Goal: Task Accomplishment & Management: Manage account settings

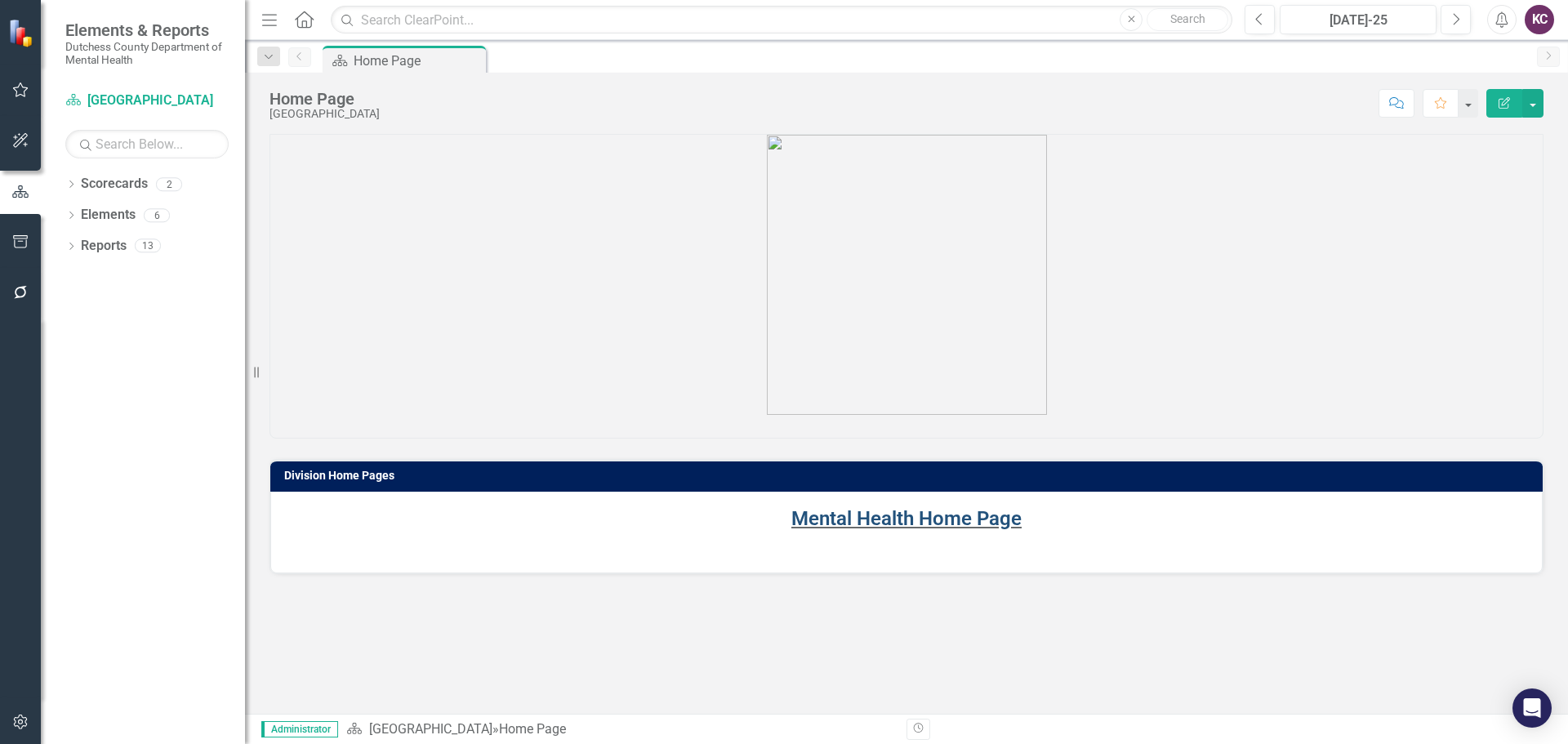
click at [839, 517] on link "Mental Health Home Page" at bounding box center [906, 518] width 230 height 23
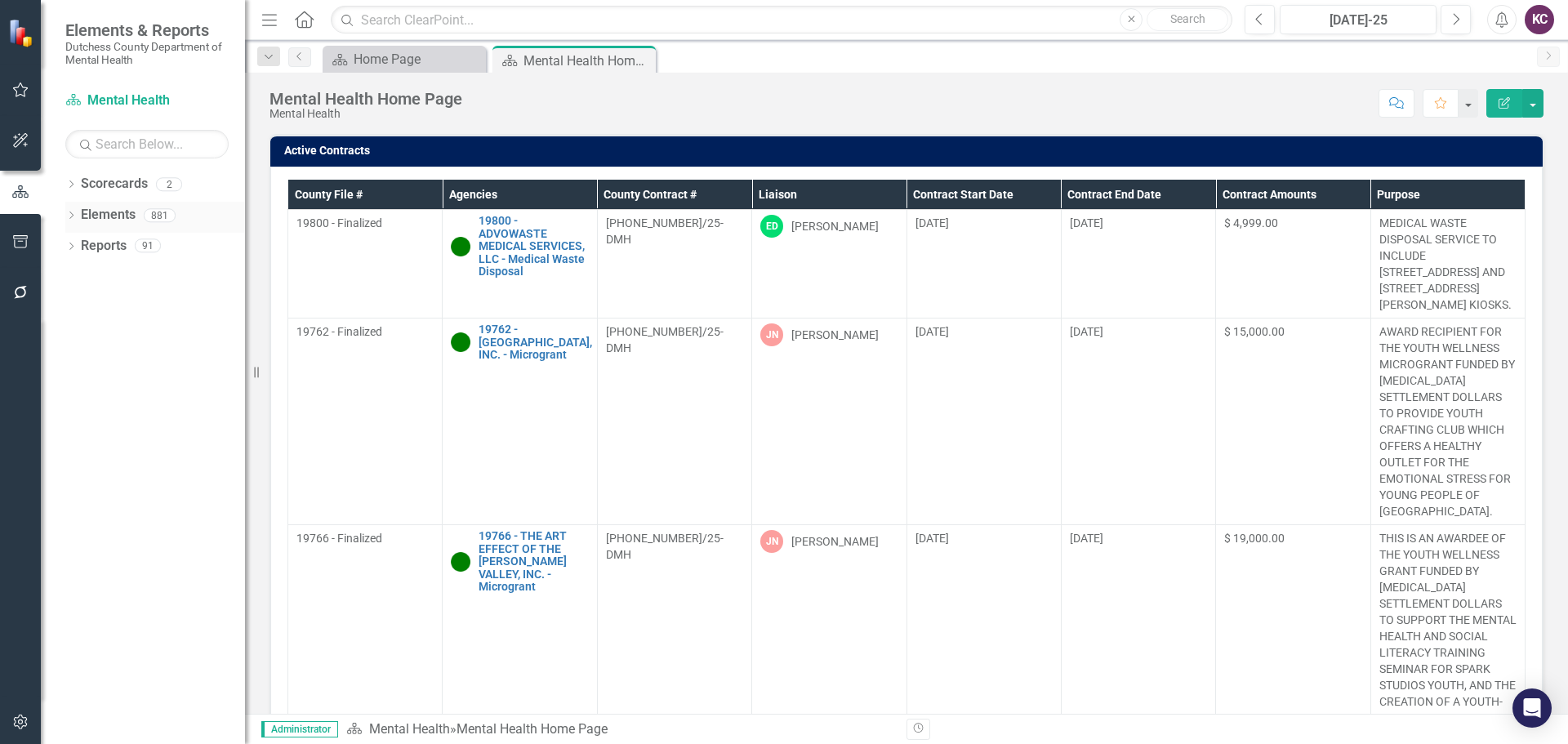
click at [114, 212] on link "Elements" at bounding box center [108, 215] width 55 height 19
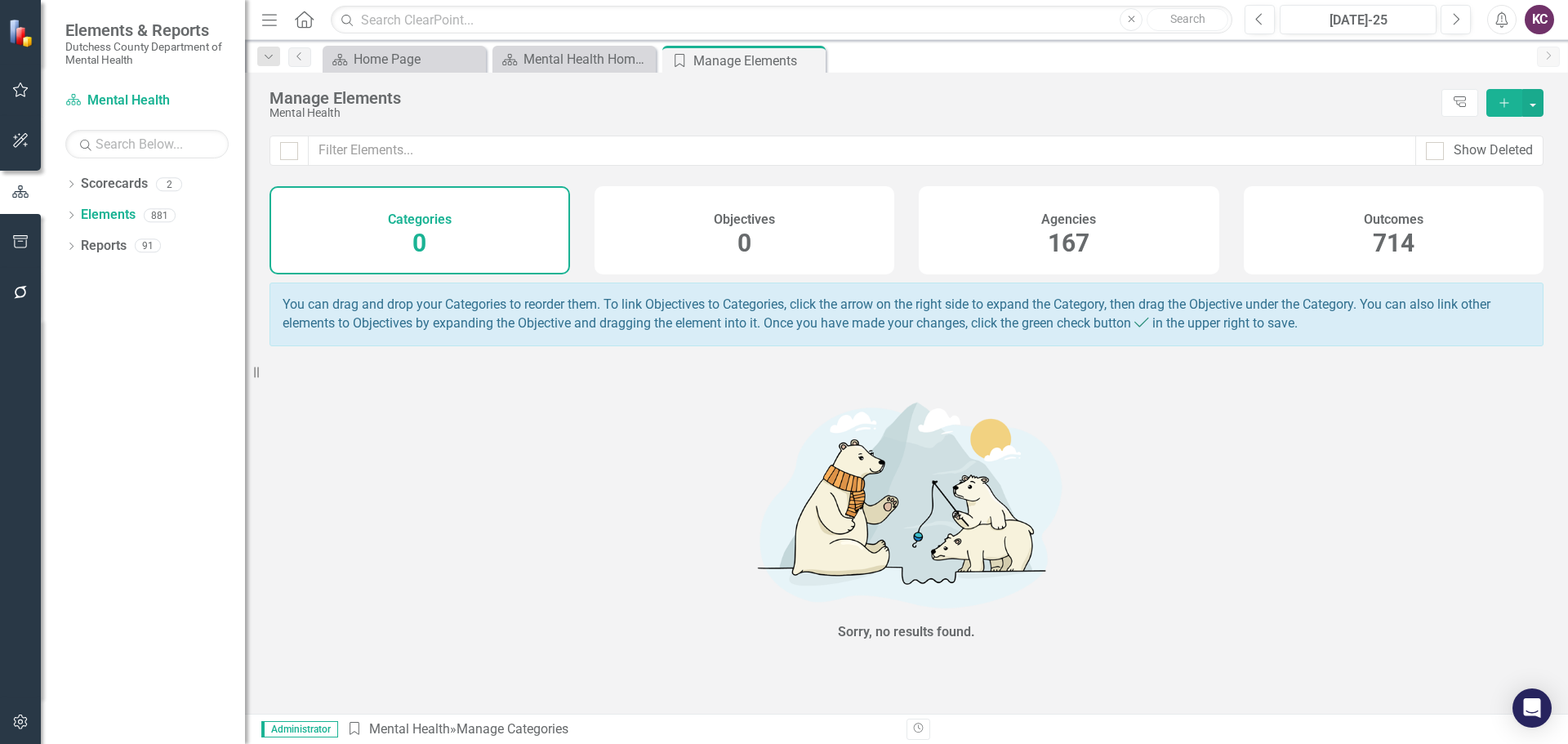
click at [975, 224] on div "Agencies 167" at bounding box center [1069, 230] width 301 height 88
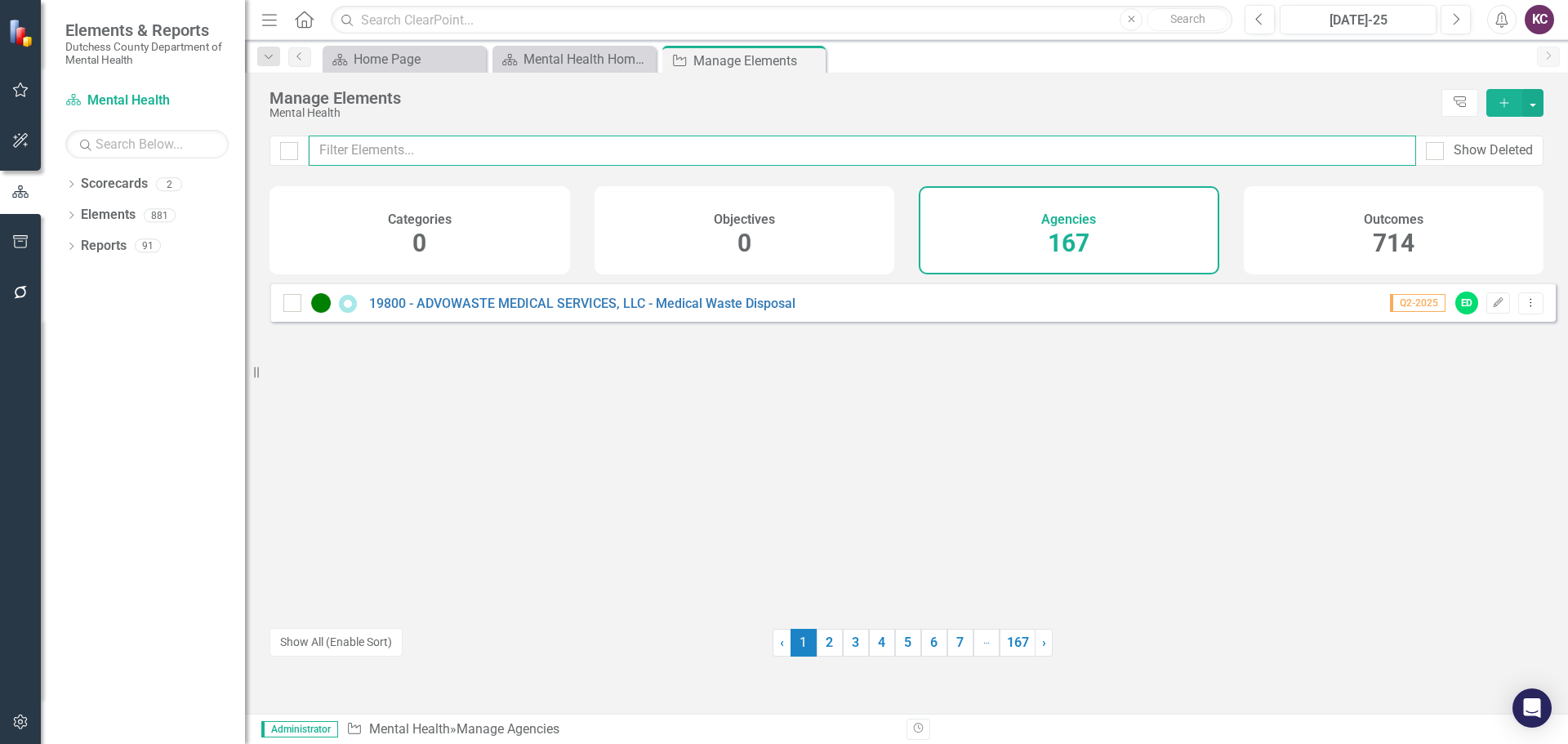
click at [575, 148] on input "text" at bounding box center [862, 150] width 1108 height 31
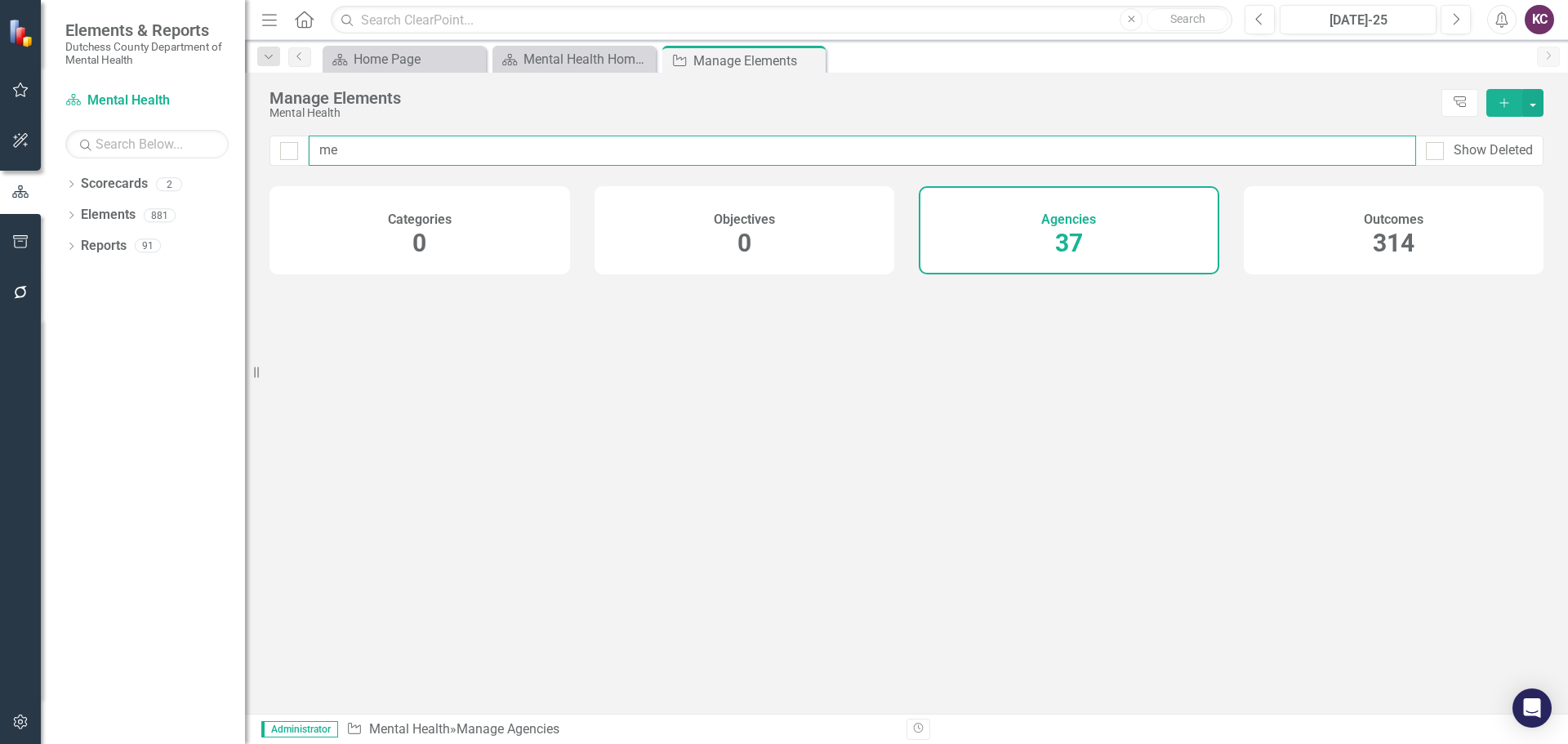
type input "m"
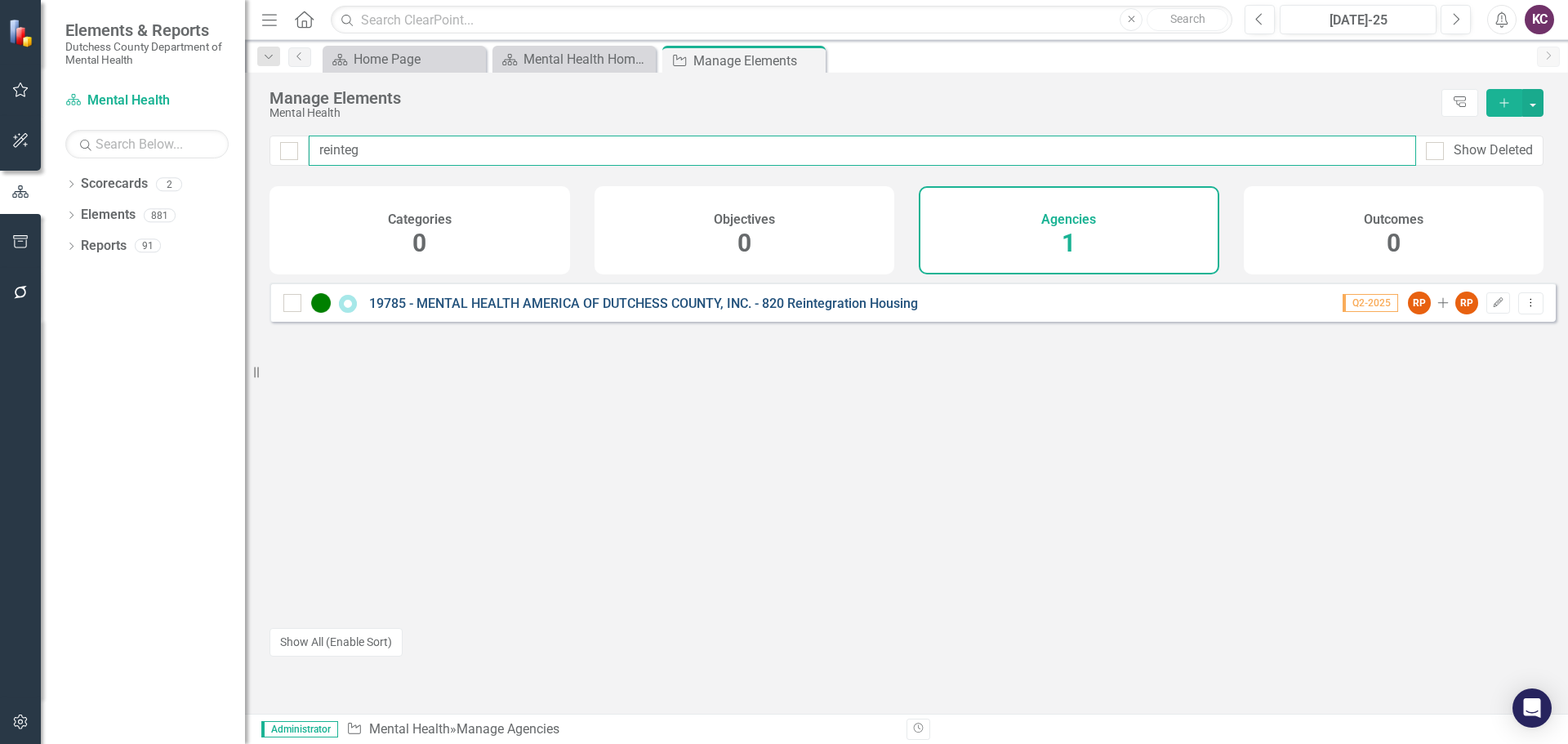
type input "reinteg"
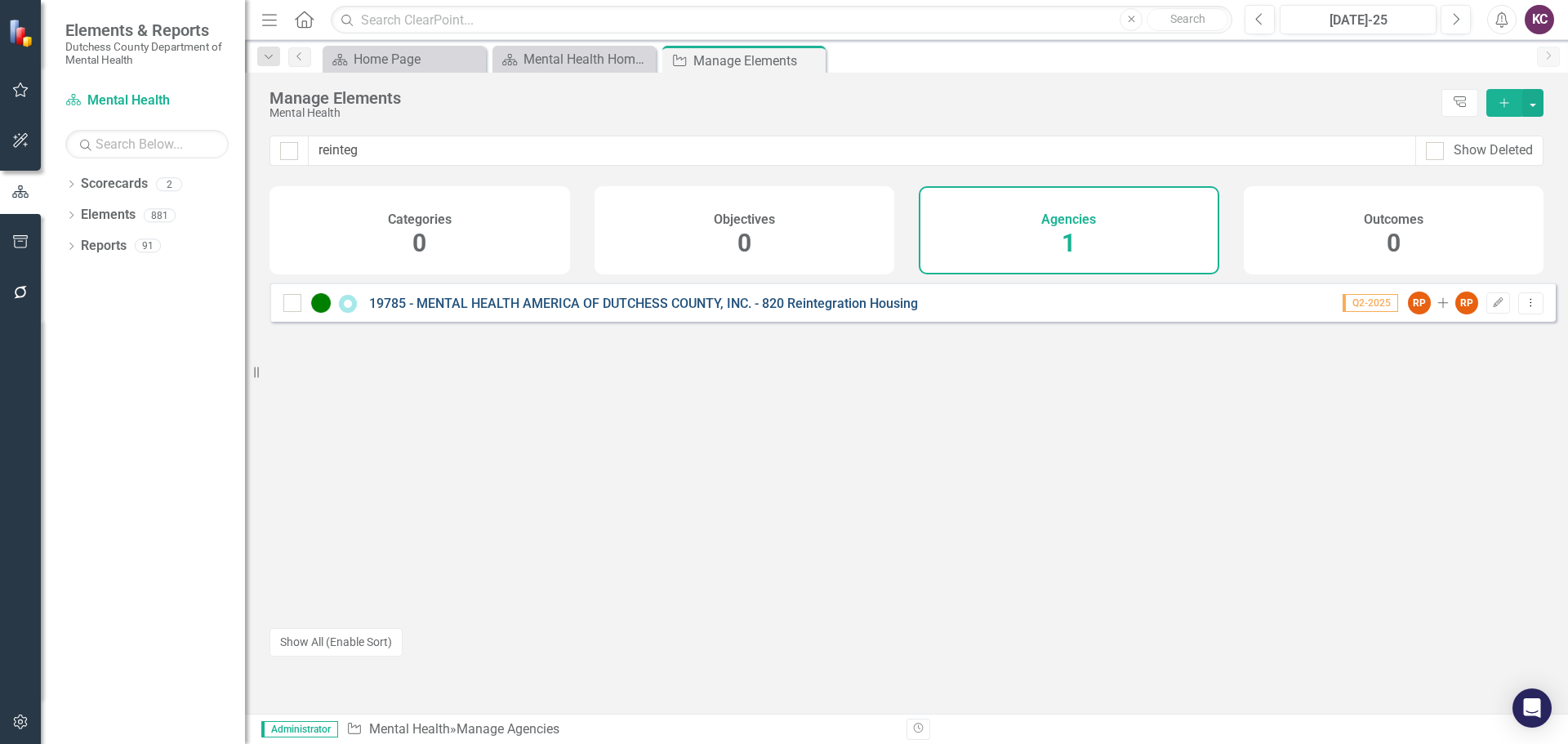
click at [503, 310] on link "19785 - MENTAL HEALTH AMERICA OF DUTCHESS COUNTY, INC. - 820 Reintegration Hous…" at bounding box center [643, 303] width 549 height 16
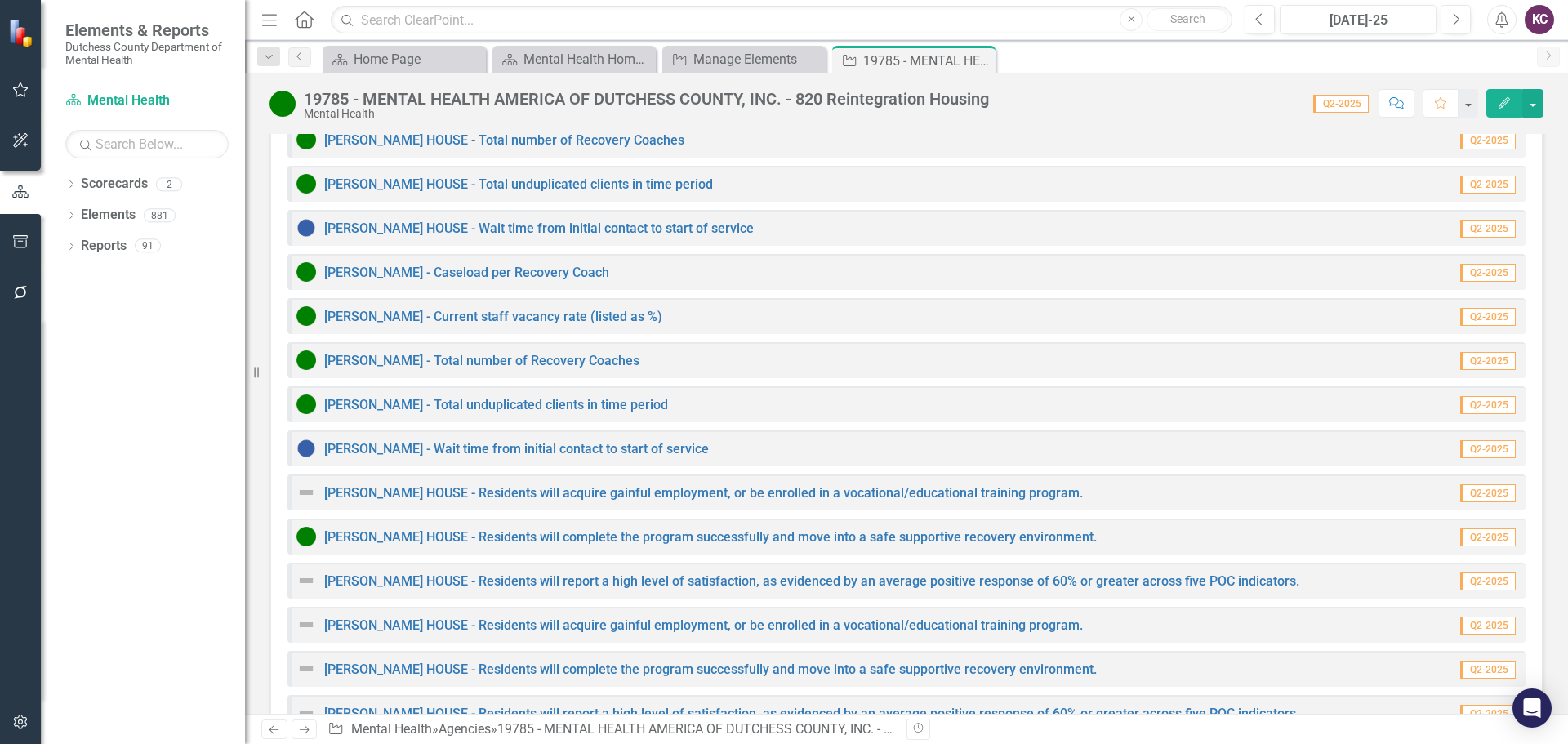
scroll to position [2012, 0]
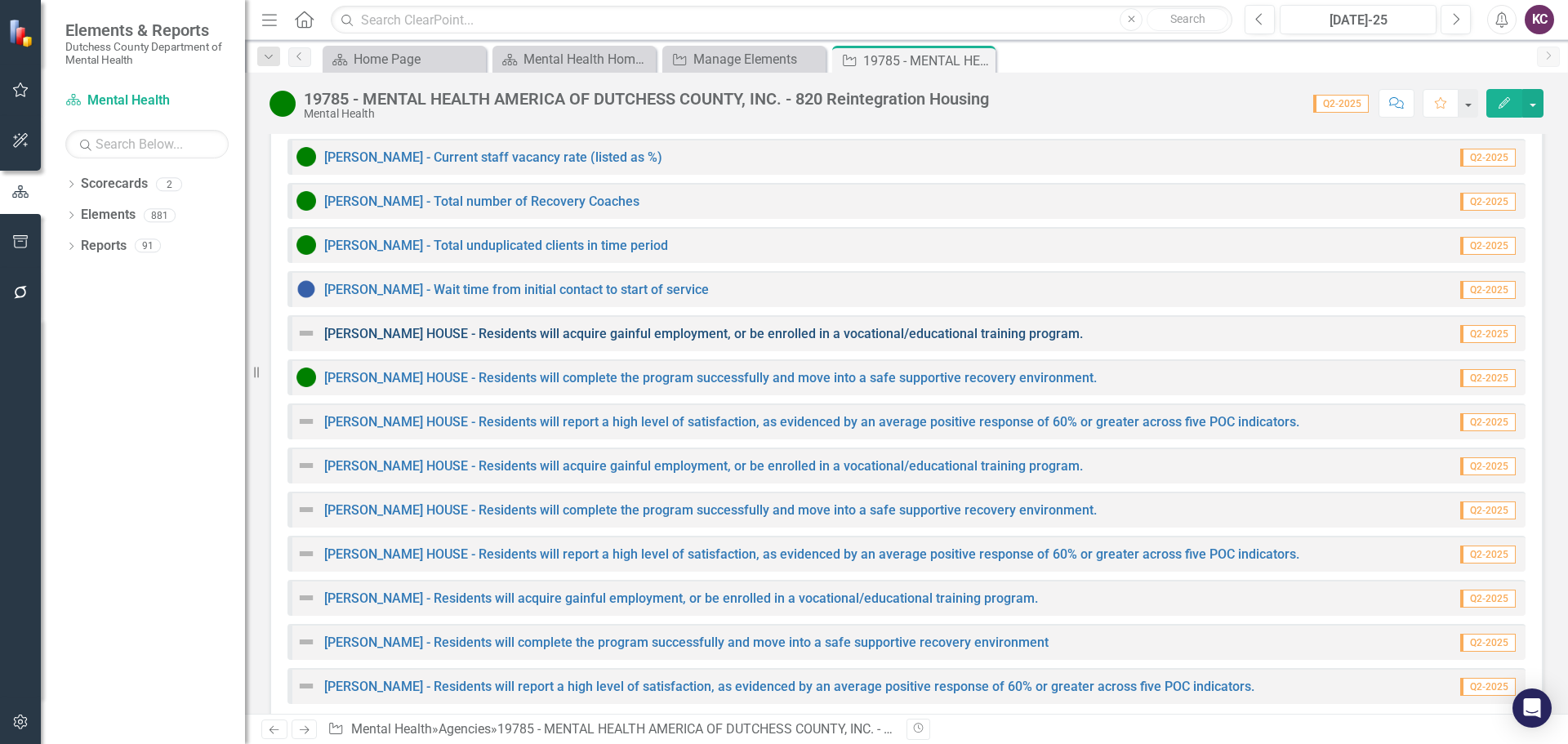
click at [448, 326] on link "[PERSON_NAME] HOUSE - Residents will acquire gainful employment, or be enrolled…" at bounding box center [703, 333] width 758 height 16
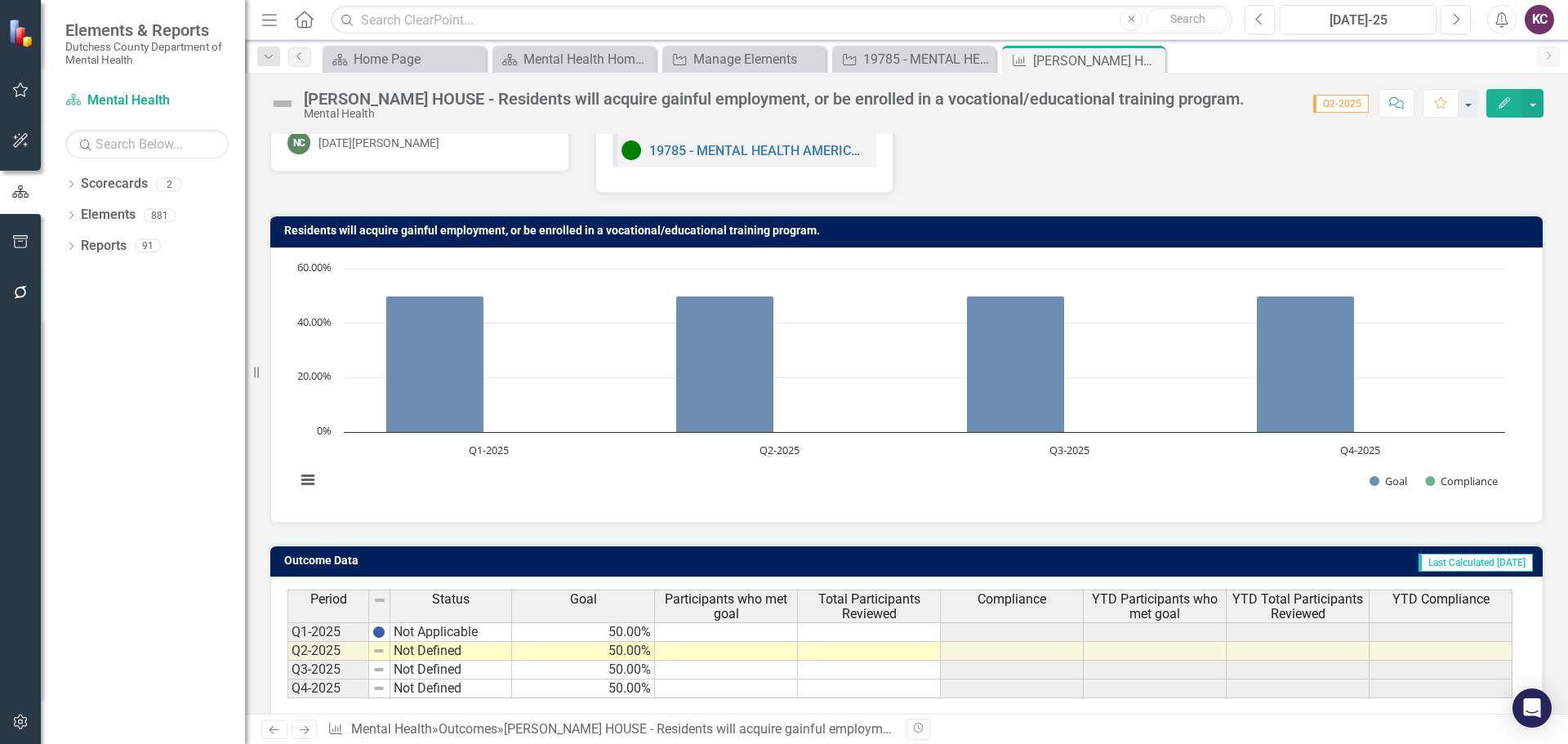
scroll to position [129, 0]
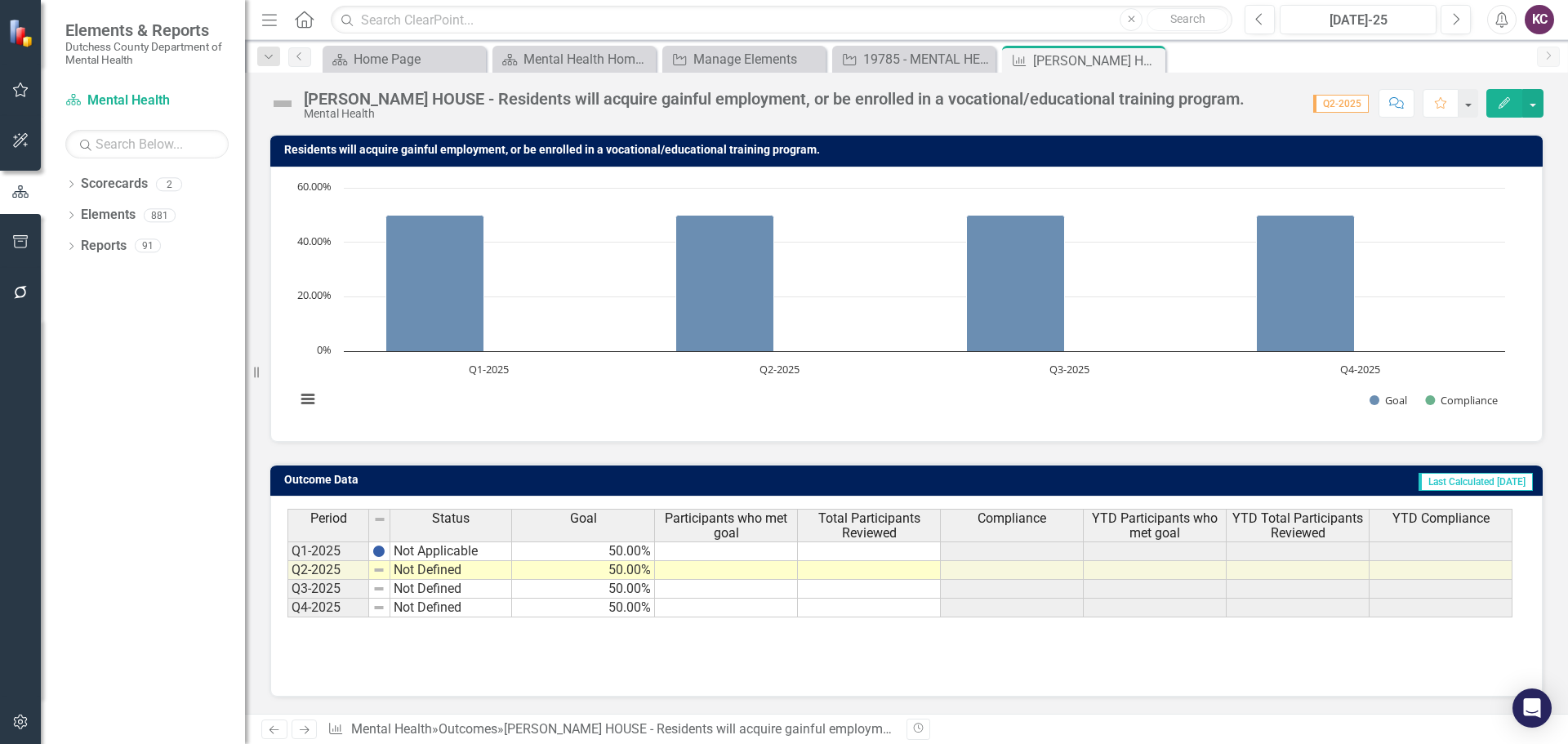
click at [415, 568] on td "Not Defined" at bounding box center [451, 570] width 122 height 19
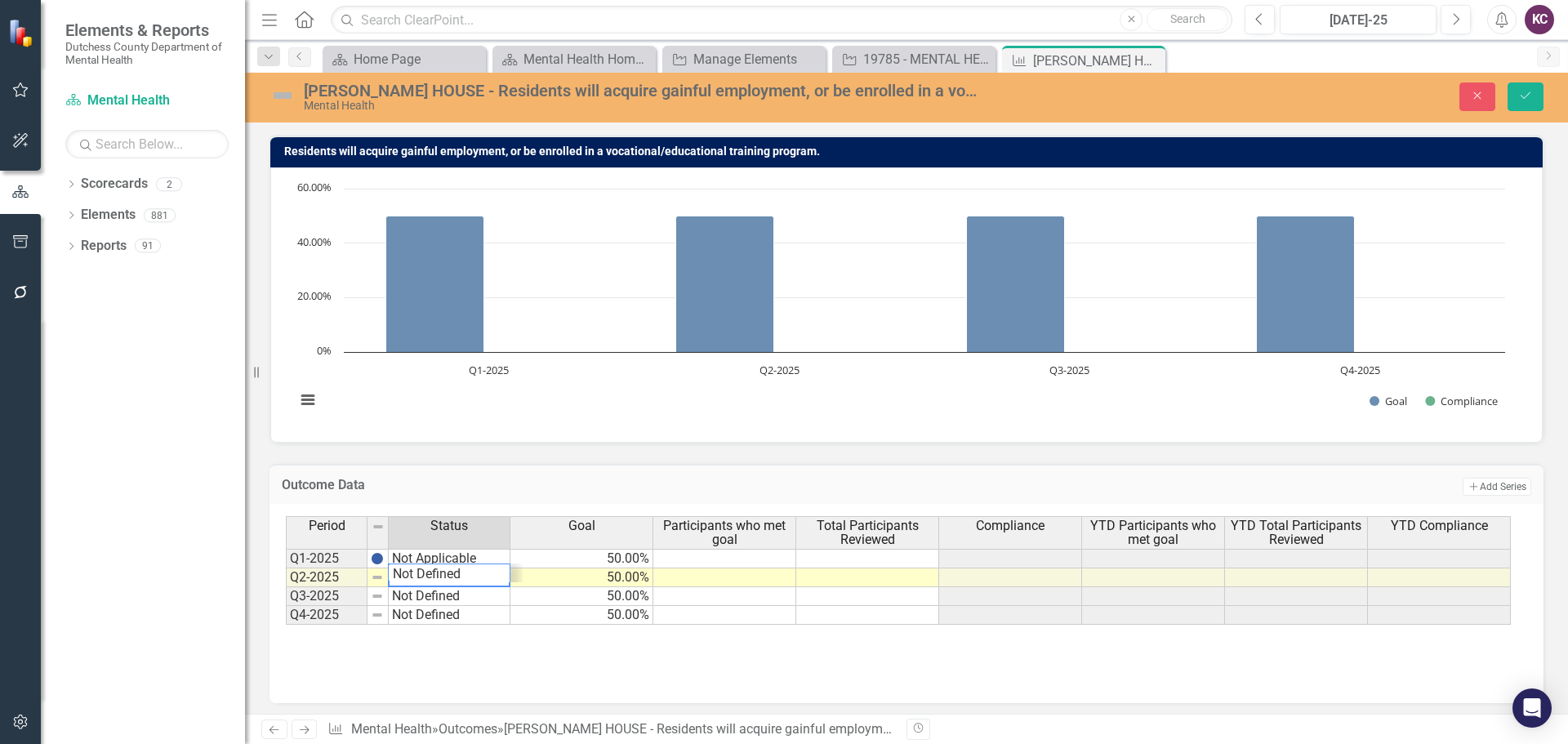
scroll to position [76, 0]
click at [428, 606] on div at bounding box center [448, 606] width 122 height 2
type textarea "Not Defined"
click at [418, 616] on td "Not Defined" at bounding box center [449, 616] width 122 height 19
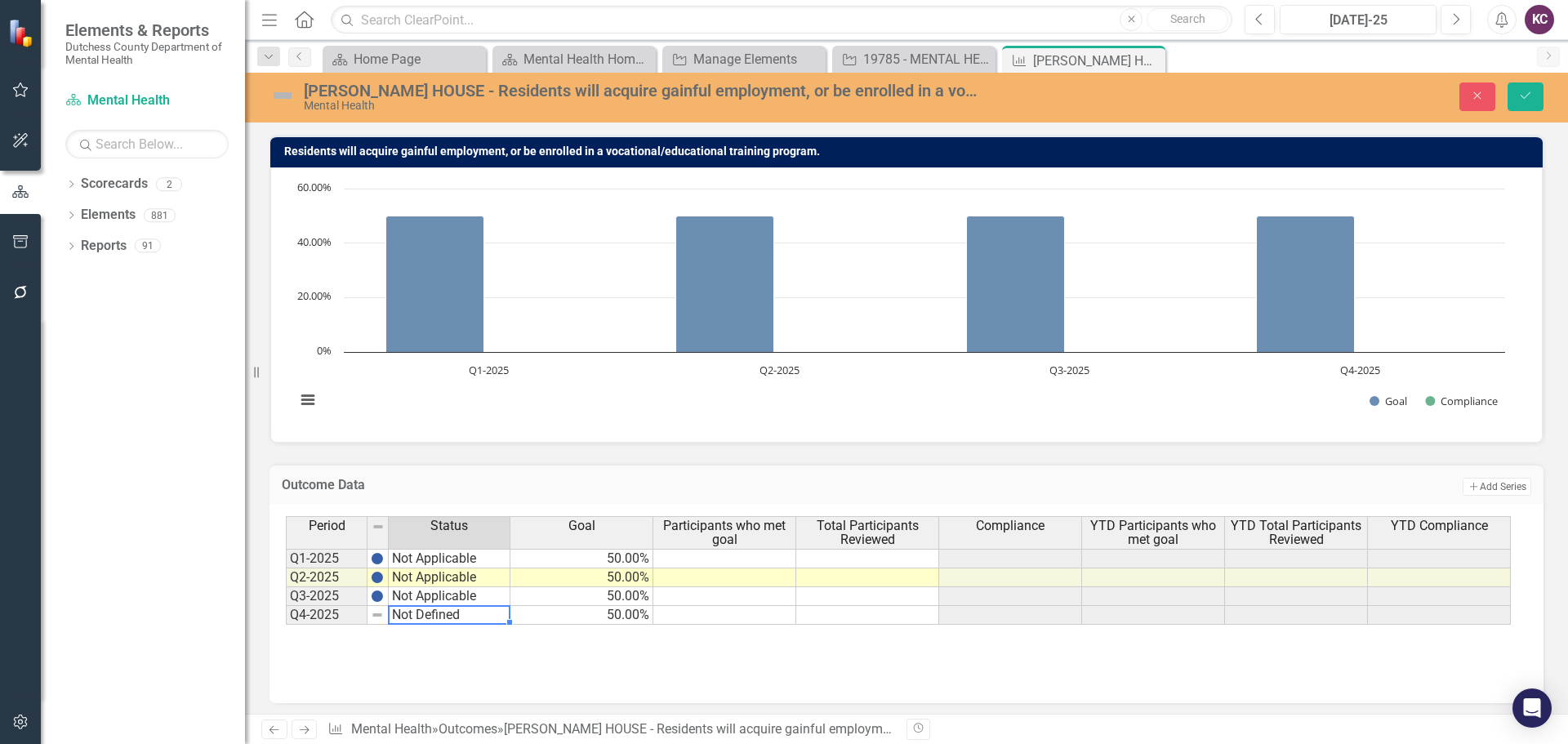
click at [418, 616] on td "Not Defined" at bounding box center [449, 616] width 122 height 19
click at [418, 616] on textarea "Not Defined" at bounding box center [449, 615] width 123 height 20
type textarea "Not Applicable"
click at [1527, 91] on icon "Save" at bounding box center [1525, 96] width 15 height 11
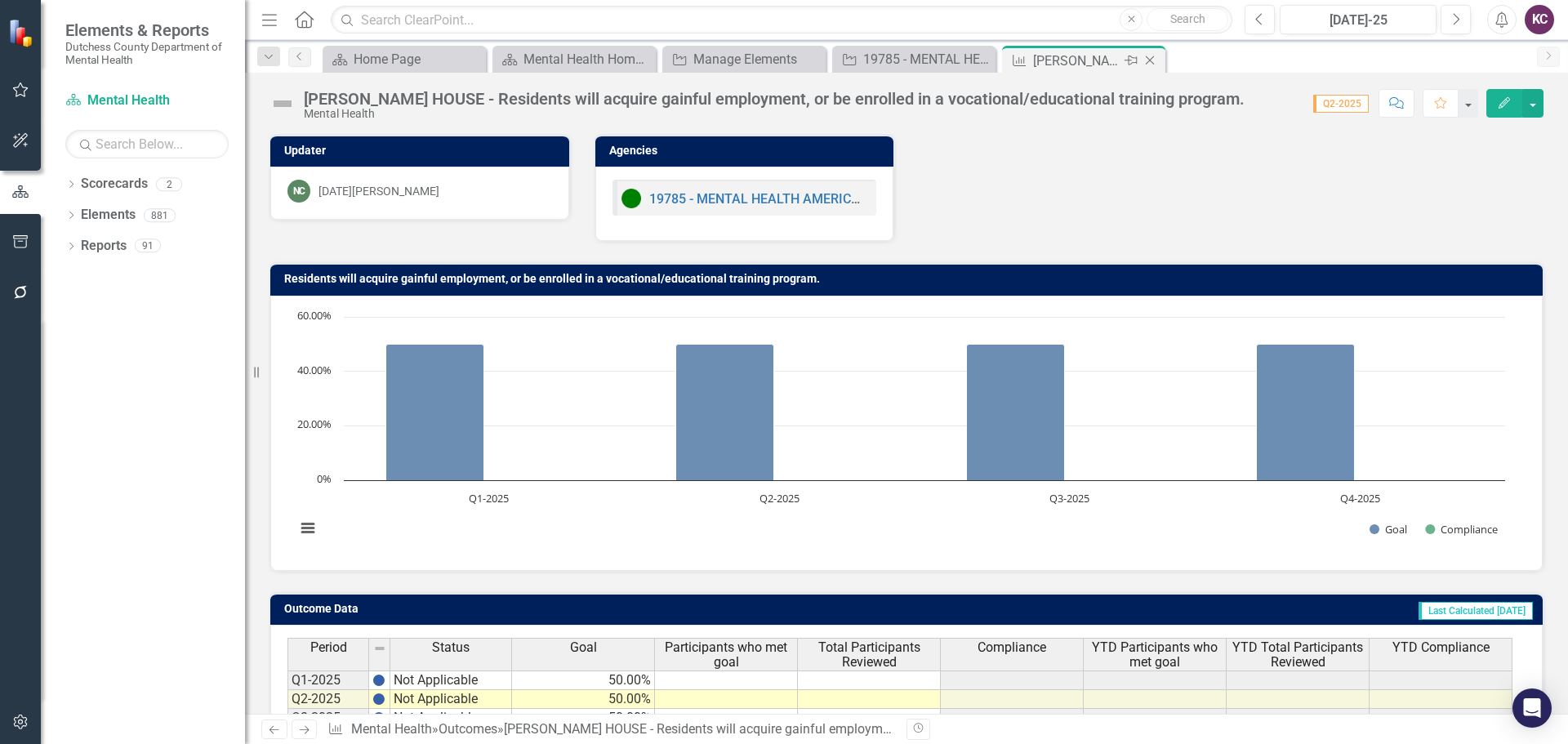
click at [1151, 56] on icon "Close" at bounding box center [1150, 60] width 17 height 13
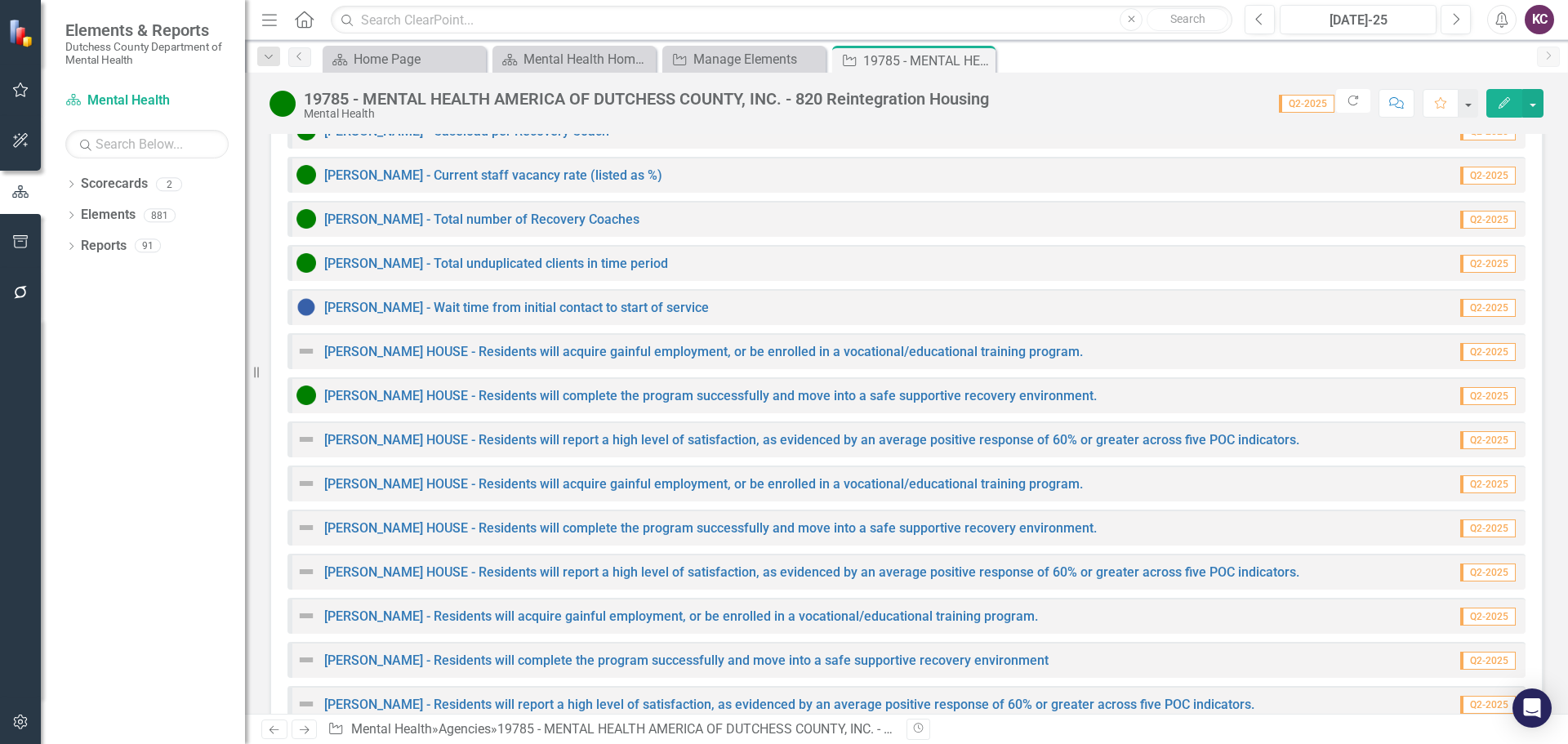
scroll to position [2012, 0]
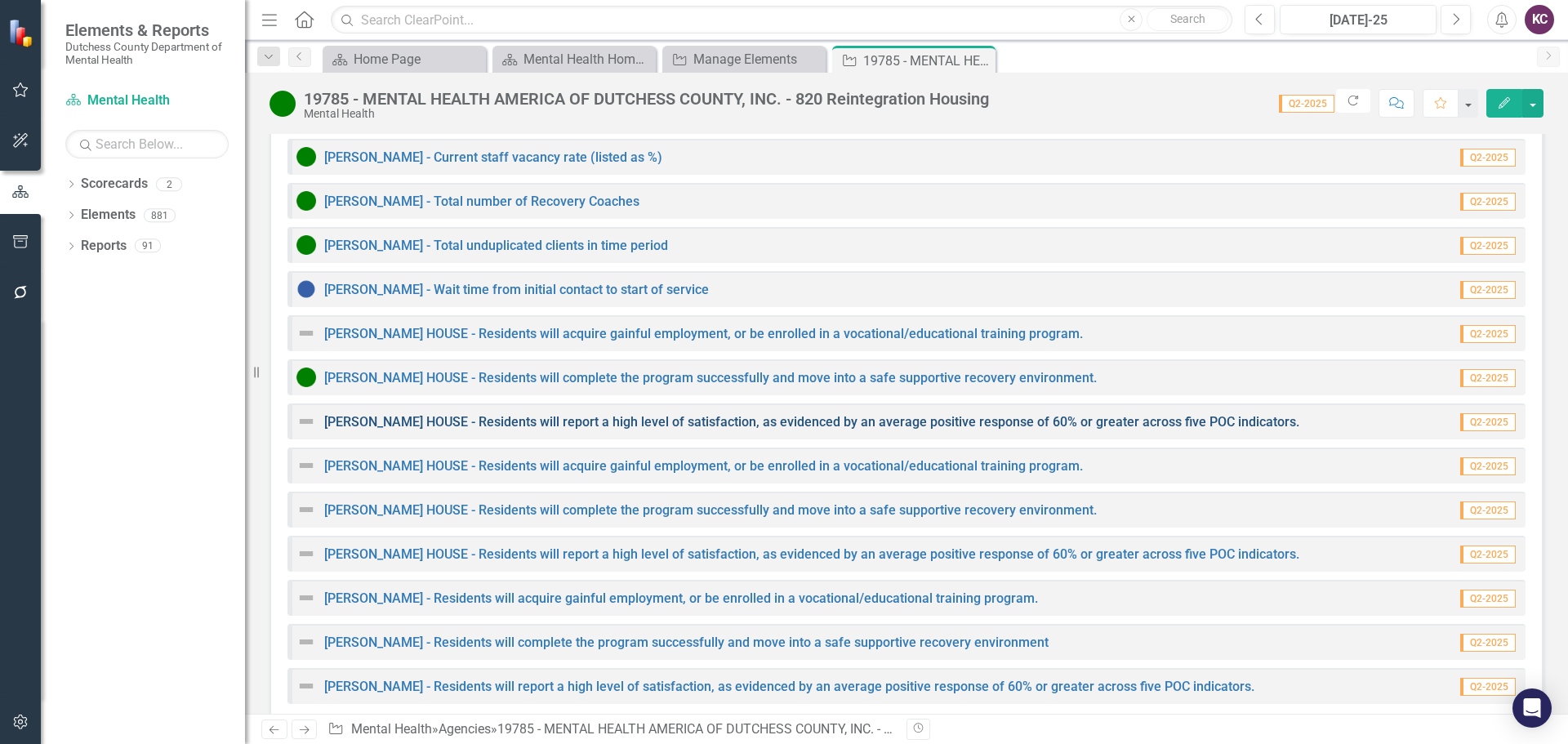
click at [610, 414] on link "[PERSON_NAME] HOUSE - Residents will report a high level of satisfaction, as ev…" at bounding box center [811, 422] width 975 height 16
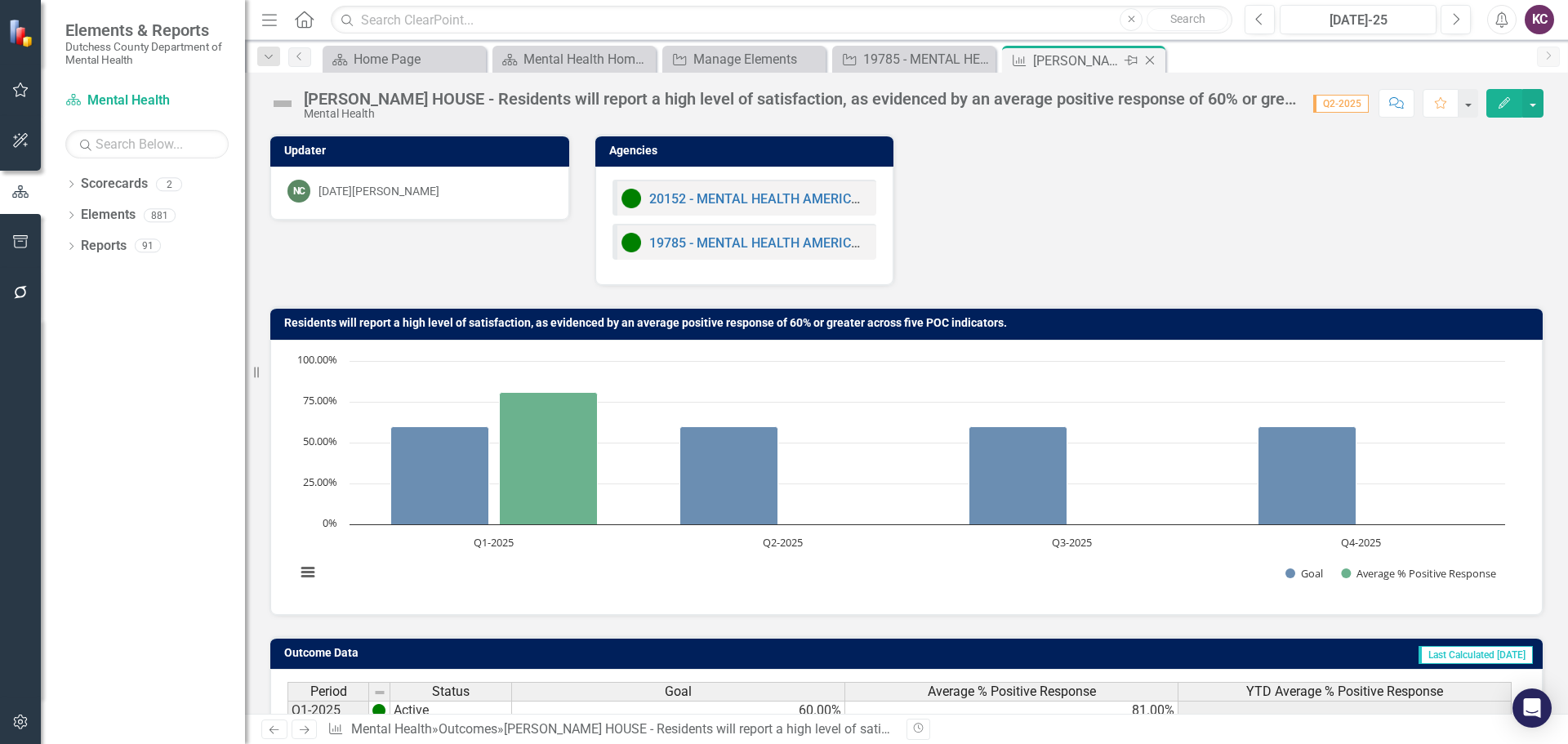
click at [1147, 62] on icon "Close" at bounding box center [1150, 60] width 17 height 13
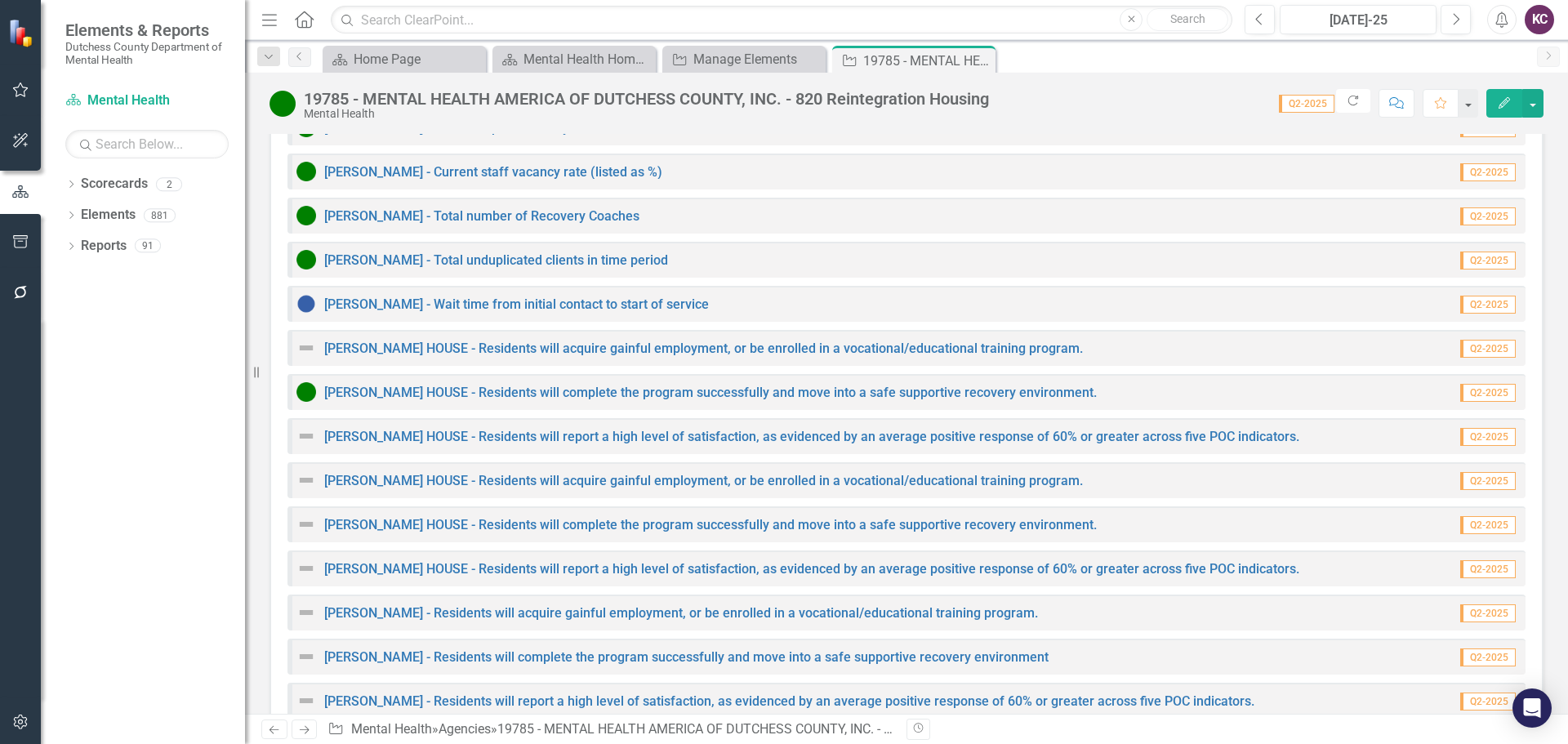
scroll to position [2012, 0]
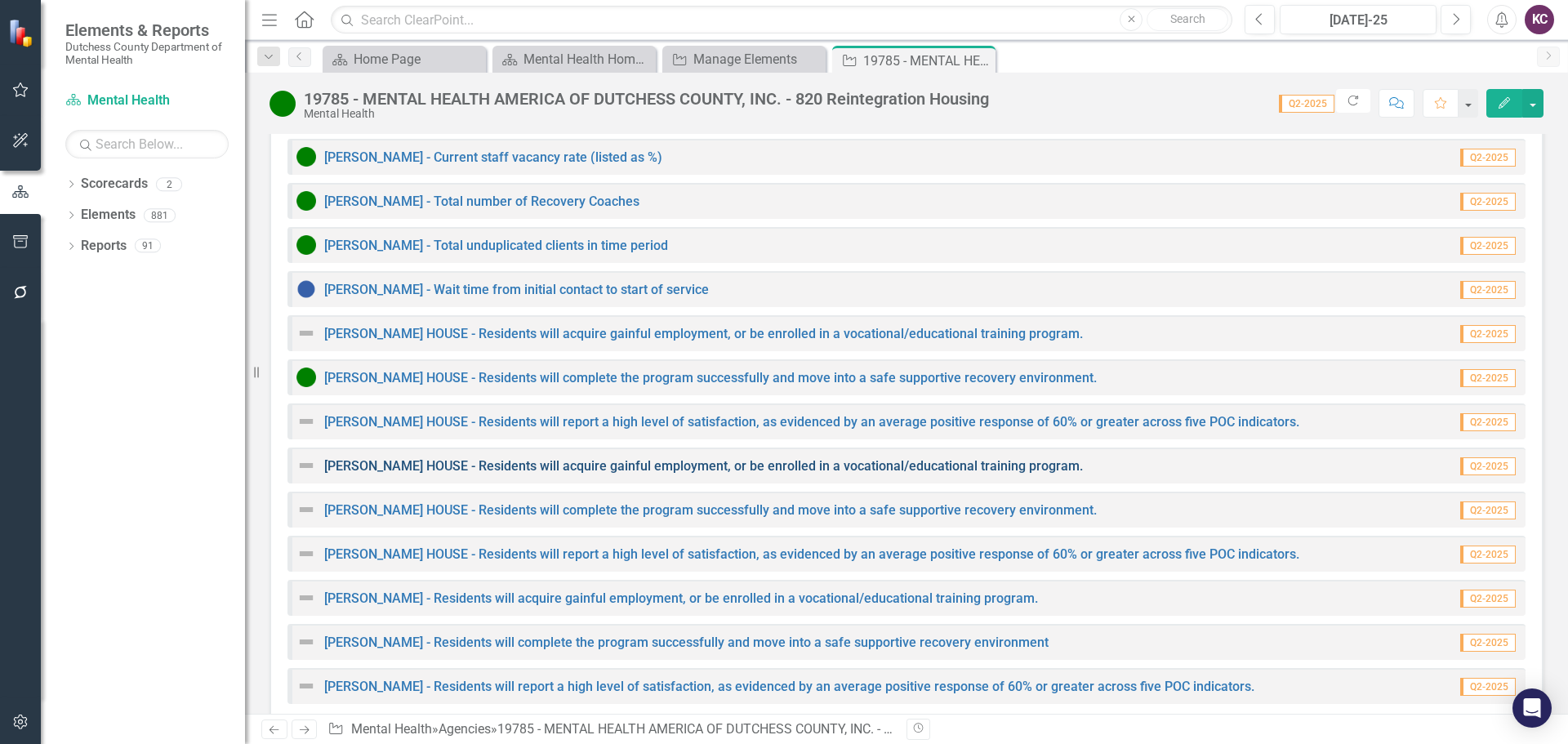
click at [695, 459] on link "[PERSON_NAME] HOUSE - Residents will acquire gainful employment, or be enrolled…" at bounding box center [703, 466] width 758 height 16
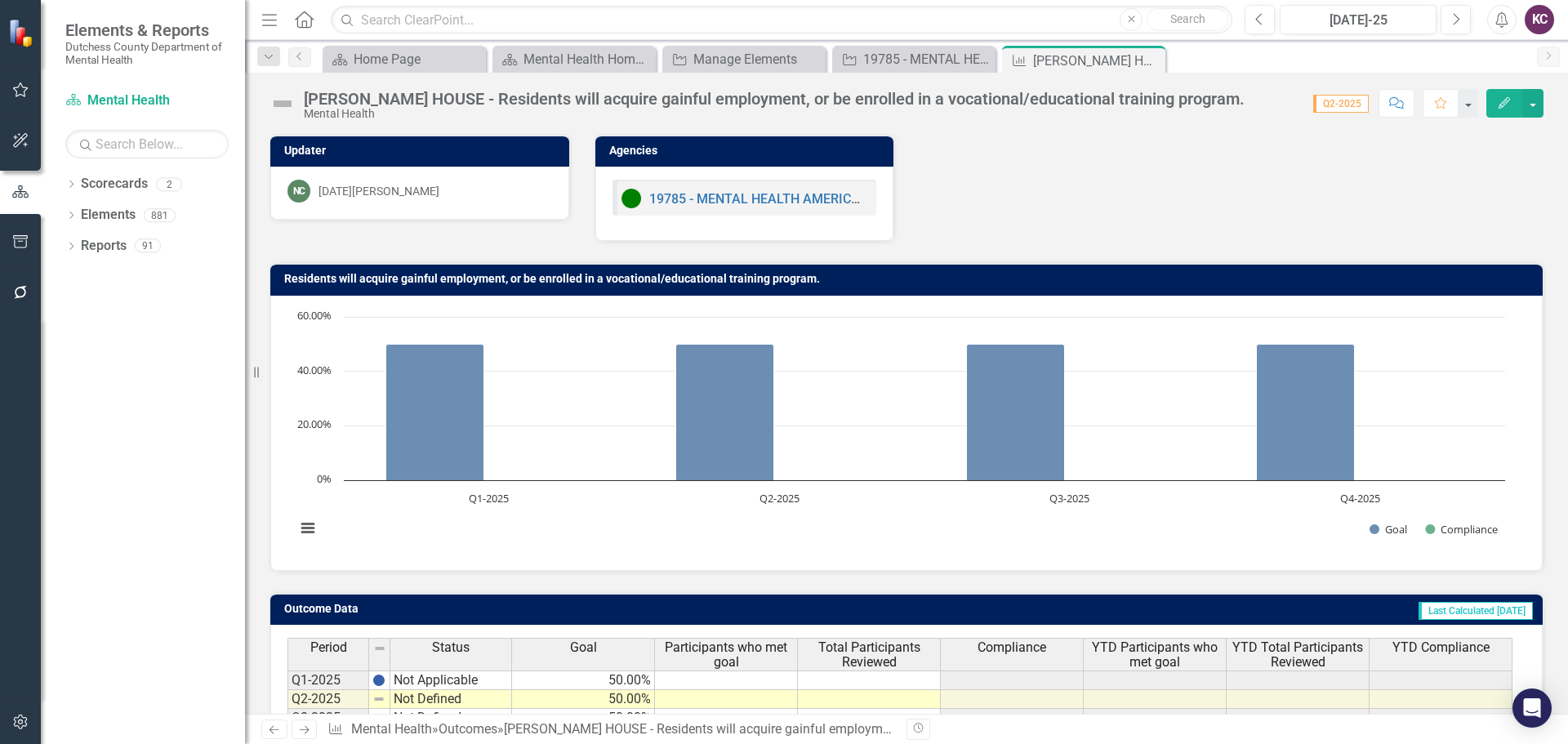
scroll to position [129, 0]
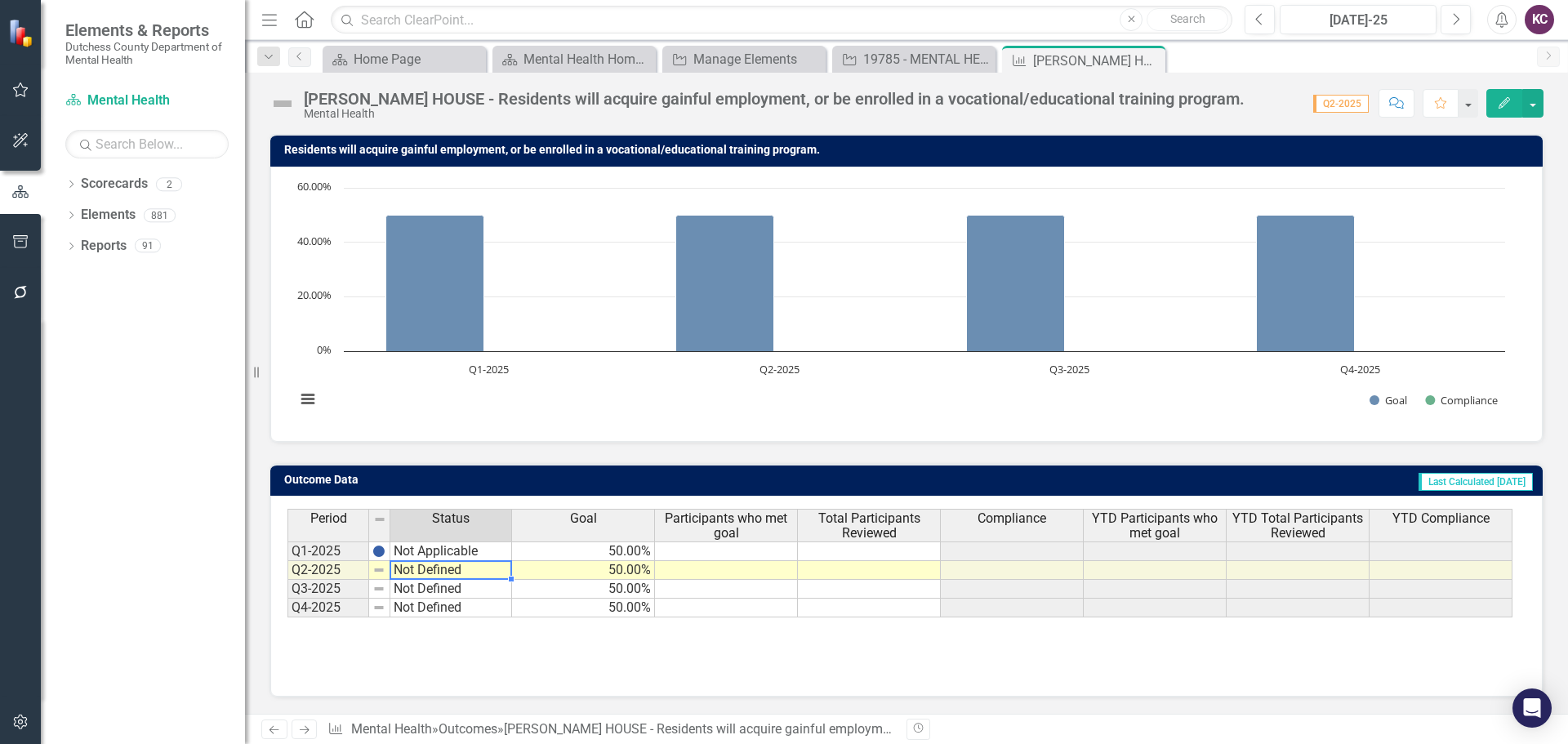
click at [434, 568] on td "Not Defined" at bounding box center [451, 570] width 122 height 19
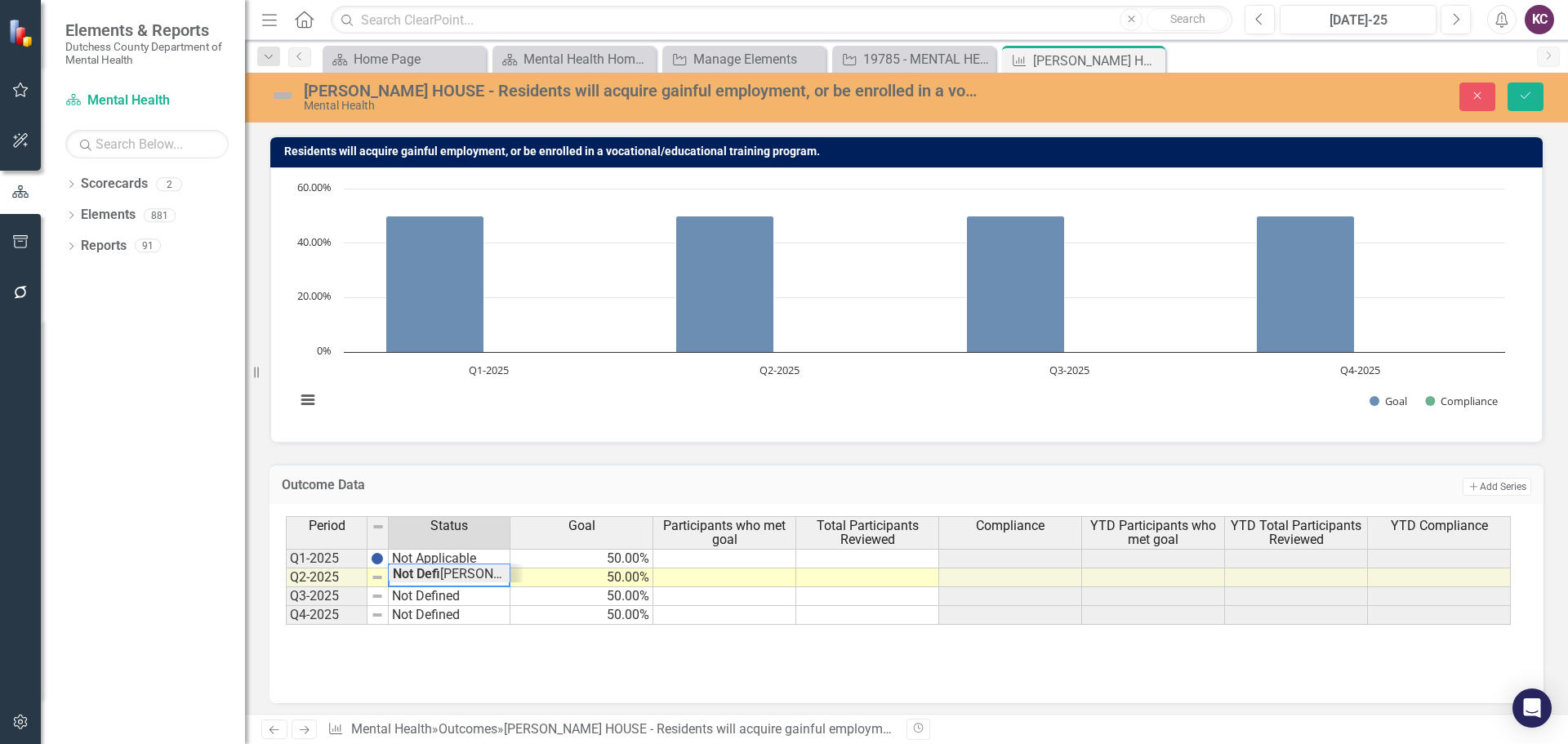
type textarea "N"
click at [424, 599] on td "Not Defined" at bounding box center [449, 597] width 122 height 19
click at [423, 616] on td "Not Defined" at bounding box center [449, 616] width 122 height 19
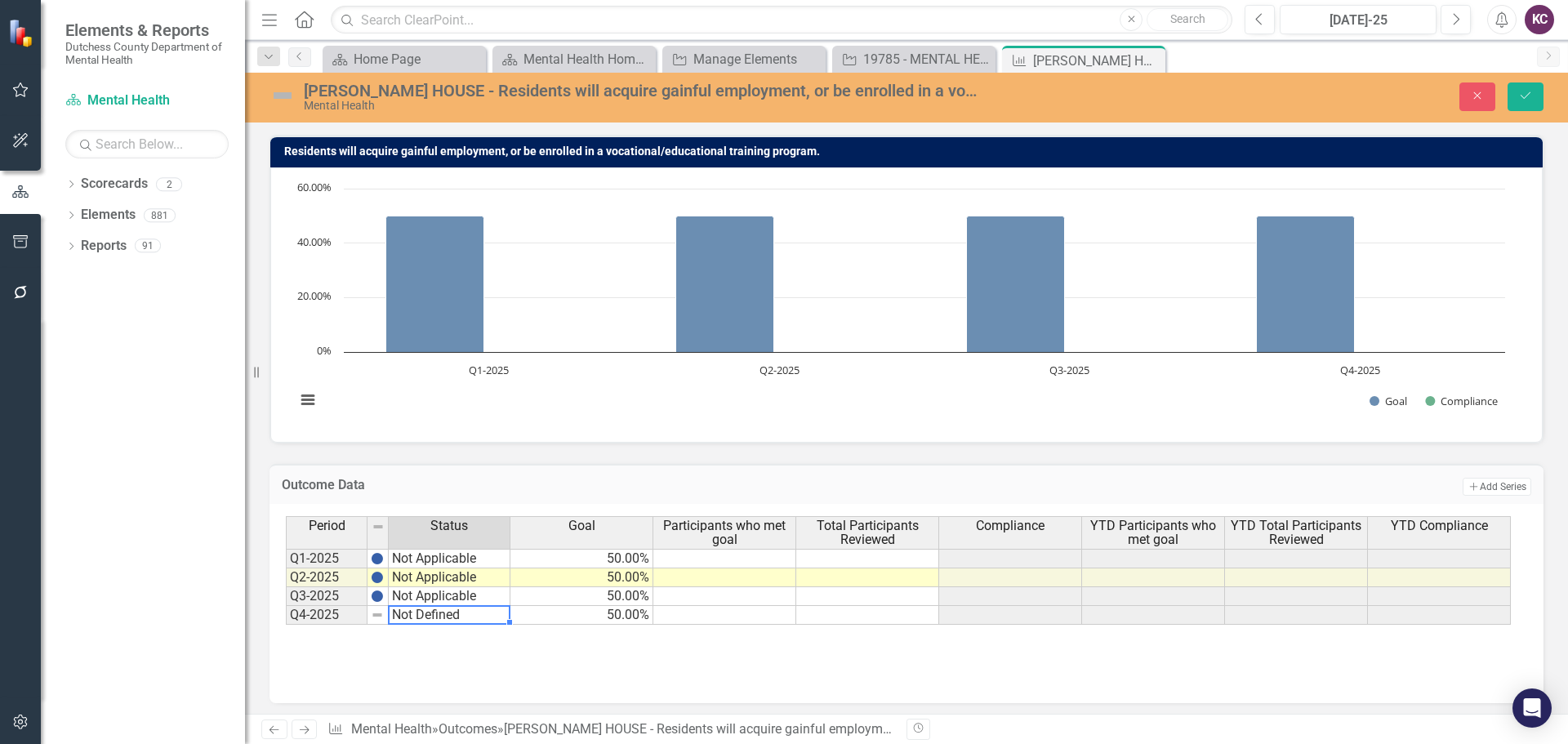
click at [423, 616] on td "Not Defined" at bounding box center [449, 616] width 122 height 19
type textarea "Not Applicable"
click at [1518, 98] on button "Save" at bounding box center [1525, 97] width 36 height 29
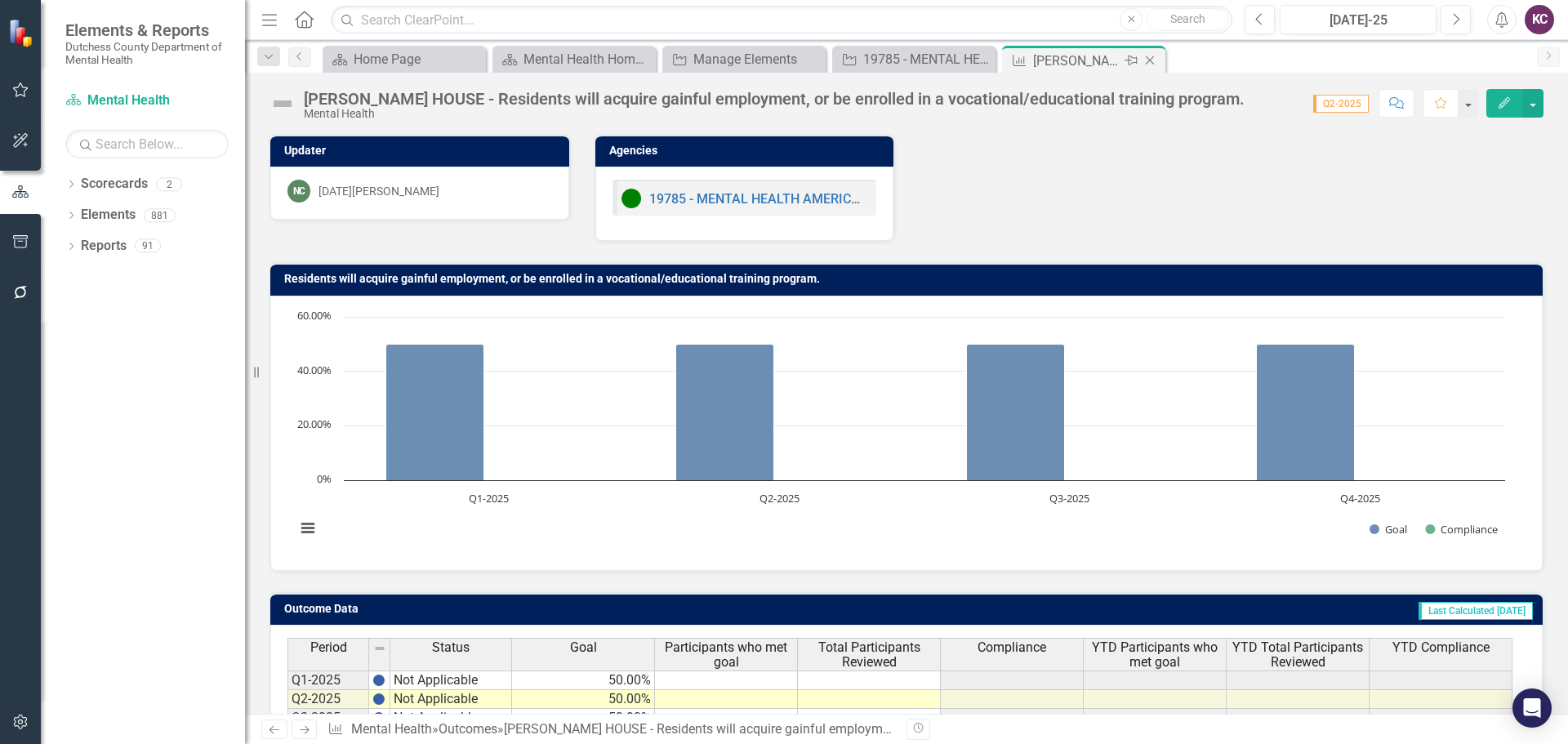
click at [1147, 60] on icon "Close" at bounding box center [1150, 60] width 17 height 13
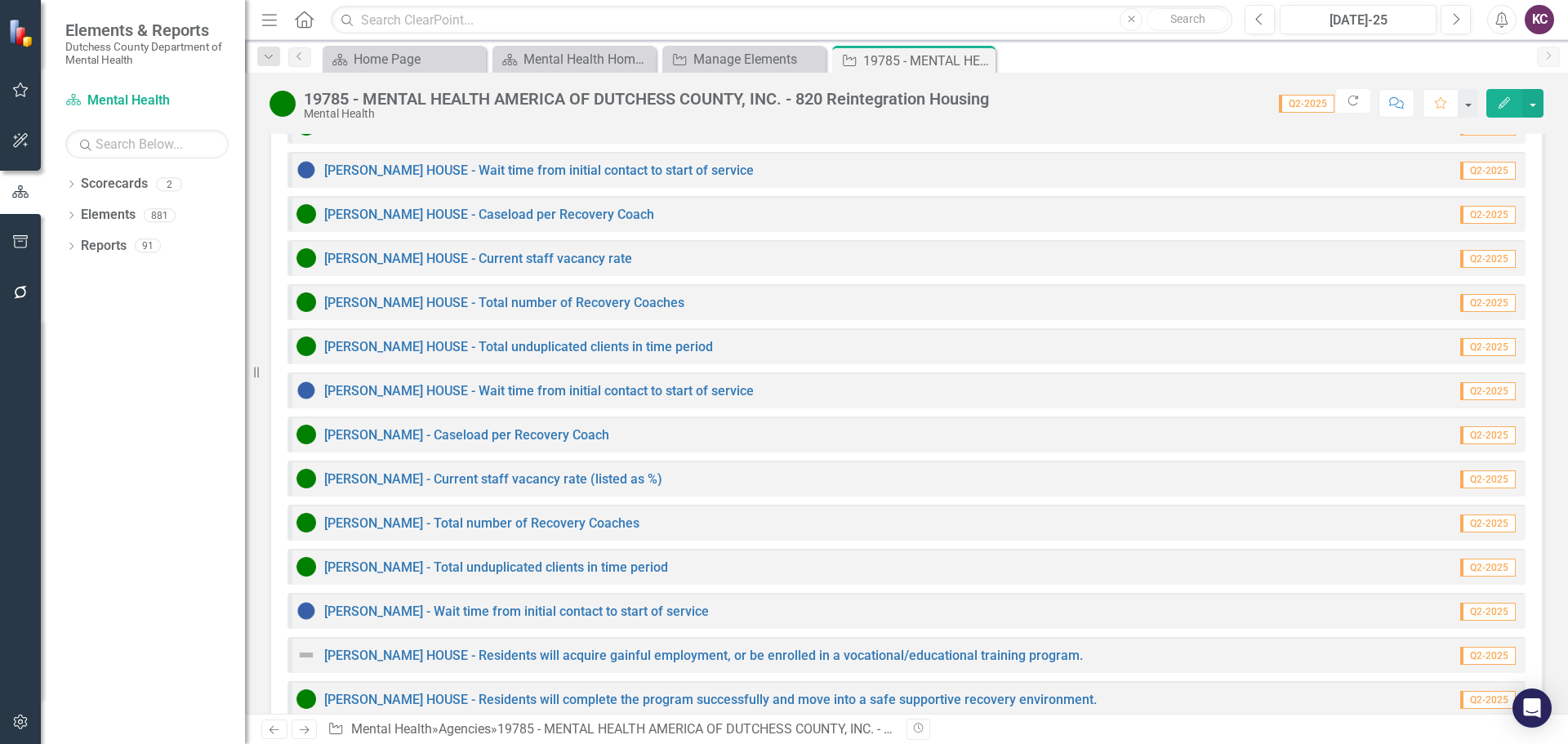
scroll to position [2012, 0]
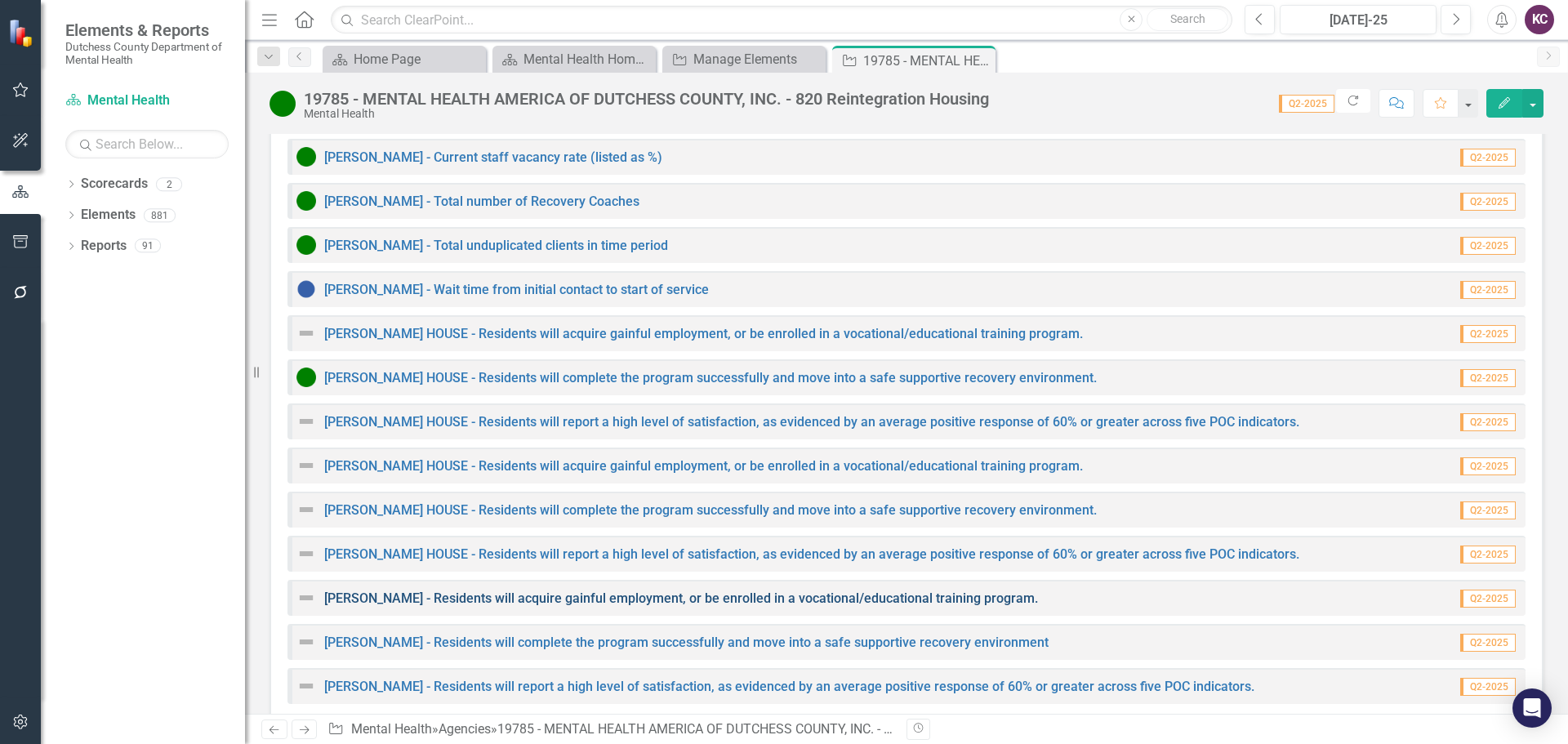
click at [429, 591] on link "[PERSON_NAME] - Residents will acquire gainful employment, or be enrolled in a …" at bounding box center [680, 598] width 714 height 16
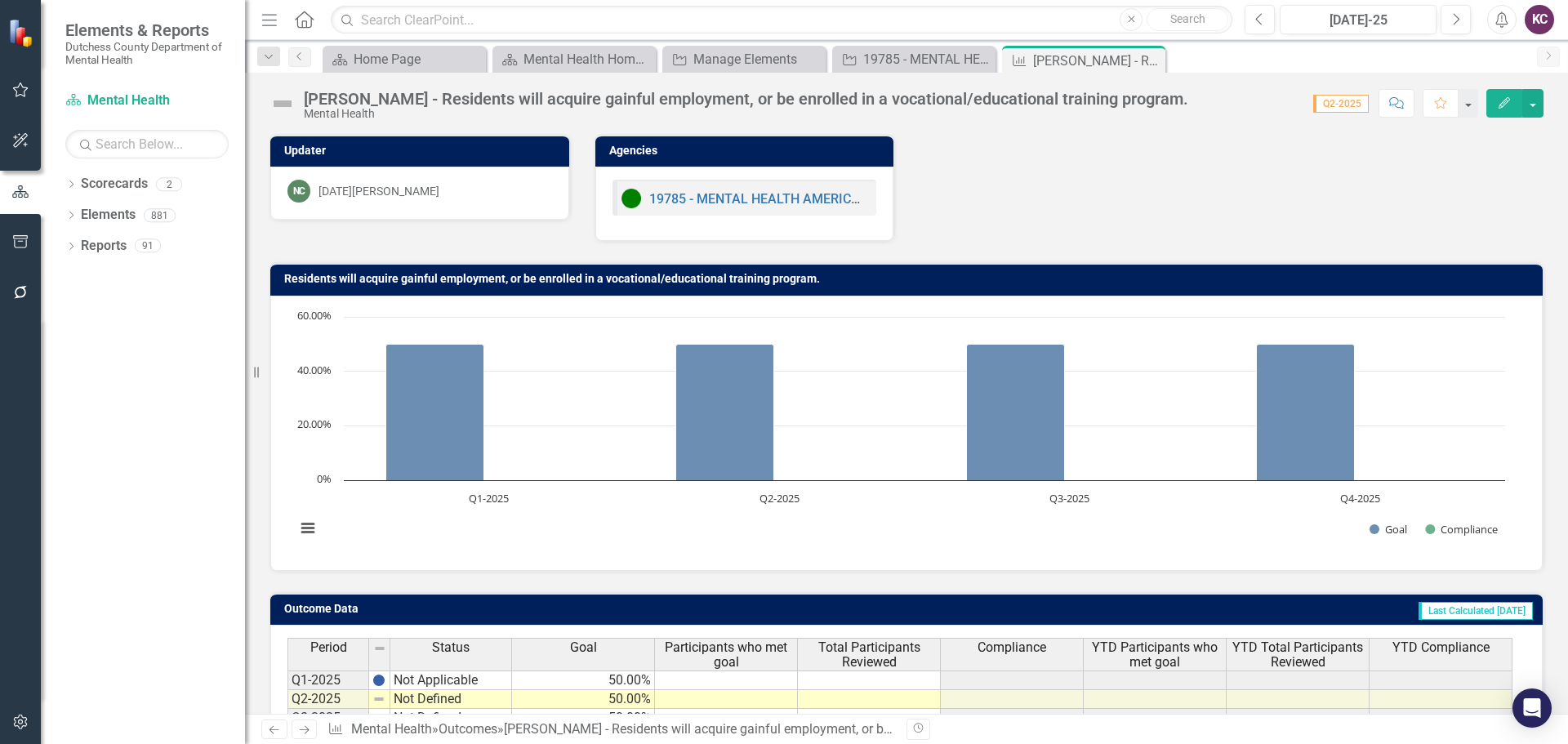
scroll to position [129, 0]
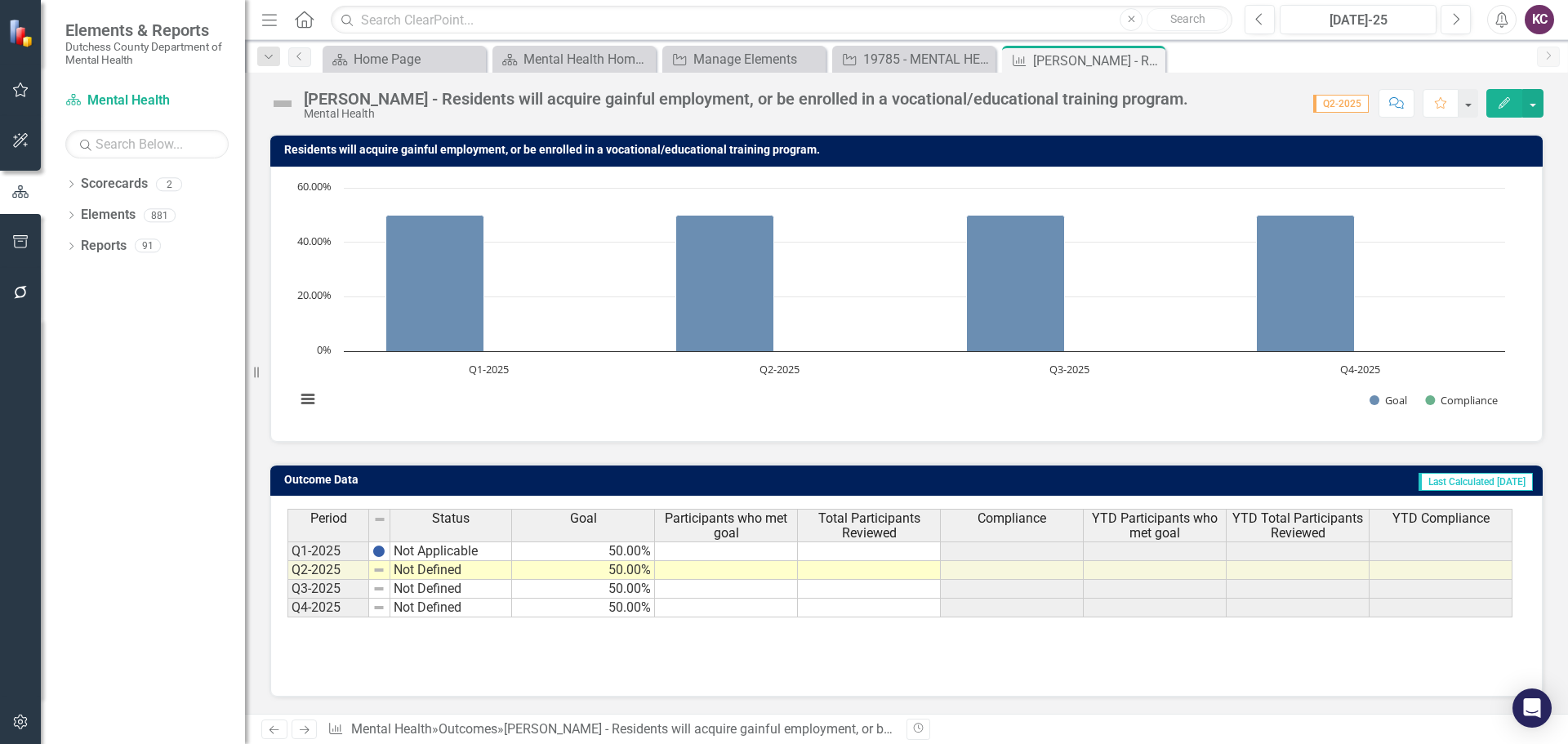
click at [424, 568] on td "Not Defined" at bounding box center [451, 570] width 122 height 19
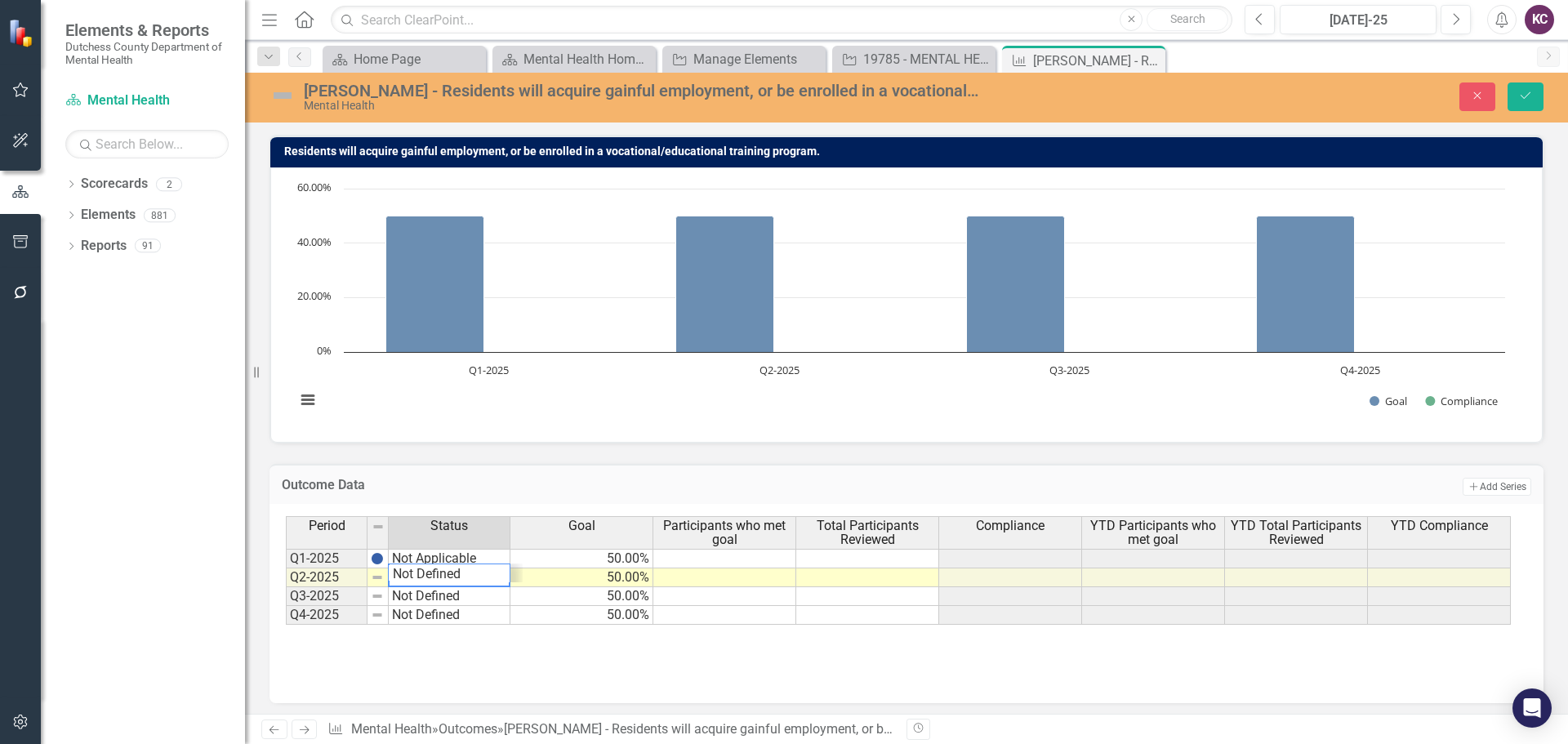
scroll to position [76, 0]
click at [421, 602] on td "Not Defined" at bounding box center [449, 597] width 122 height 19
click at [421, 610] on td "Not Defined" at bounding box center [449, 616] width 122 height 19
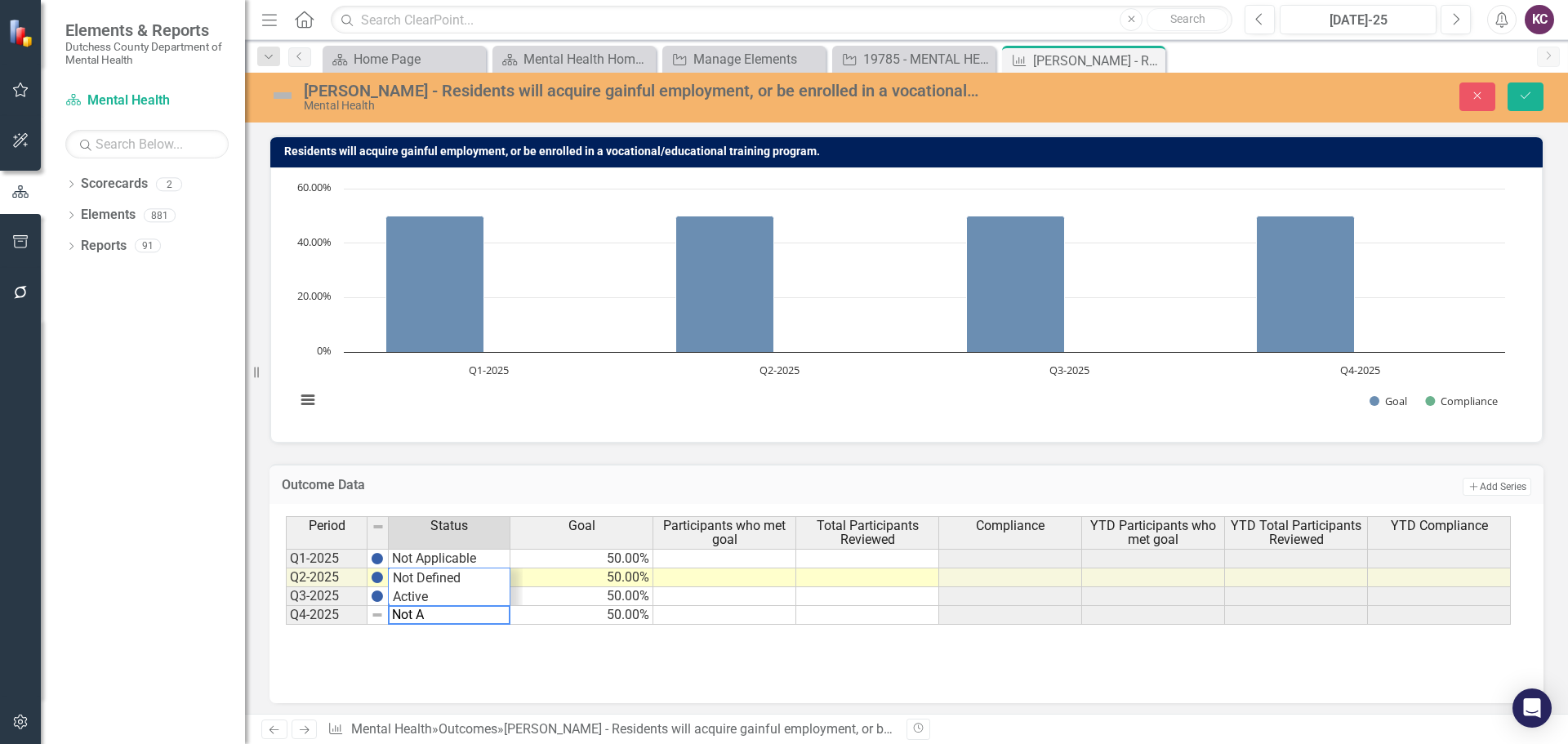
scroll to position [58, 0]
type textarea "Not Applicable"
click at [1538, 90] on button "Save" at bounding box center [1525, 97] width 36 height 29
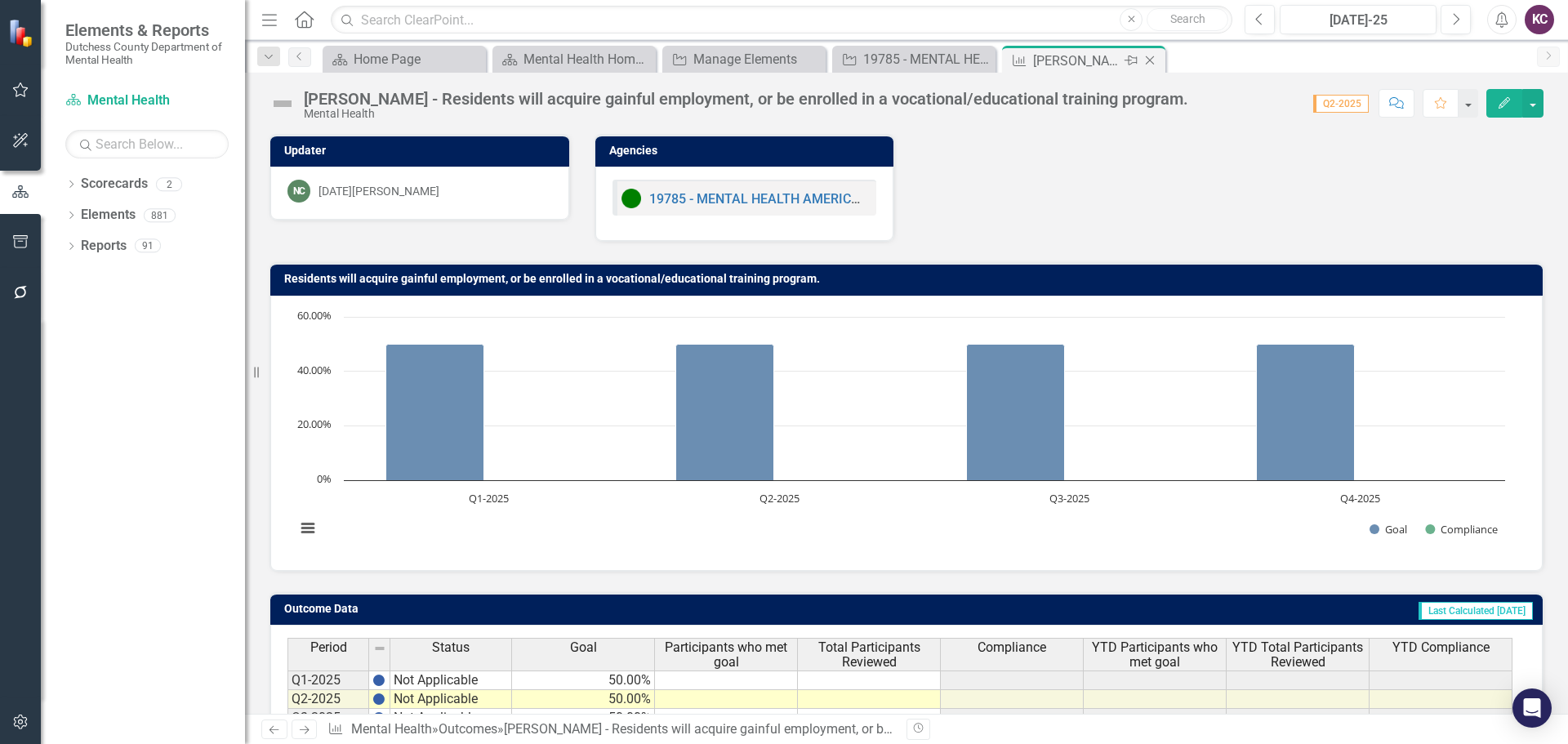
click at [1149, 60] on icon "Close" at bounding box center [1150, 60] width 17 height 13
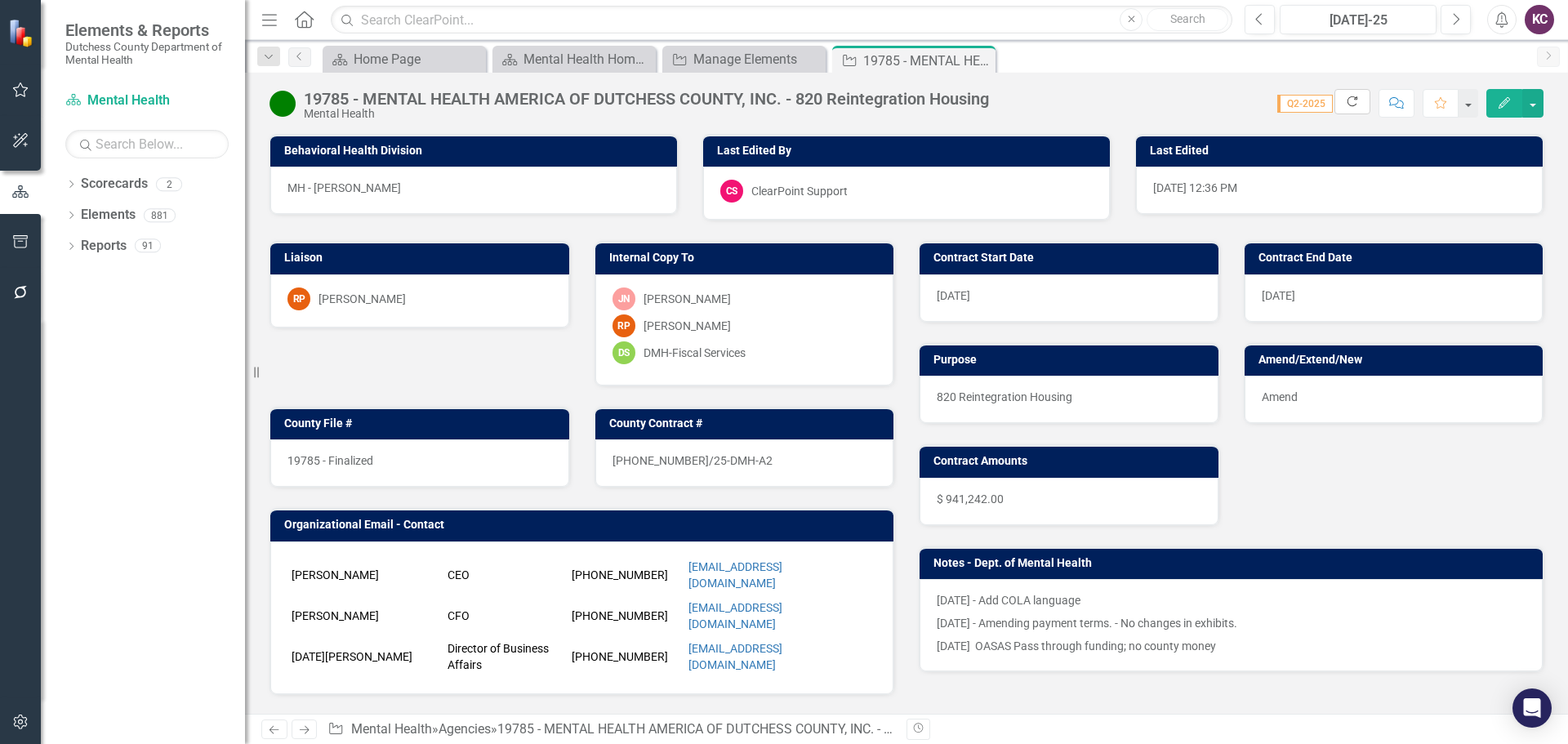
click at [1346, 104] on icon "Refresh" at bounding box center [1353, 101] width 15 height 11
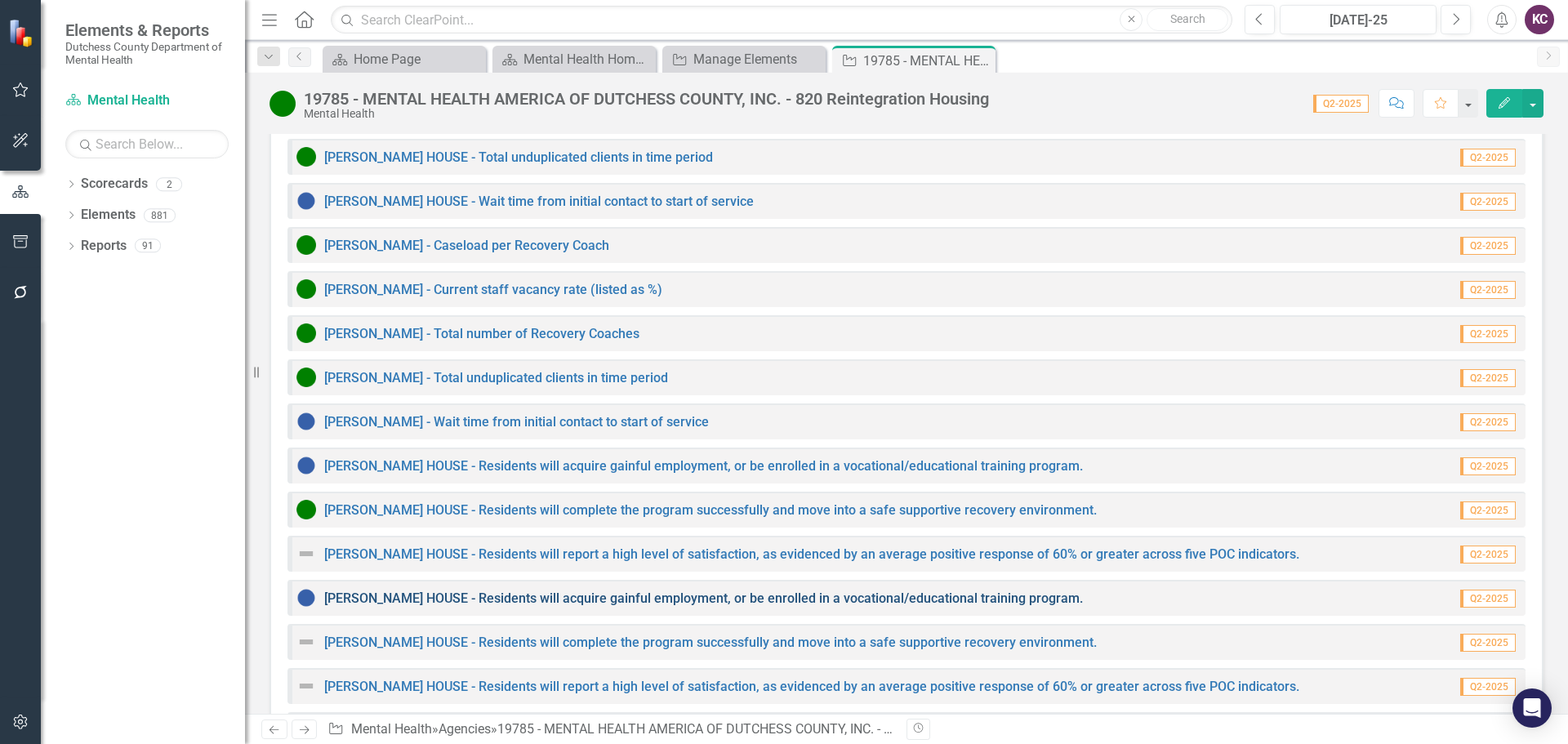
scroll to position [2012, 0]
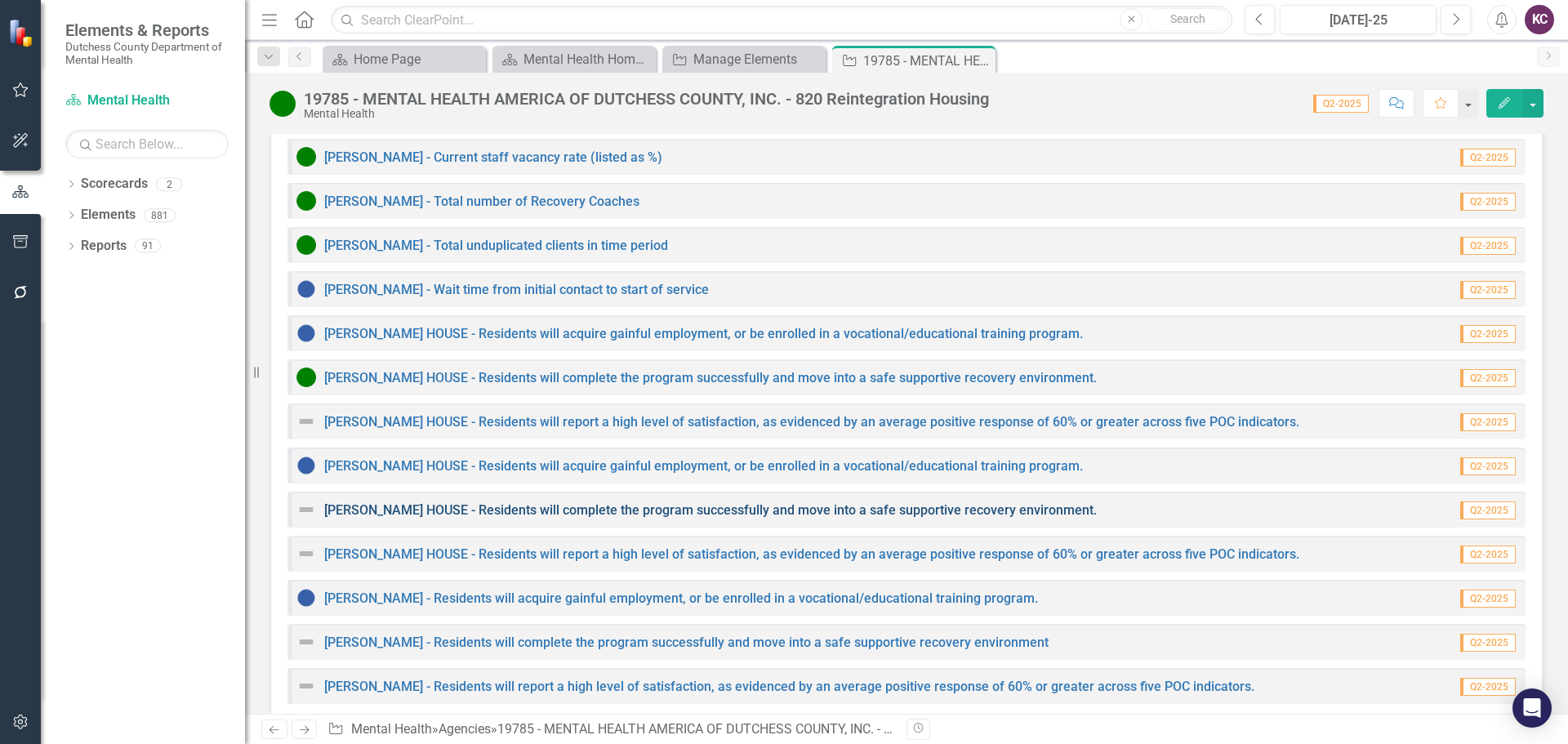
click at [486, 503] on link "[PERSON_NAME] HOUSE - Residents will complete the program successfully and move…" at bounding box center [710, 510] width 772 height 16
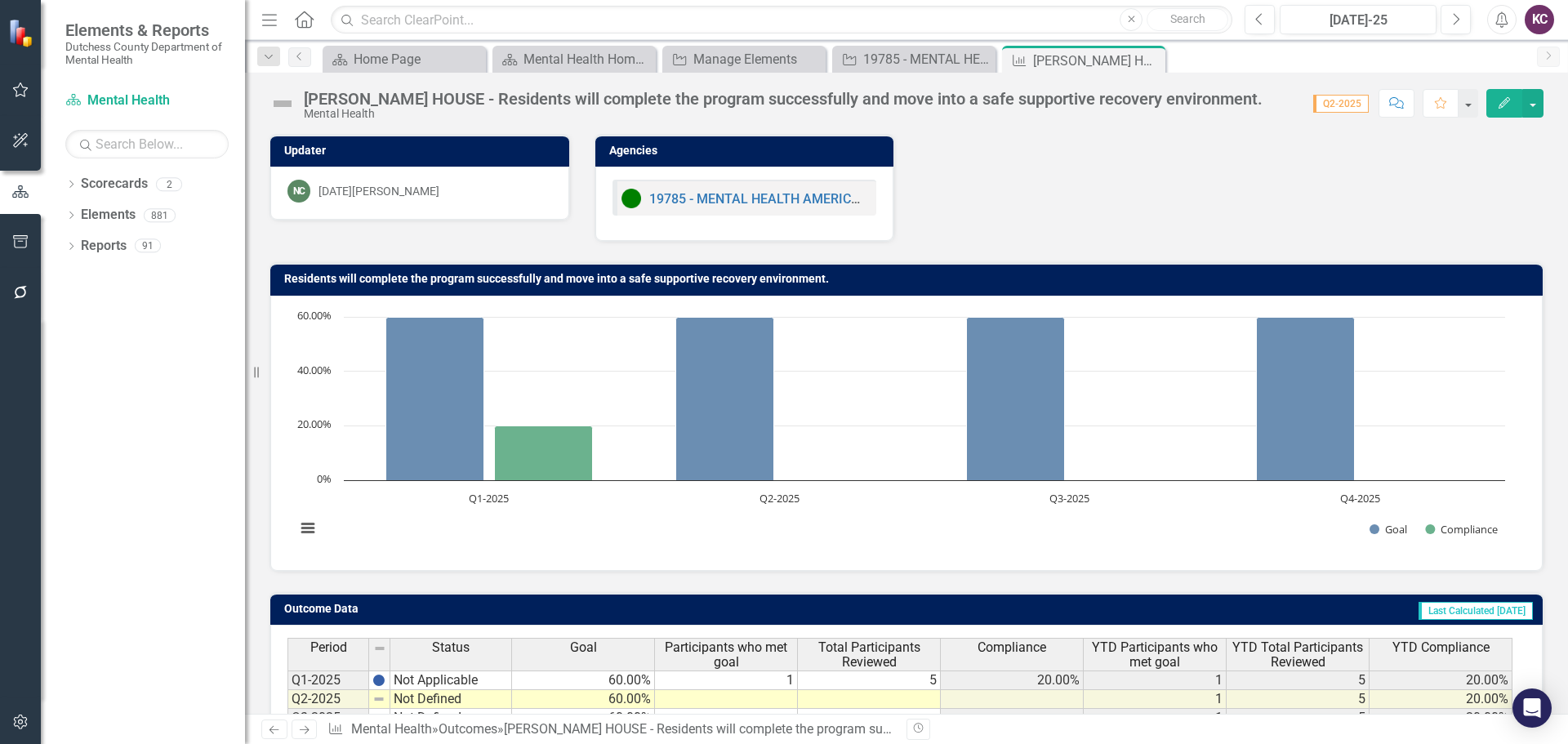
drag, startPoint x: 1147, startPoint y: 61, endPoint x: 1182, endPoint y: 66, distance: 35.4
click at [0, 0] on icon "Close" at bounding box center [0, 0] width 0 height 0
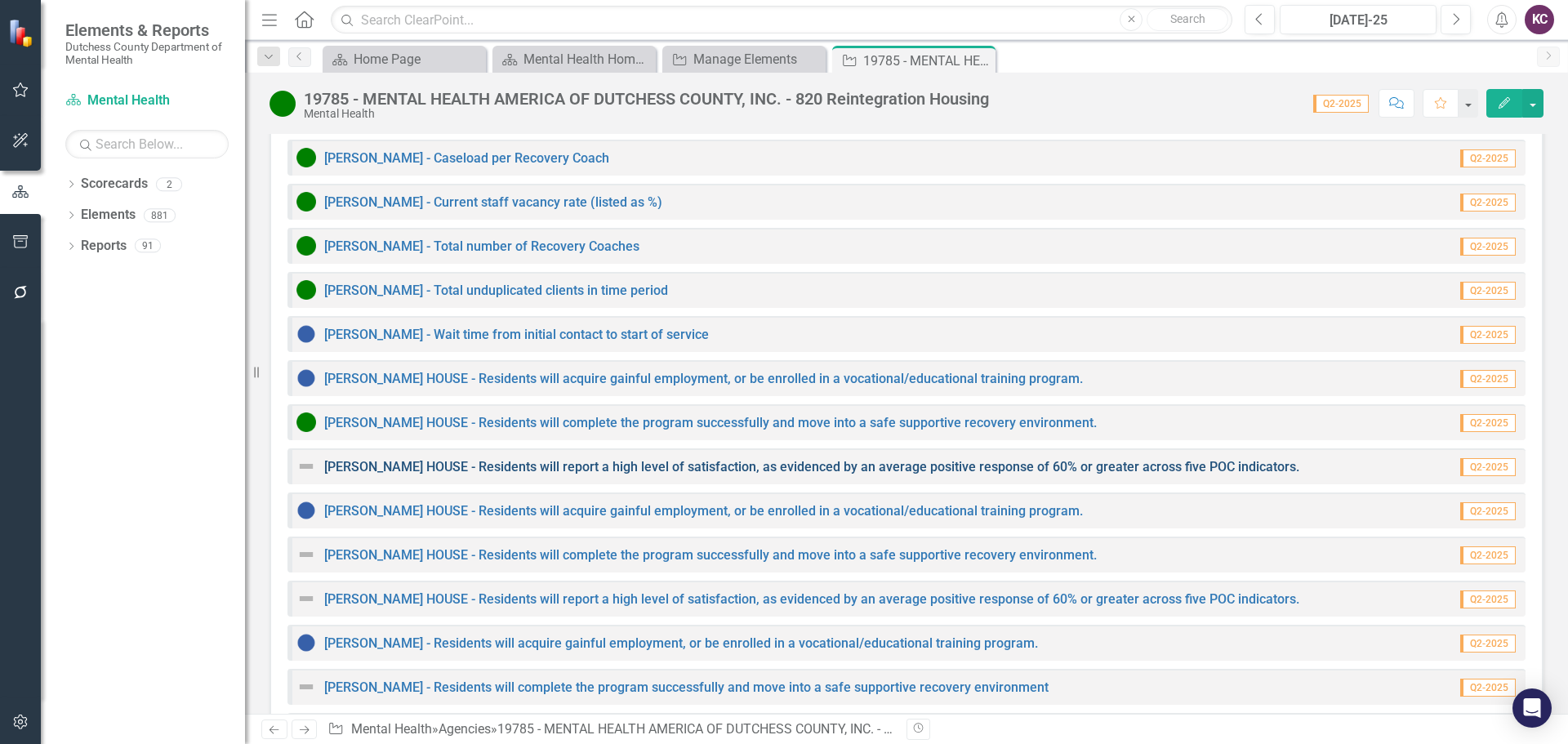
scroll to position [1930, 0]
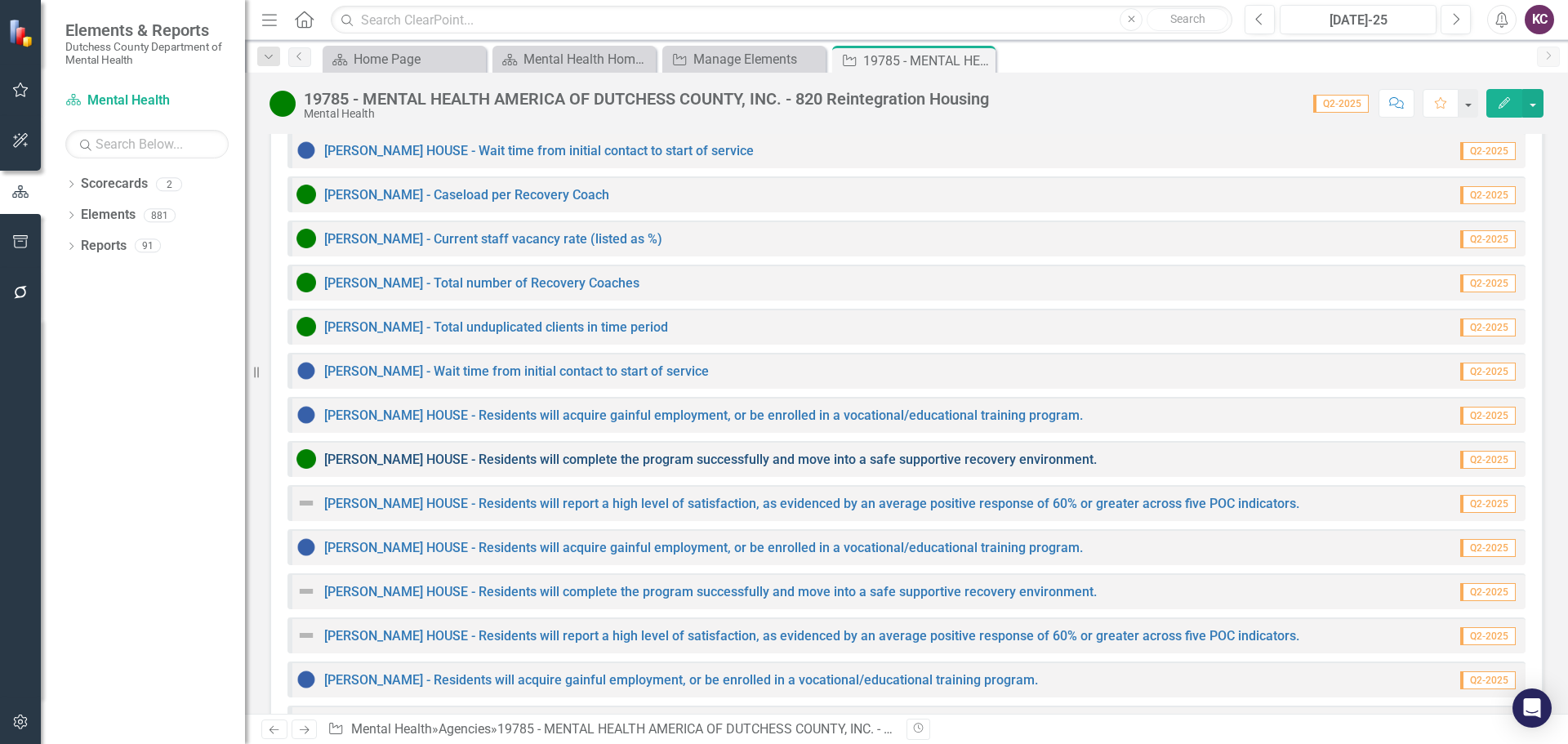
click at [473, 452] on link "[PERSON_NAME] HOUSE - Residents will complete the program successfully and move…" at bounding box center [710, 460] width 772 height 16
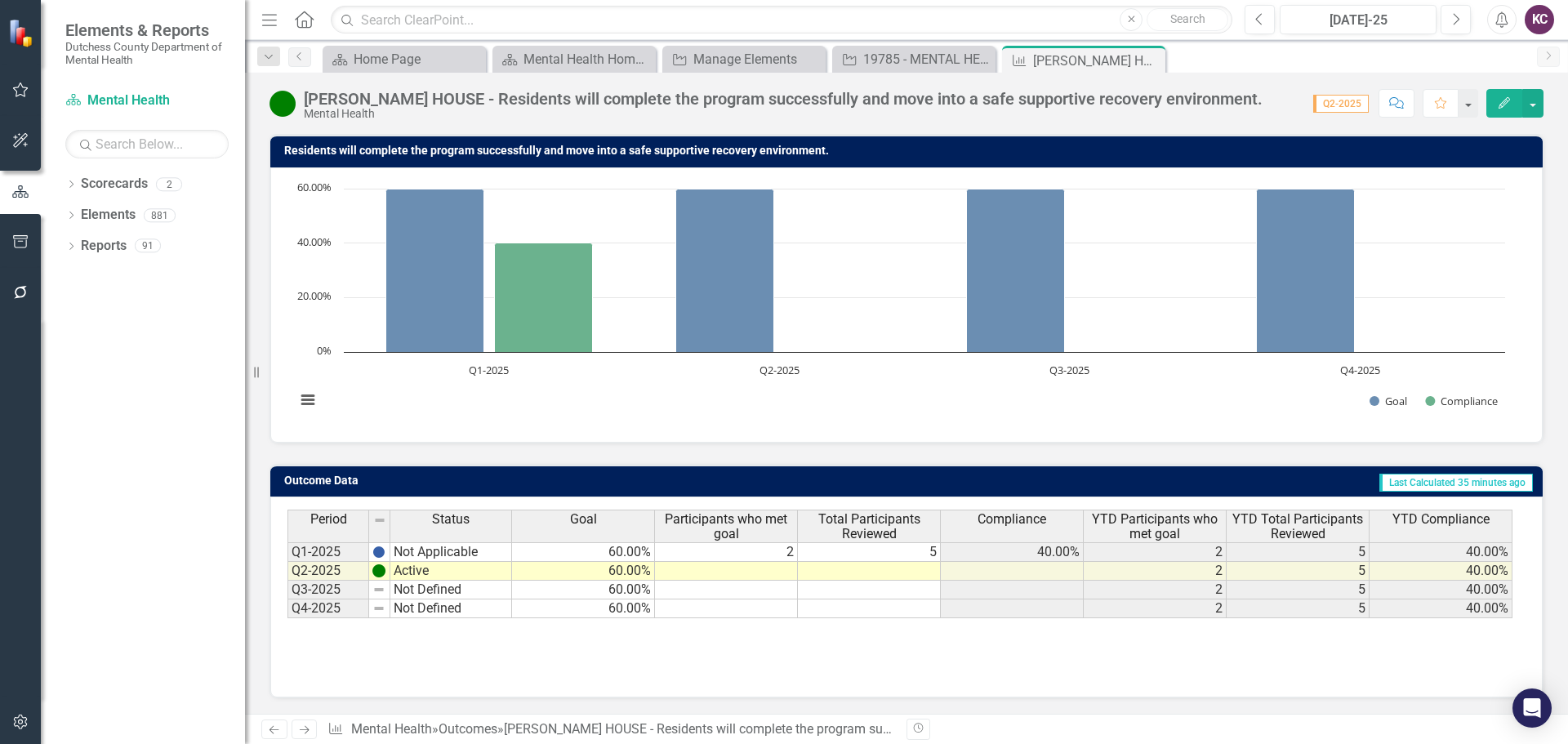
scroll to position [129, 0]
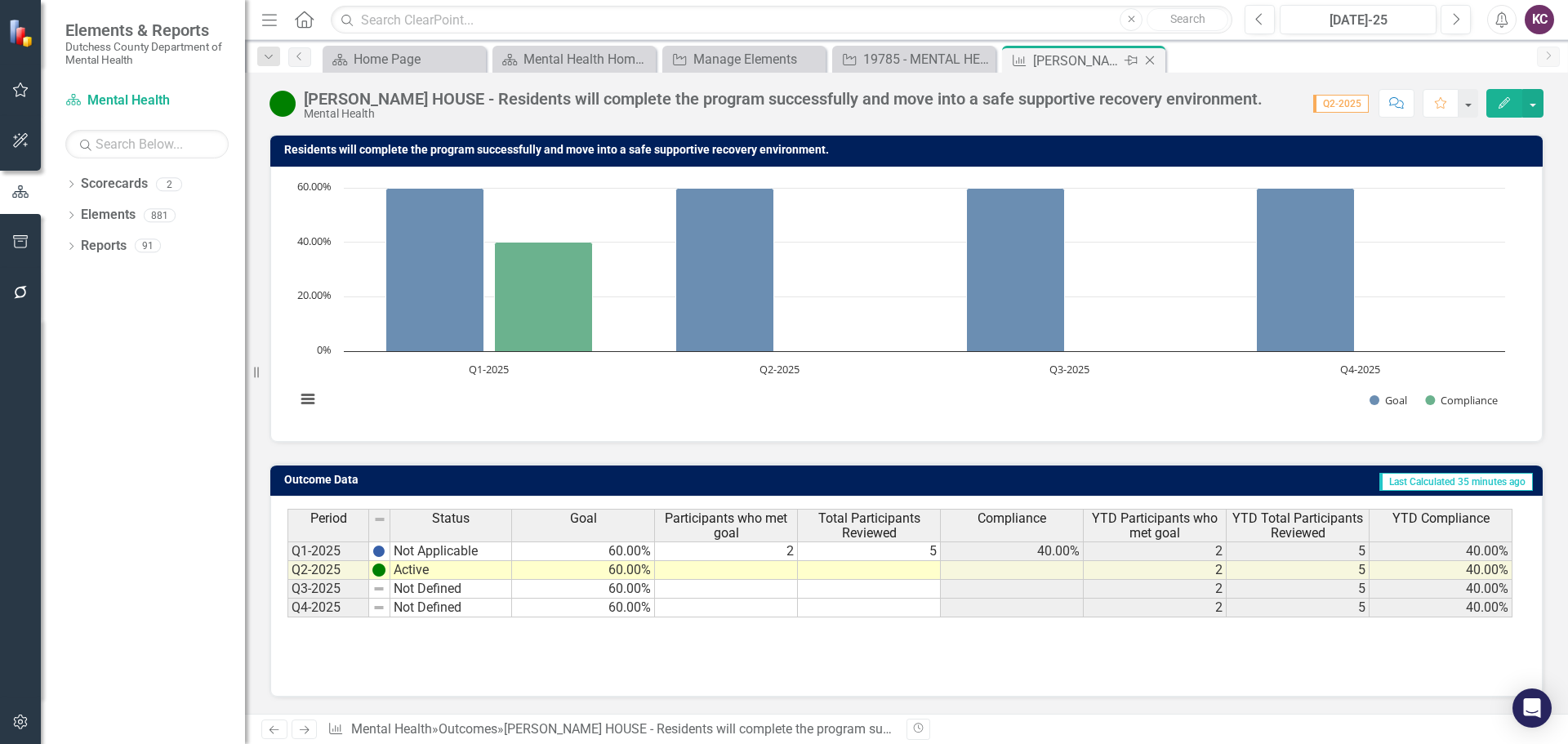
click at [1155, 60] on icon "Close" at bounding box center [1150, 60] width 17 height 13
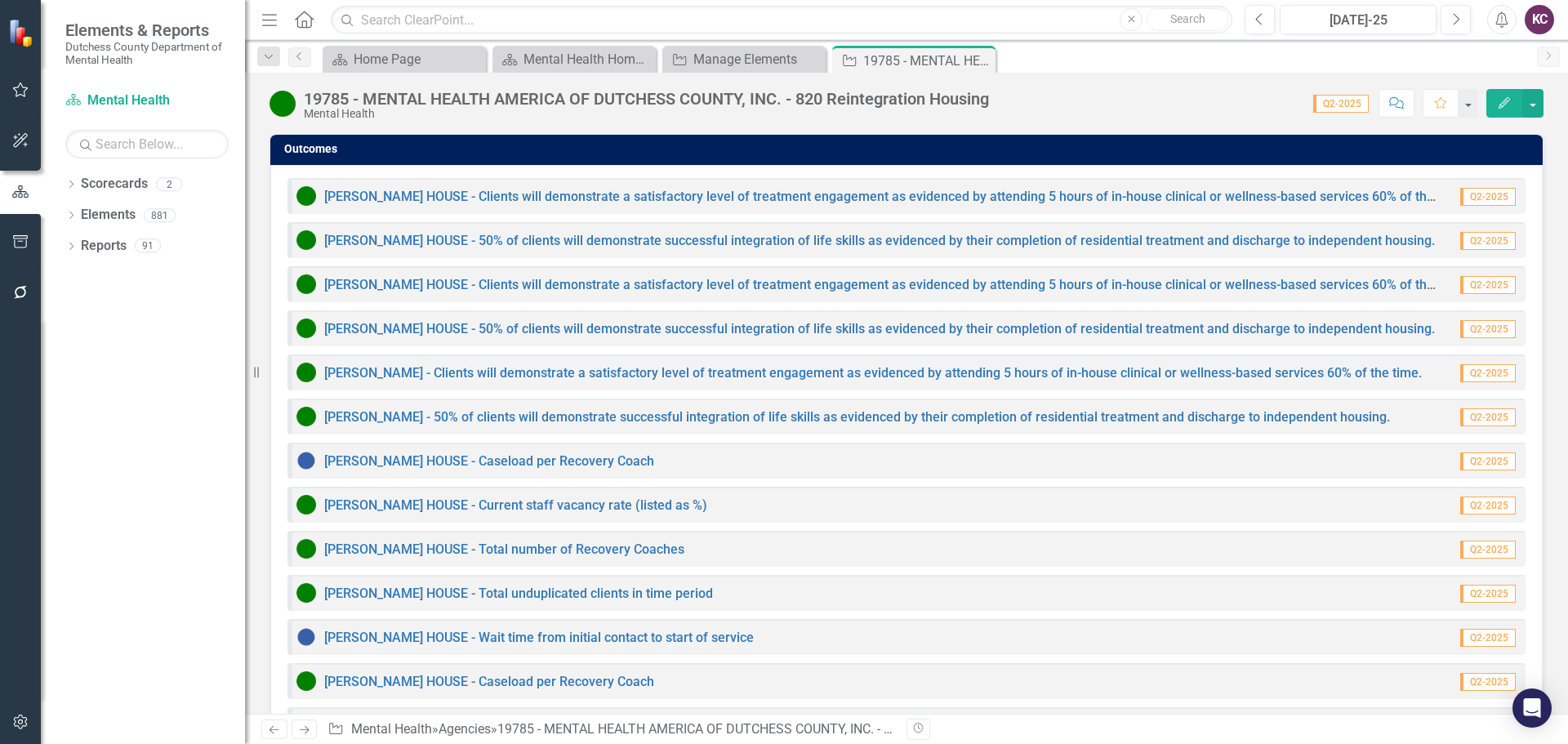
scroll to position [1226, 0]
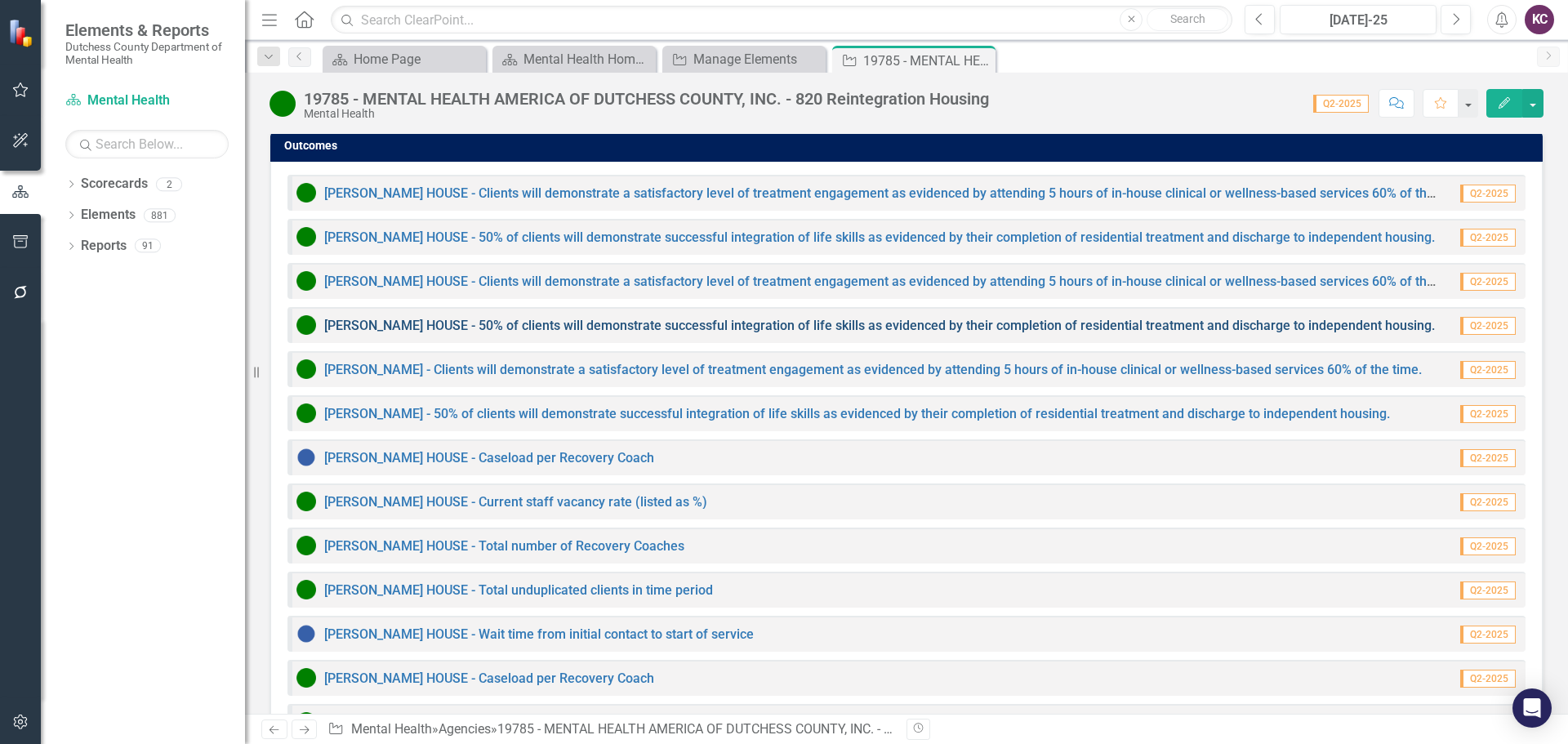
click at [616, 318] on link "[PERSON_NAME] HOUSE - 50% of clients will demonstrate successful integration of…" at bounding box center [879, 325] width 1110 height 16
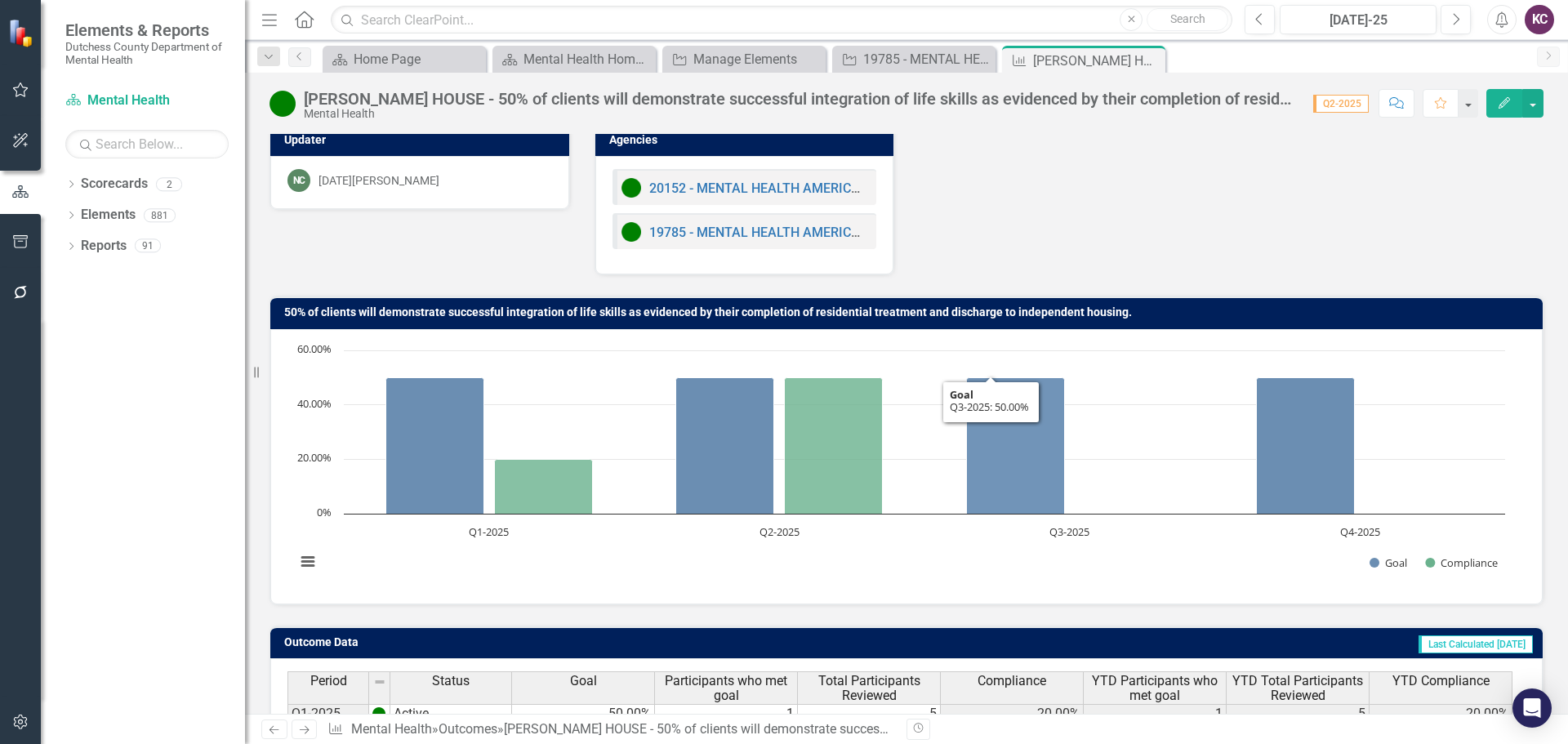
scroll to position [10, 0]
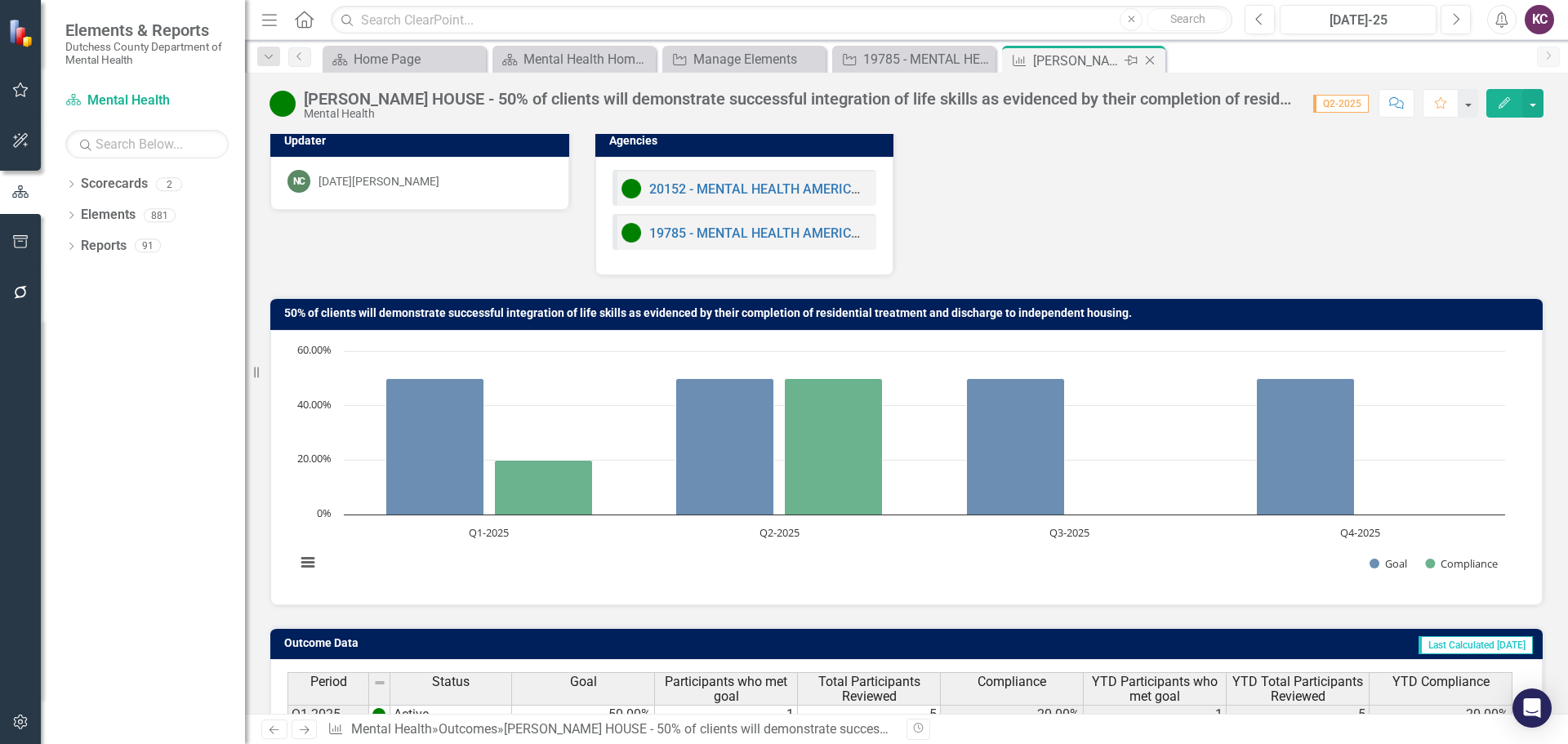
click at [1148, 56] on icon "Close" at bounding box center [1150, 60] width 17 height 13
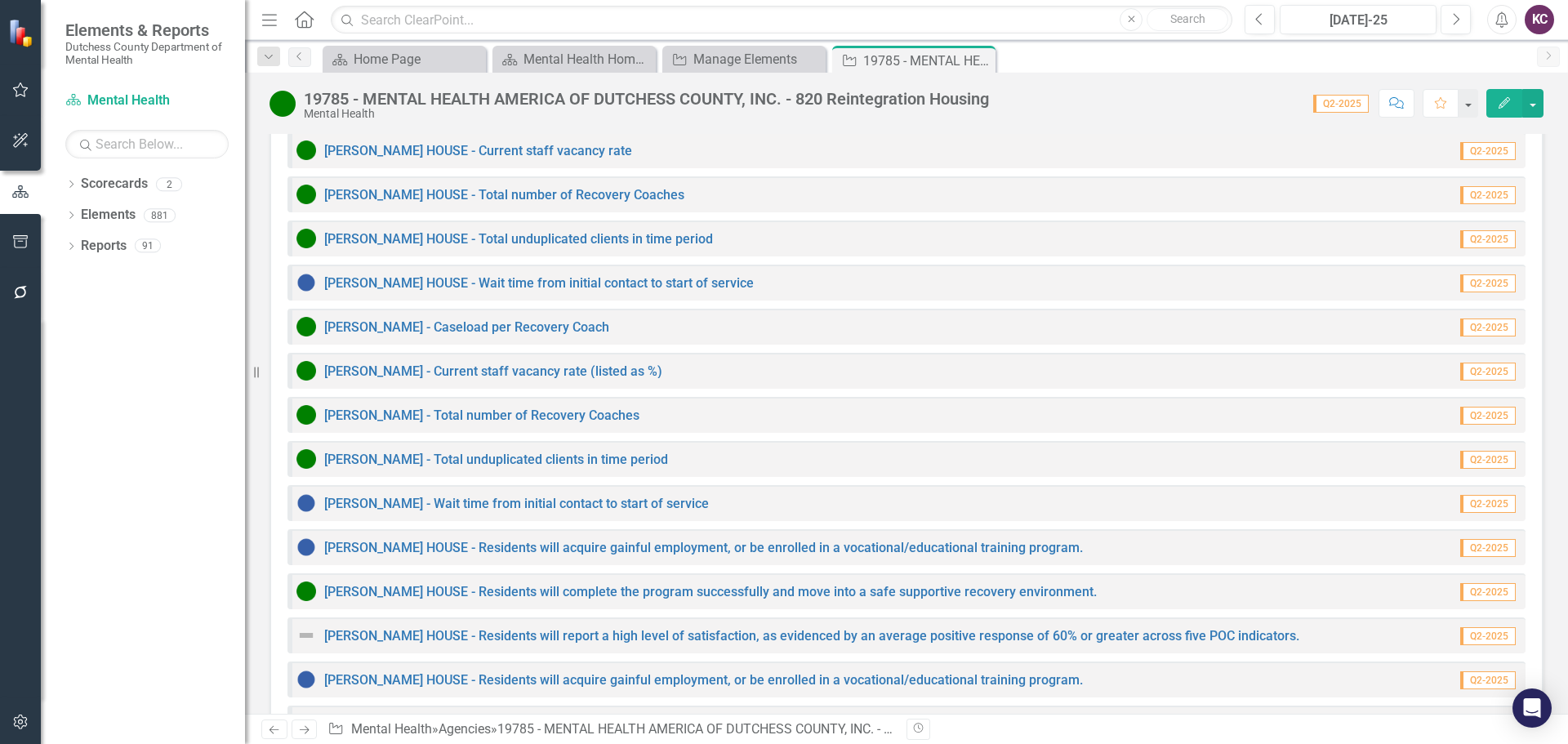
scroll to position [2012, 0]
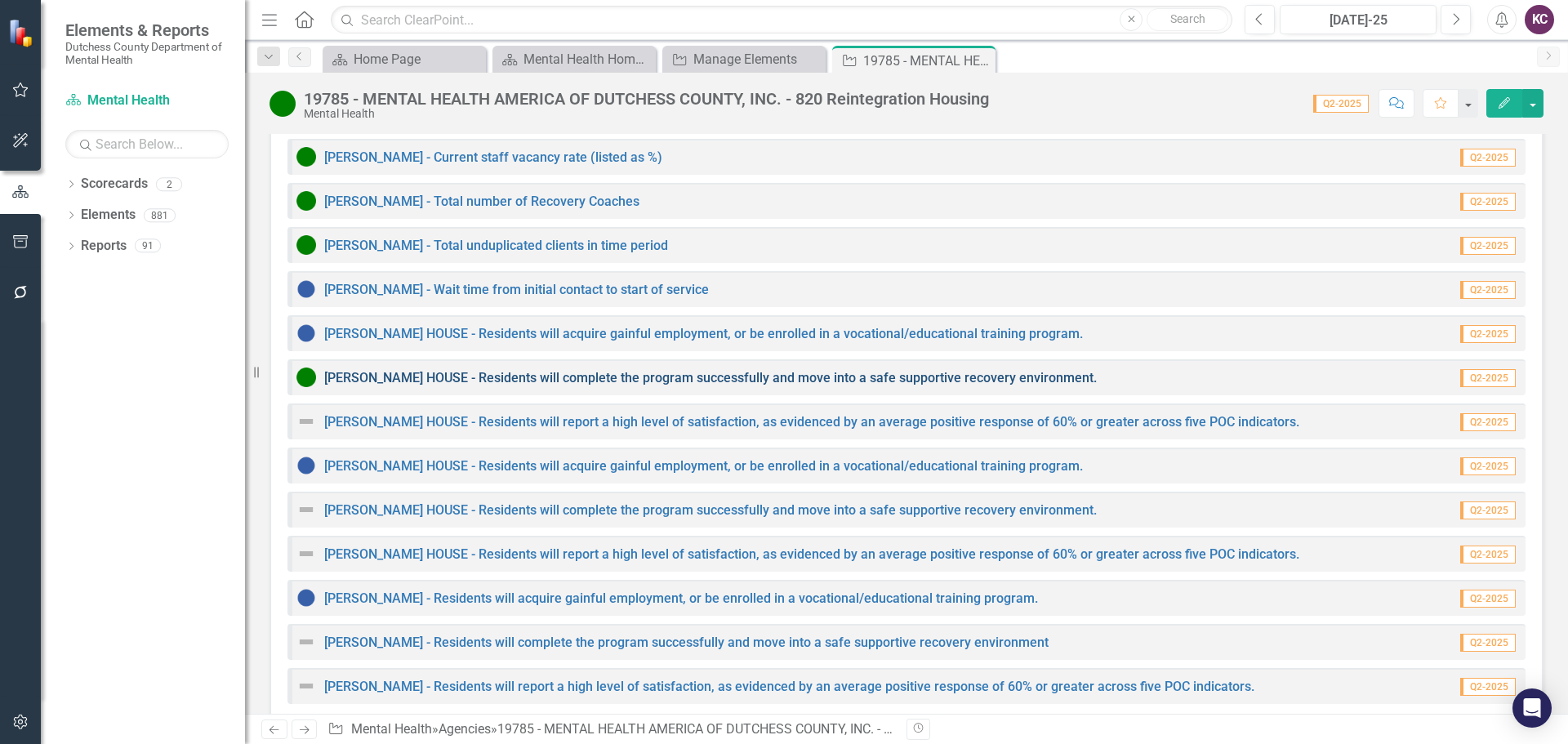
click at [481, 371] on link "[PERSON_NAME] HOUSE - Residents will complete the program successfully and move…" at bounding box center [710, 378] width 772 height 16
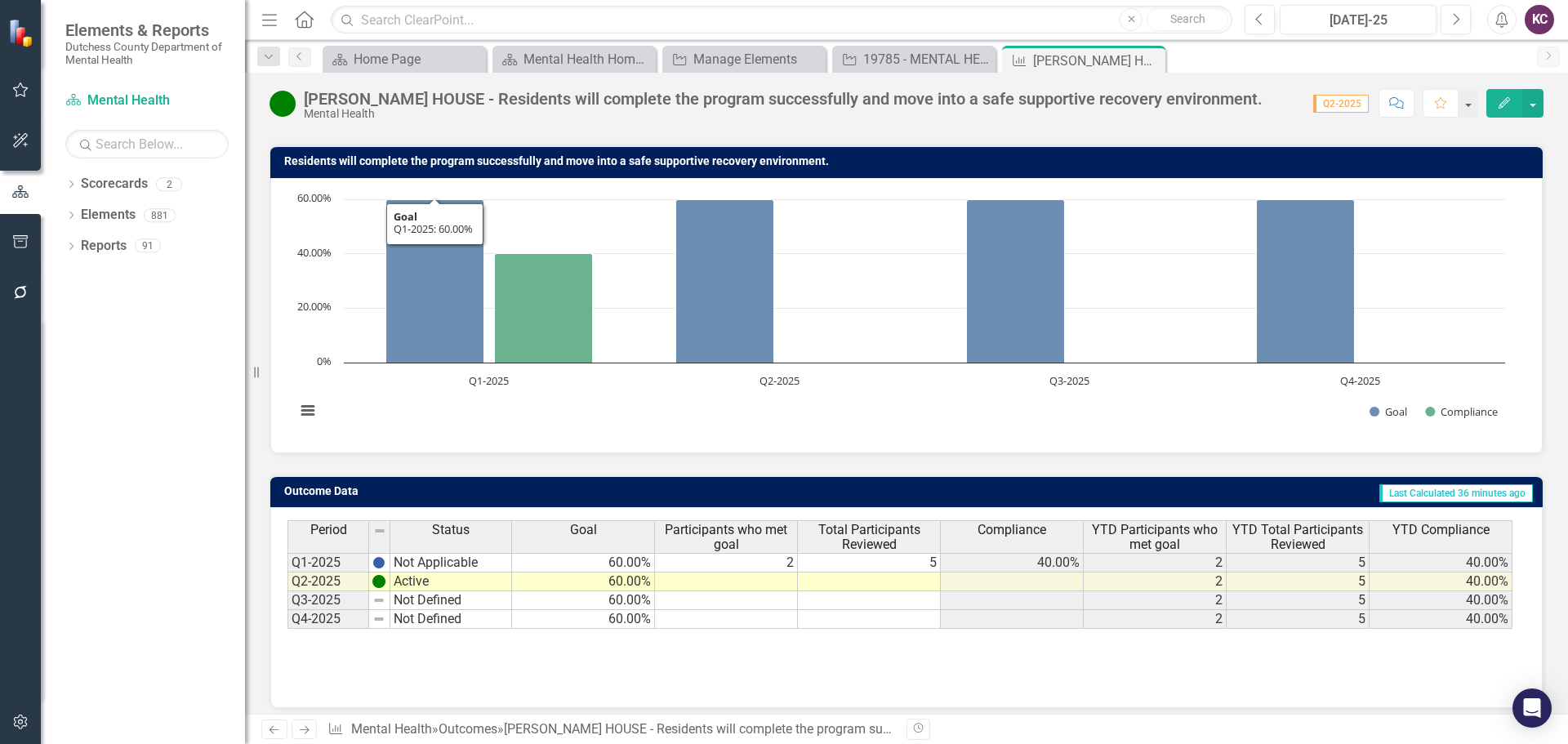
scroll to position [129, 0]
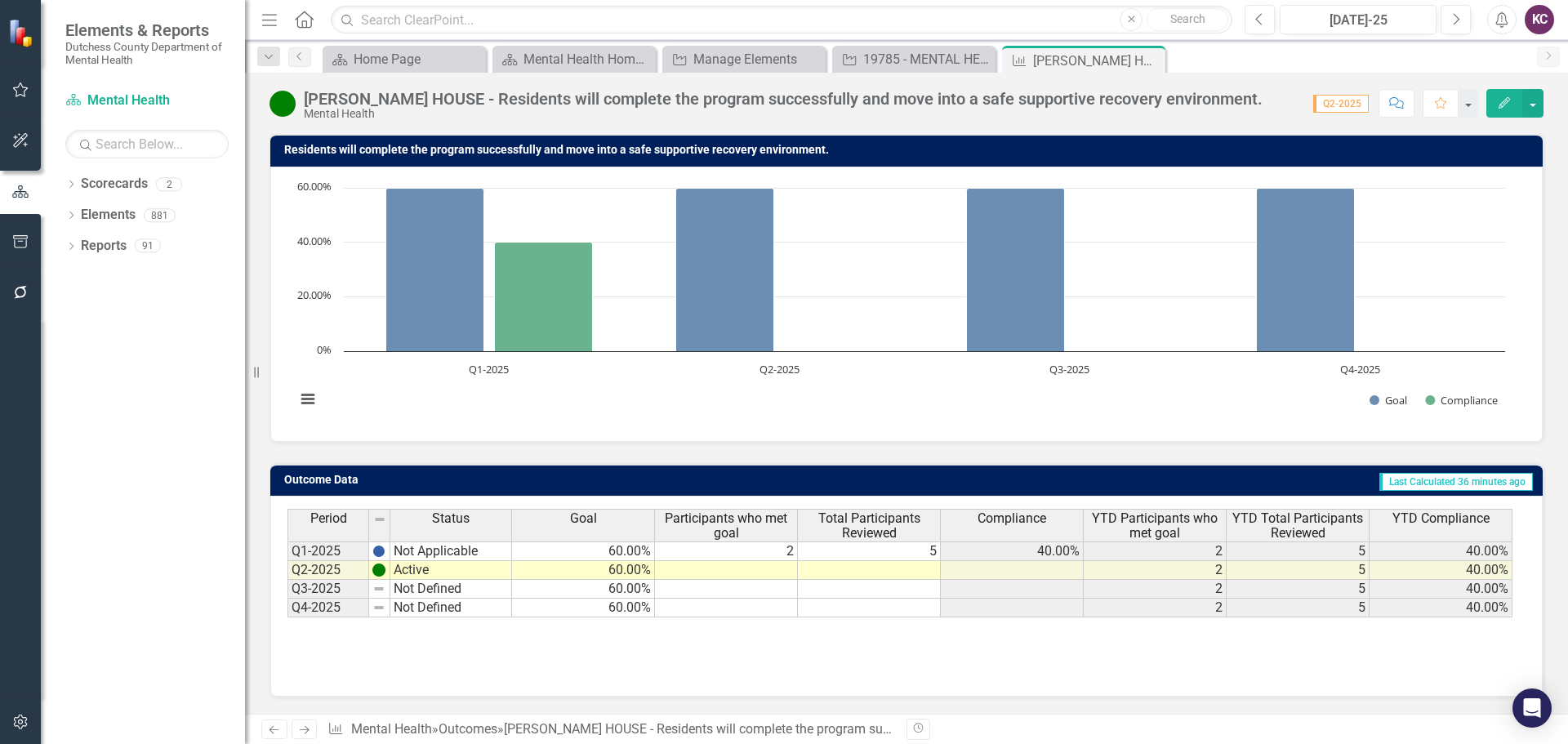
click at [442, 575] on td "Active" at bounding box center [451, 570] width 122 height 19
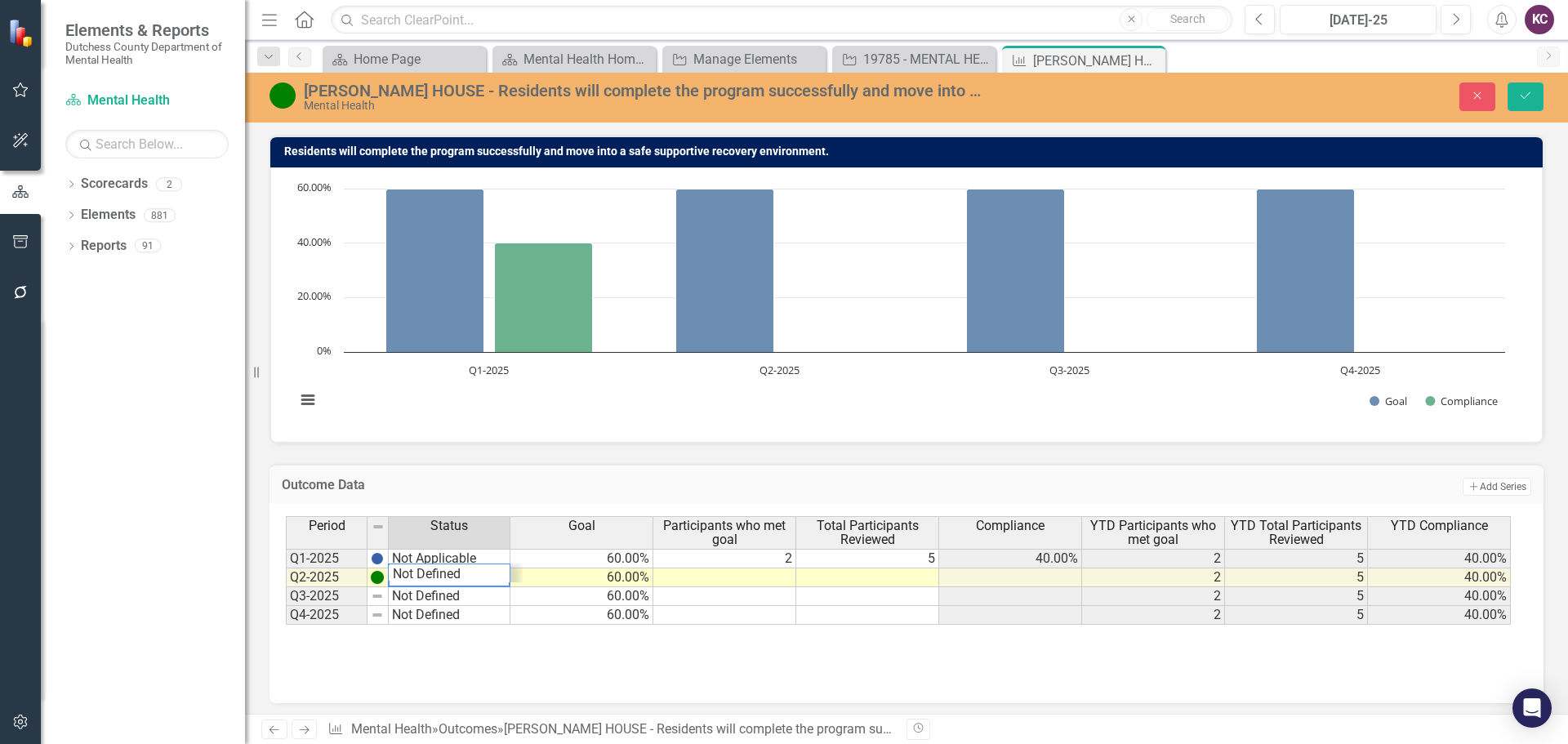
scroll to position [20, 0]
type textarea "A"
click at [438, 601] on td "Not Defined" at bounding box center [449, 597] width 122 height 19
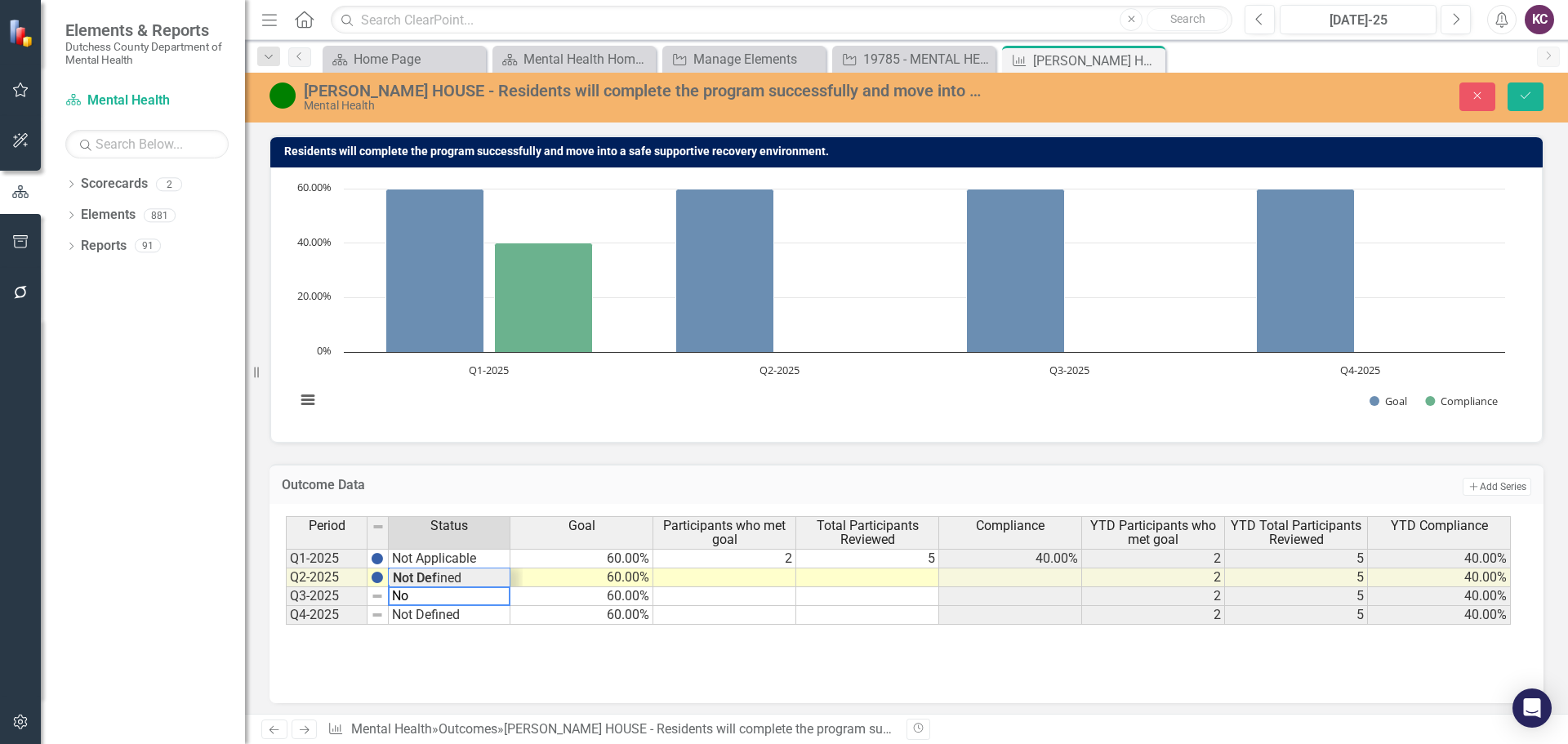
type textarea "N"
click at [434, 614] on td "Not Defined" at bounding box center [449, 616] width 122 height 19
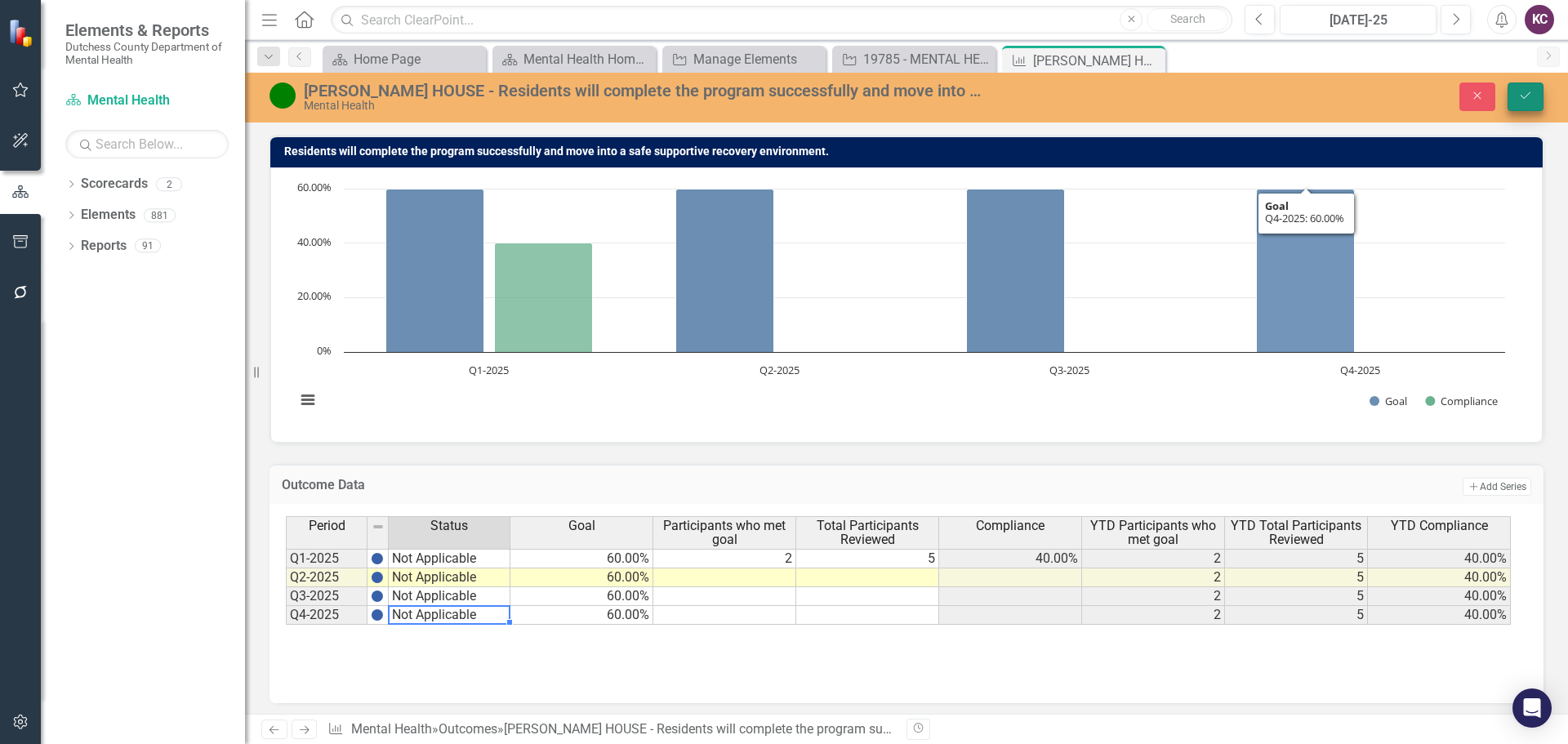
type textarea "Not Applicable"
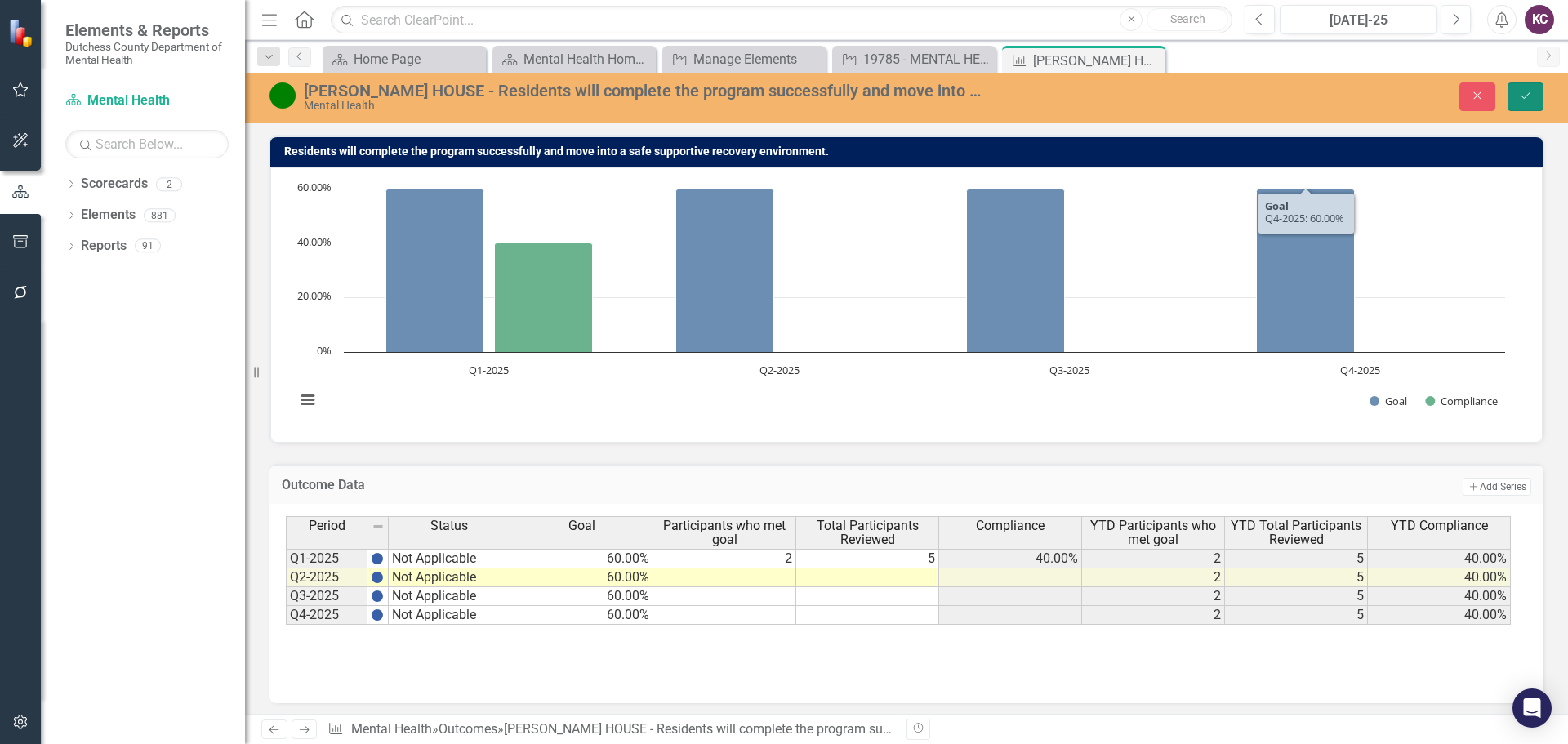
click at [1520, 96] on icon "Save" at bounding box center [1525, 96] width 15 height 11
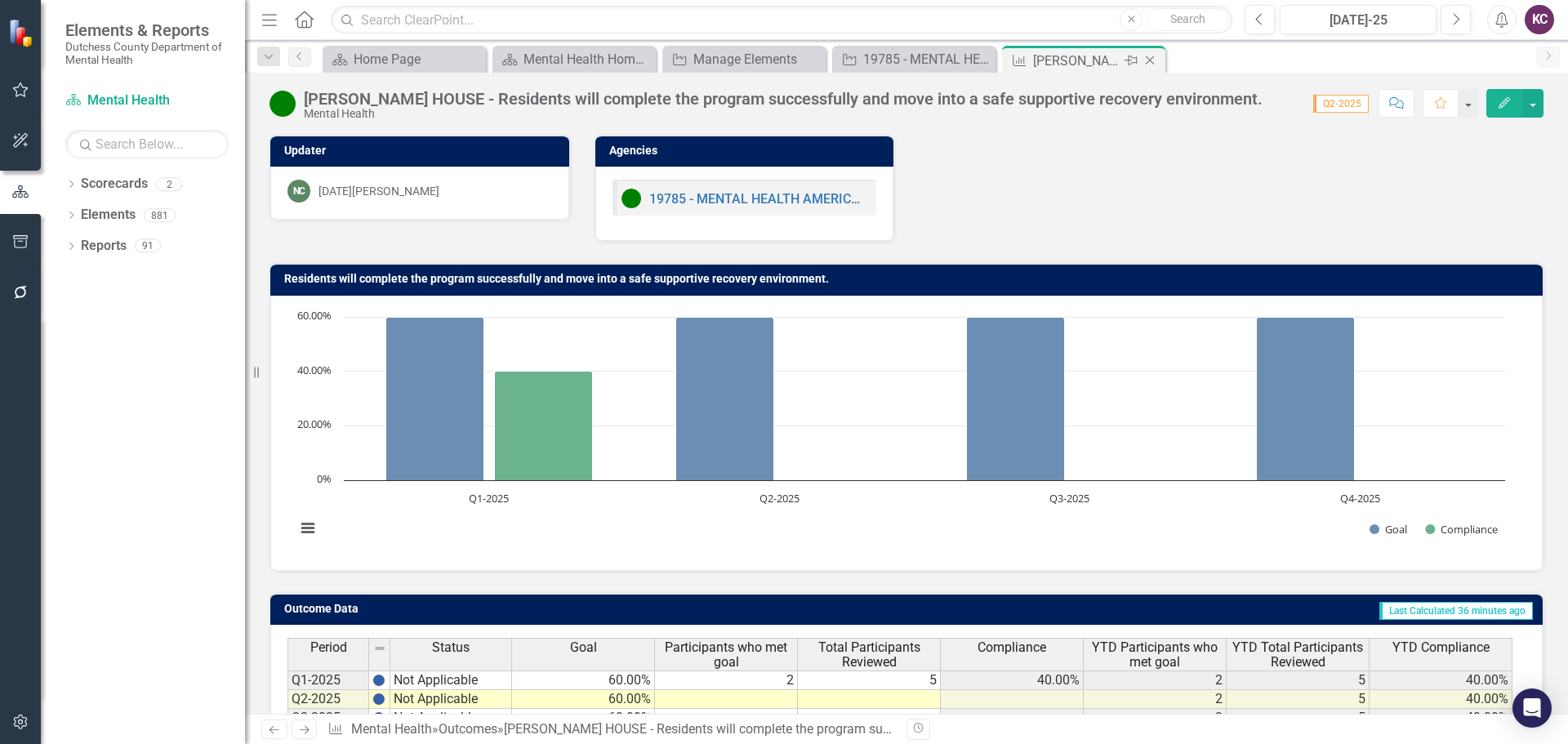
click at [1153, 61] on icon "Close" at bounding box center [1150, 60] width 17 height 13
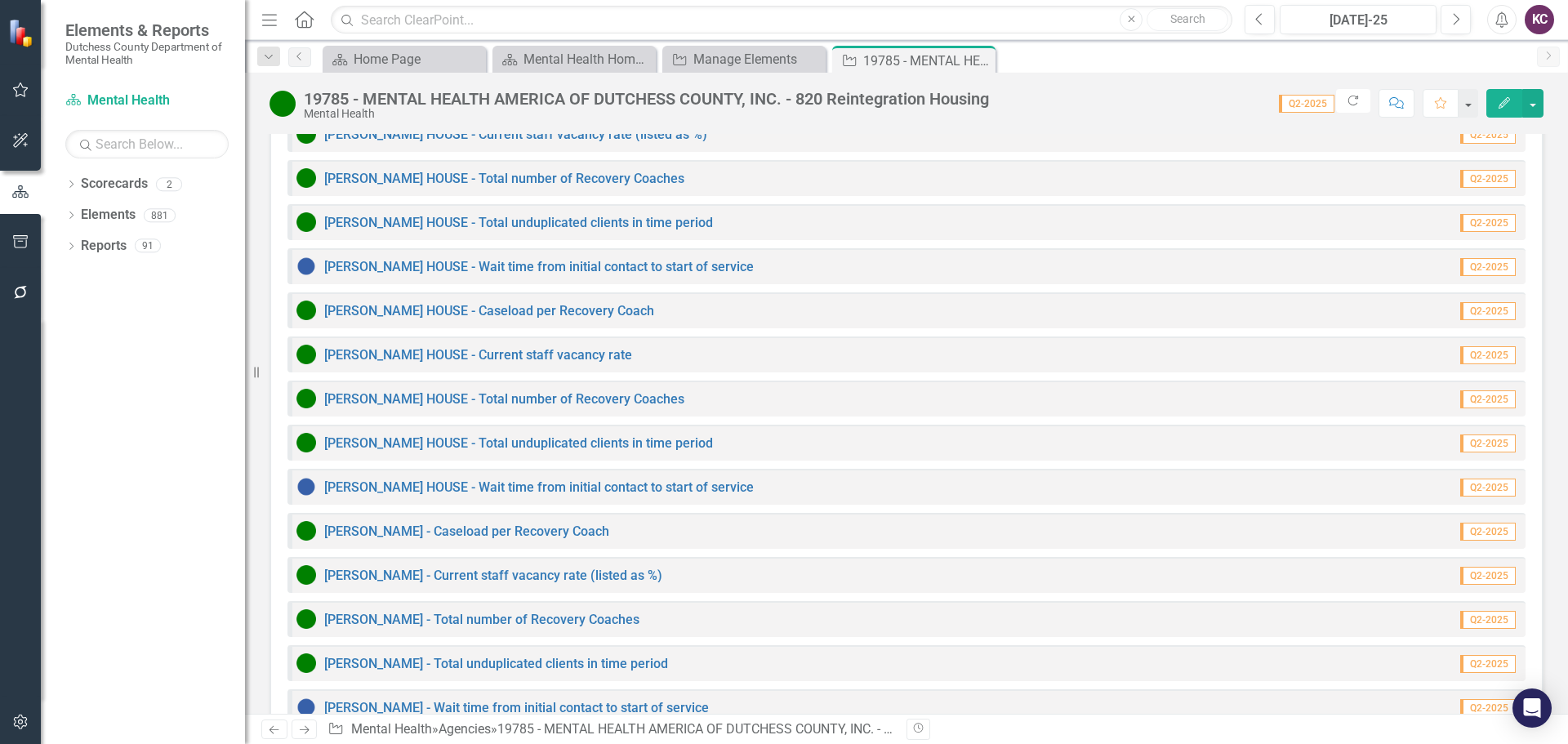
scroll to position [2012, 0]
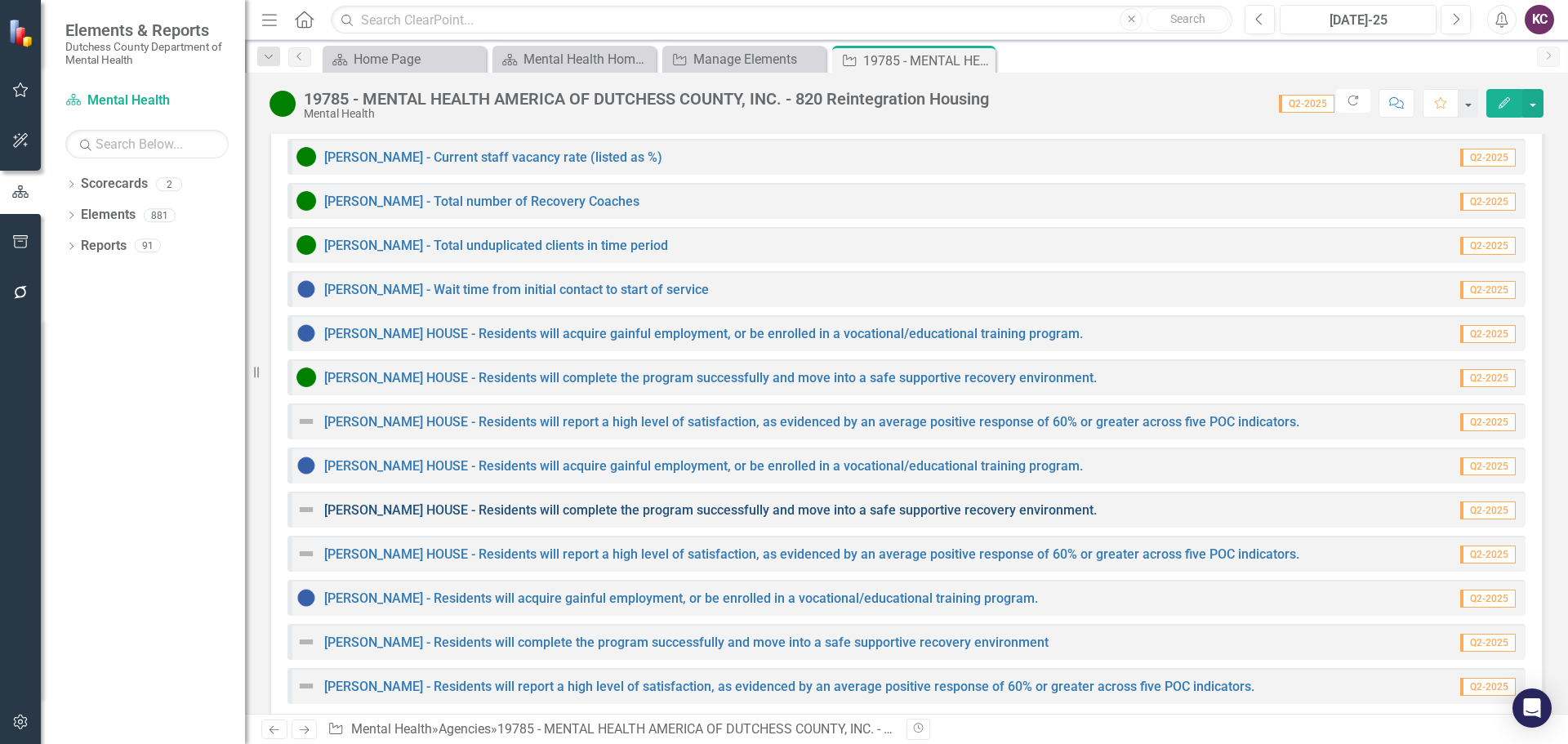
click at [509, 503] on link "[PERSON_NAME] HOUSE - Residents will complete the program successfully and move…" at bounding box center [710, 510] width 772 height 16
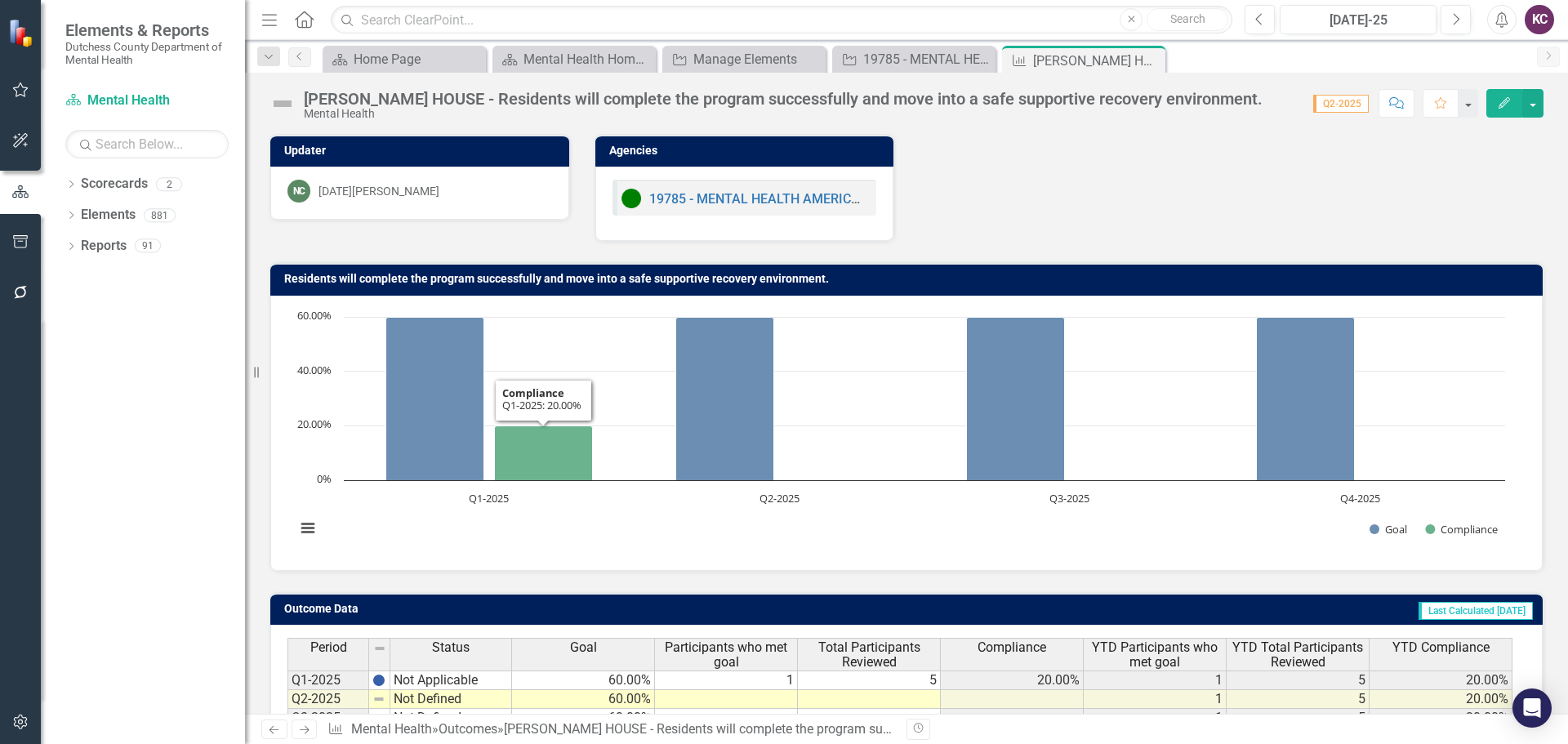
scroll to position [129, 0]
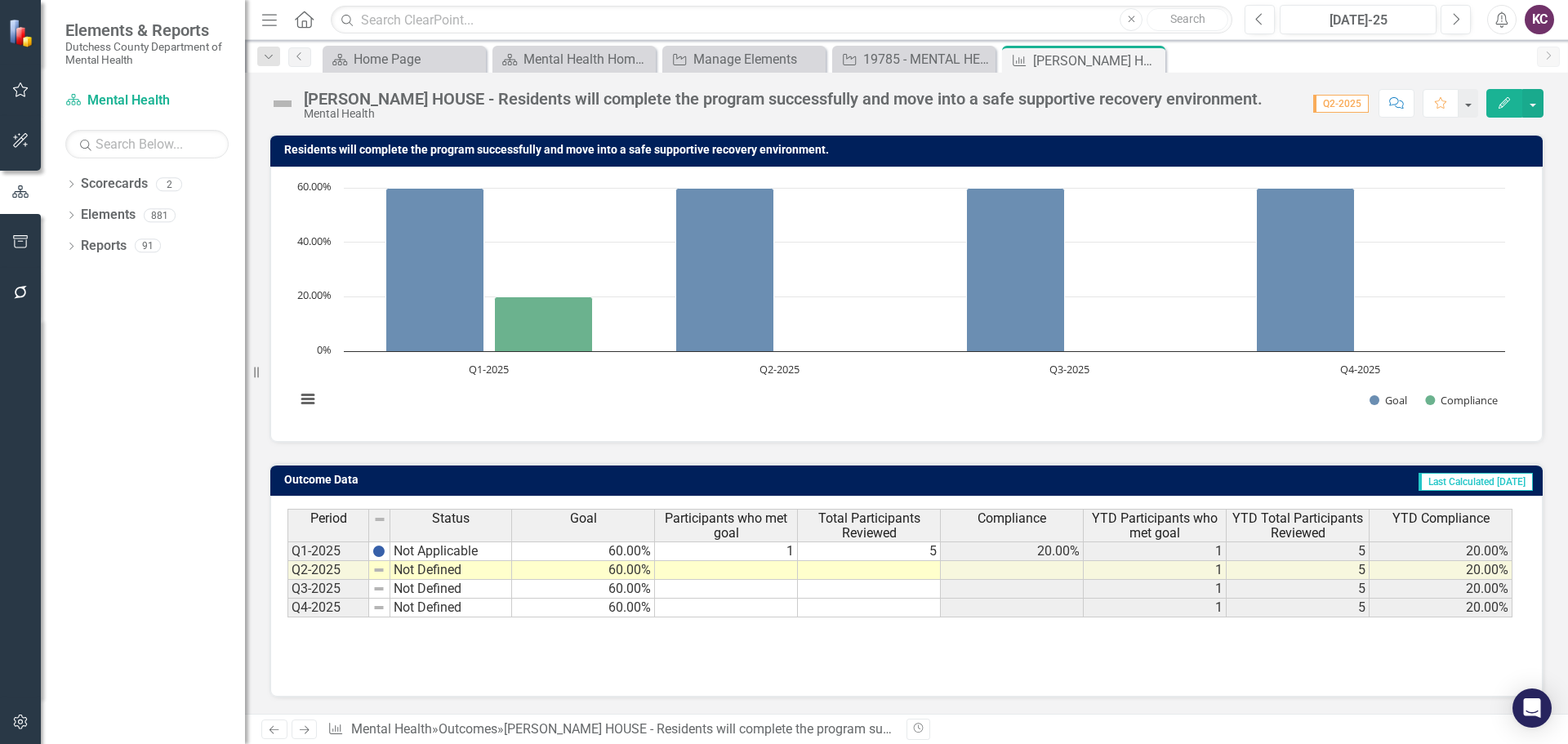
click at [426, 576] on td "Not Defined" at bounding box center [451, 570] width 122 height 19
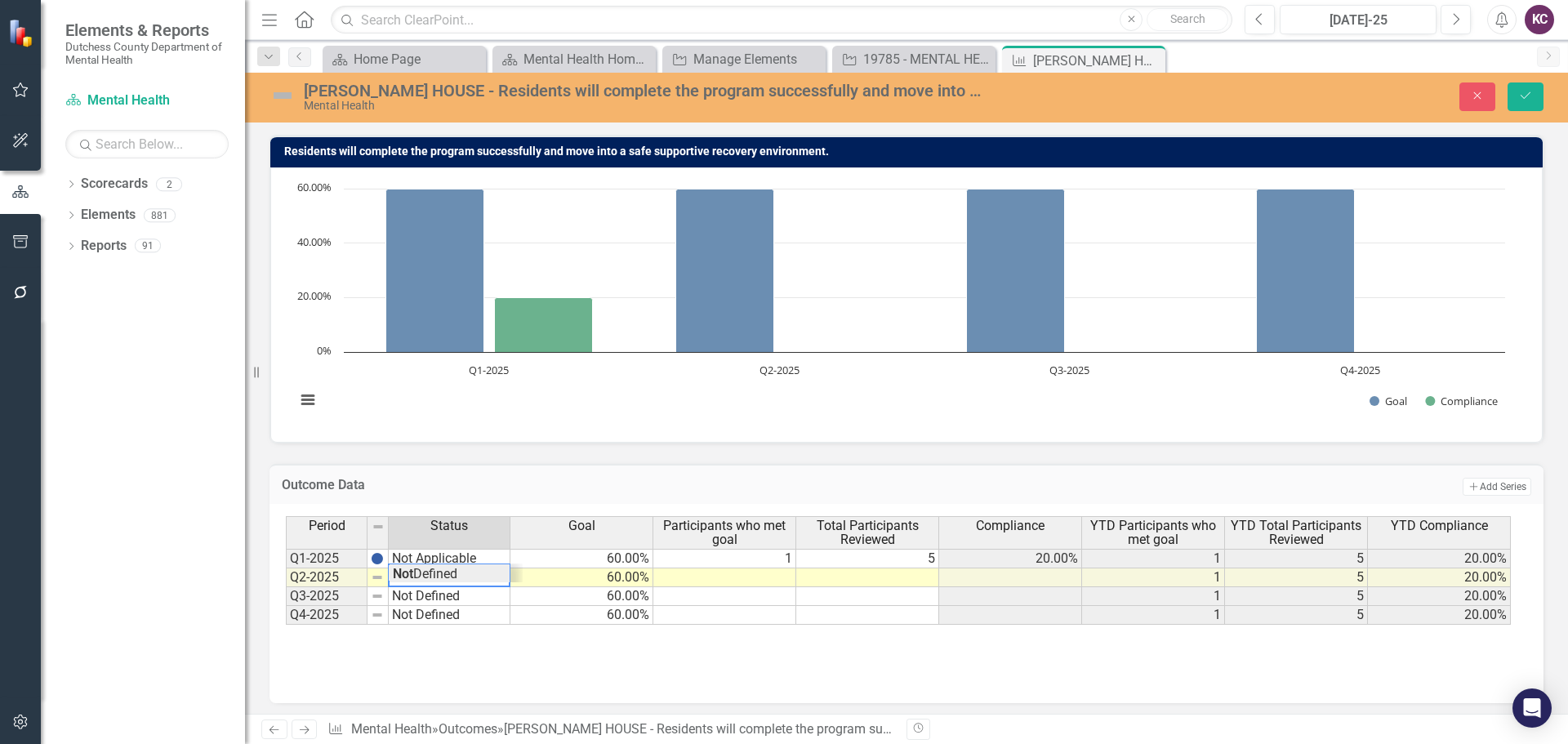
scroll to position [76, 0]
click at [428, 601] on td "Not Defined" at bounding box center [449, 597] width 122 height 19
click at [430, 616] on td "Not Defined" at bounding box center [449, 616] width 122 height 19
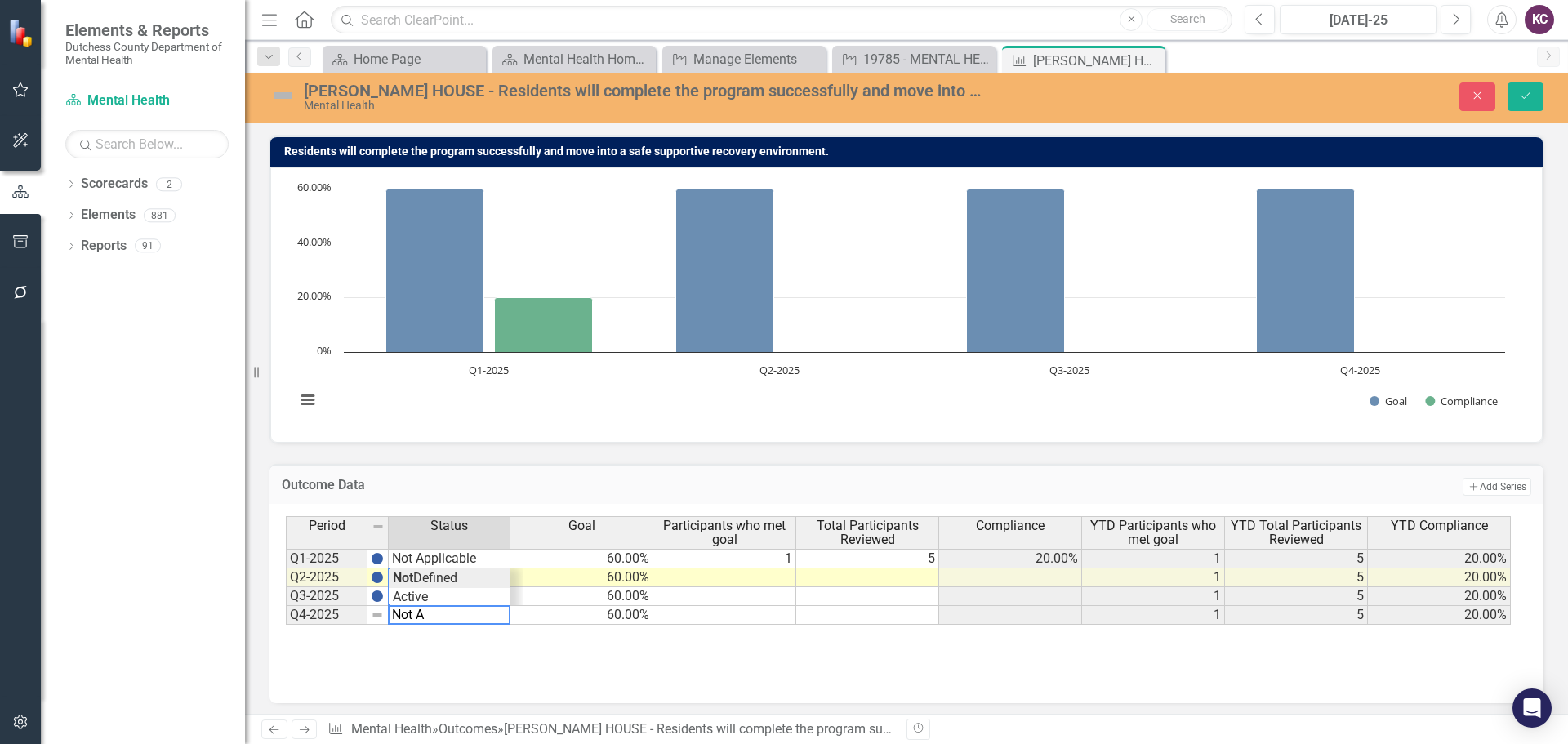
scroll to position [58, 0]
type textarea "Not Applicable"
click at [1524, 97] on icon "Save" at bounding box center [1525, 96] width 15 height 11
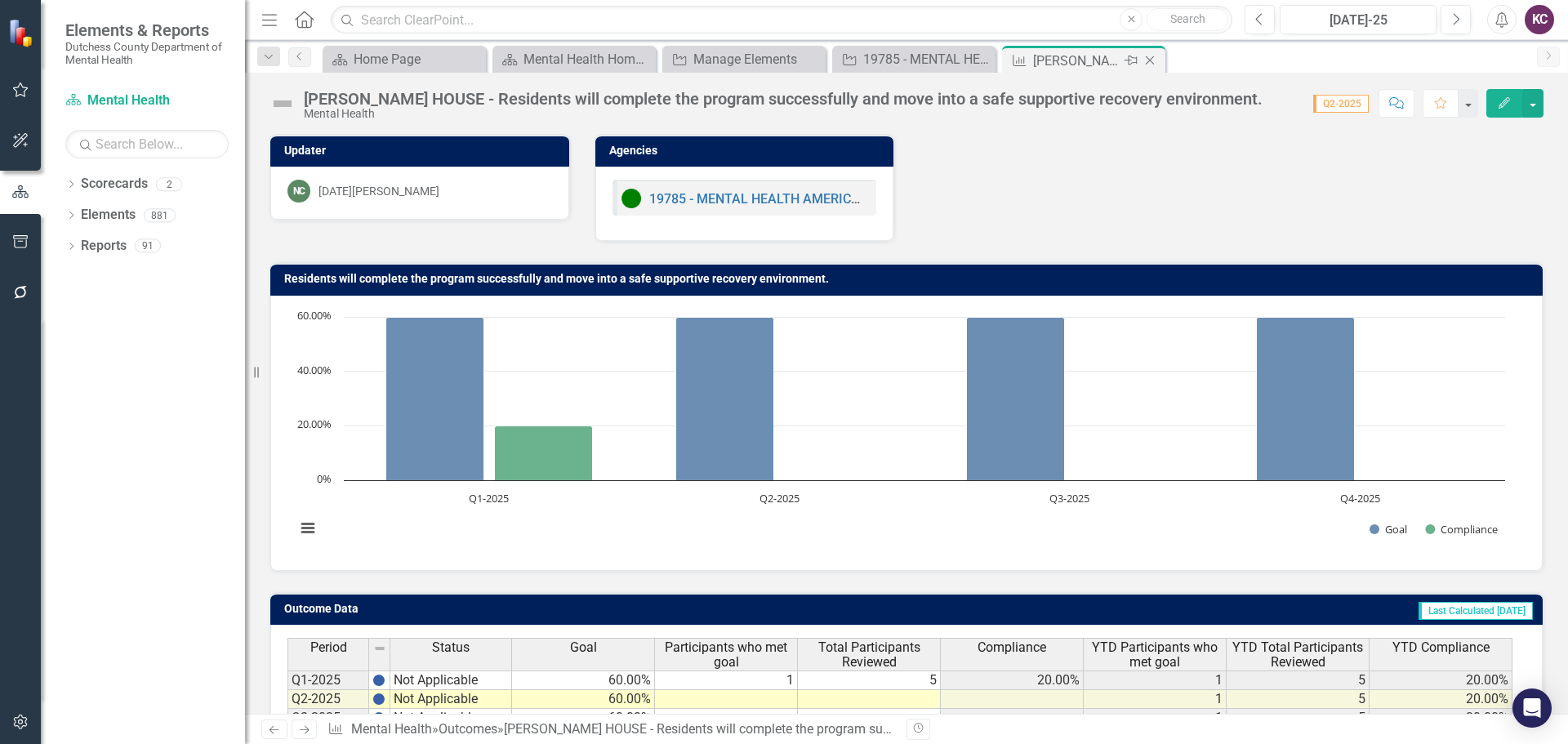
click at [1153, 63] on icon "Close" at bounding box center [1150, 60] width 17 height 13
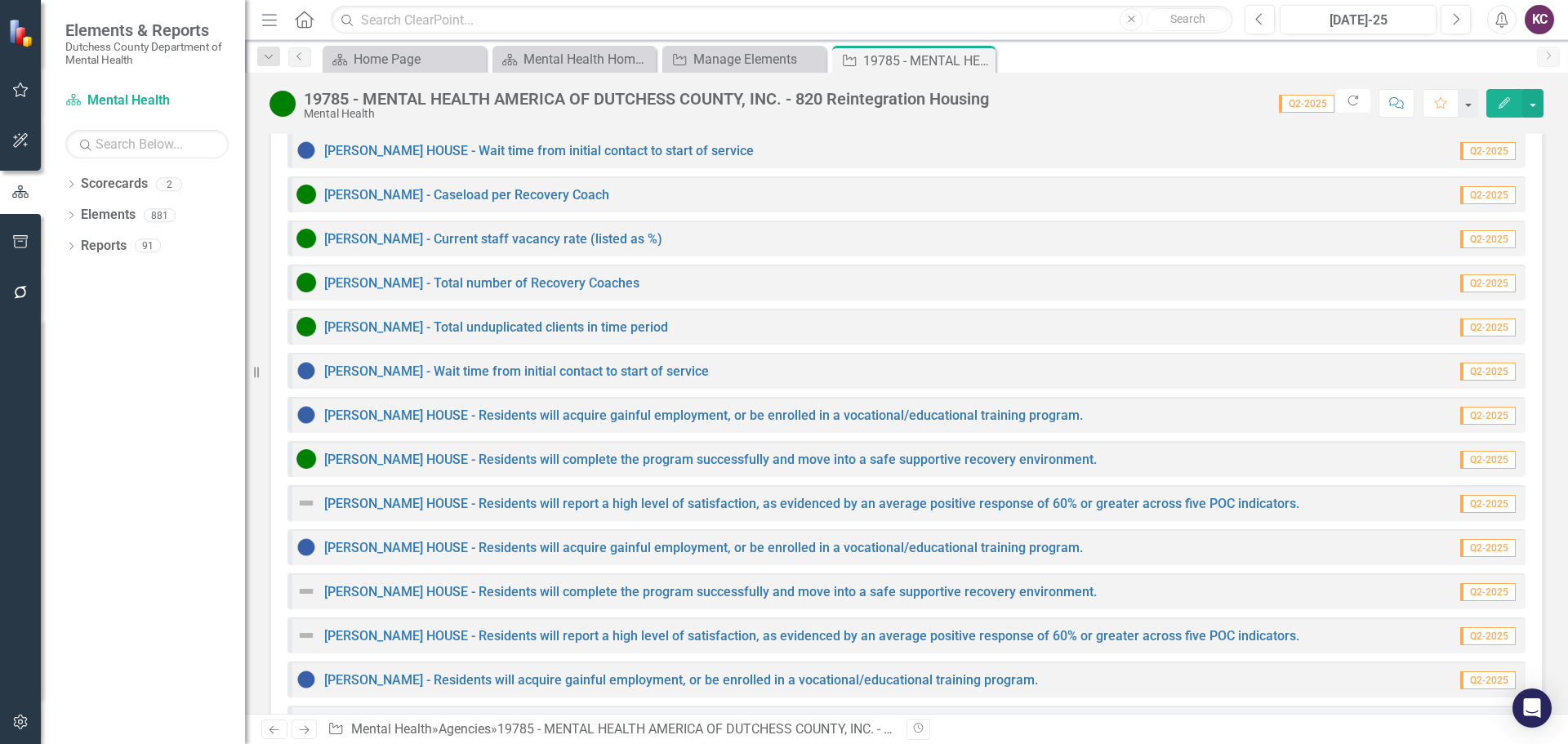
scroll to position [2012, 0]
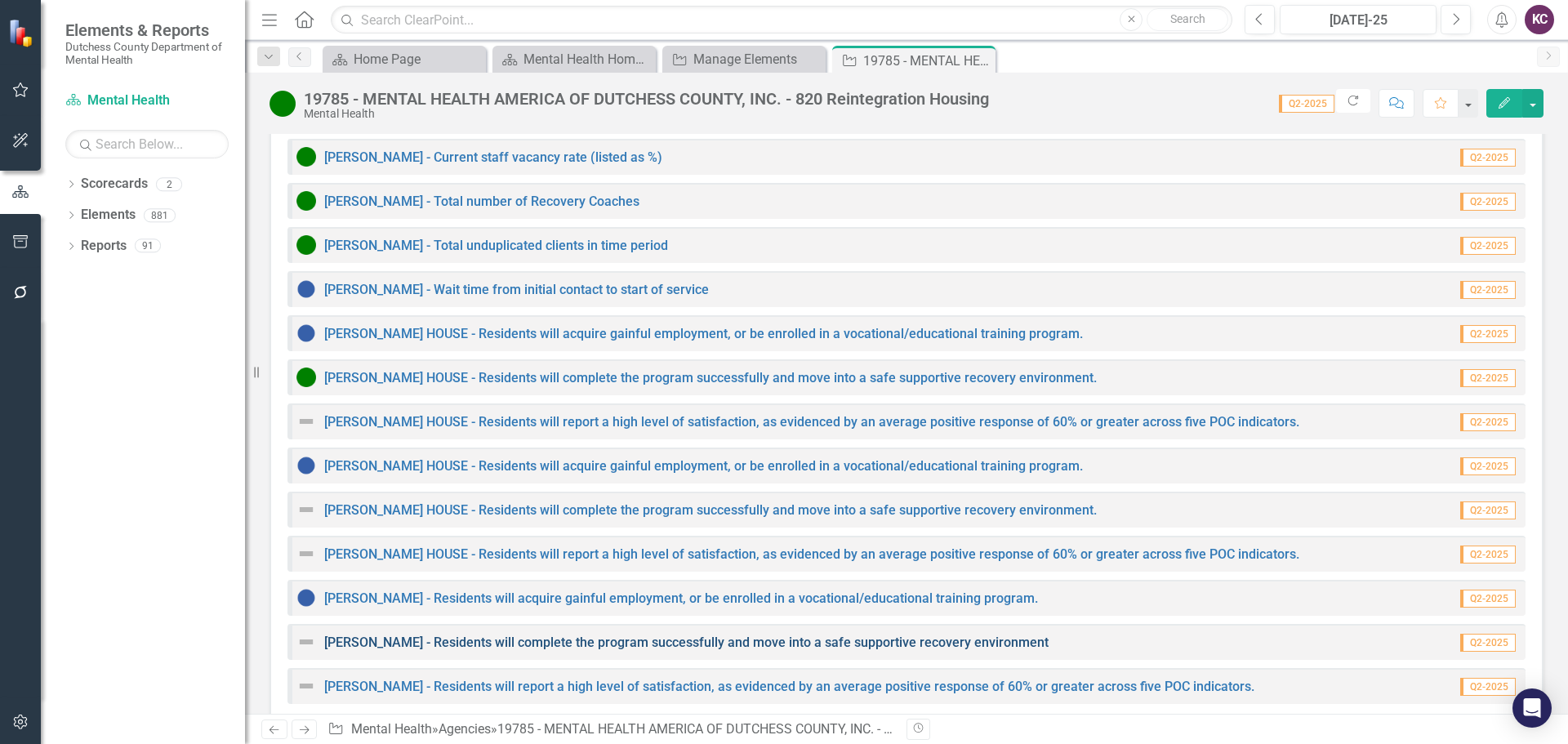
click at [656, 635] on link "[PERSON_NAME] - Residents will complete the program successfully and move into …" at bounding box center [686, 643] width 724 height 16
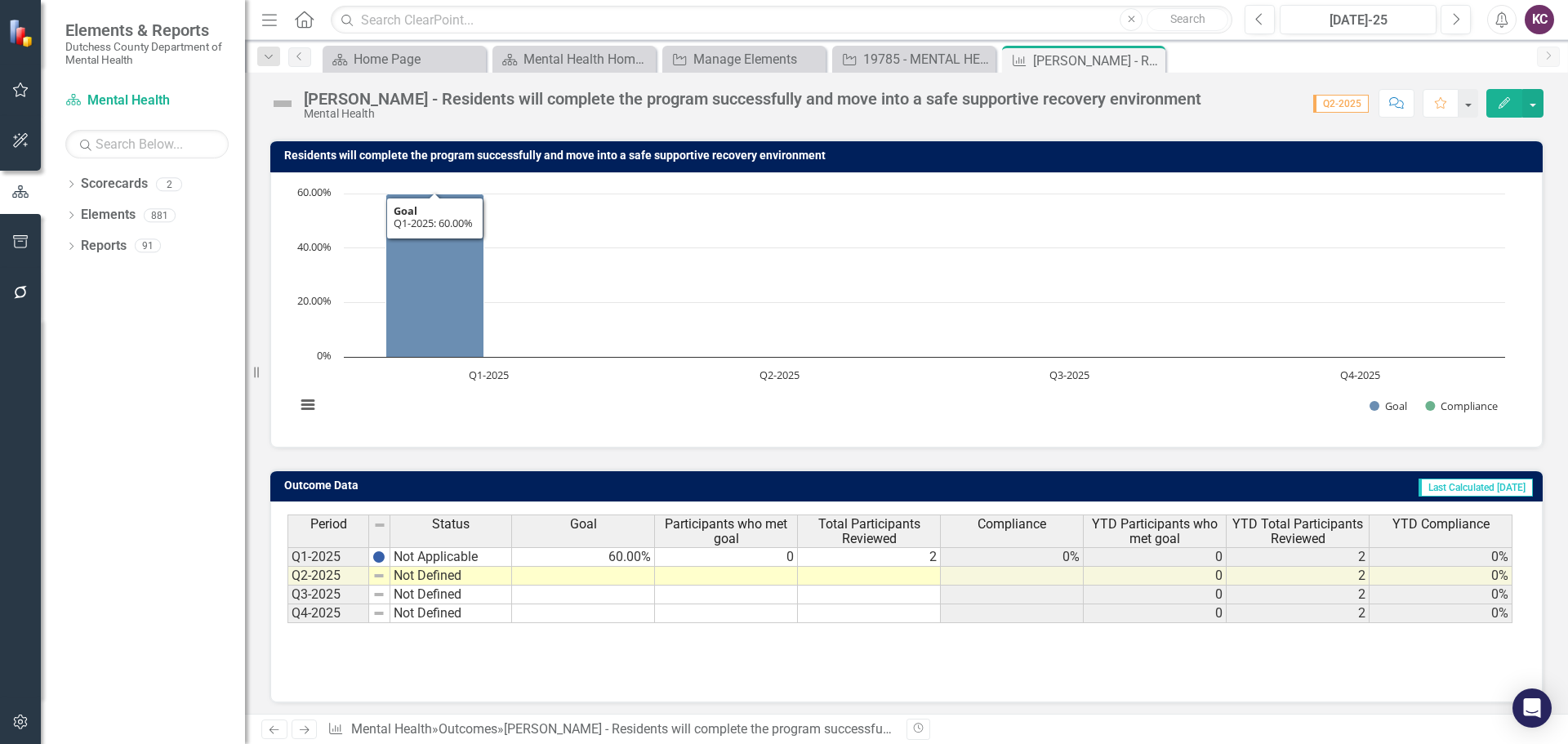
scroll to position [129, 0]
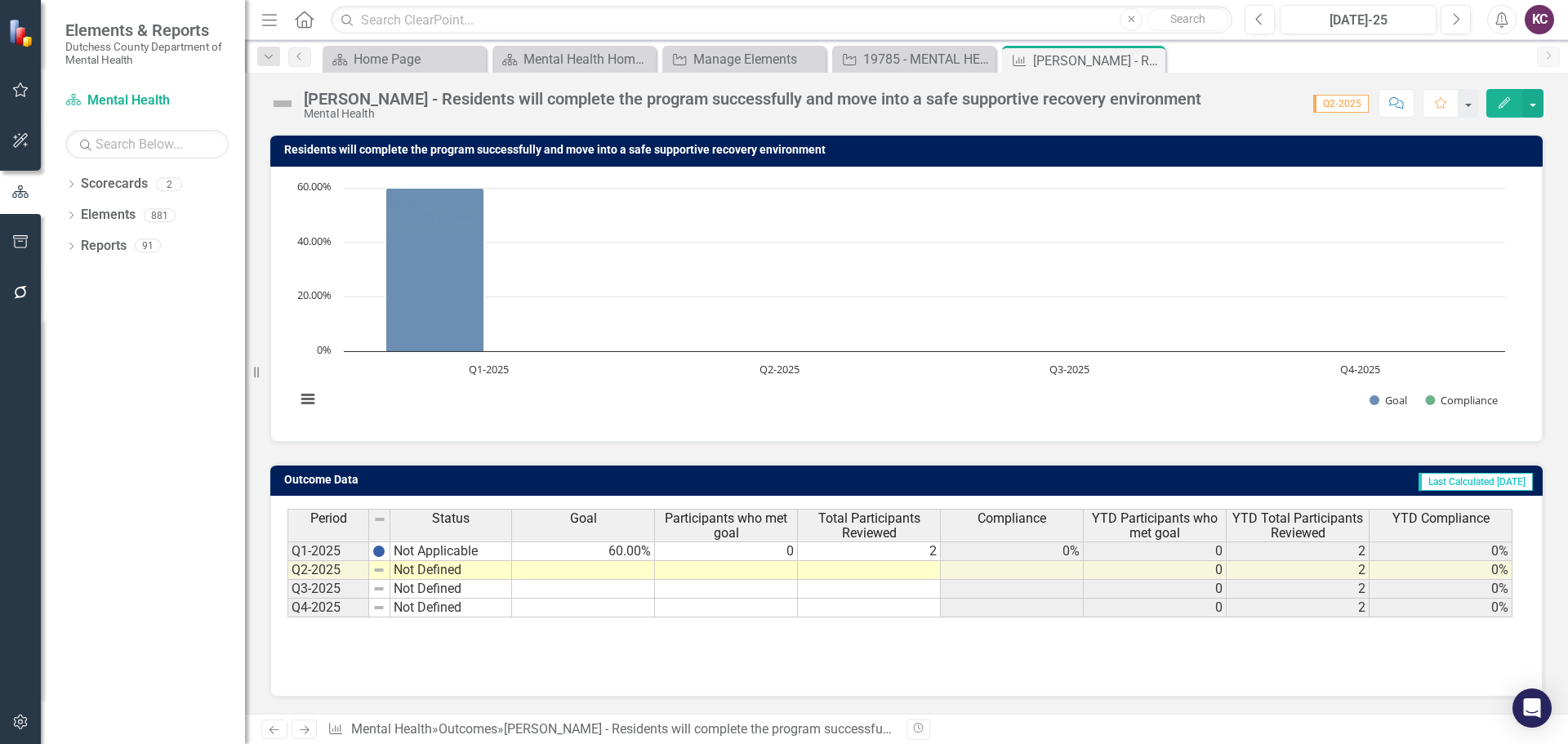
click at [451, 567] on td "Not Defined" at bounding box center [451, 570] width 122 height 19
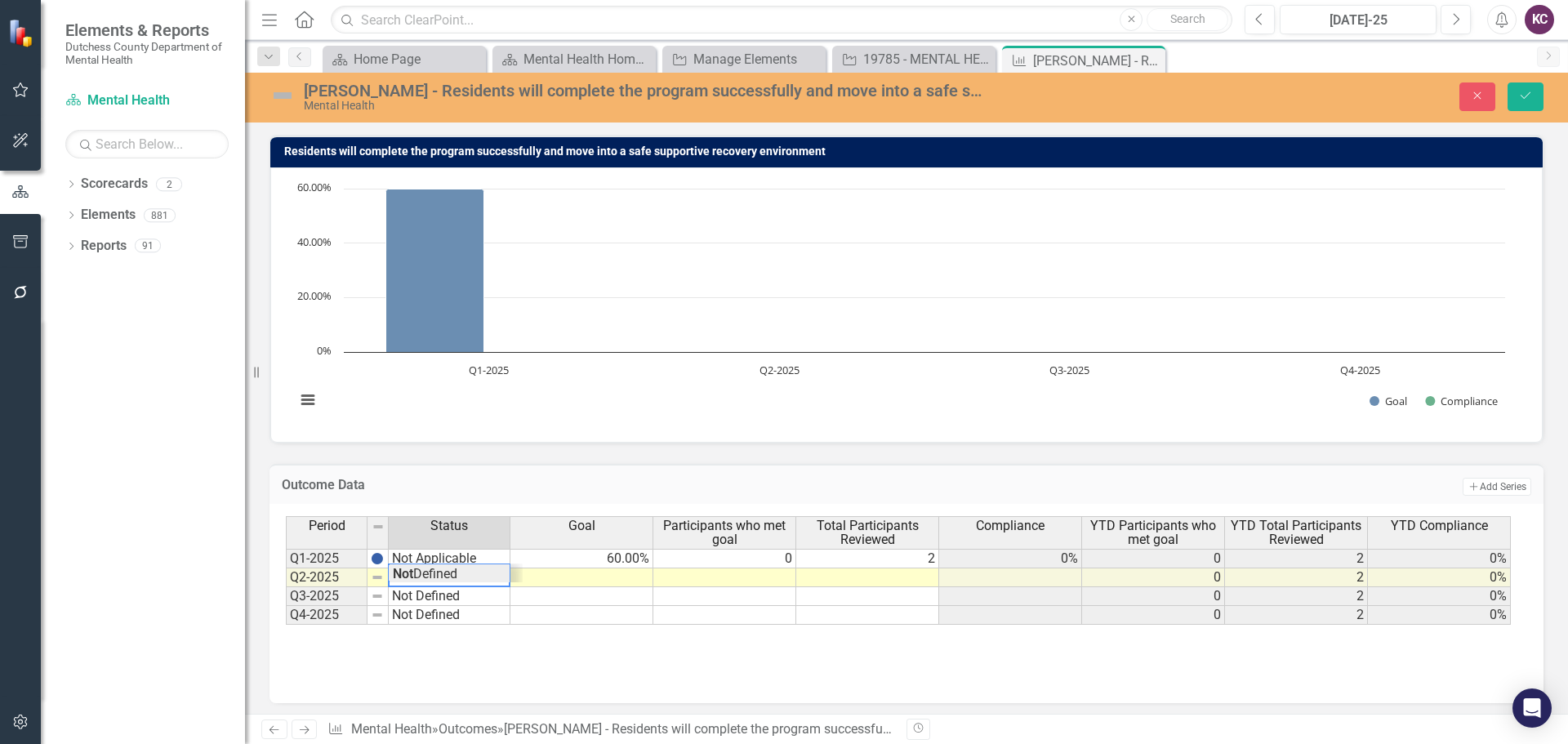
scroll to position [76, 0]
click at [445, 598] on td "Not Defined" at bounding box center [449, 597] width 122 height 19
type textarea "Not Defined"
click at [431, 619] on td "Not Defined" at bounding box center [449, 616] width 122 height 19
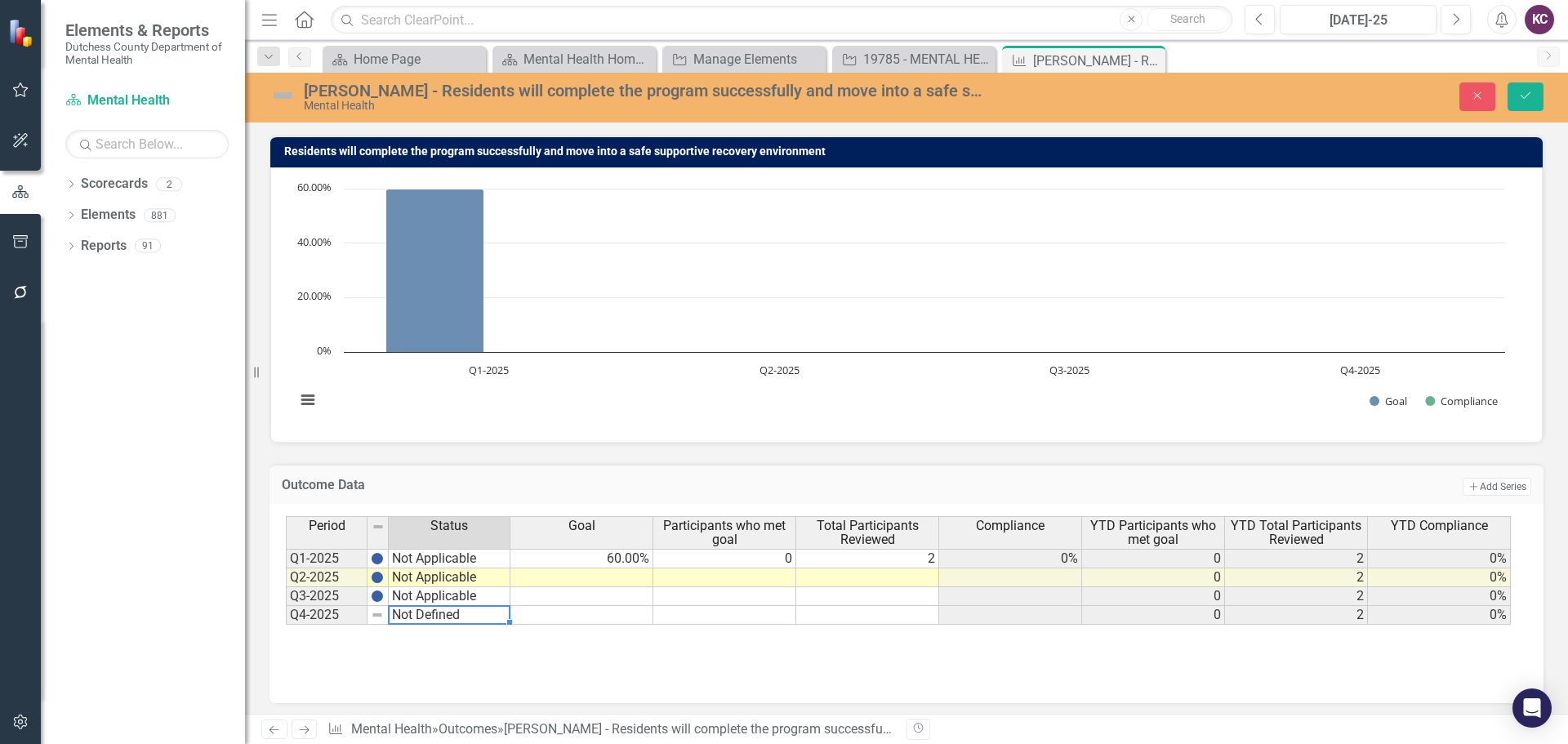
click at [431, 619] on td "Not Defined" at bounding box center [449, 616] width 122 height 19
click at [431, 619] on textarea "Not Defined" at bounding box center [449, 615] width 123 height 20
type textarea "Not Applicable"
click at [1526, 91] on icon "Save" at bounding box center [1525, 96] width 15 height 11
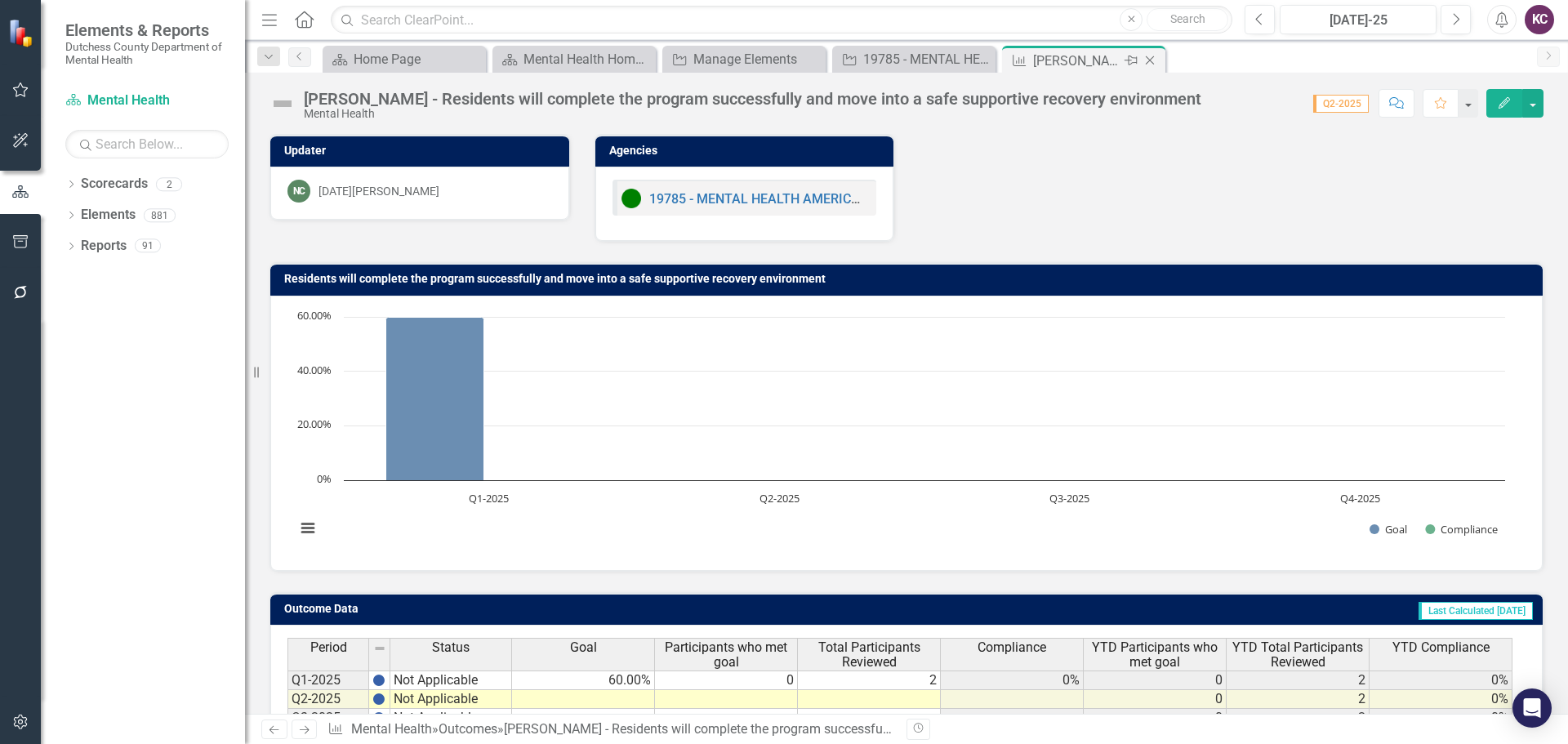
click at [1152, 55] on icon "Close" at bounding box center [1150, 60] width 17 height 13
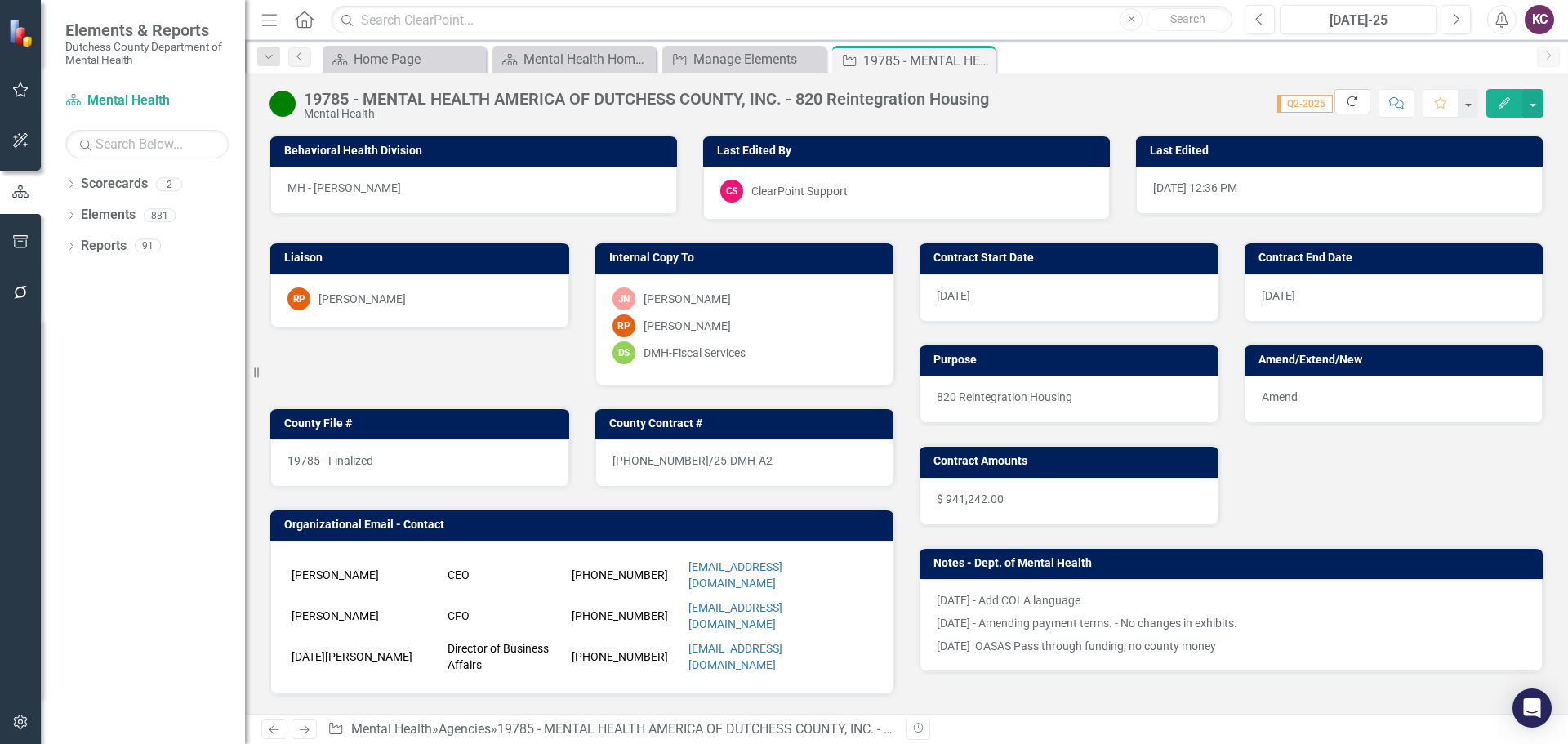
click at [1351, 106] on icon "Refresh" at bounding box center [1353, 101] width 15 height 11
click at [757, 56] on div "Manage Elements" at bounding box center [747, 59] width 108 height 20
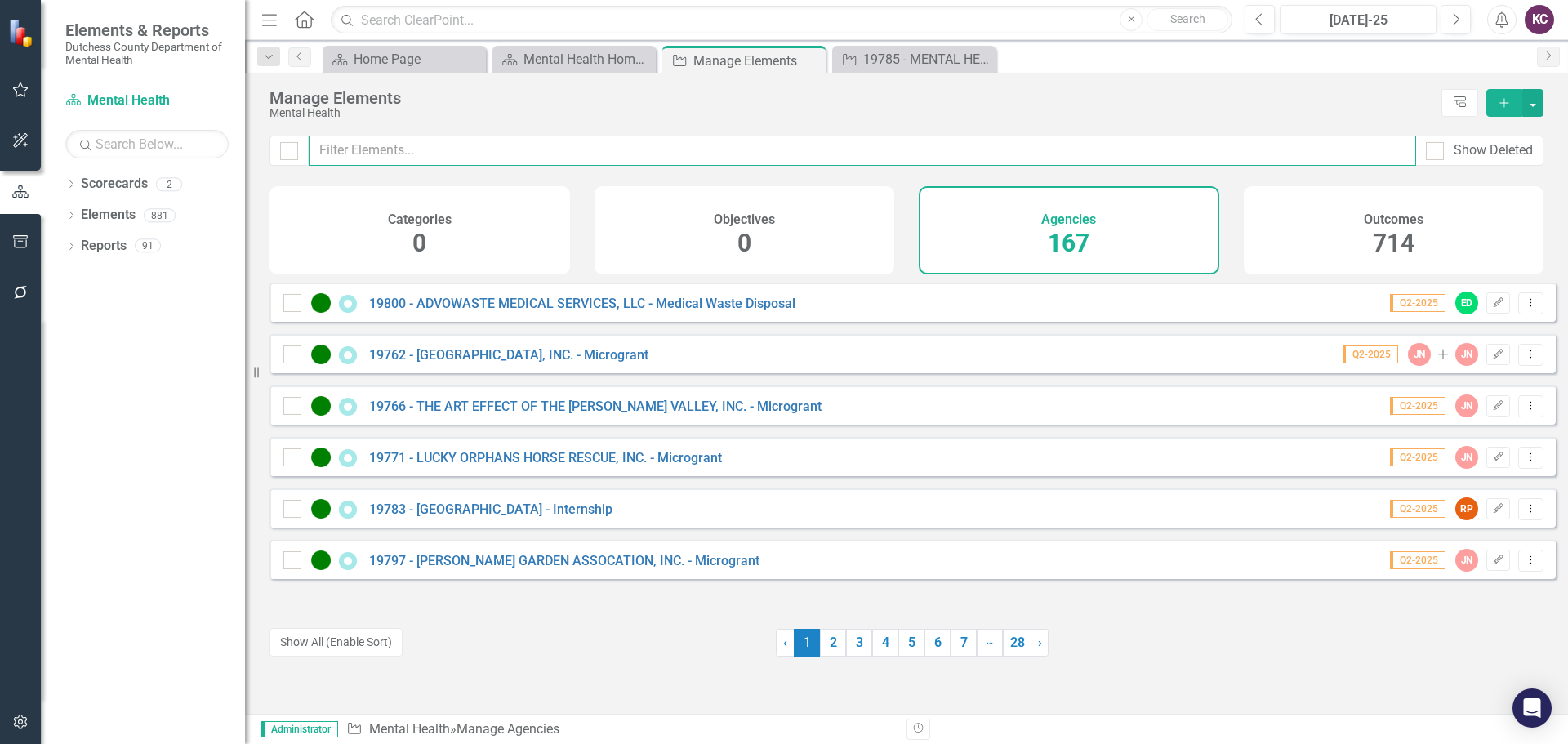
click at [492, 138] on input "text" at bounding box center [862, 150] width 1108 height 31
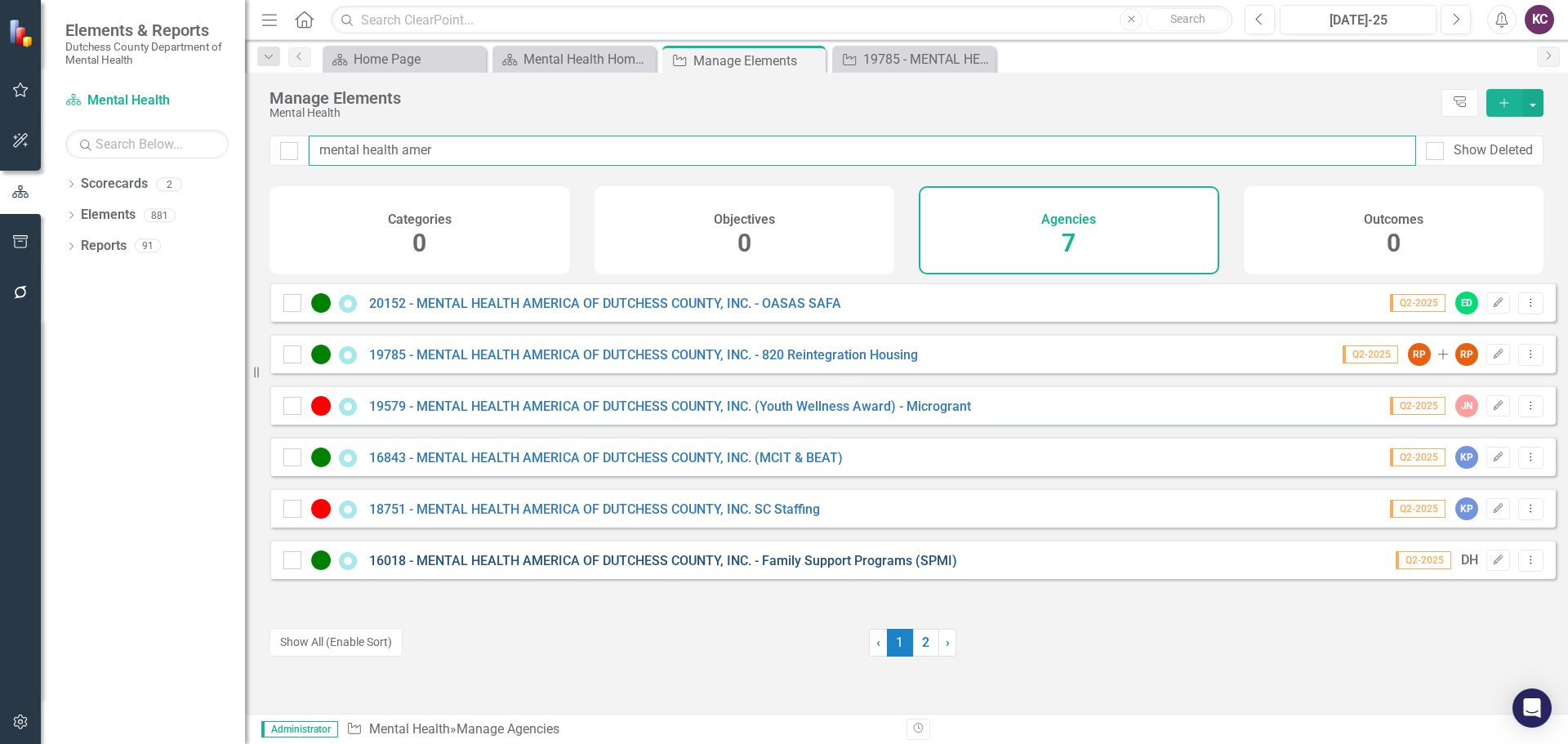
type input "mental health amer"
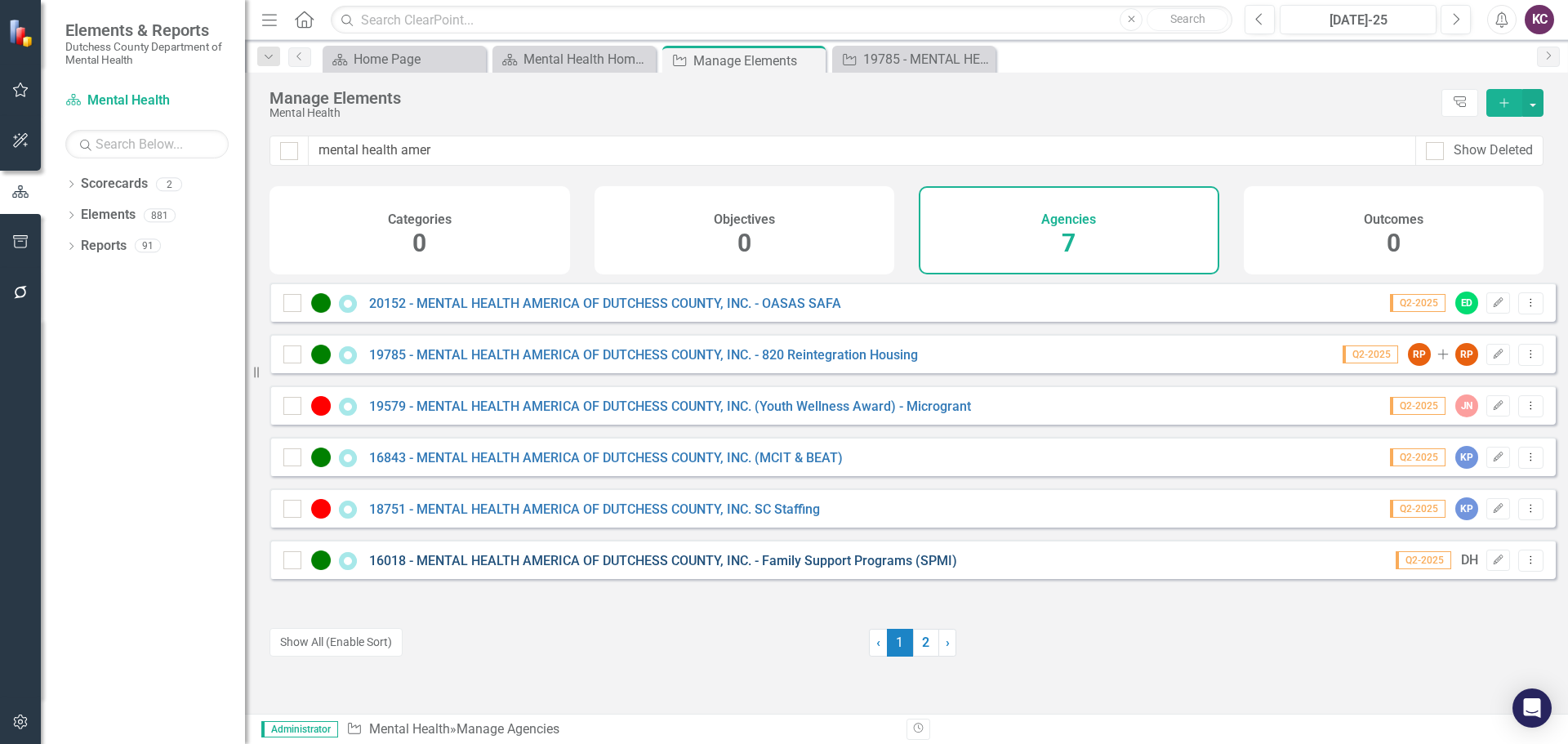
click at [638, 568] on link "16018 - MENTAL HEALTH AMERICA OF DUTCHESS COUNTY, INC. - Family Support Program…" at bounding box center [663, 561] width 588 height 16
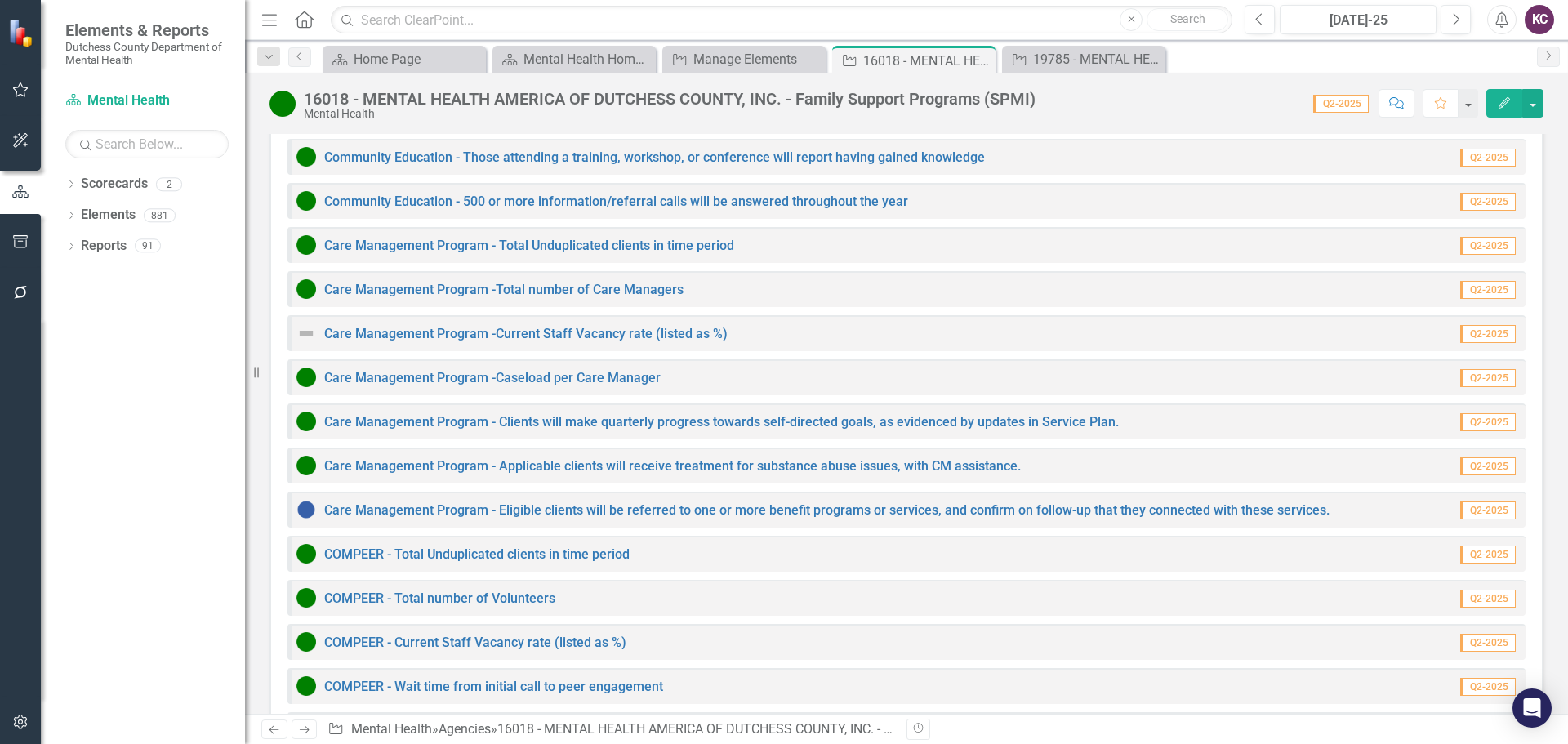
scroll to position [1662, 0]
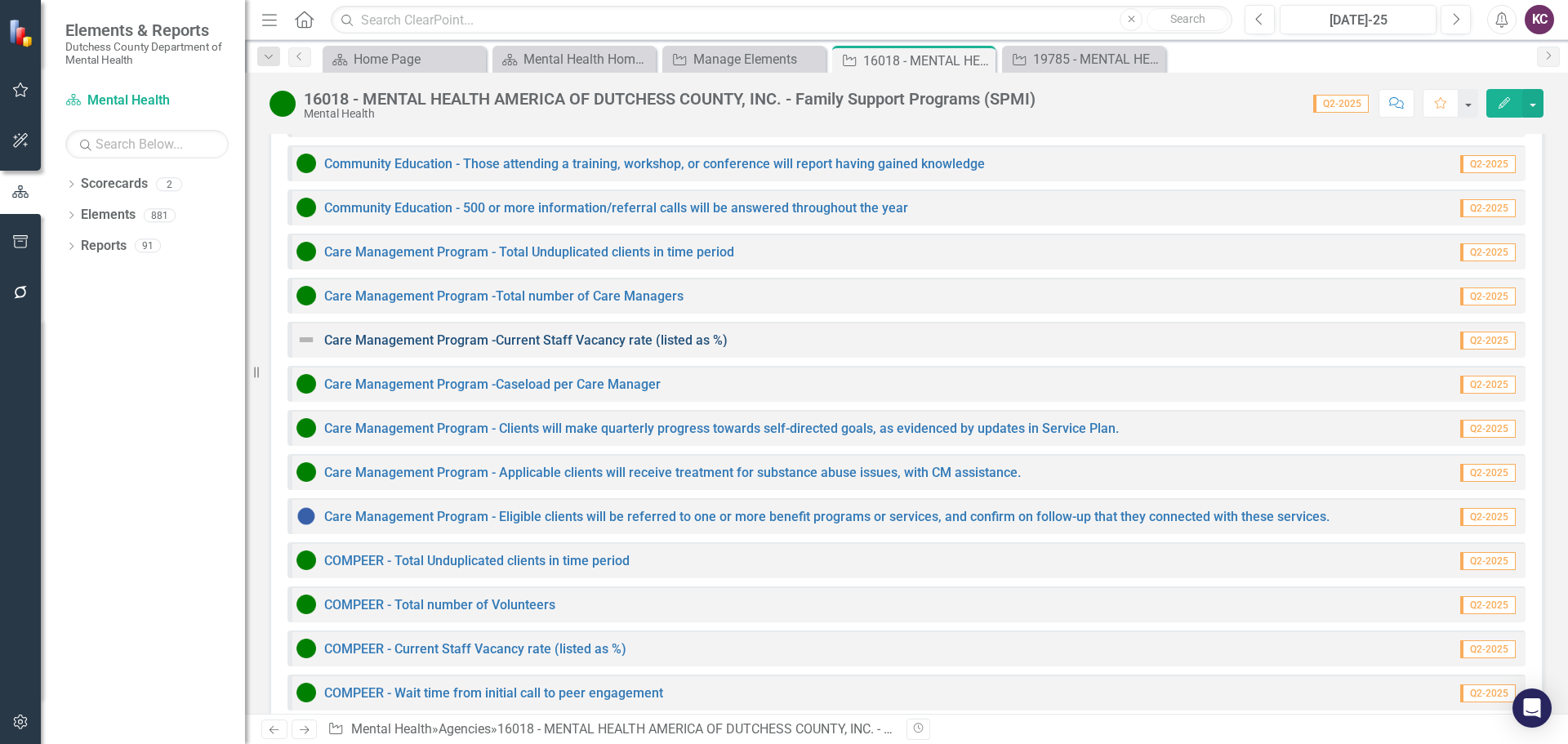
click at [431, 333] on link "Care Management Program -Current Staff Vacancy rate (listed as %)" at bounding box center [525, 340] width 404 height 16
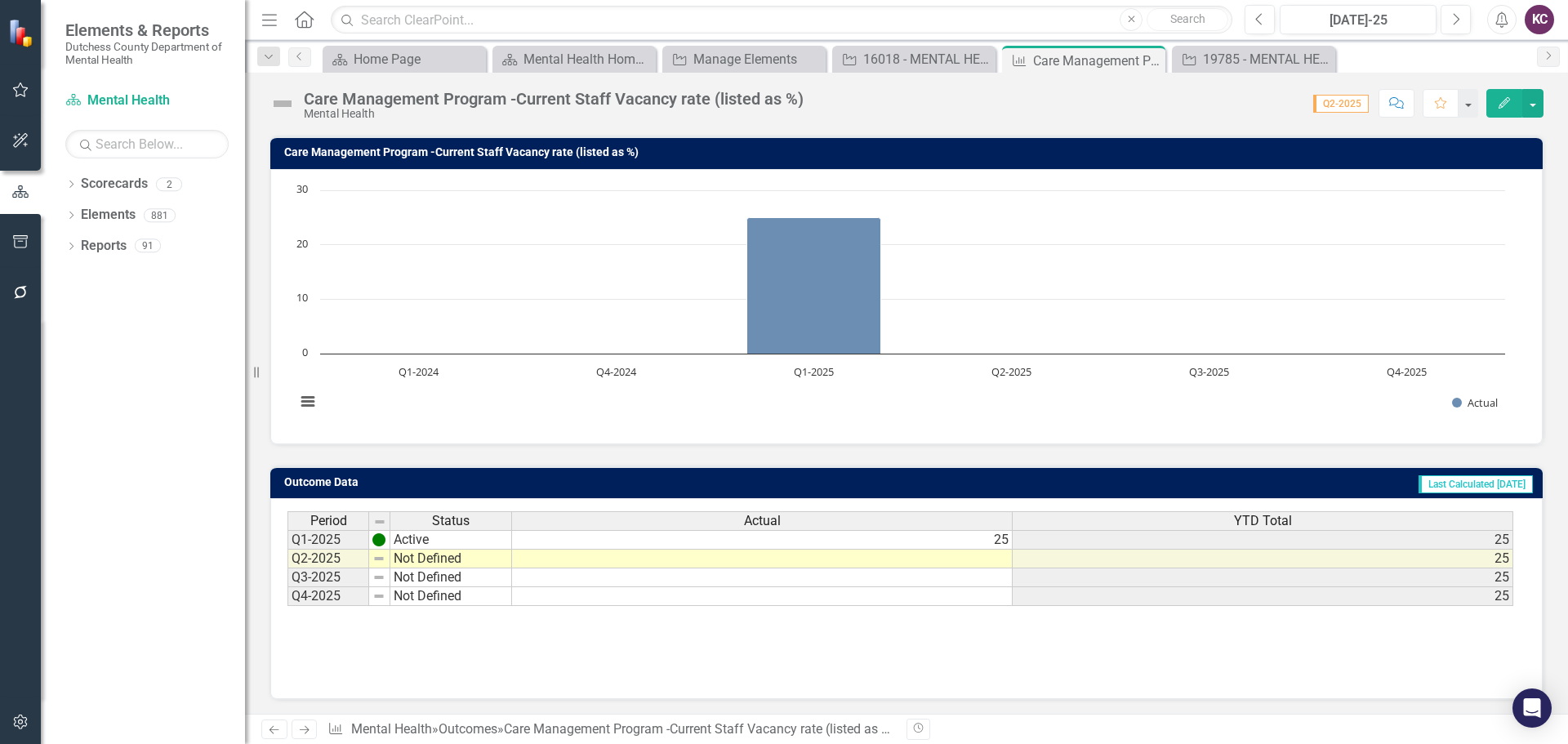
scroll to position [129, 0]
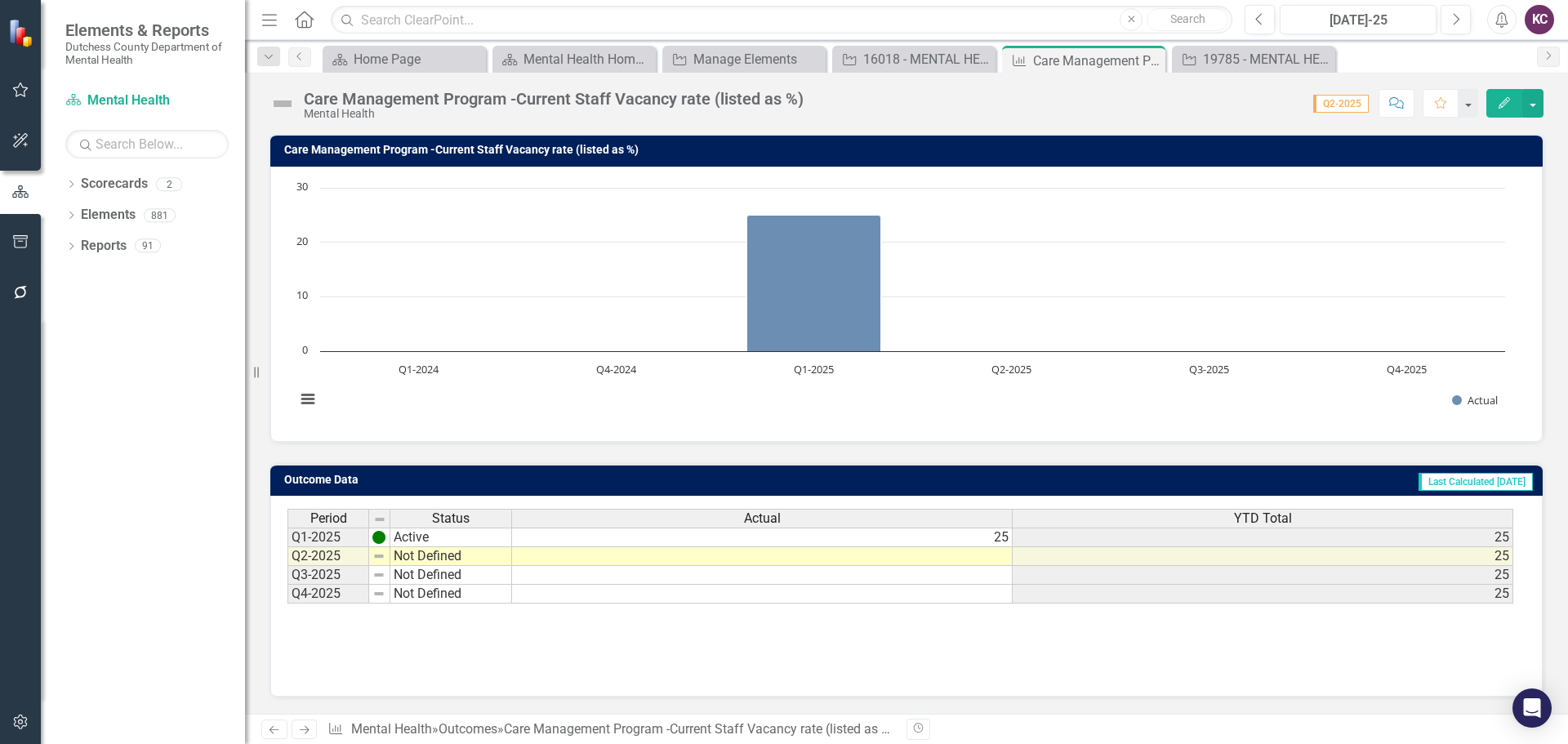
click at [1123, 152] on h3 "Care Management Program -Current Staff Vacancy rate (listed as %)" at bounding box center [909, 150] width 1251 height 12
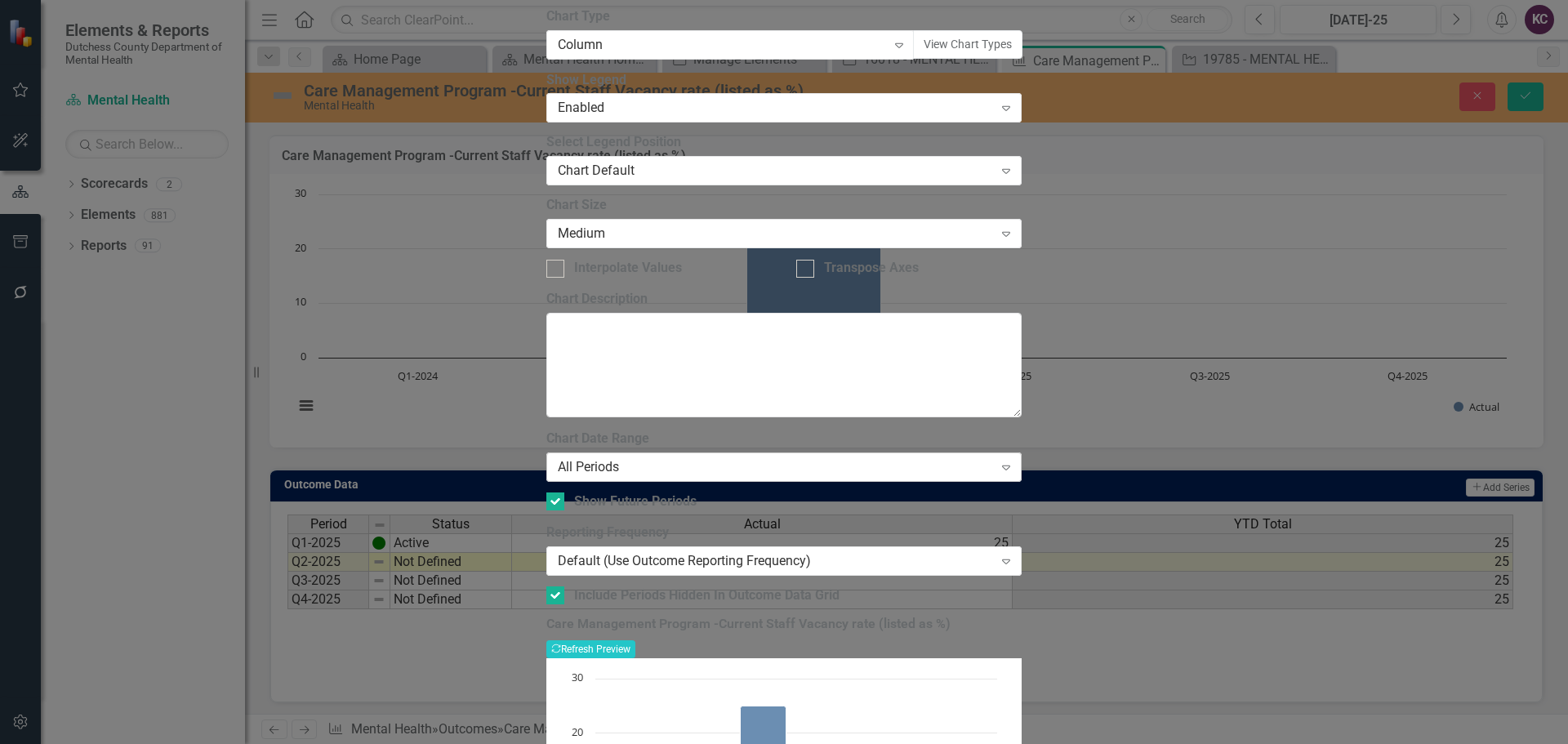
click at [1015, 461] on icon "Expand" at bounding box center [1006, 467] width 17 height 13
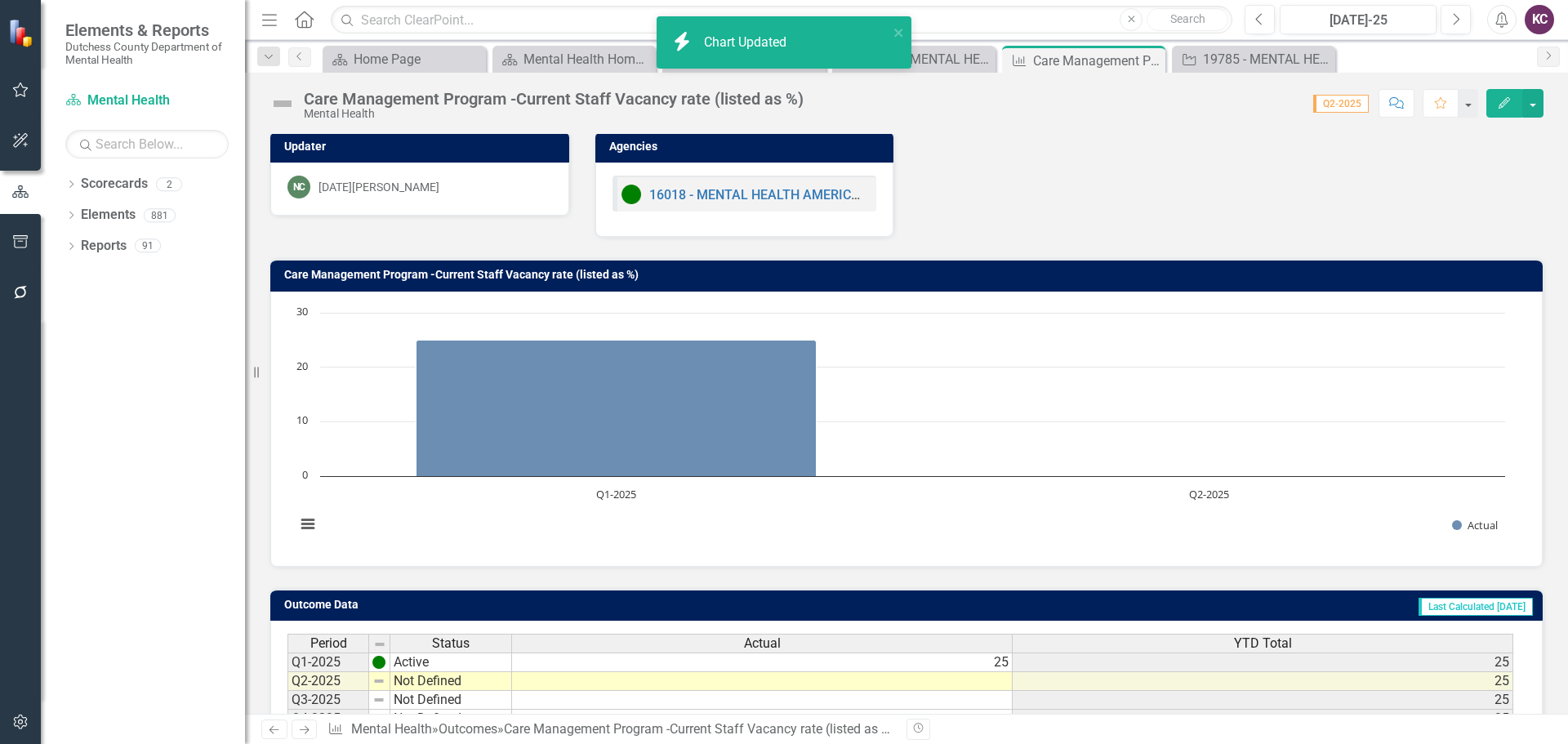
scroll to position [125, 0]
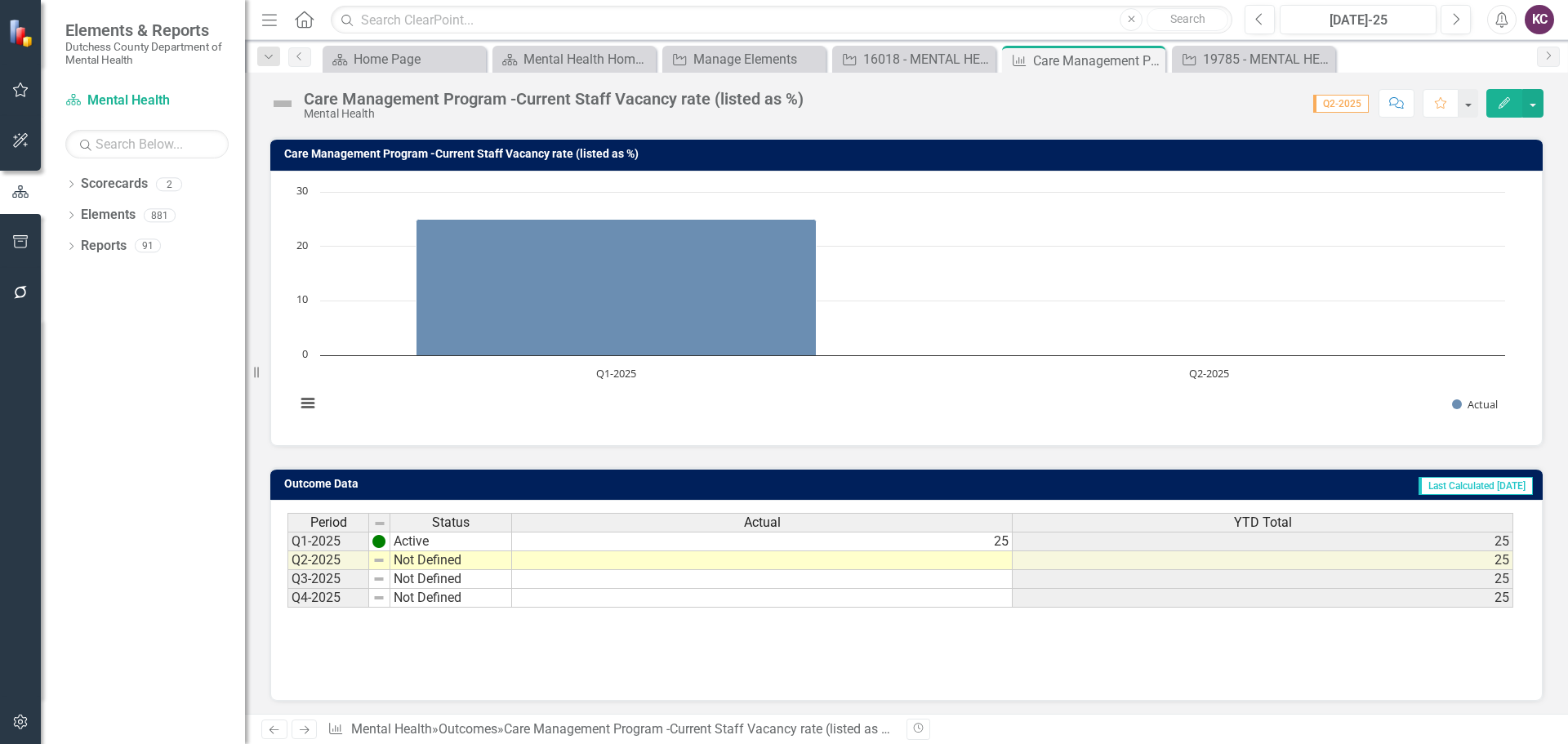
click at [874, 153] on h3 "Care Management Program -Current Staff Vacancy rate (listed as %)" at bounding box center [909, 153] width 1251 height 12
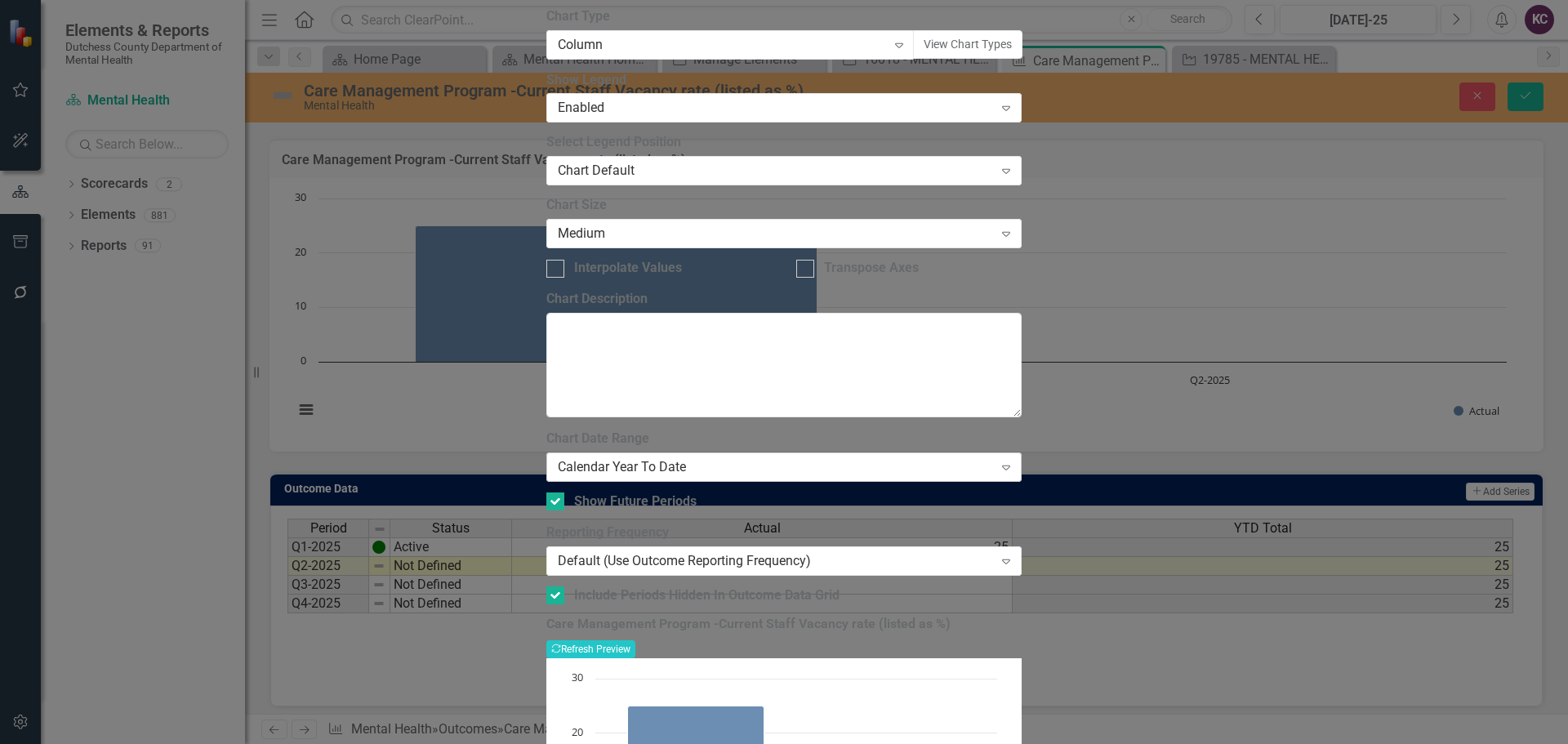
click at [860, 459] on div "Calendar Year To Date" at bounding box center [775, 468] width 435 height 19
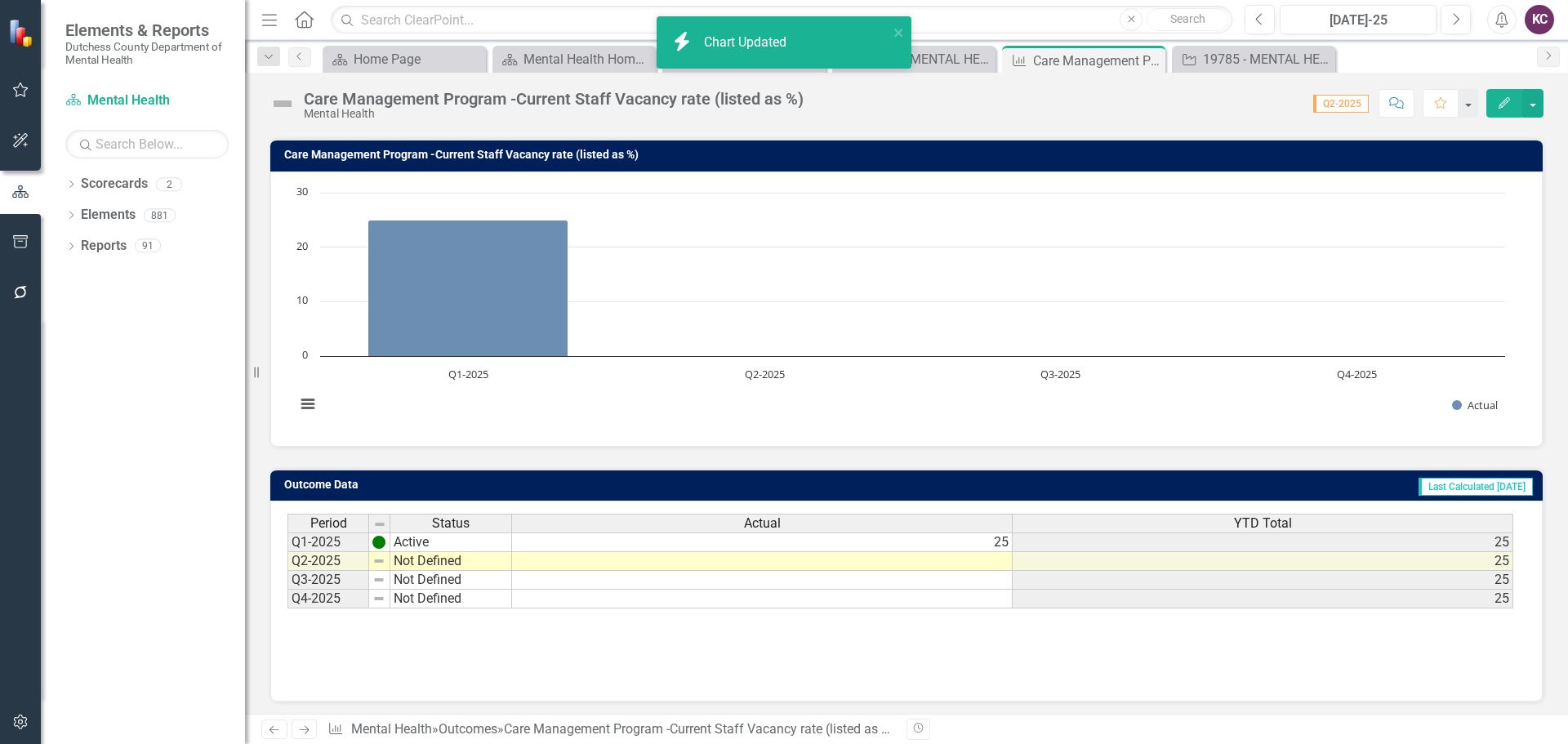
scroll to position [129, 0]
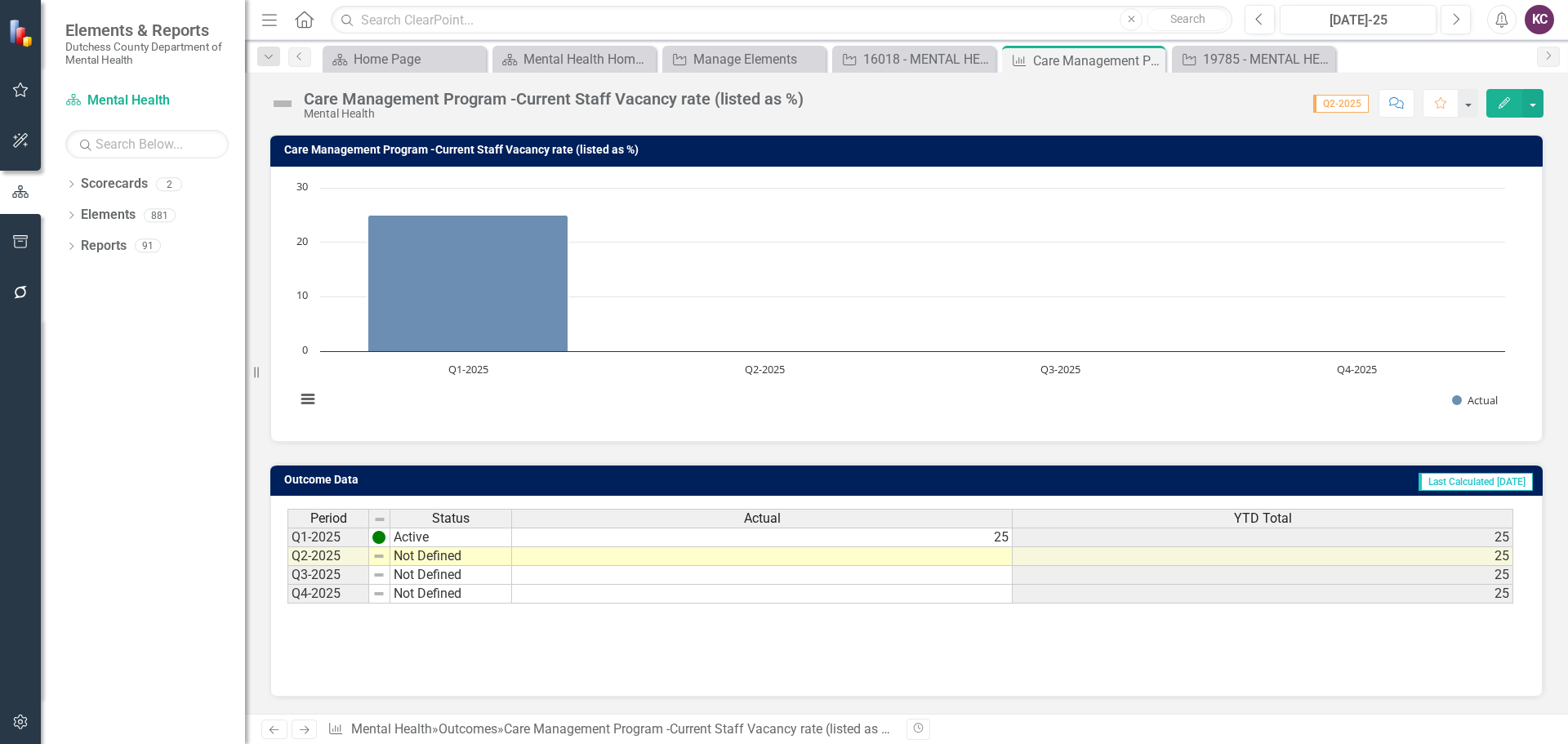
click at [415, 561] on td "Not Defined" at bounding box center [451, 556] width 122 height 19
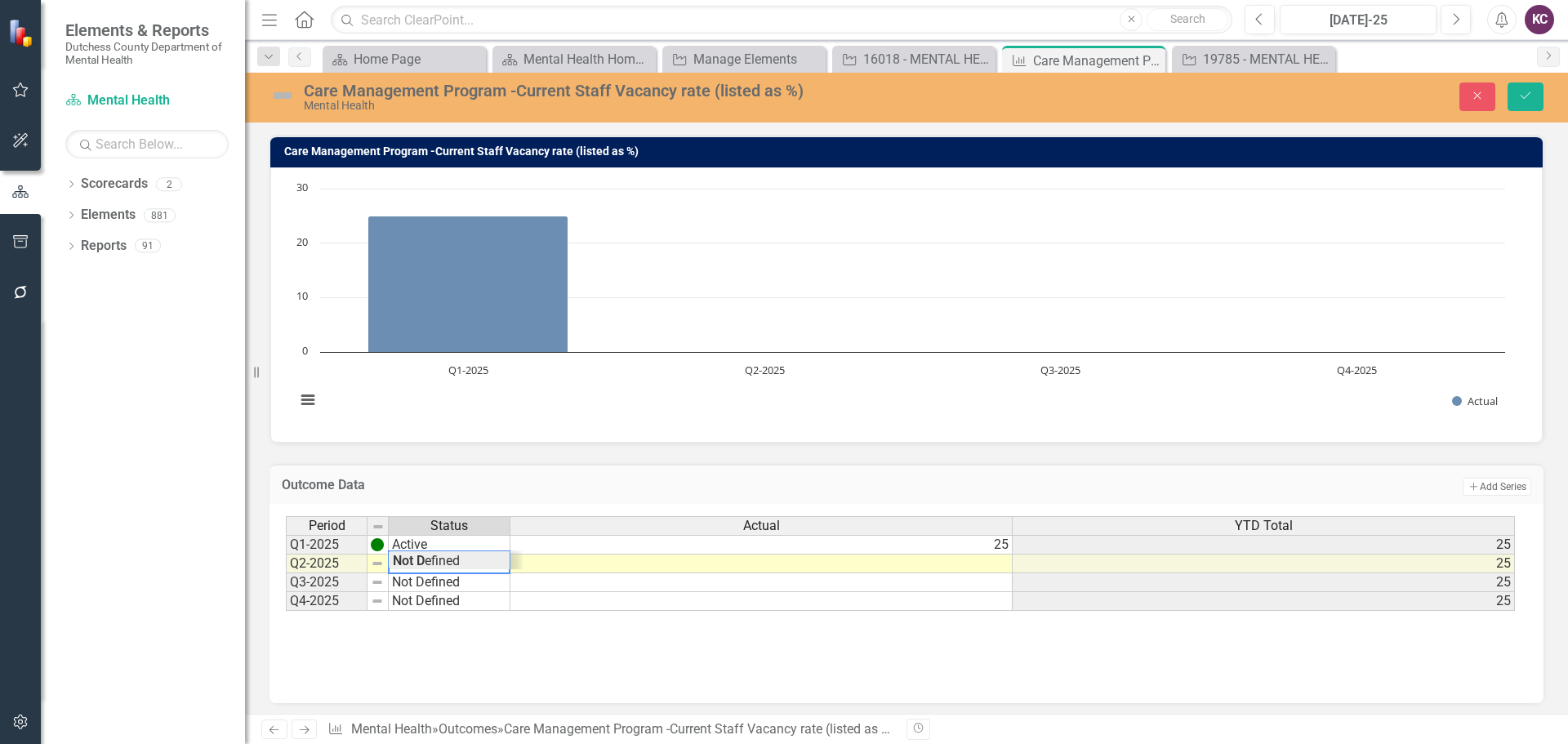
type textarea "N"
click at [415, 561] on div "Period Status Actual YTD Total Q1-2025 Active 25 25 Q2-2025 Active 25 Q3-2025 N…" at bounding box center [901, 564] width 1229 height 96
type textarea "Active"
click at [650, 567] on td at bounding box center [761, 564] width 502 height 19
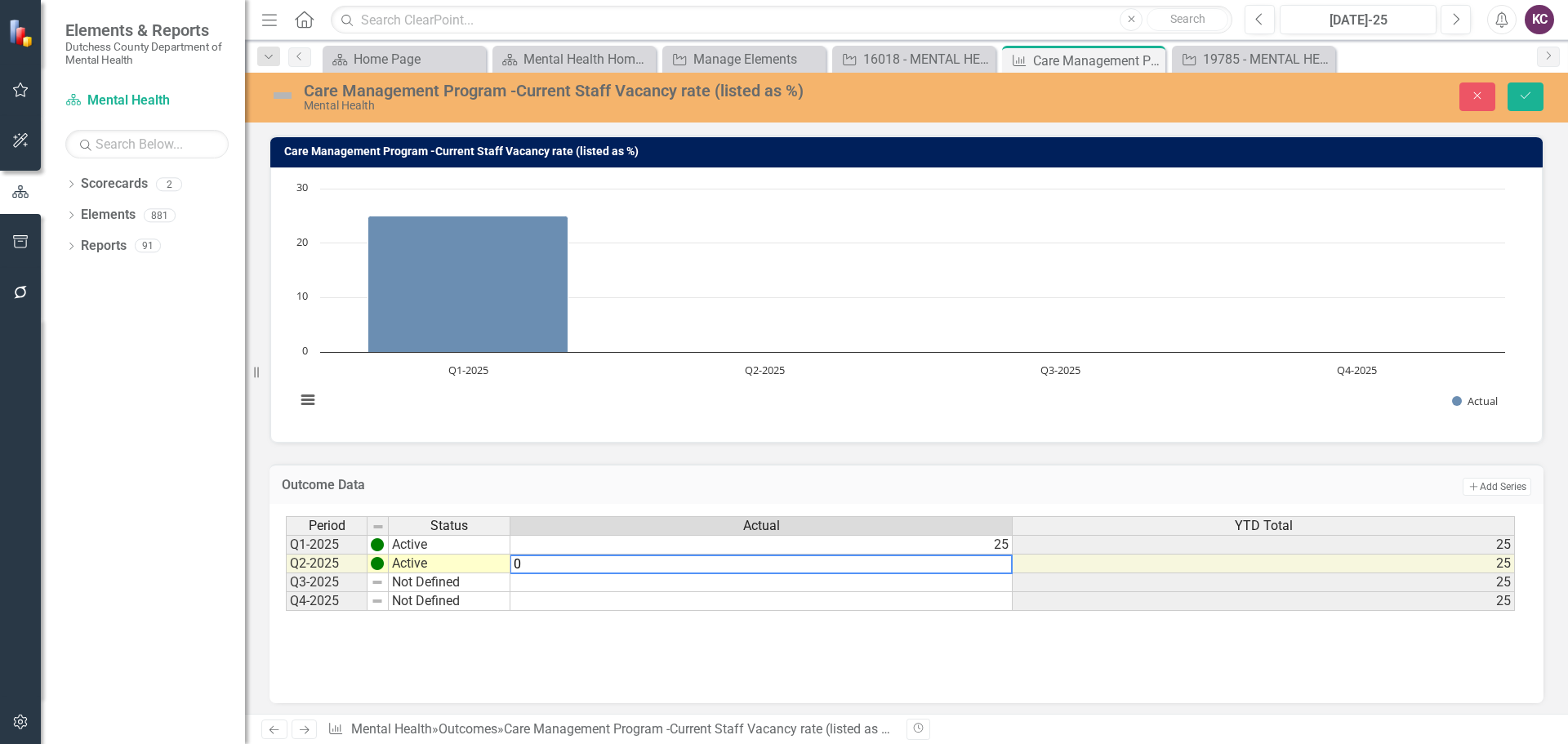
type textarea "0"
click at [786, 680] on div "Period Status Actual YTD Total Q1-2025 Active 25 25 Q2-2025 Active 25 Q3-2025 N…" at bounding box center [906, 604] width 1274 height 200
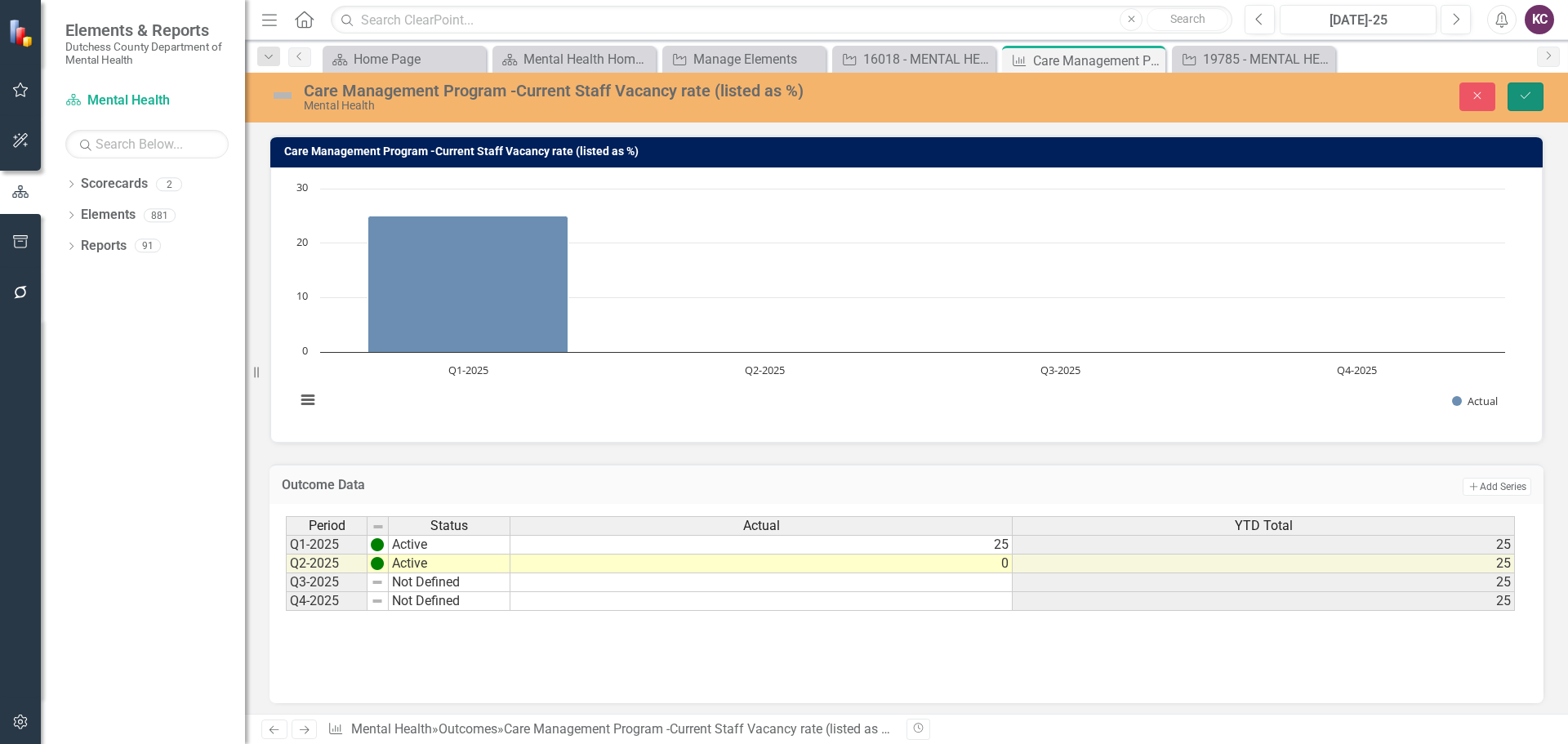
click at [1518, 98] on icon "Save" at bounding box center [1525, 96] width 15 height 11
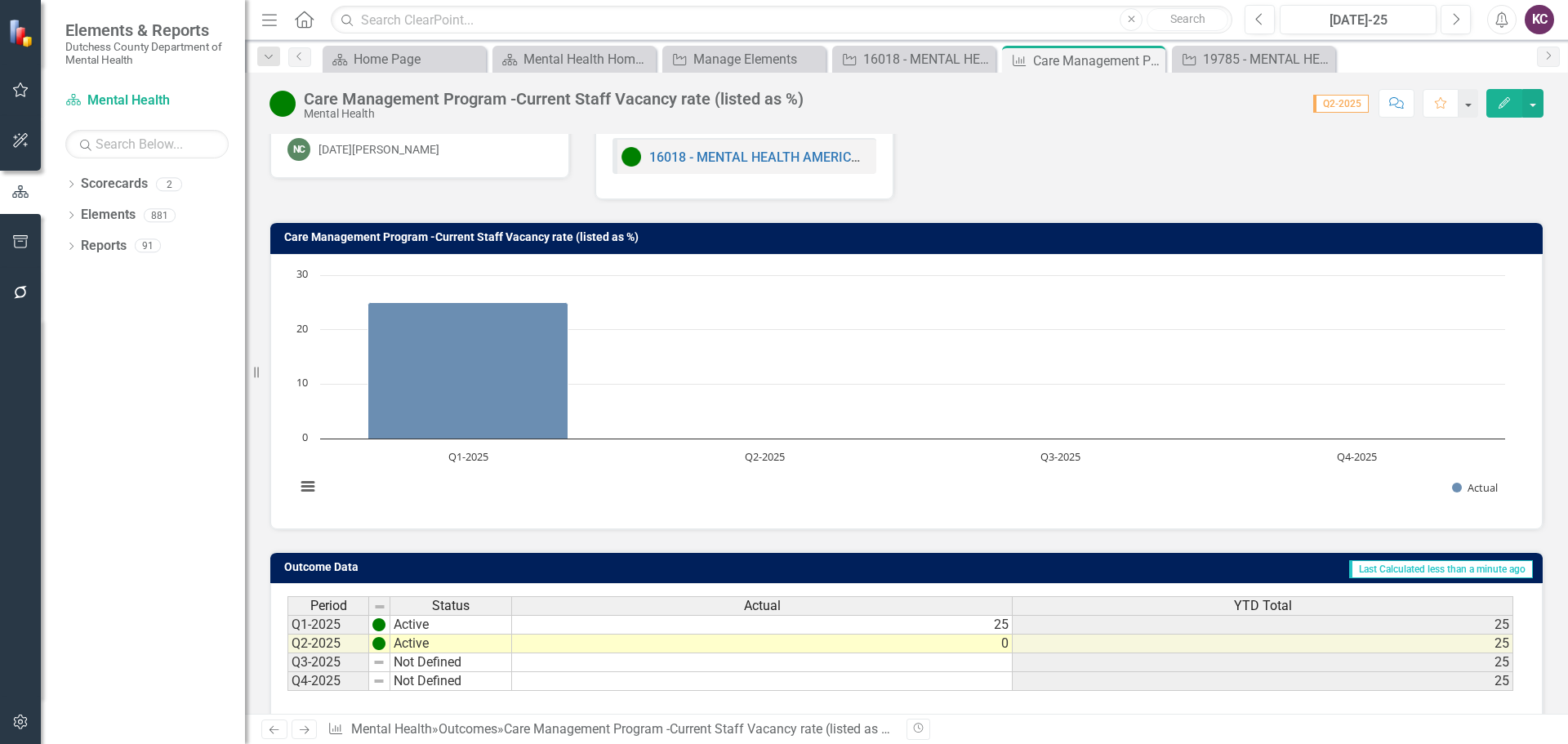
scroll to position [82, 0]
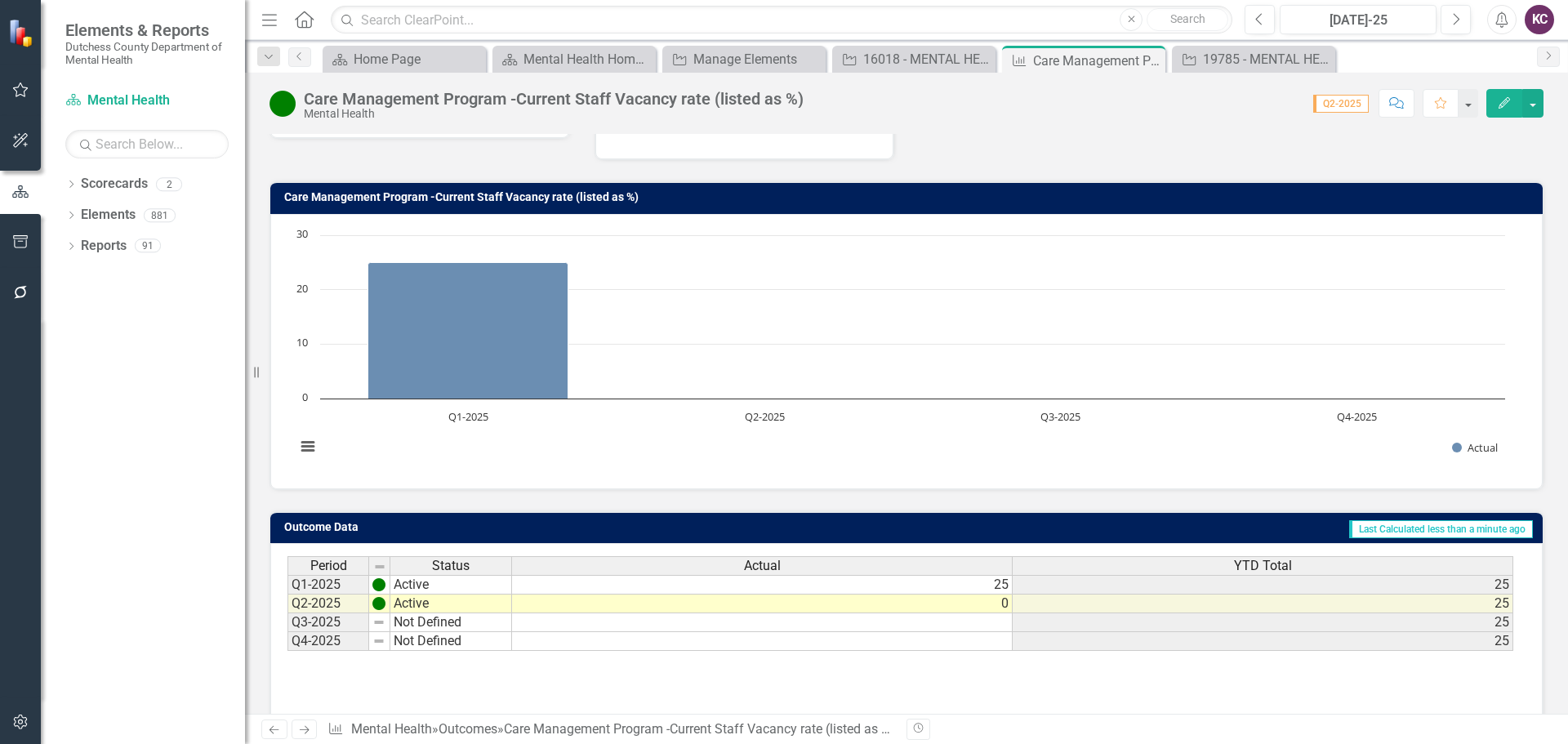
click at [1492, 105] on button "Edit" at bounding box center [1504, 103] width 36 height 29
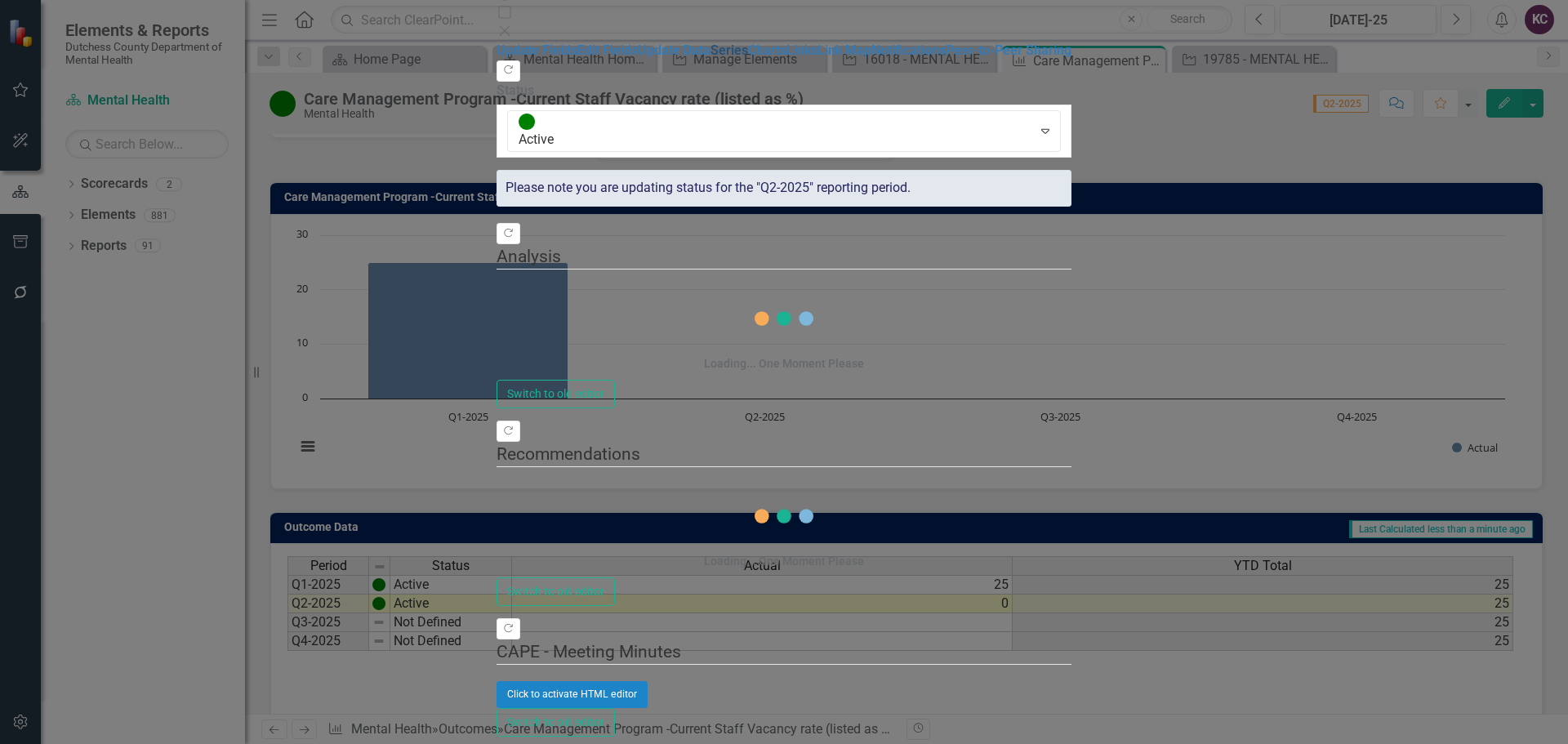
click at [710, 58] on link "Series" at bounding box center [729, 50] width 37 height 16
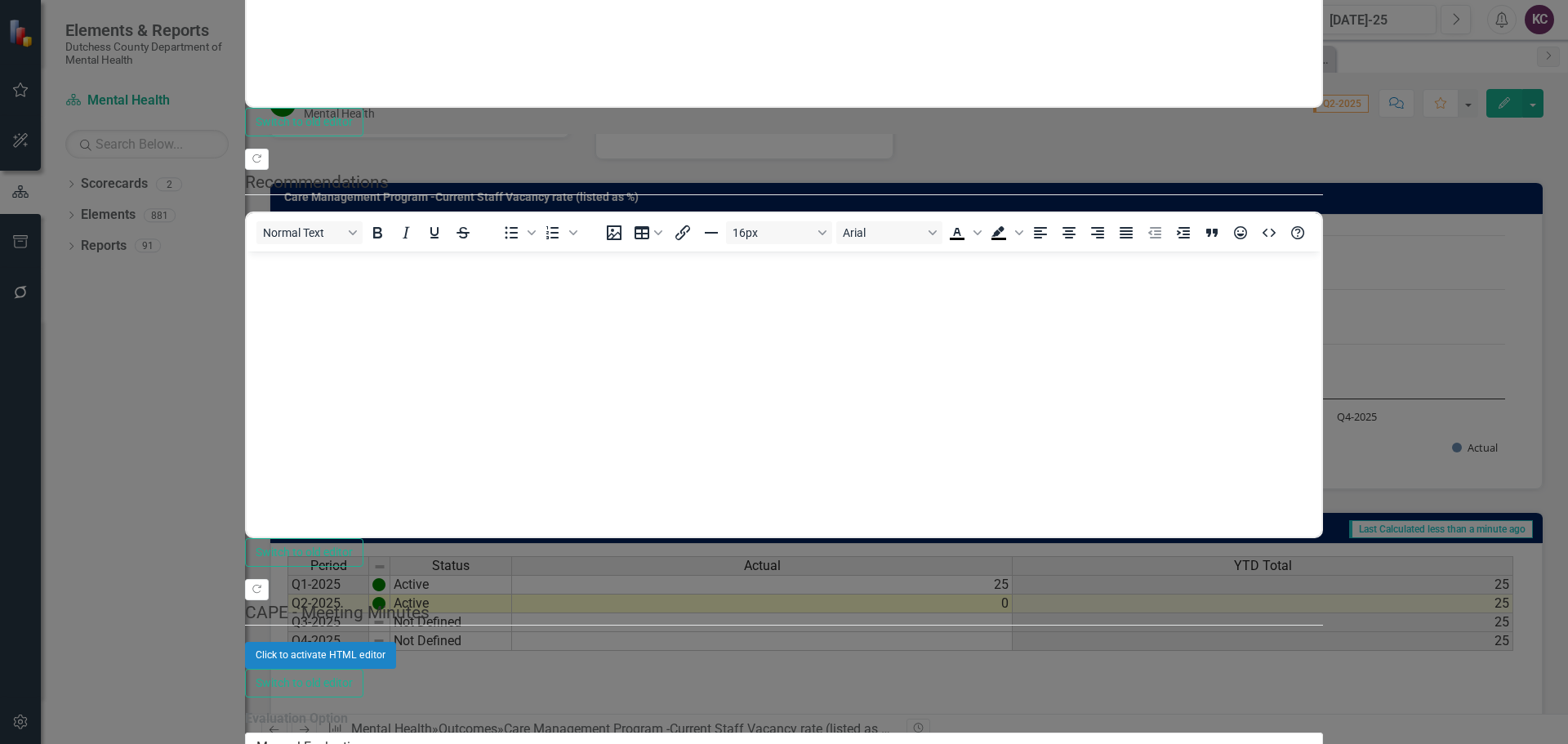
scroll to position [0, 0]
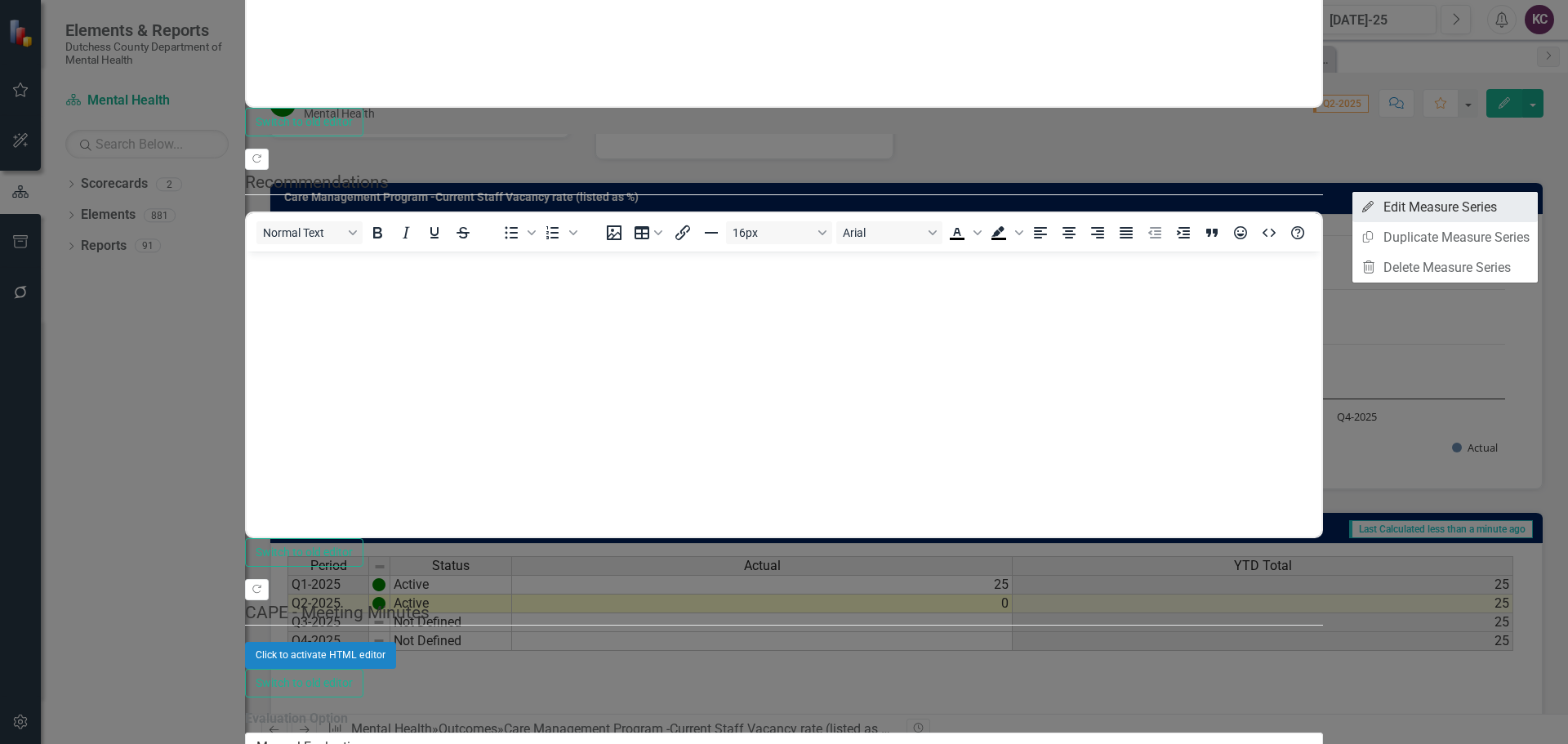
click at [1413, 209] on link "Edit Edit Measure Series" at bounding box center [1445, 207] width 186 height 31
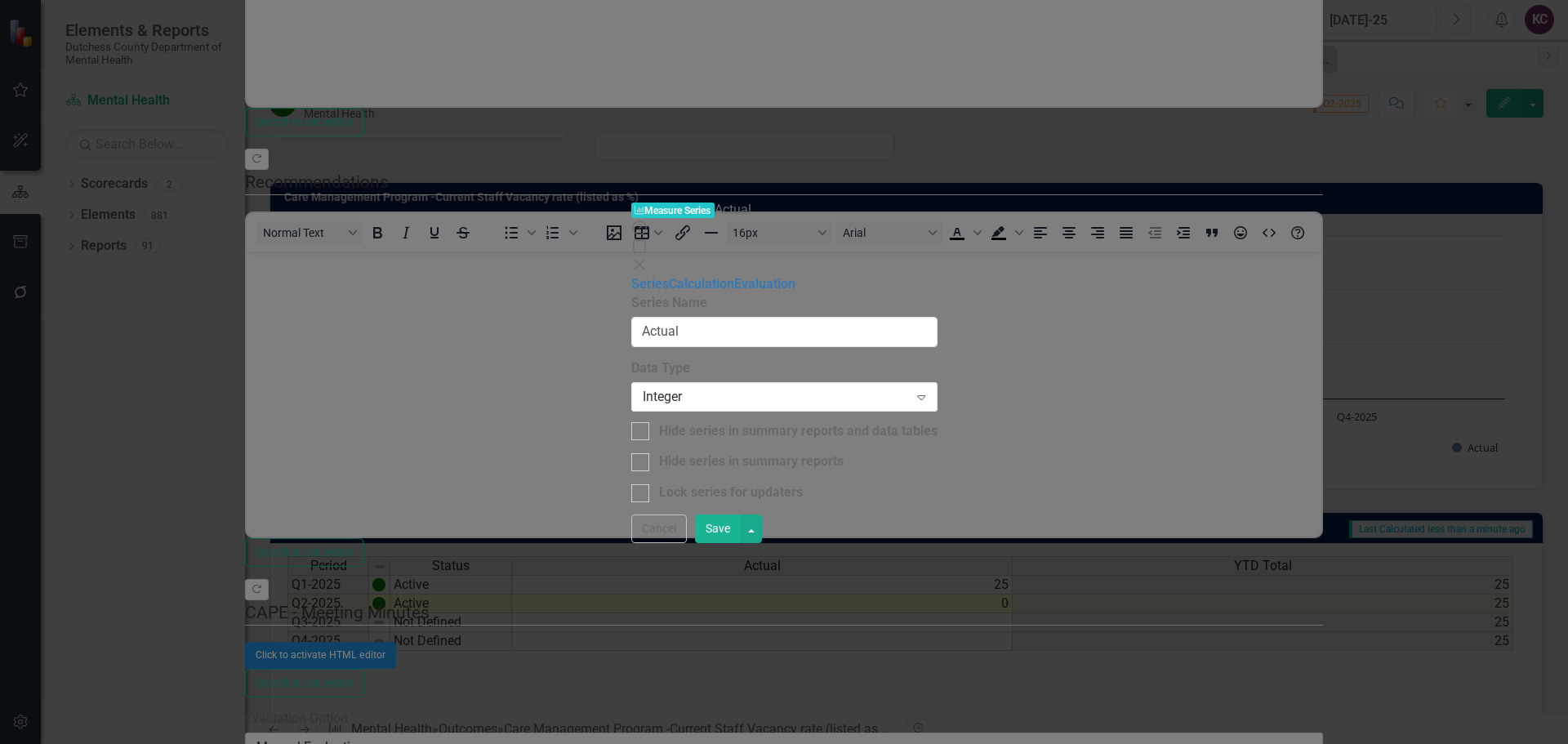
click at [938, 294] on div "From this page, you can edit the name, type, and visibility options of your ser…" at bounding box center [784, 398] width 306 height 208
click at [909, 387] on div "Integer" at bounding box center [775, 397] width 266 height 19
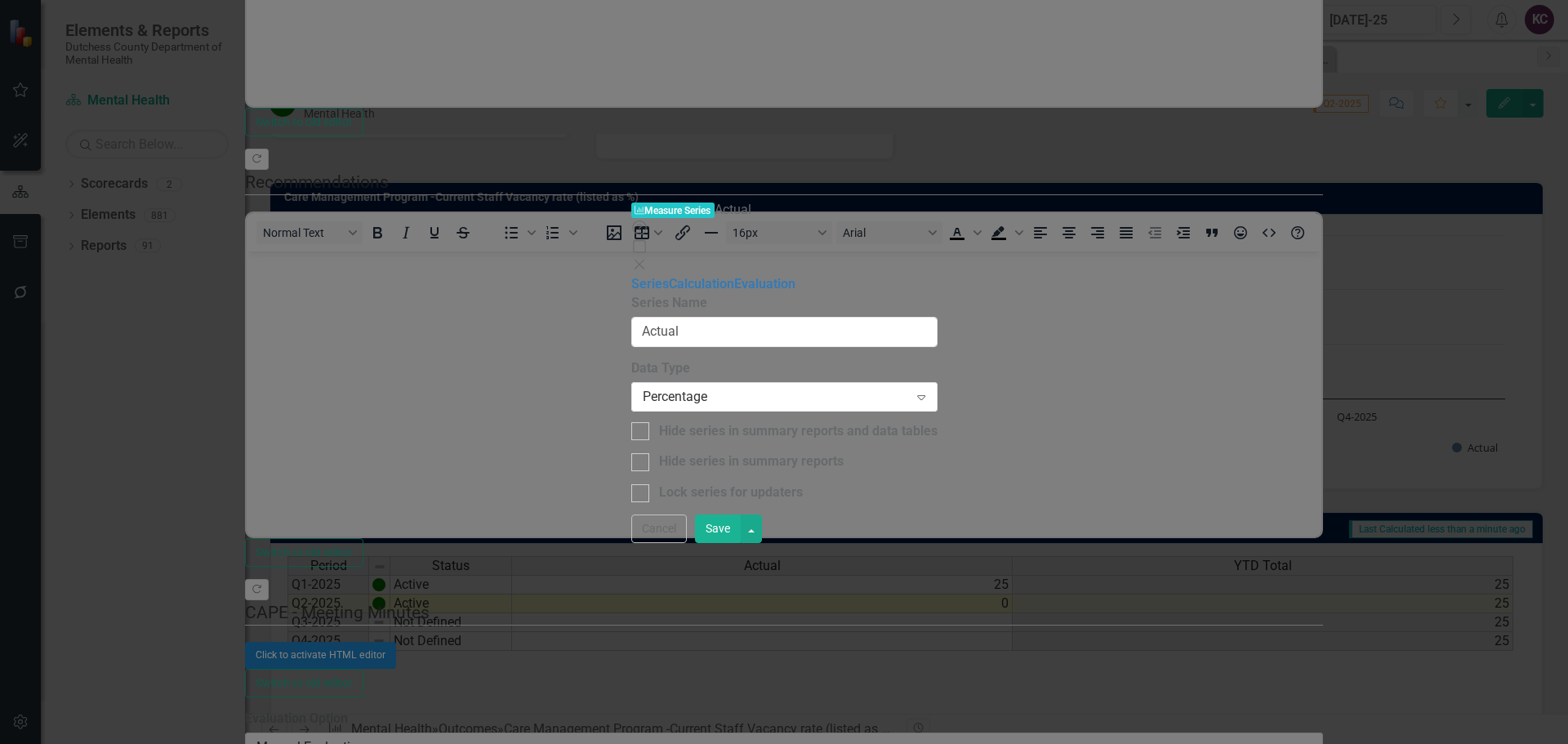
click at [741, 543] on button "Save" at bounding box center [718, 529] width 45 height 29
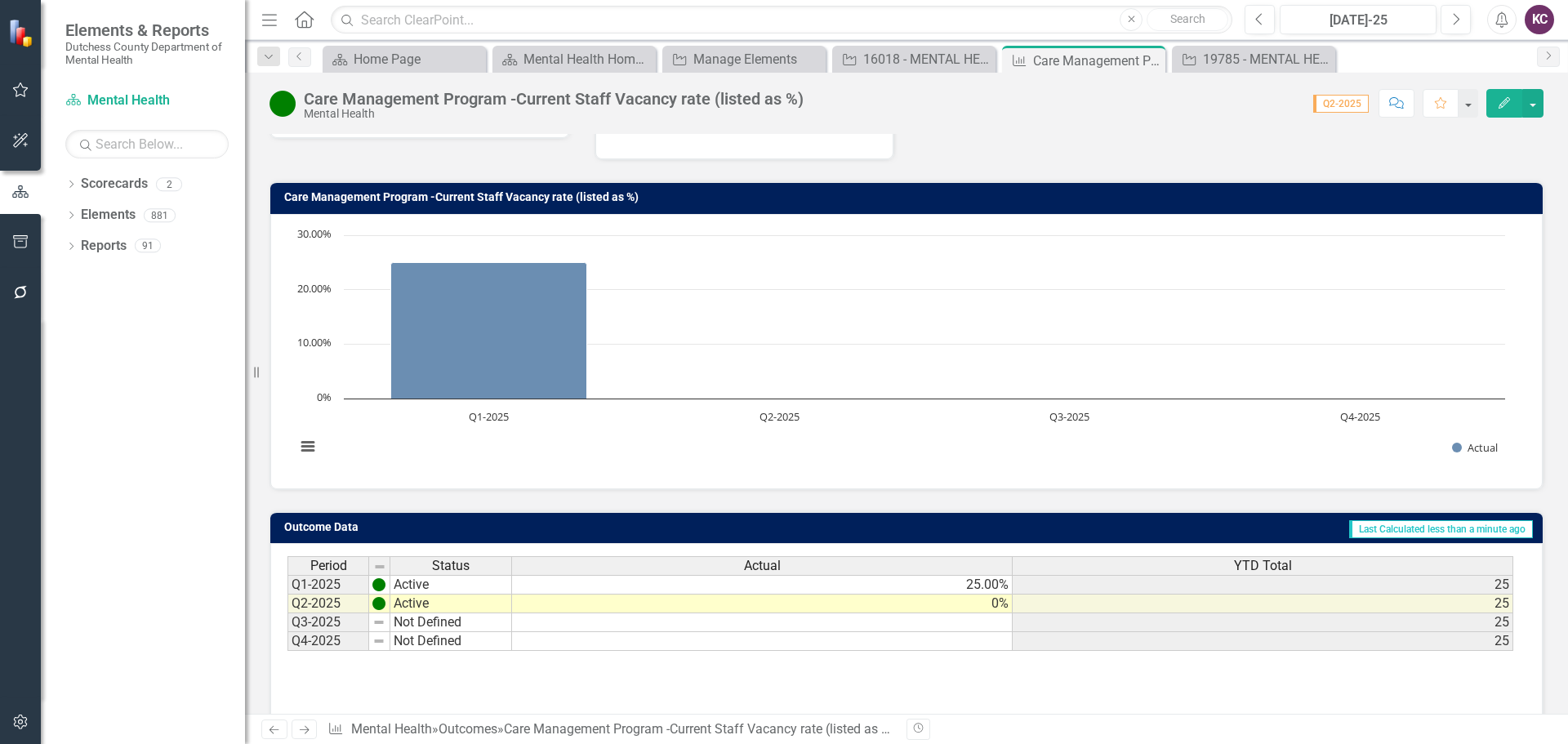
scroll to position [129, 0]
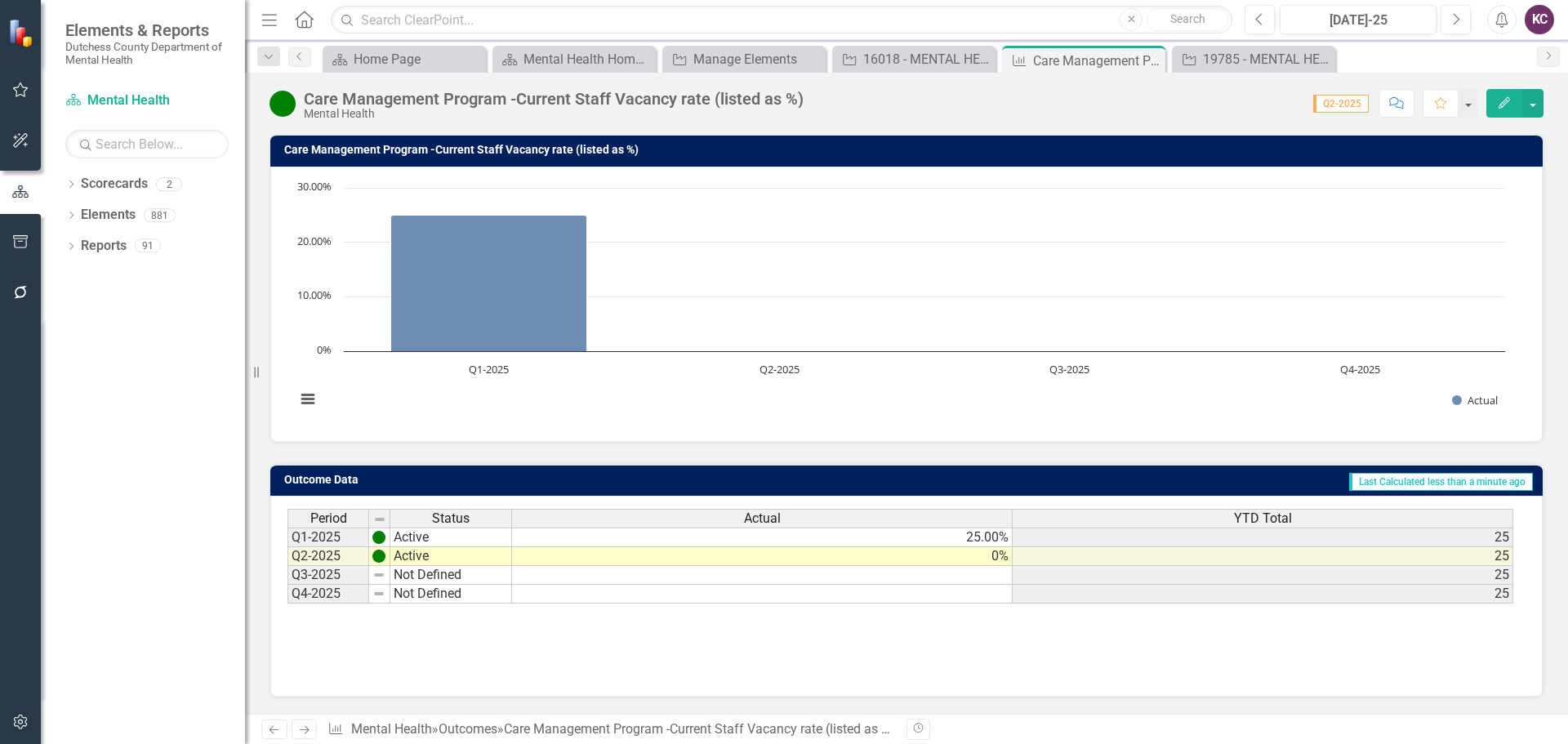
click at [1509, 109] on button "Edit" at bounding box center [1504, 103] width 36 height 29
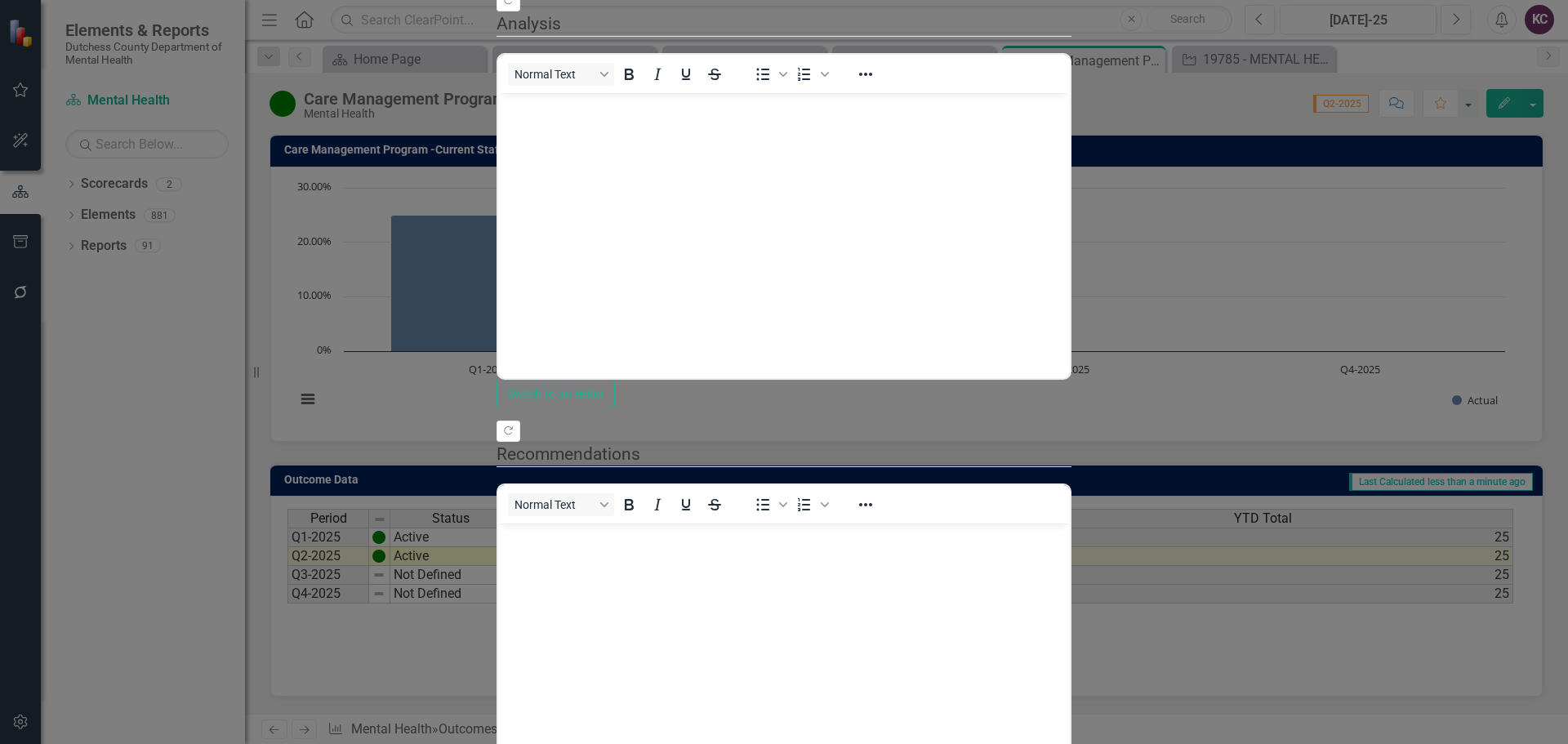
scroll to position [0, 0]
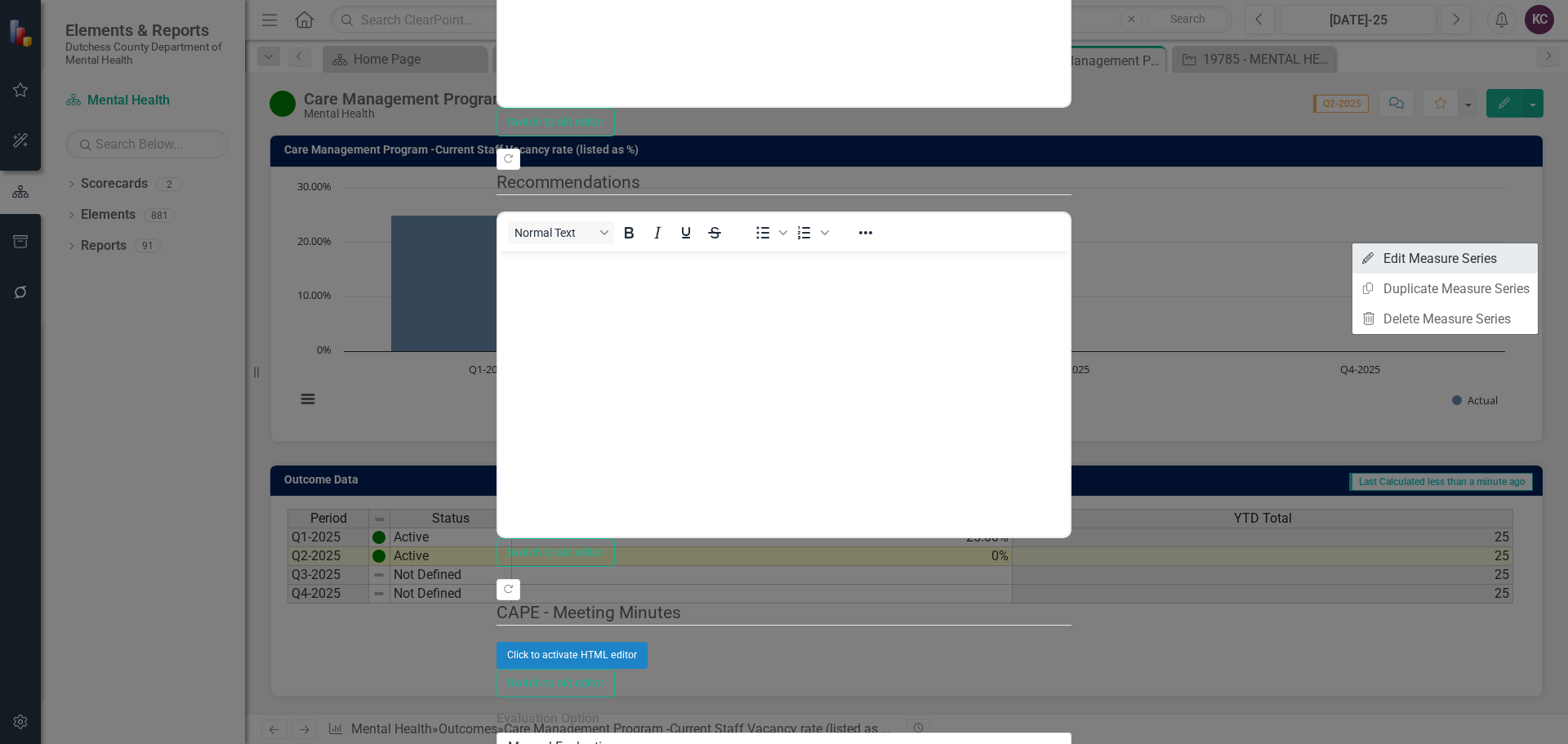
click at [1448, 255] on link "Edit Edit Measure Series" at bounding box center [1445, 258] width 186 height 31
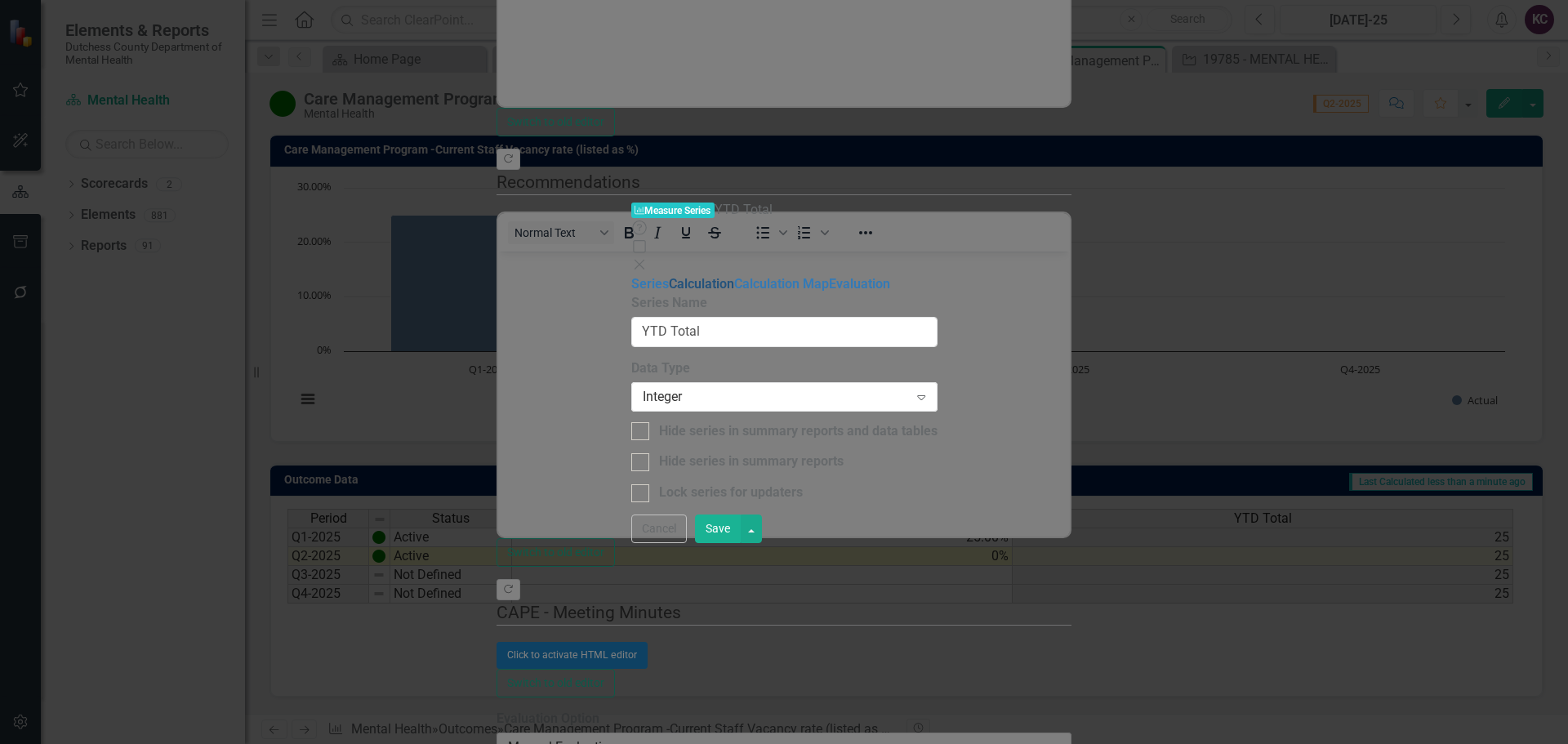
click at [669, 276] on link "Calculation" at bounding box center [702, 283] width 65 height 16
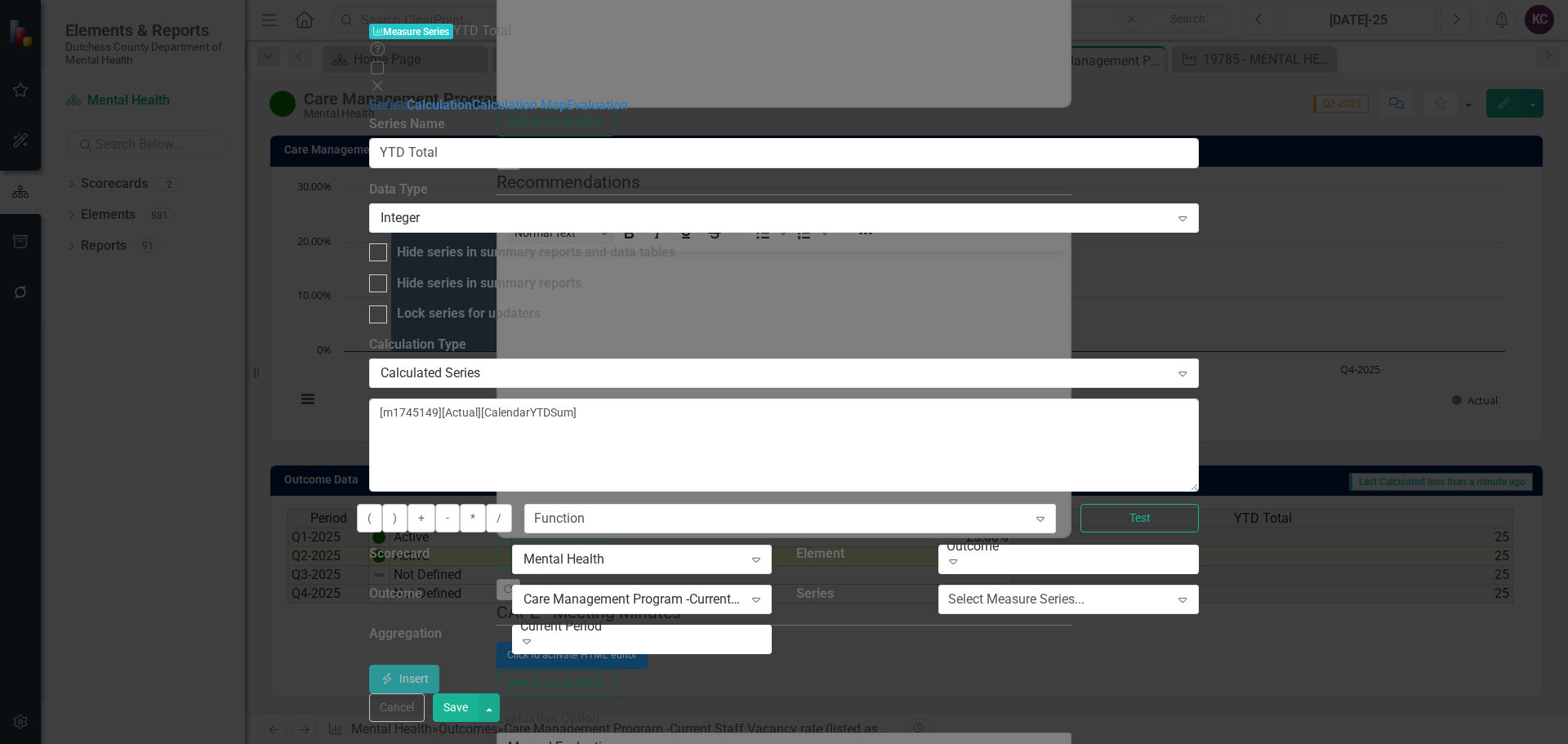
click at [369, 98] on link "Series" at bounding box center [388, 105] width 37 height 16
click at [811, 208] on div "Integer" at bounding box center [775, 217] width 789 height 19
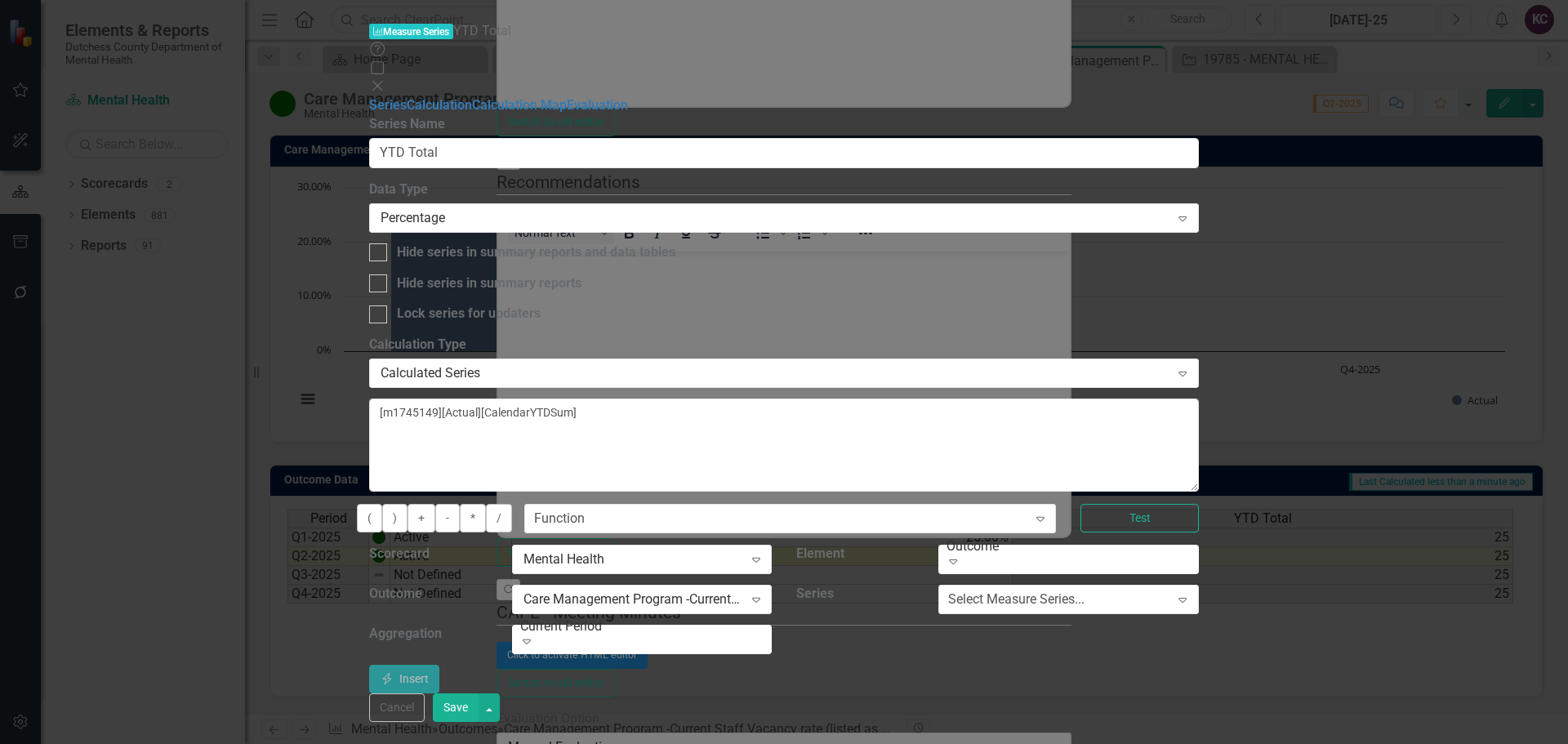
click at [479, 723] on button "Save" at bounding box center [455, 708] width 45 height 29
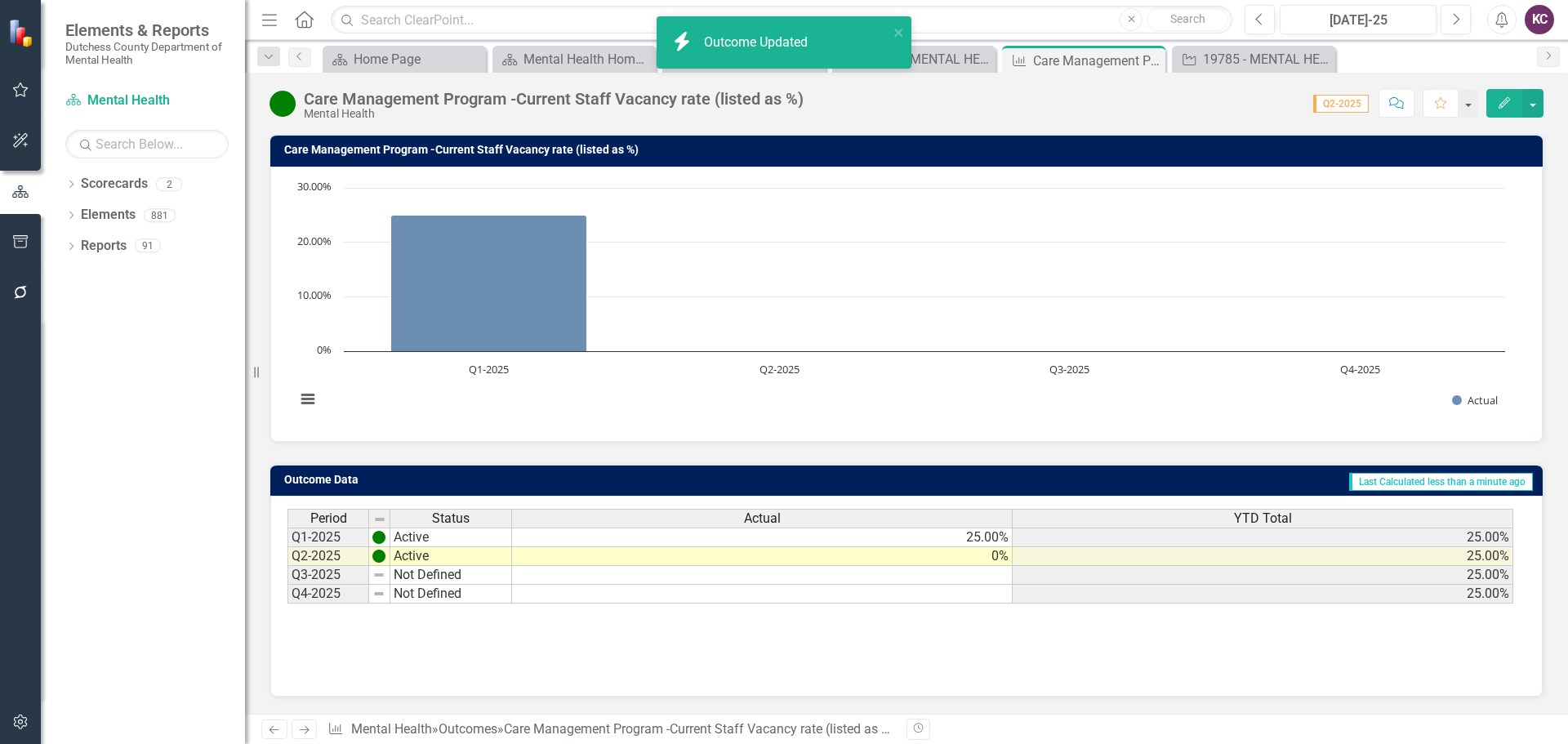
scroll to position [47, 0]
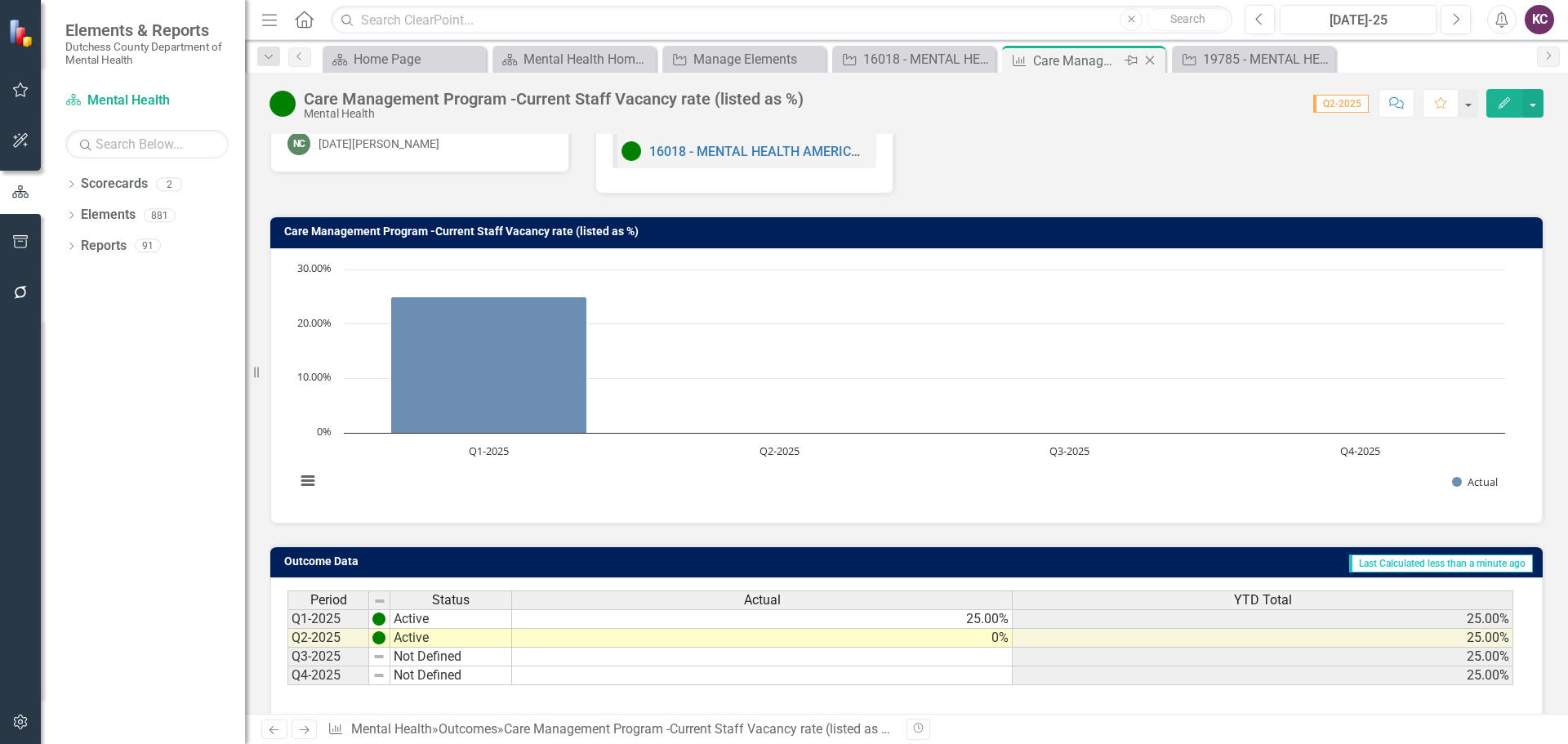
click at [1147, 57] on icon "Close" at bounding box center [1150, 60] width 17 height 13
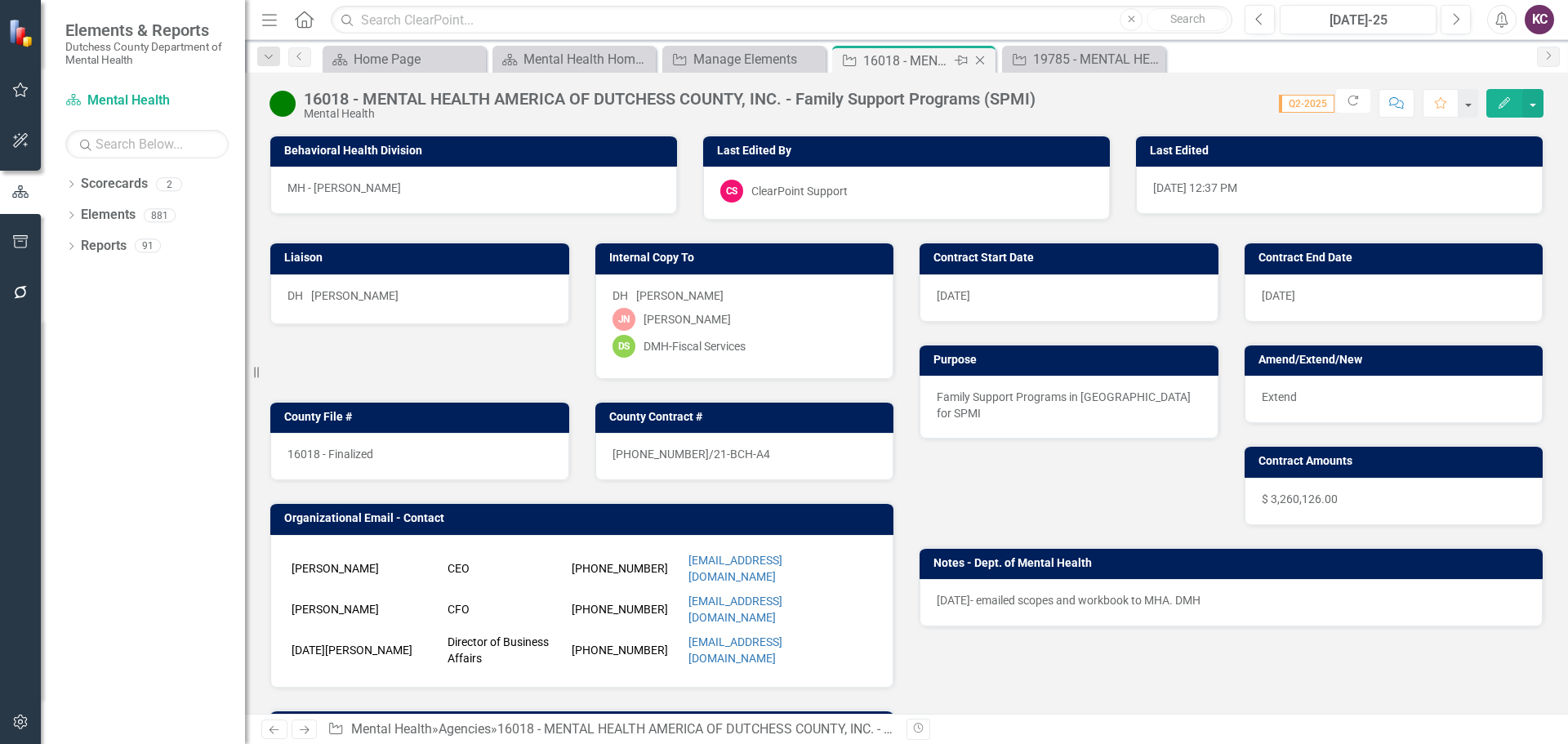
click at [981, 60] on icon "Close" at bounding box center [980, 60] width 17 height 13
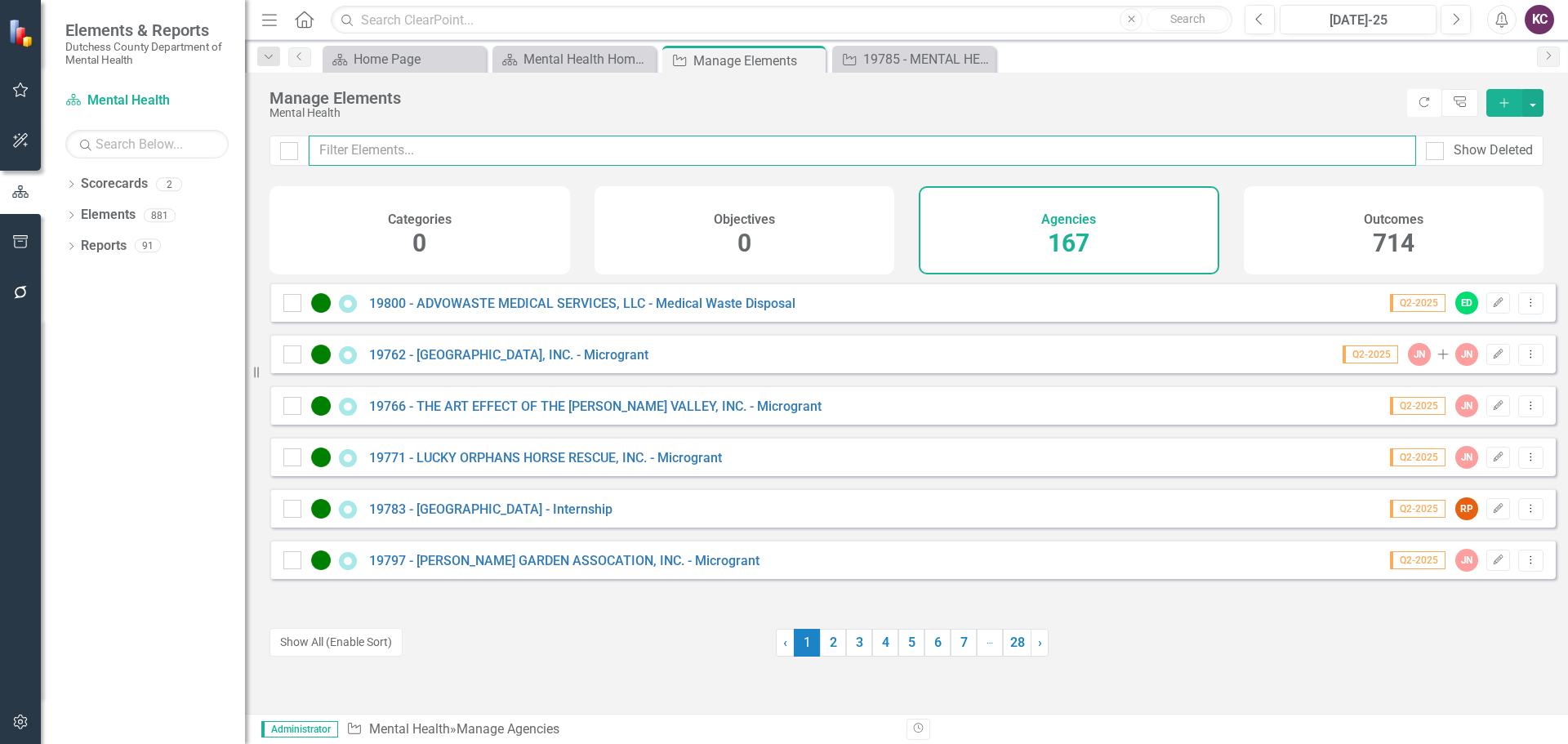
click at [597, 151] on input "text" at bounding box center [862, 150] width 1108 height 31
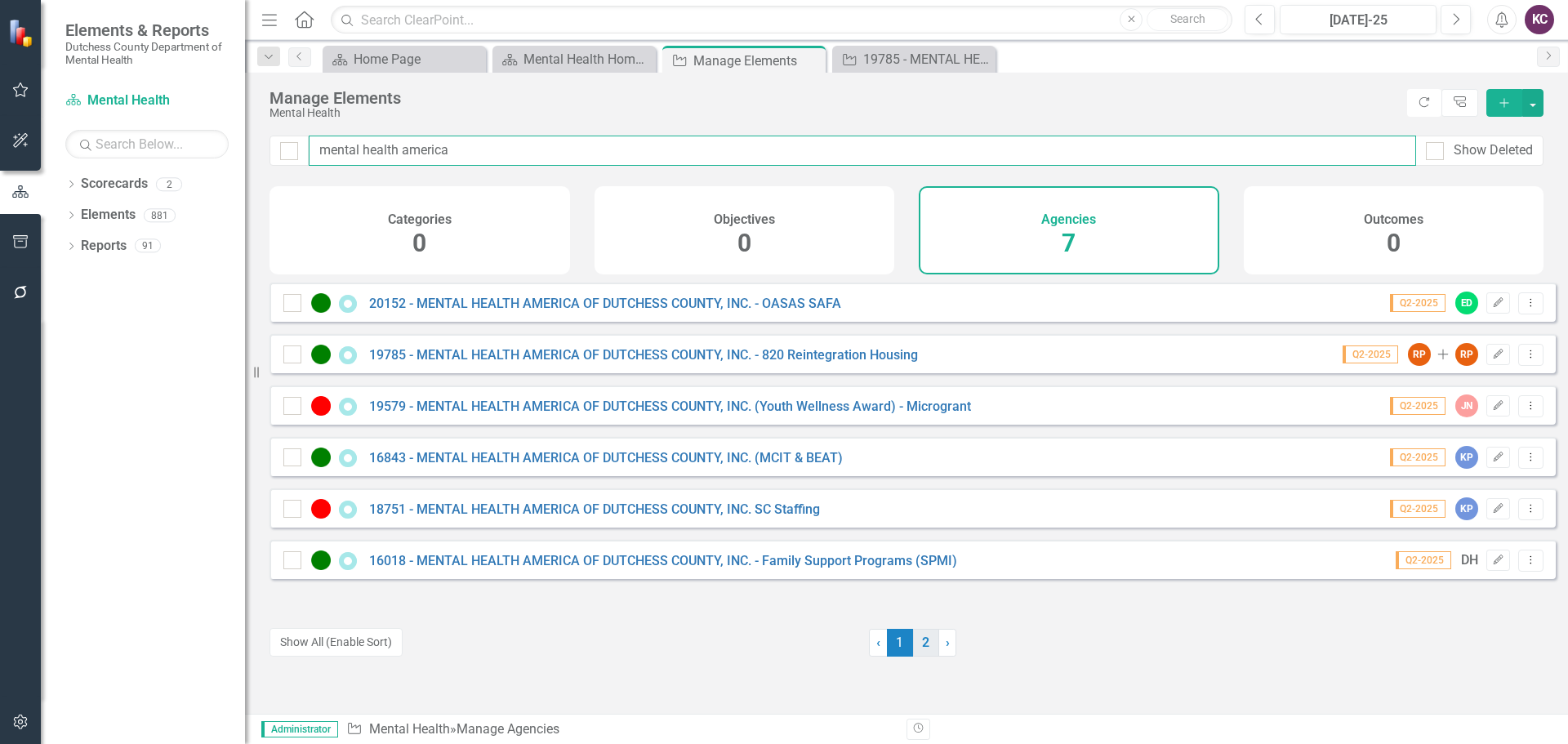
type input "mental health america"
click at [914, 648] on link "2" at bounding box center [927, 643] width 26 height 28
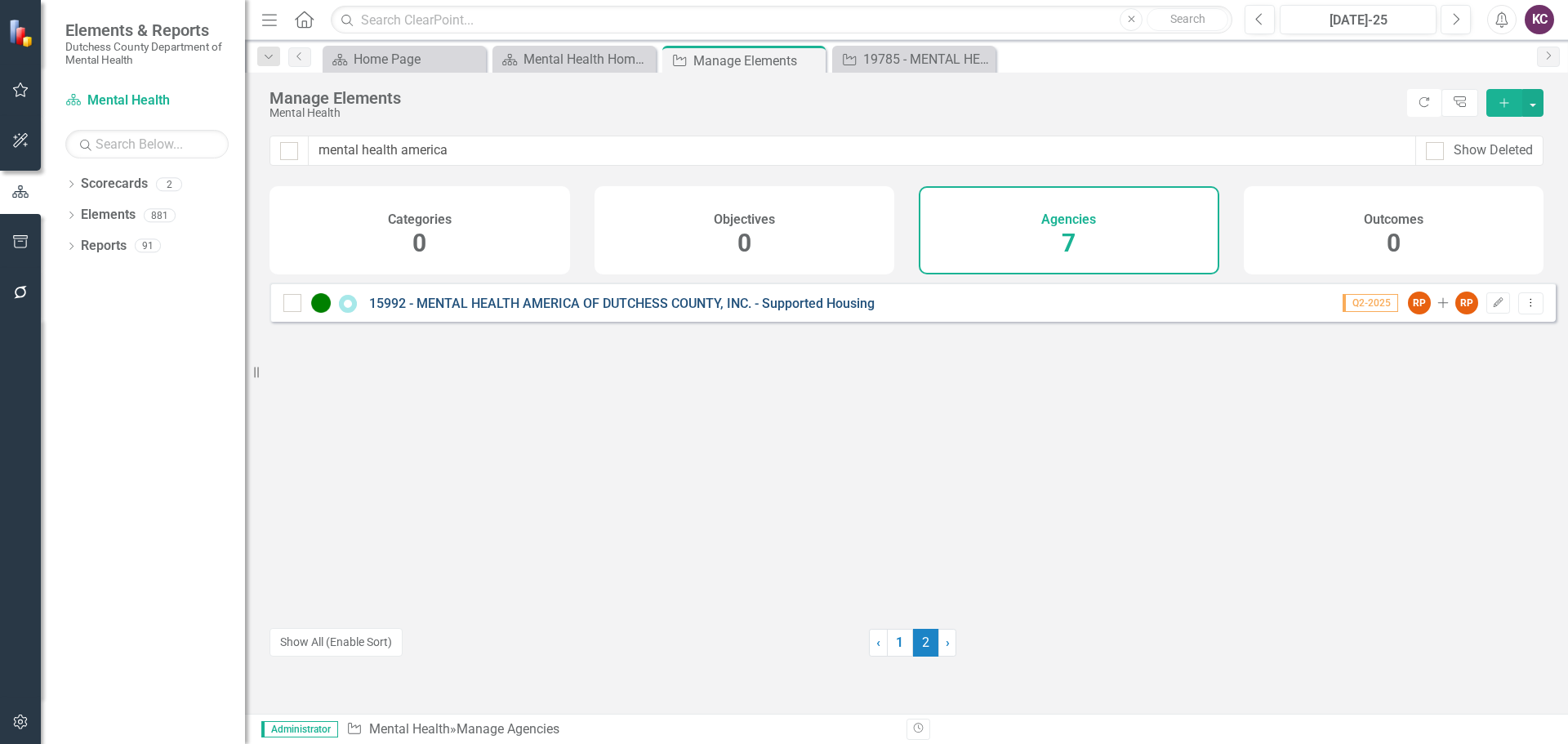
click at [665, 308] on link "15992 - MENTAL HEALTH AMERICA OF DUTCHESS COUNTY, INC. - Supported Housing" at bounding box center [622, 303] width 506 height 16
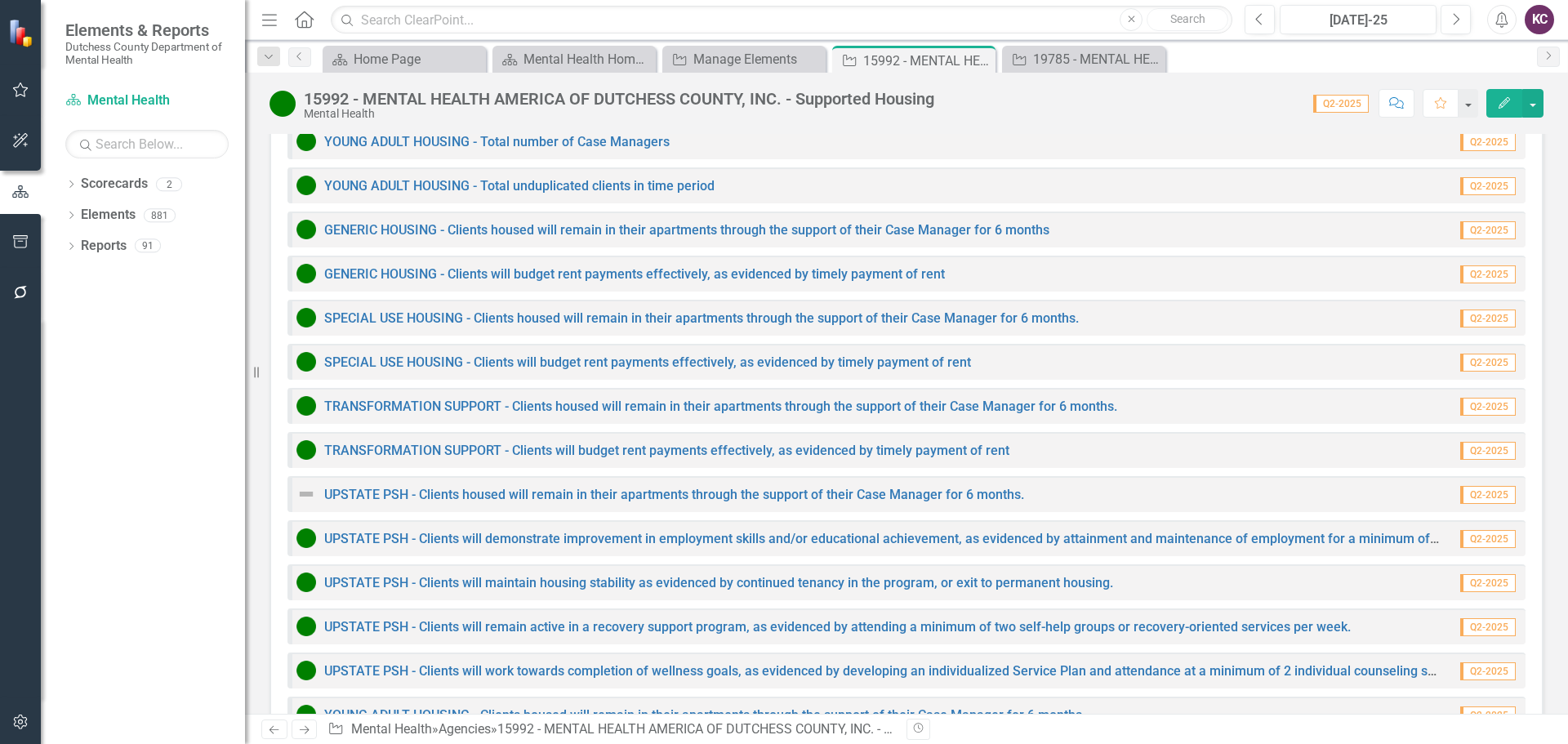
scroll to position [2205, 0]
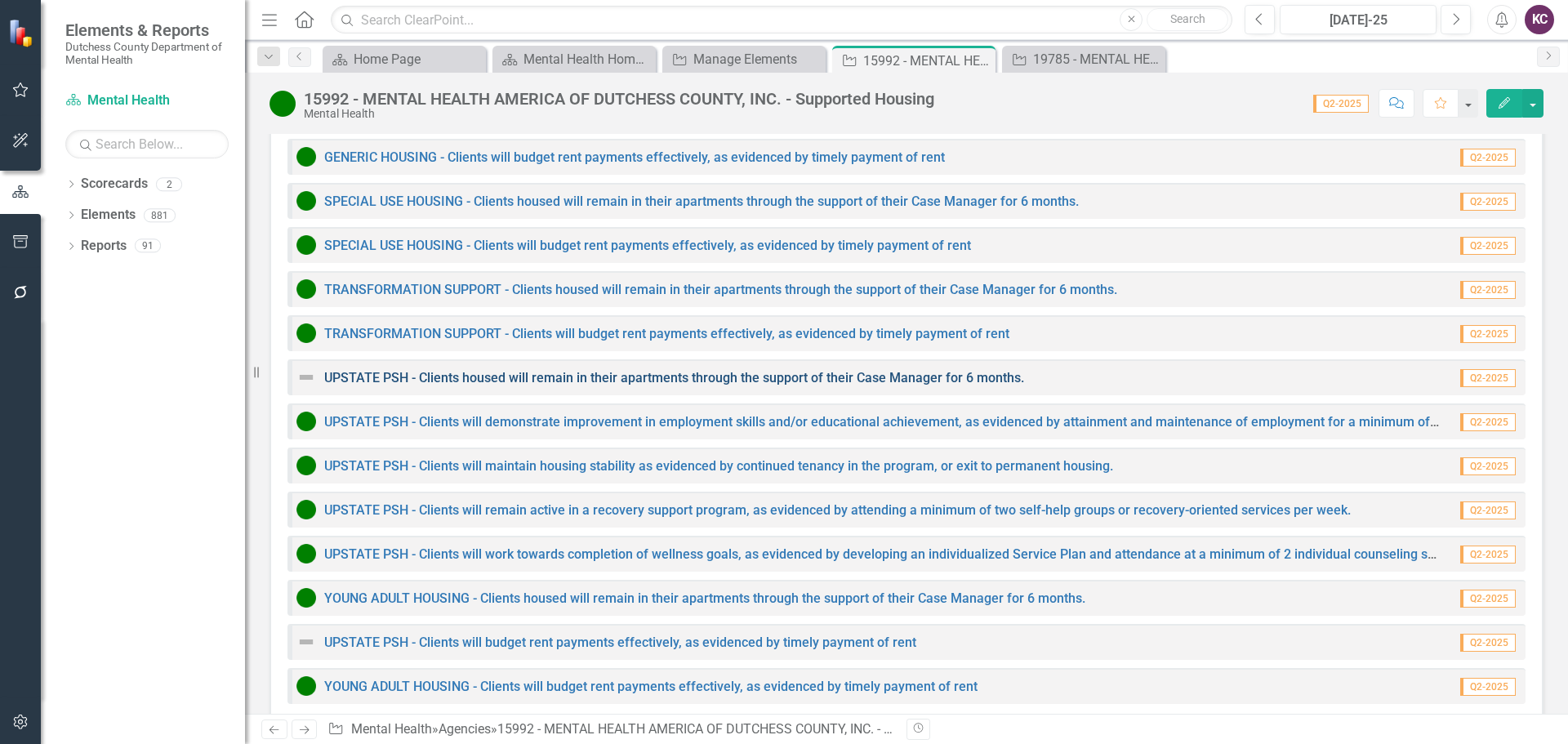
click at [593, 371] on link "UPSTATE PSH - Clients housed will remain in their apartments through the suppor…" at bounding box center [674, 378] width 700 height 16
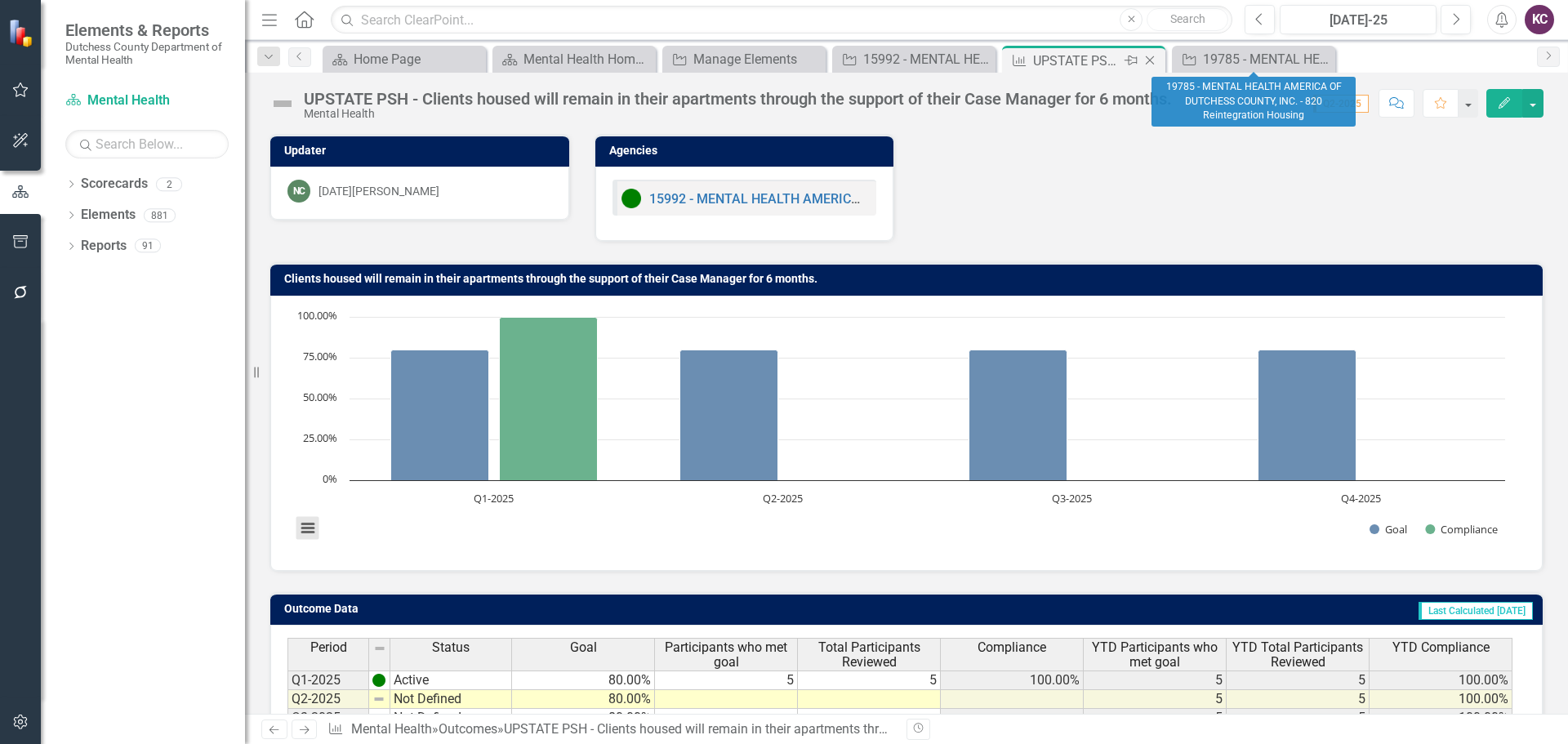
drag, startPoint x: 1324, startPoint y: 57, endPoint x: 1067, endPoint y: 57, distance: 257.0
click at [0, 0] on icon at bounding box center [0, 0] width 0 height 0
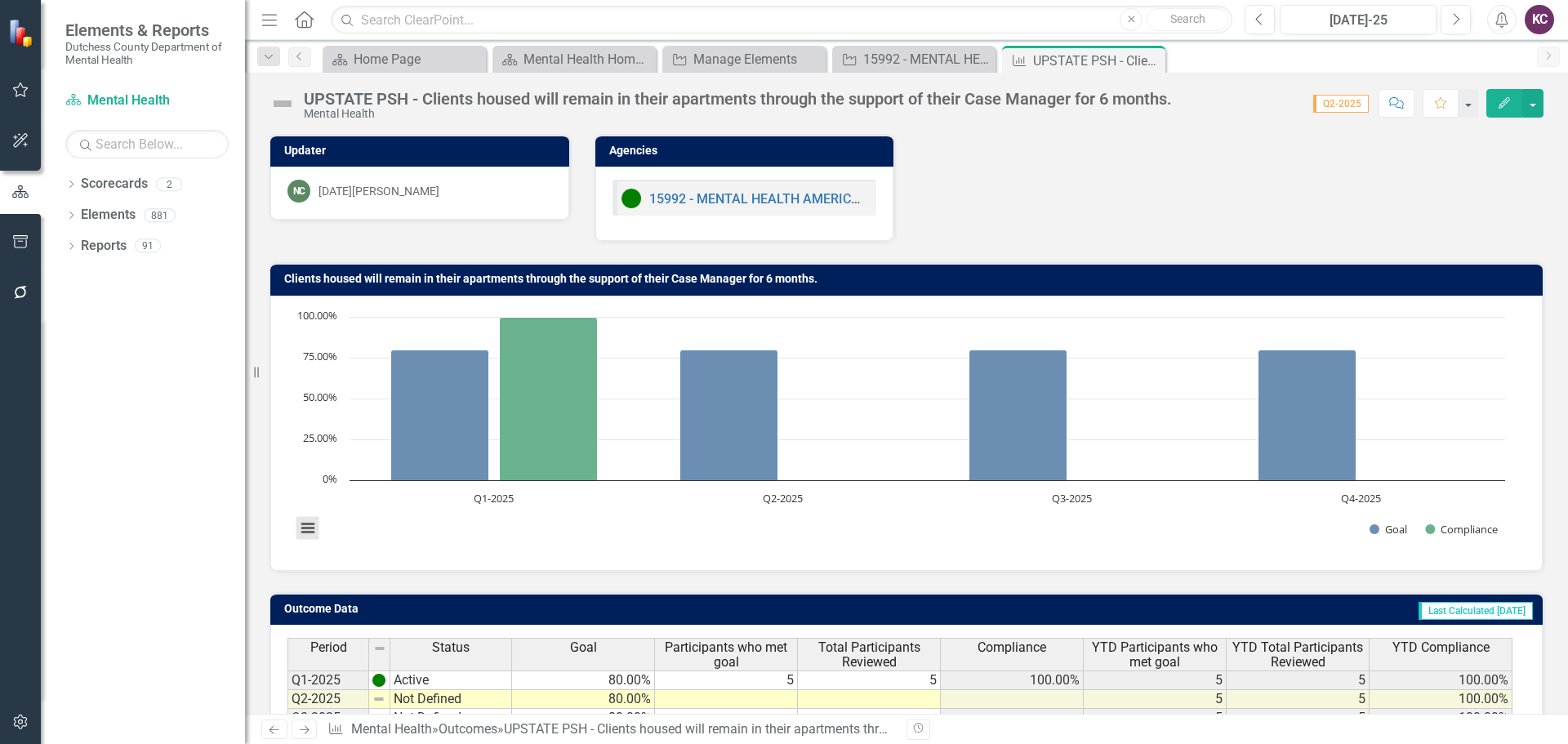
click at [896, 42] on div "Dropdown Search Scorecard Home Page Close Scorecard Mental Health Home Page Clo…" at bounding box center [906, 56] width 1323 height 33
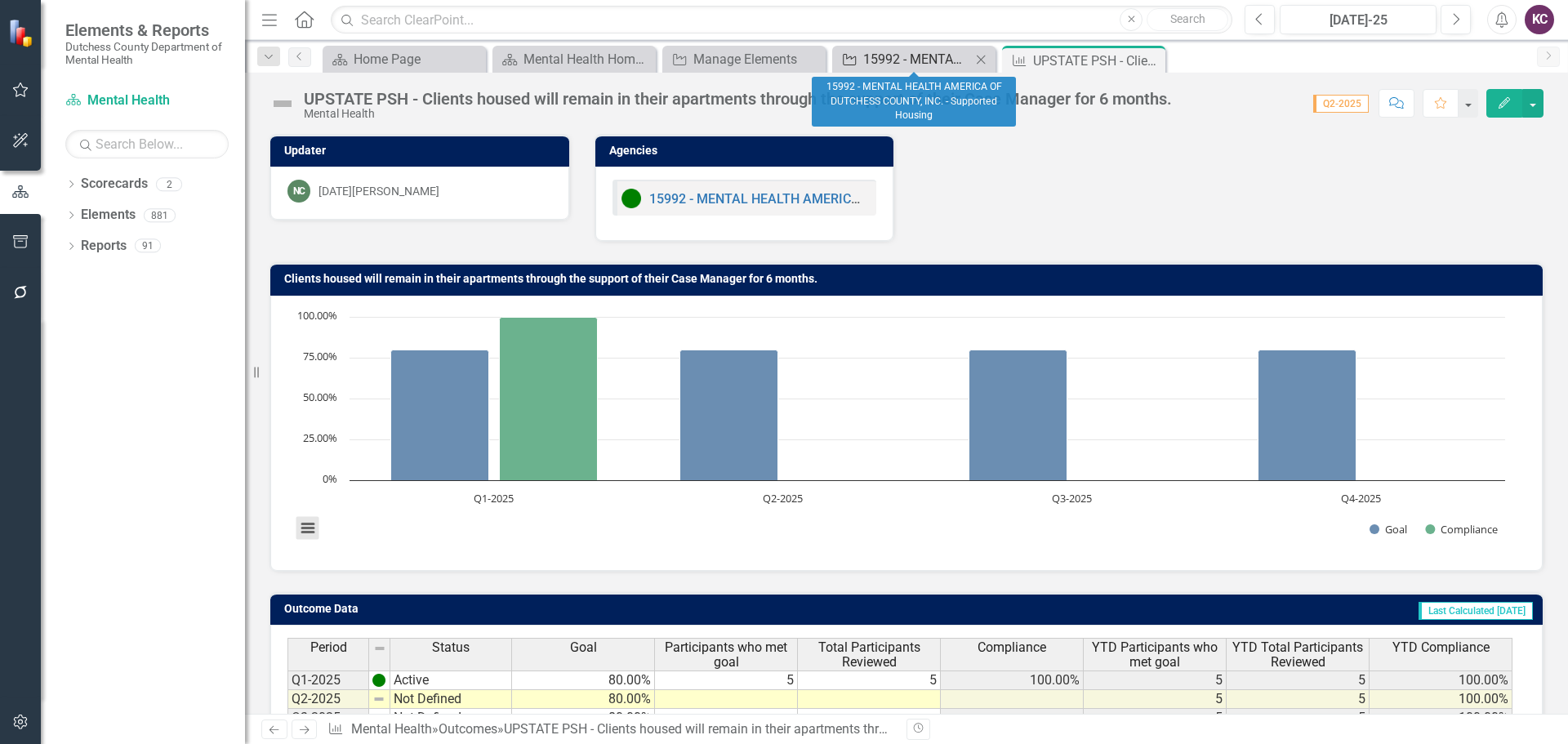
click at [893, 63] on div "15992 - MENTAL HEALTH AMERICA OF DUTCHESS COUNTY, INC. - Supported Housing" at bounding box center [917, 59] width 108 height 20
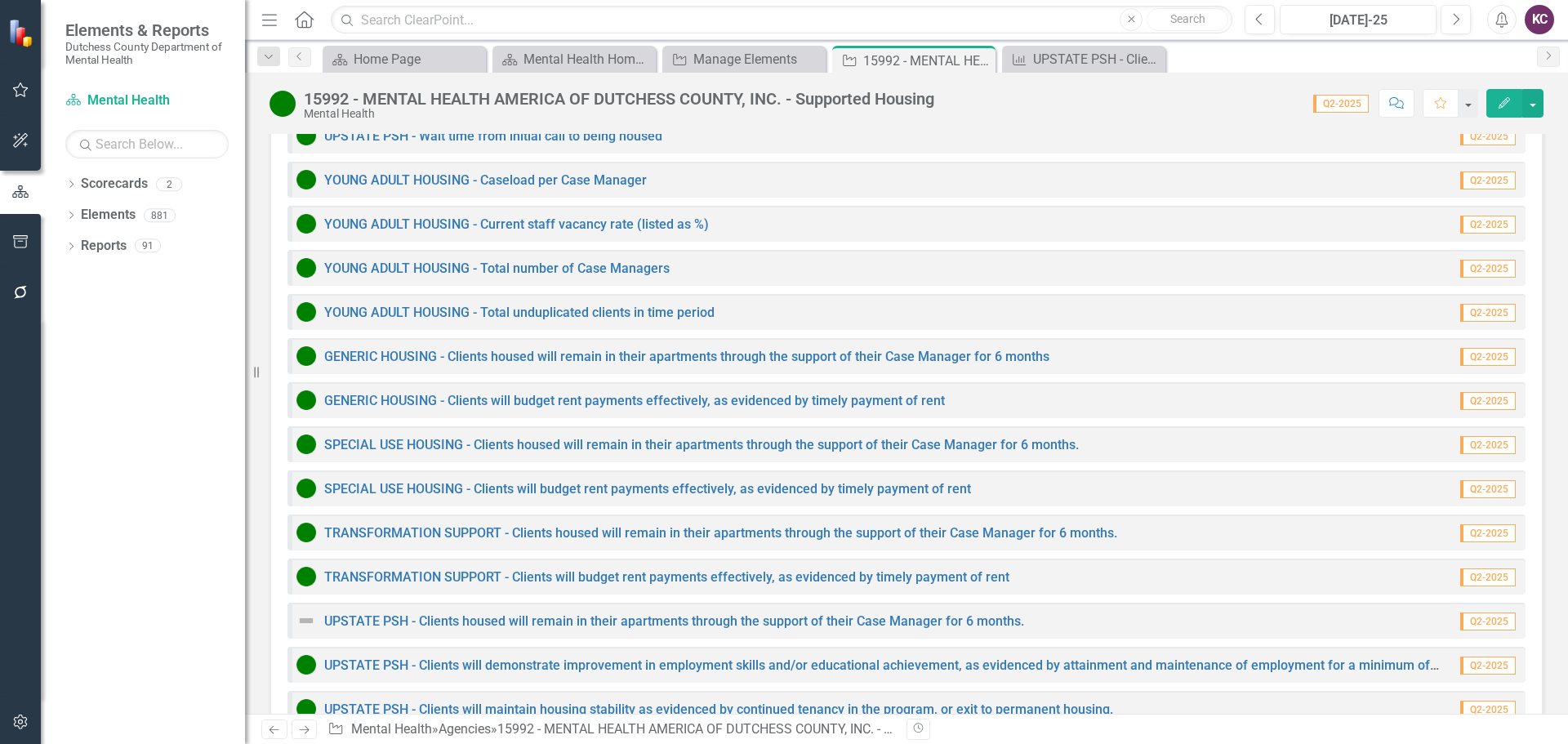
scroll to position [2205, 0]
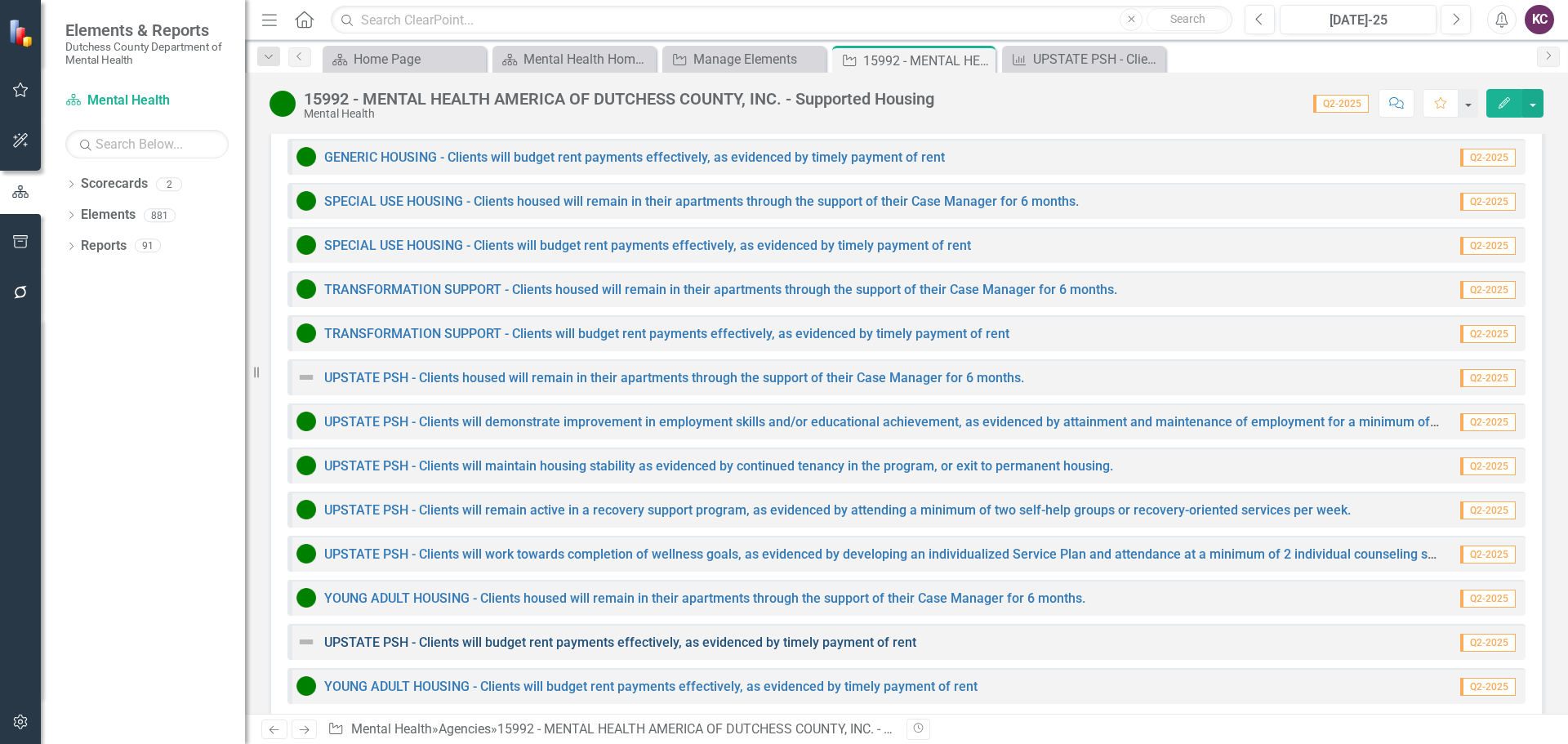
click at [558, 635] on link "UPSTATE PSH - Clients will budget rent payments effectively, as evidenced by ti…" at bounding box center [620, 643] width 592 height 16
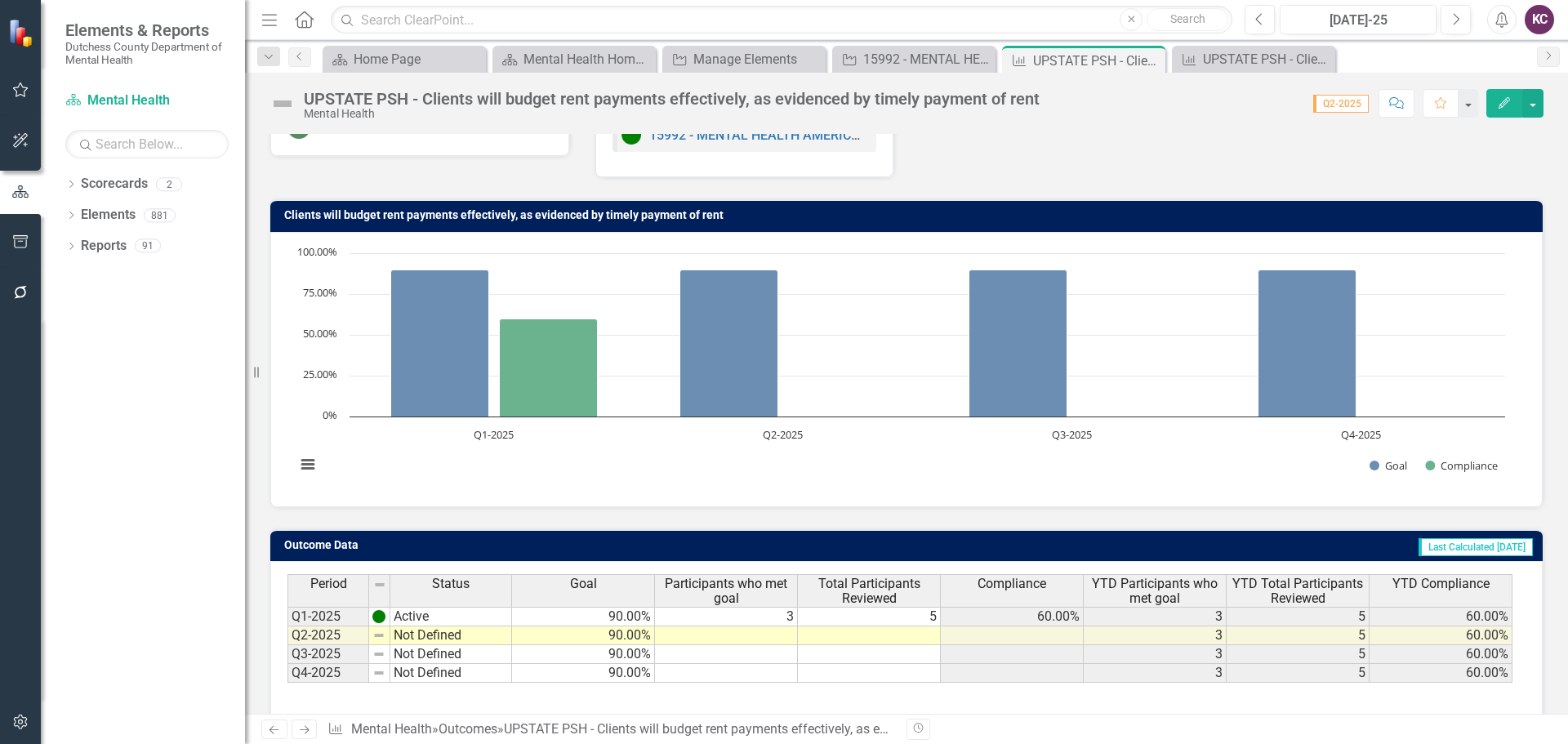
scroll to position [129, 0]
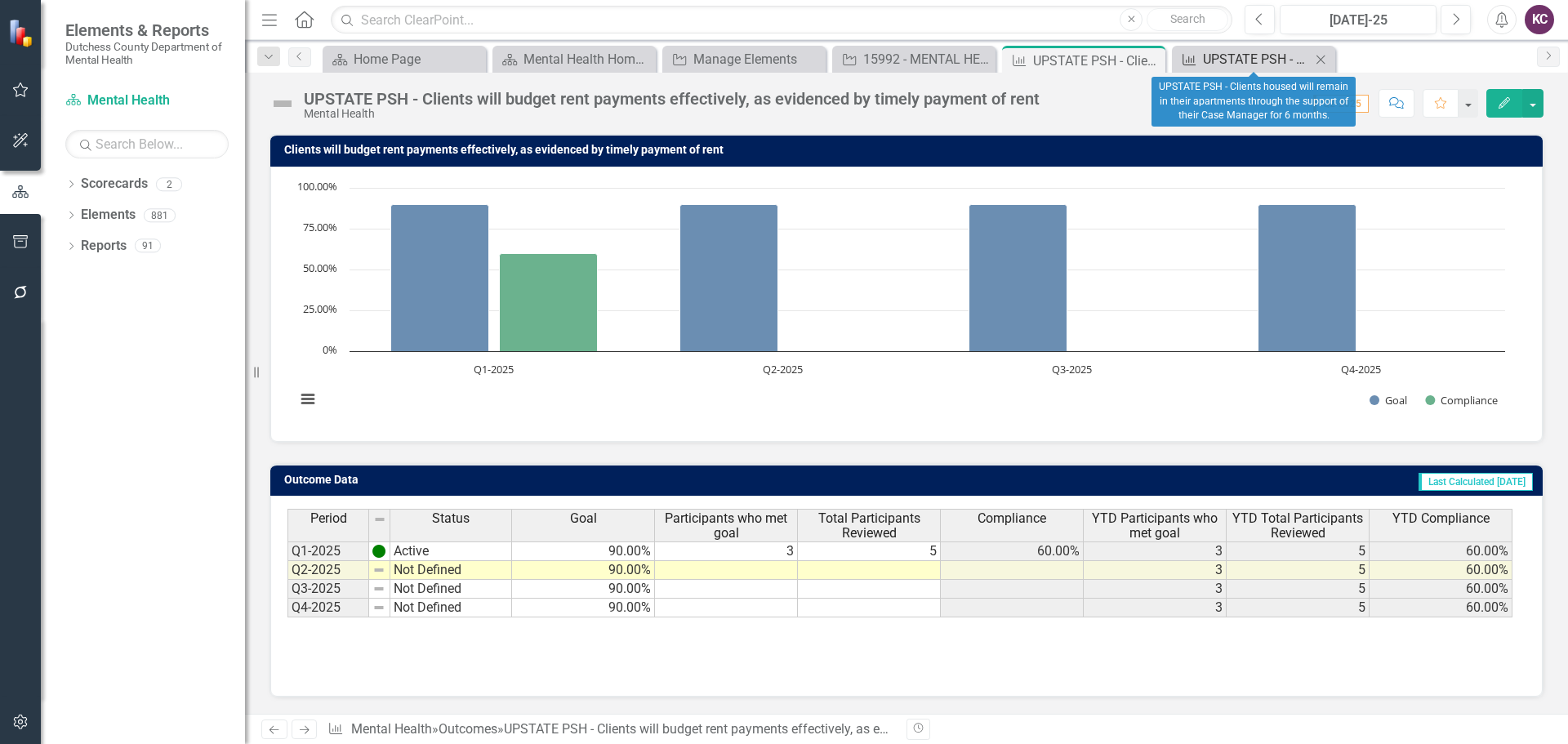
click at [1253, 63] on div "UPSTATE PSH - Clients housed will remain in their apartments through the suppor…" at bounding box center [1257, 59] width 108 height 20
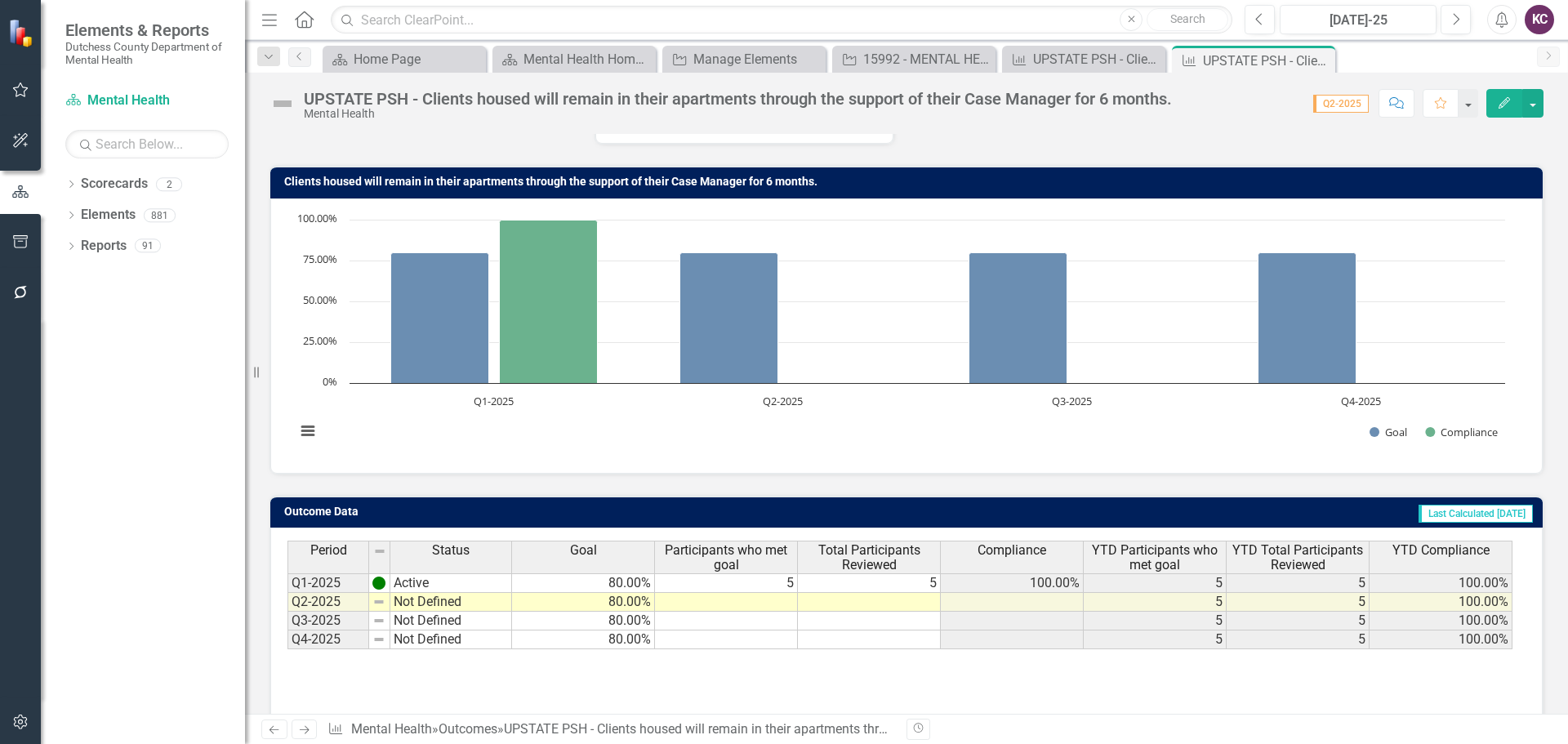
scroll to position [129, 0]
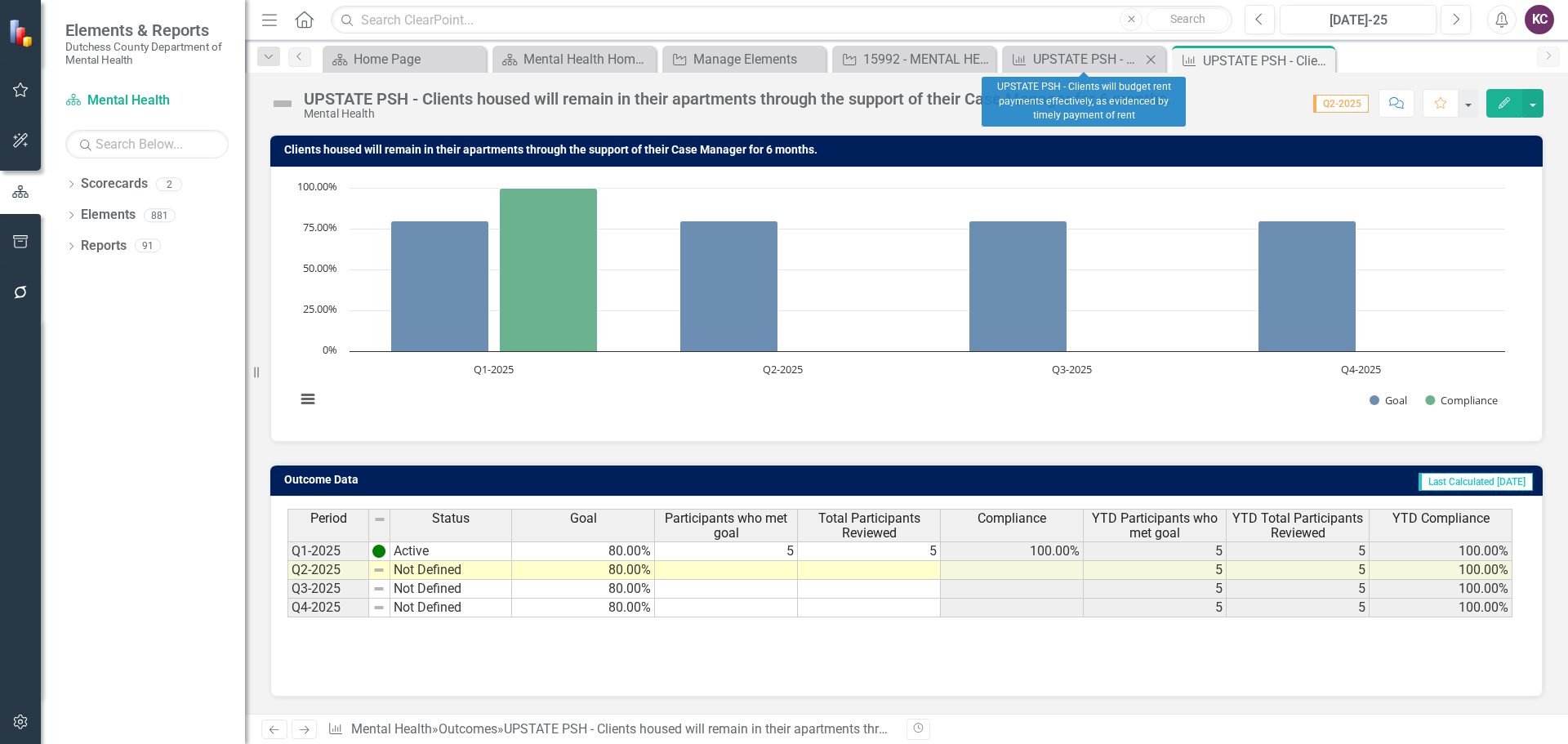
click at [1150, 58] on icon "Close" at bounding box center [1151, 59] width 17 height 13
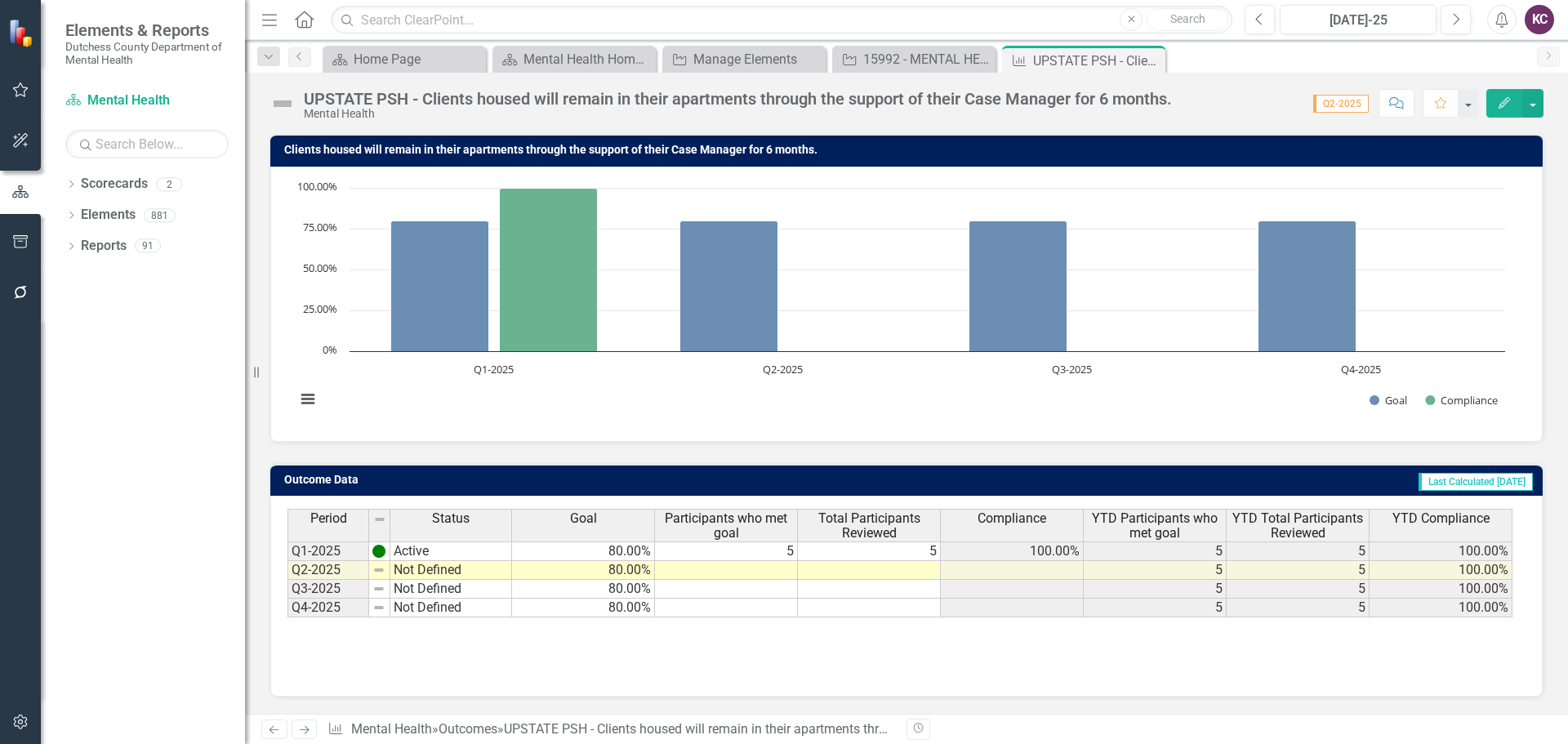
click at [0, 0] on icon "Close" at bounding box center [0, 0] width 0 height 0
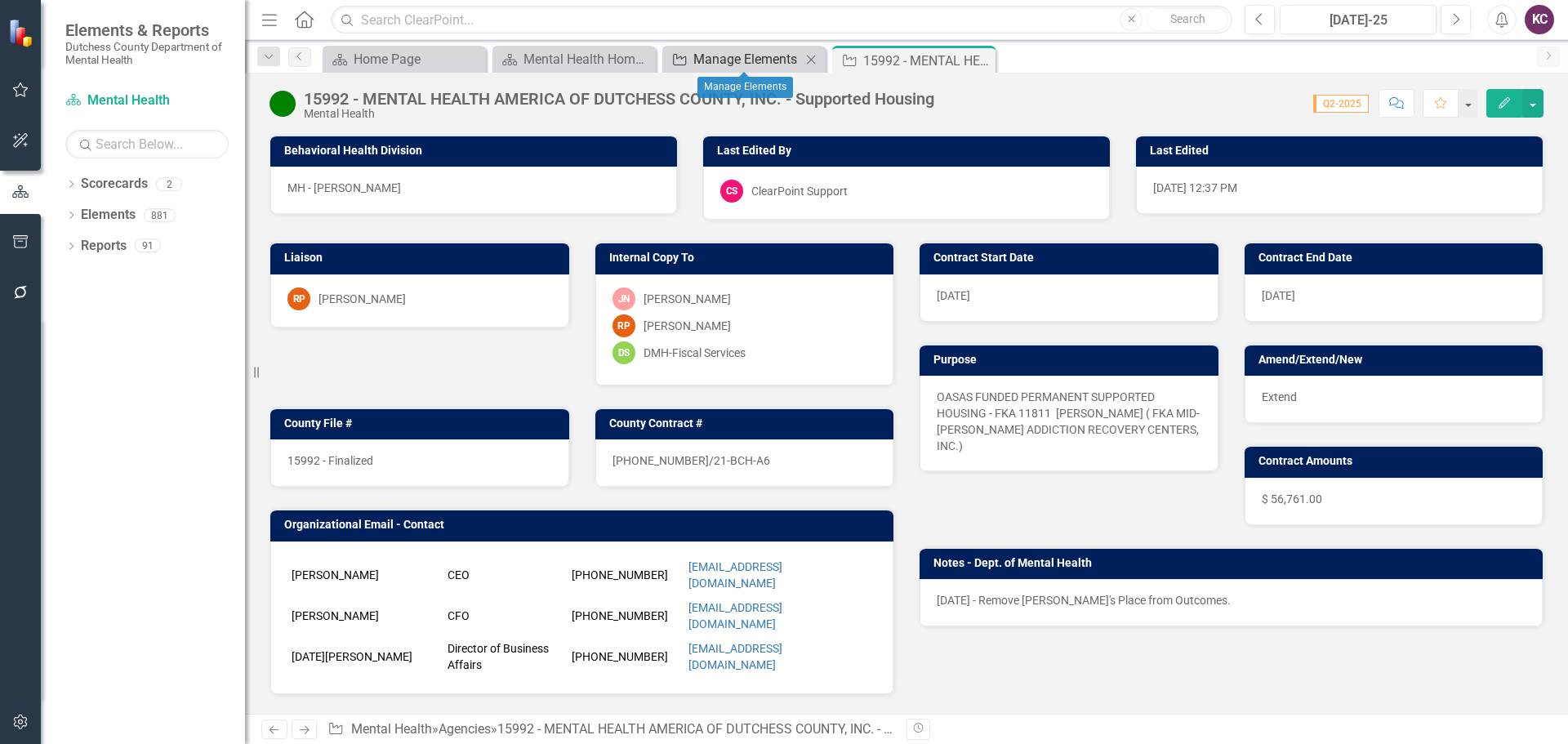
click at [760, 53] on div "Manage Elements" at bounding box center [747, 59] width 108 height 20
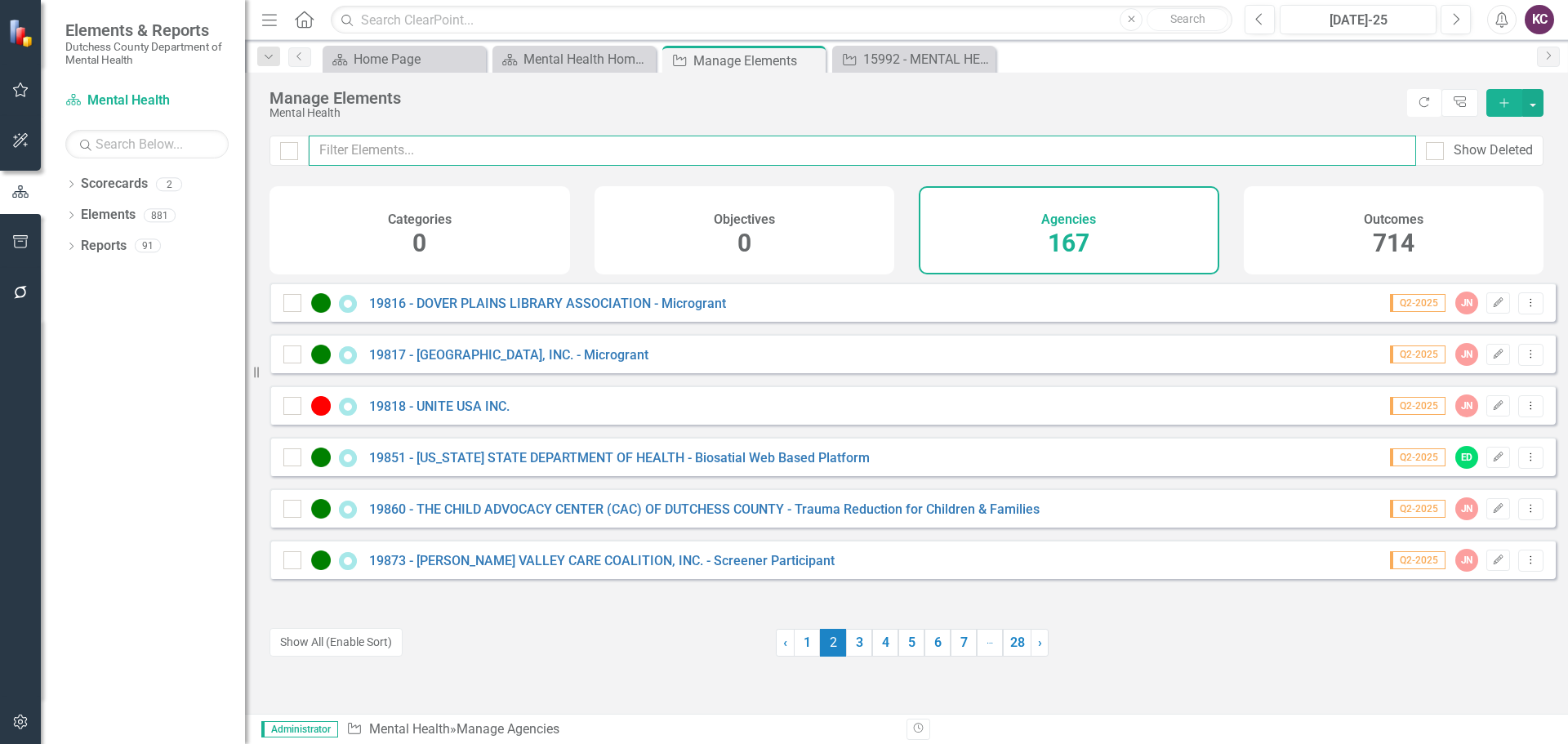
click at [476, 152] on input "text" at bounding box center [862, 150] width 1108 height 31
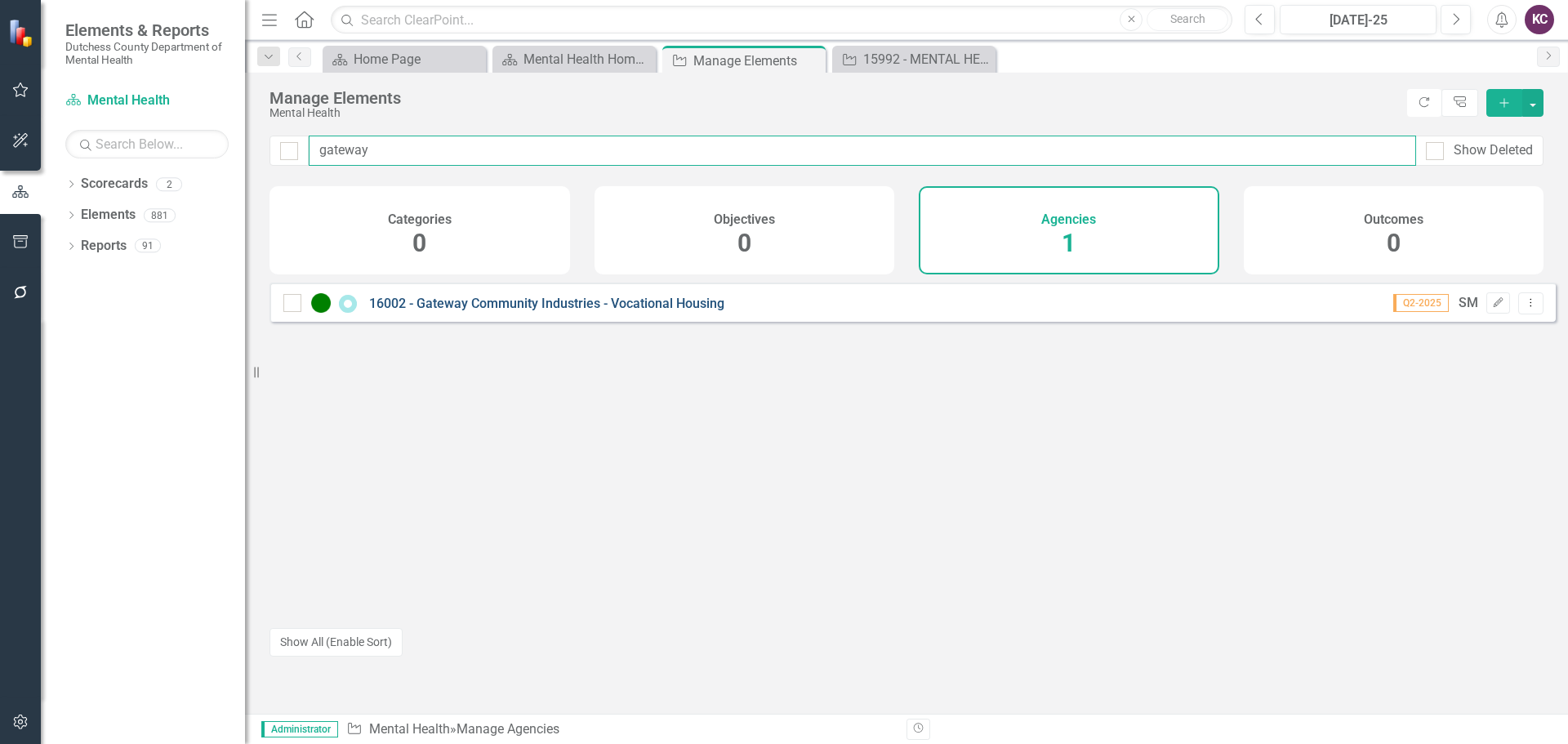
type input "gateway"
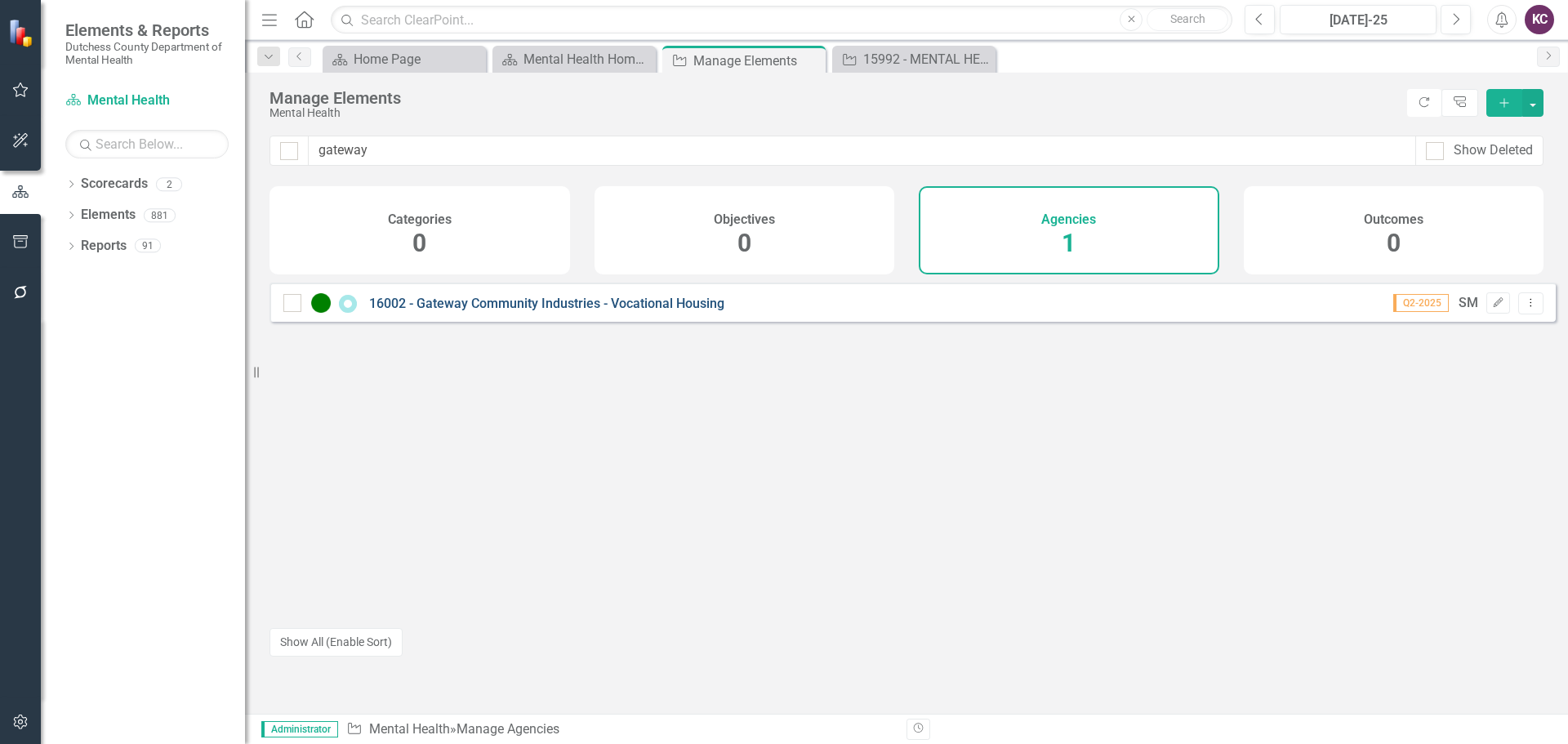
click at [603, 311] on link "16002 - Gateway Community Industries - Vocational Housing" at bounding box center [547, 303] width 356 height 16
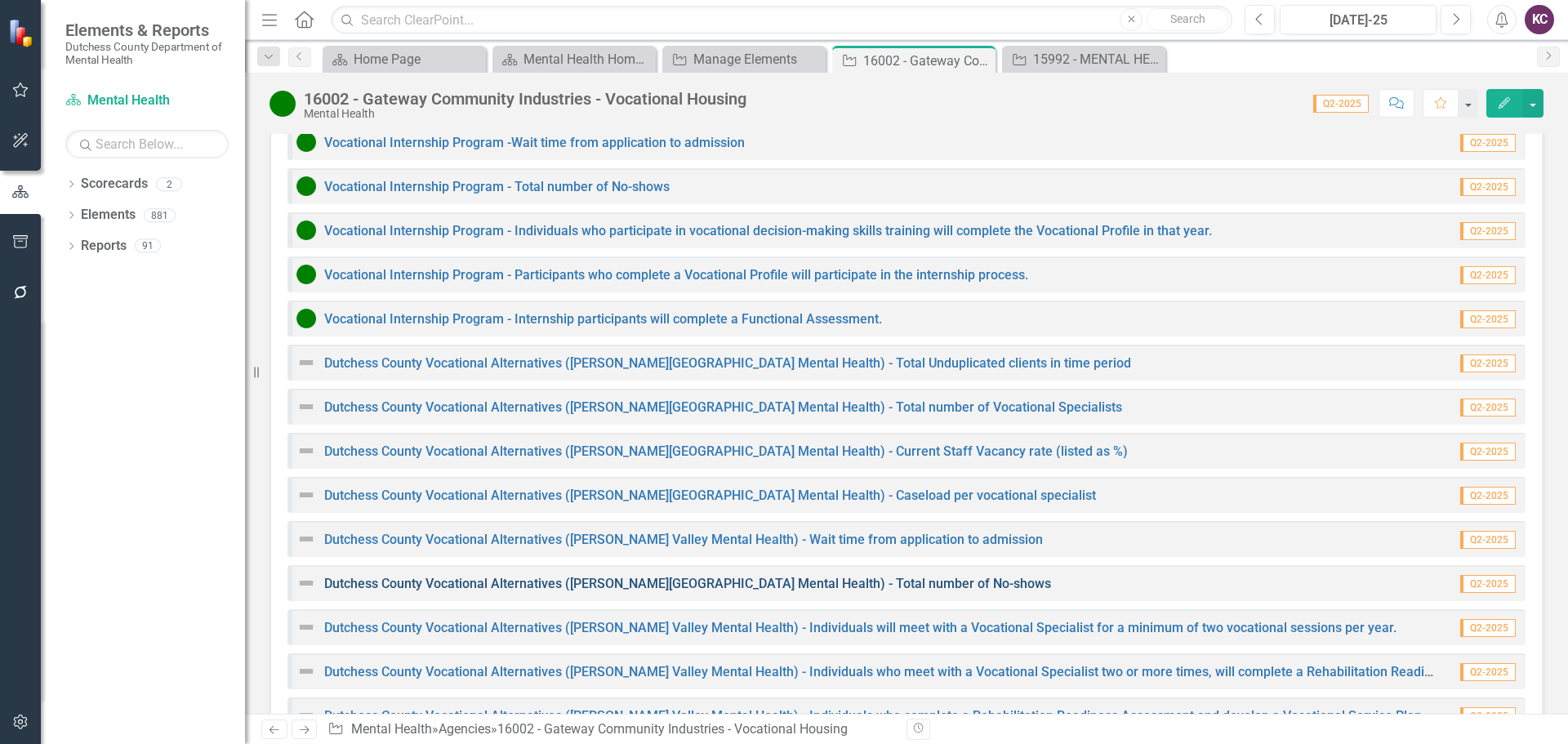
scroll to position [1852, 0]
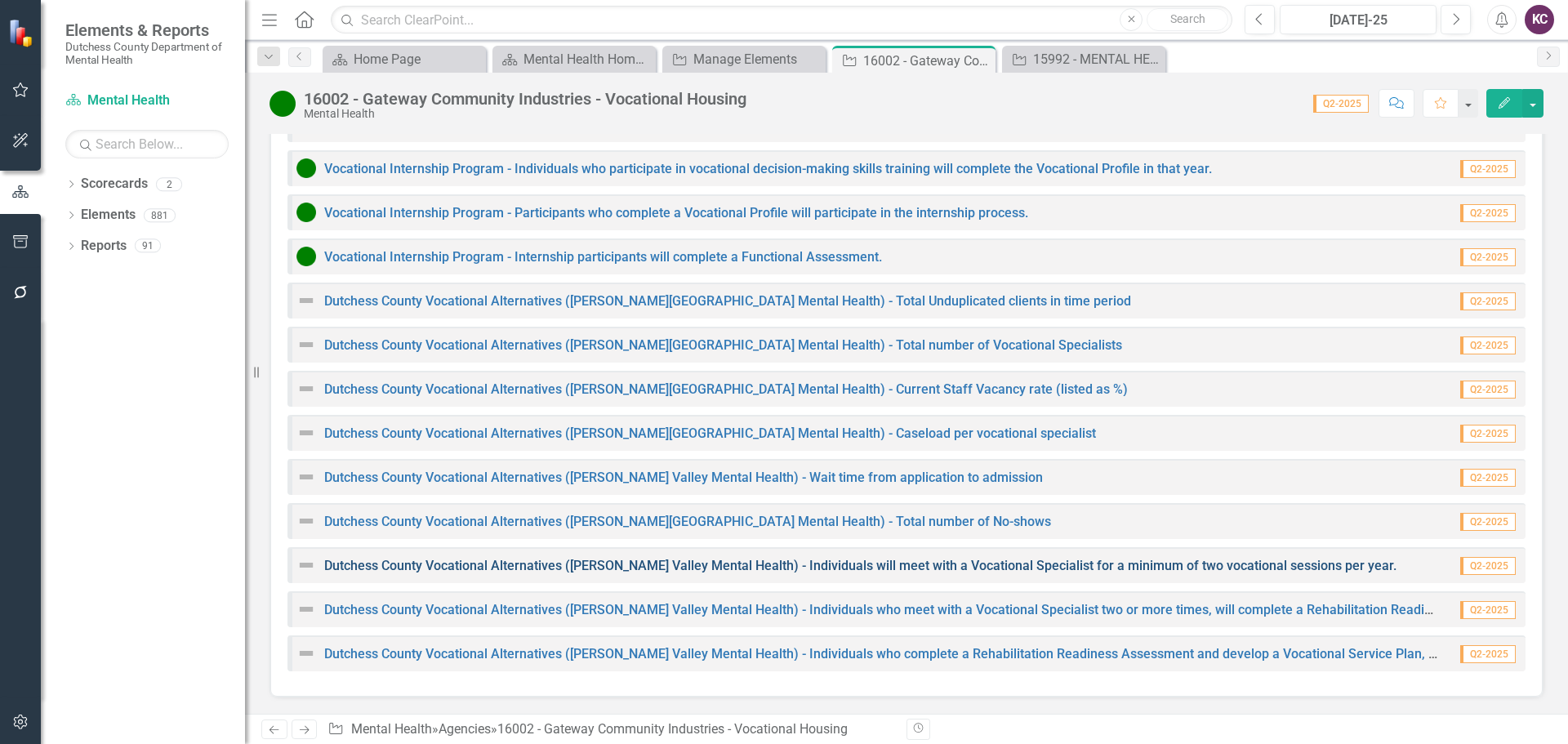
click at [512, 562] on link "Dutchess County Vocational Alternatives ([PERSON_NAME] Valley Mental Health) - …" at bounding box center [860, 566] width 1072 height 16
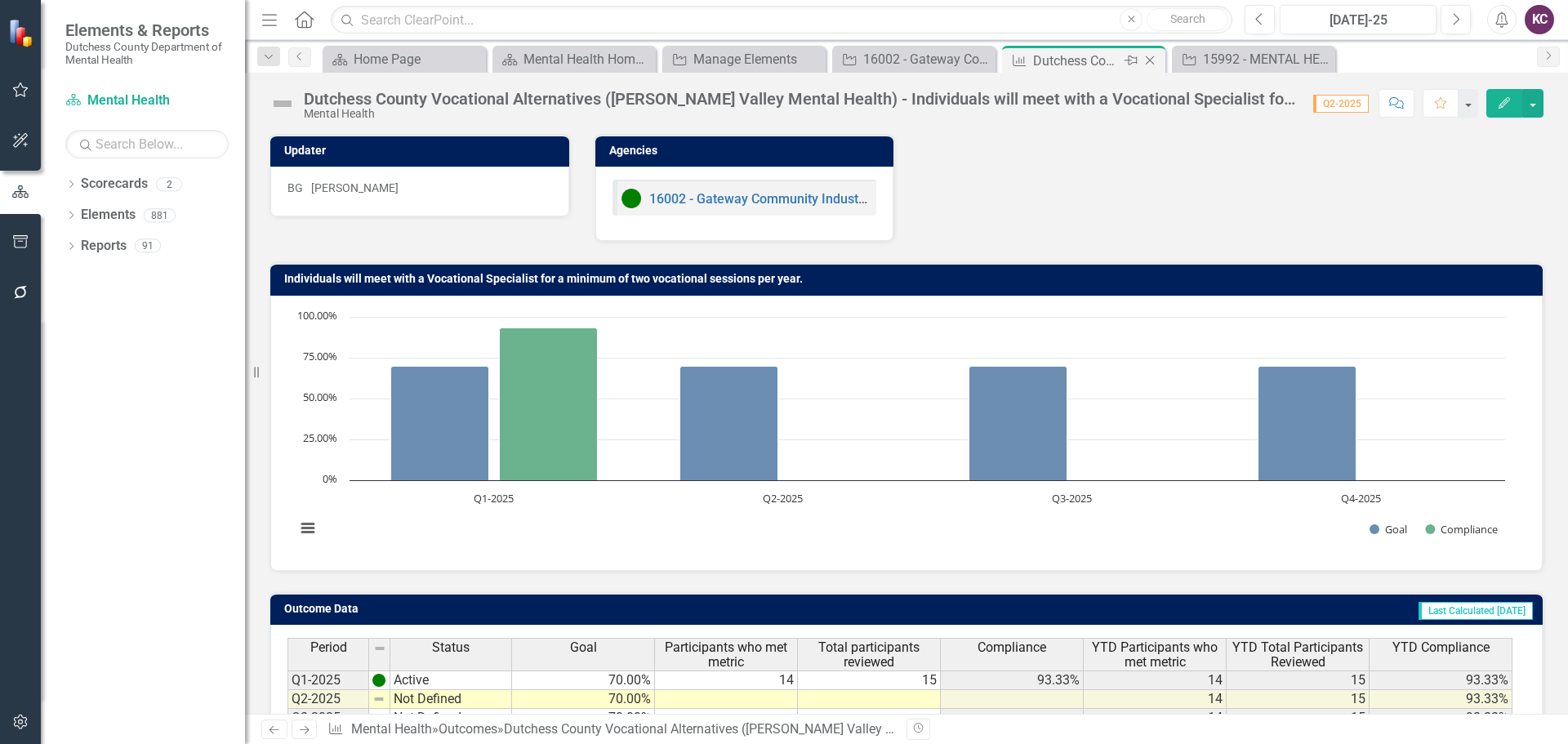
click at [1147, 59] on icon "Close" at bounding box center [1150, 60] width 17 height 13
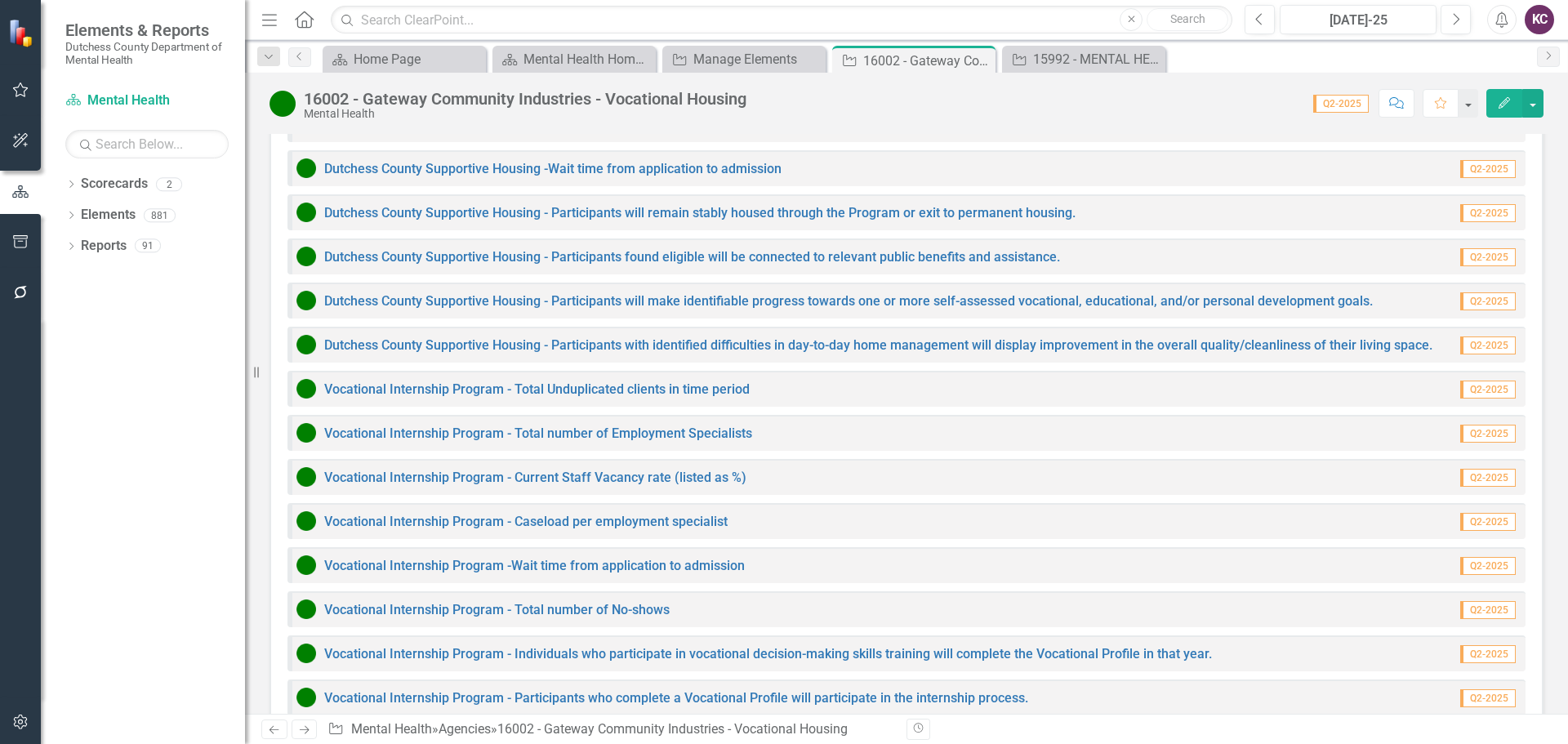
scroll to position [1852, 0]
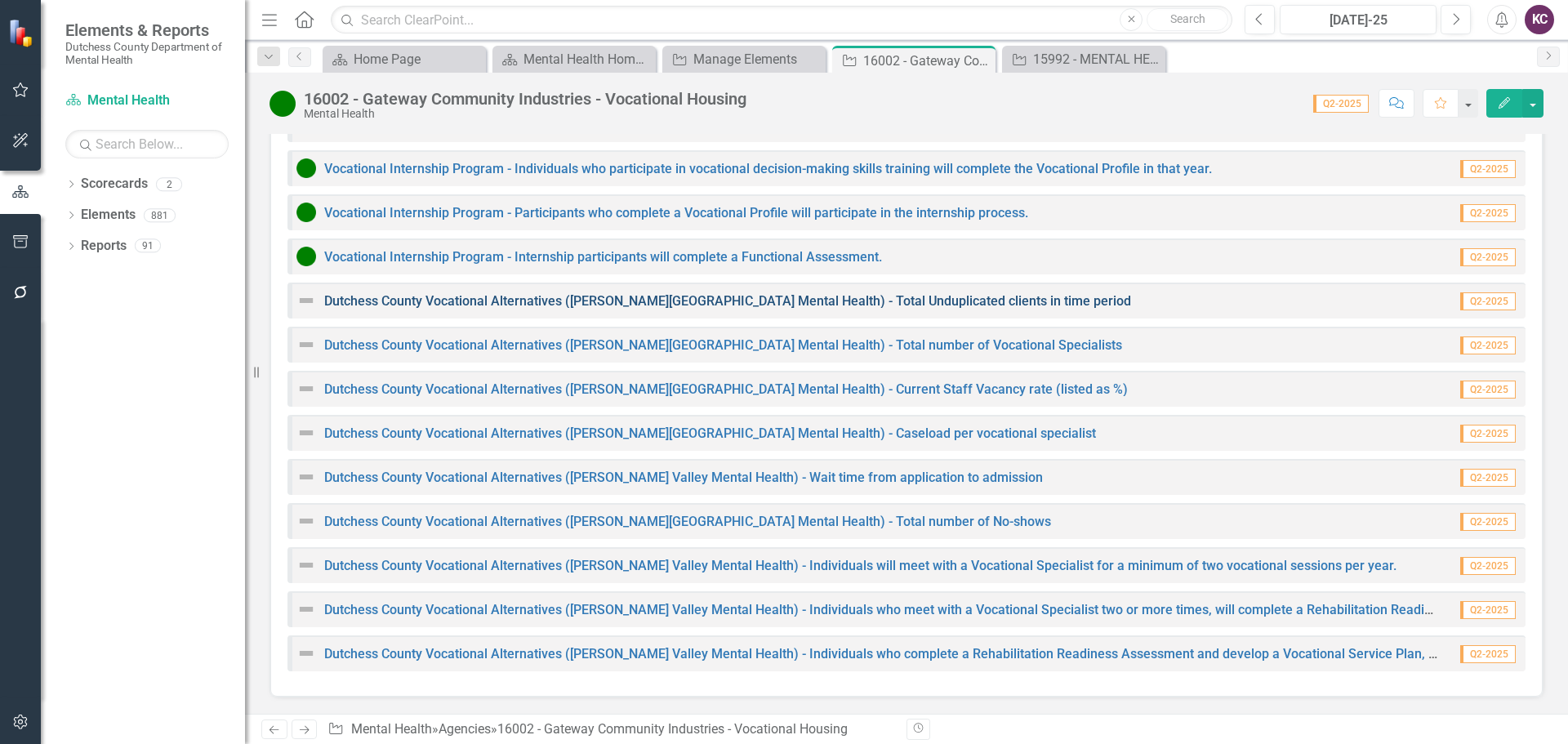
click at [726, 297] on link "Dutchess County Vocational Alternatives ([PERSON_NAME][GEOGRAPHIC_DATA] Mental …" at bounding box center [727, 301] width 807 height 16
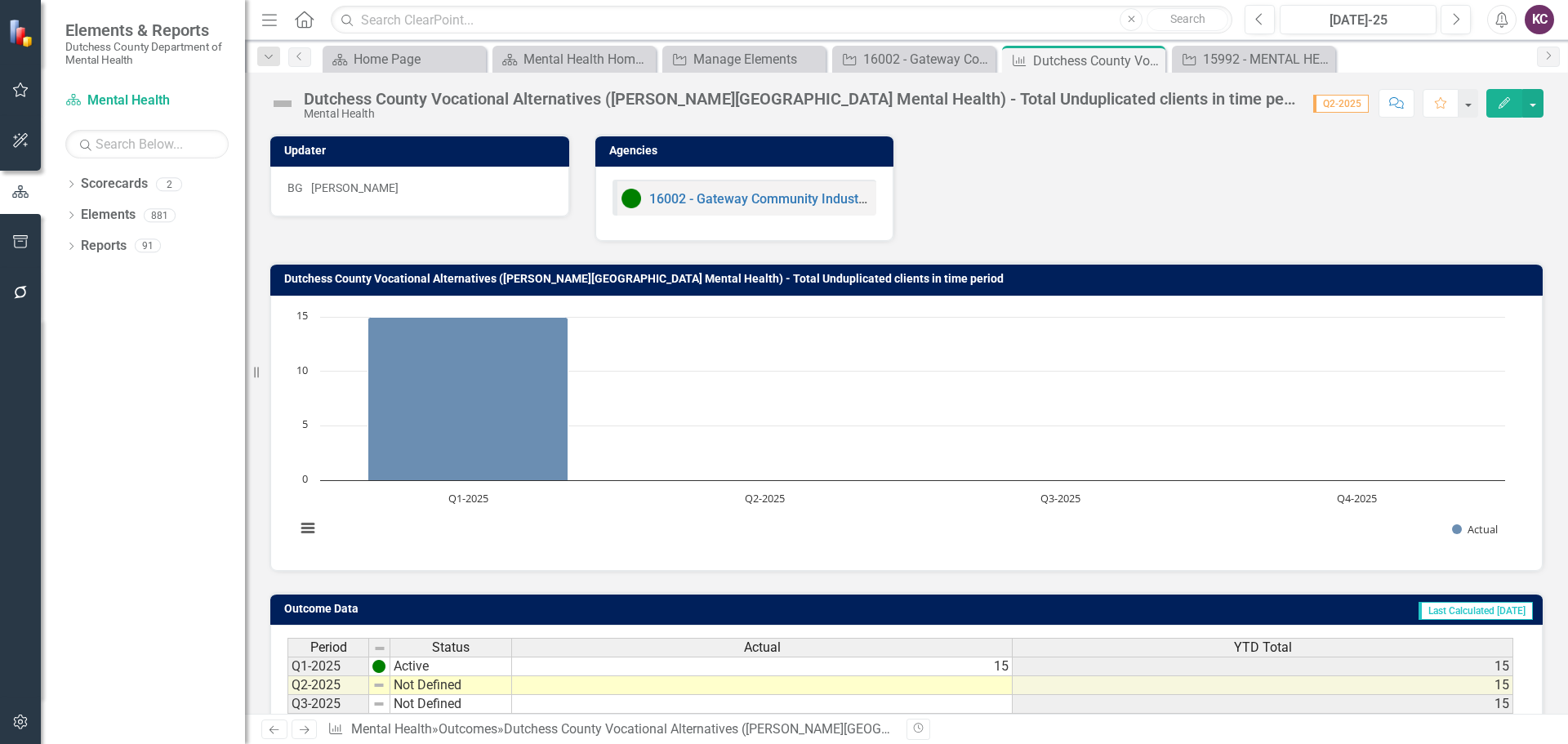
scroll to position [129, 0]
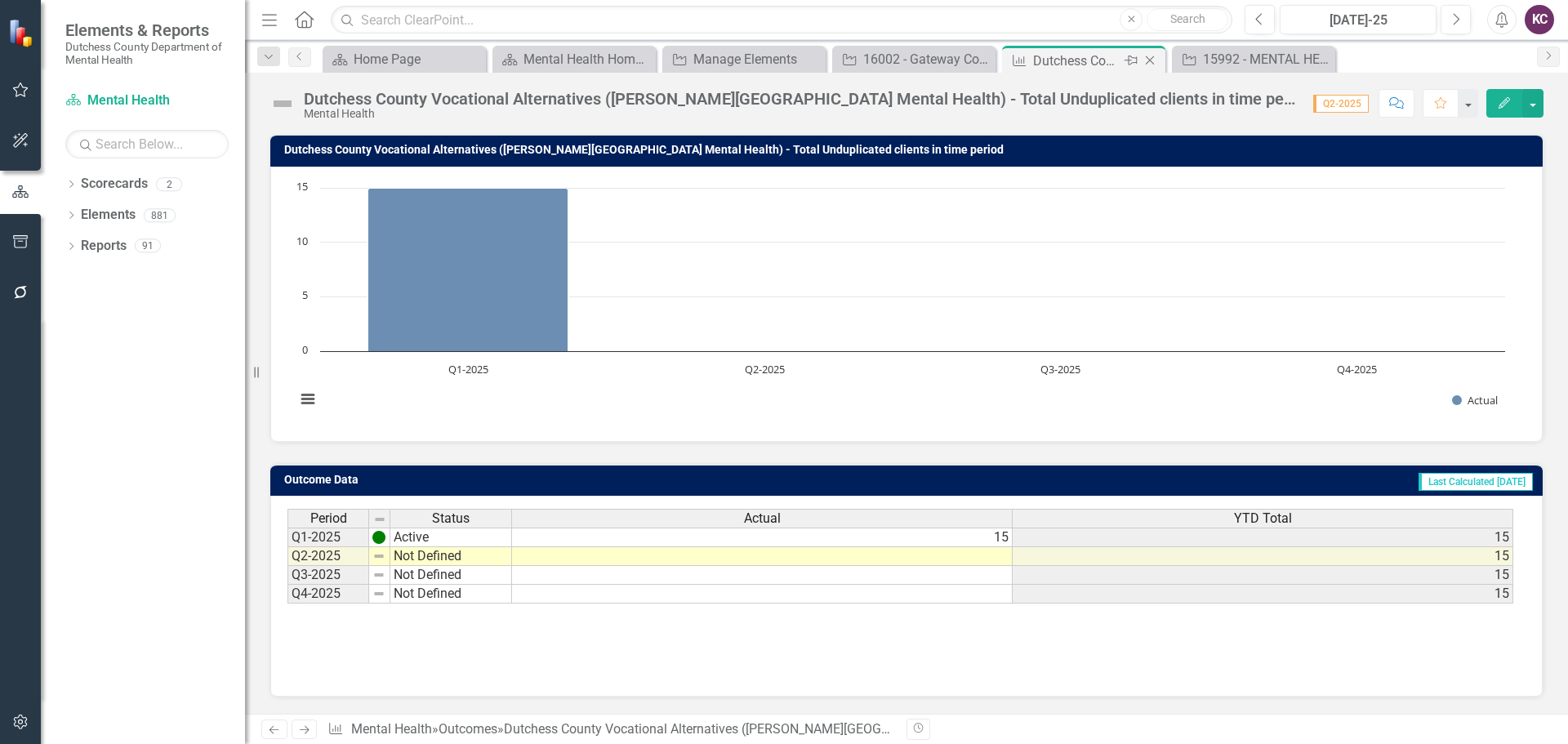
click at [1151, 58] on icon "Close" at bounding box center [1150, 60] width 17 height 13
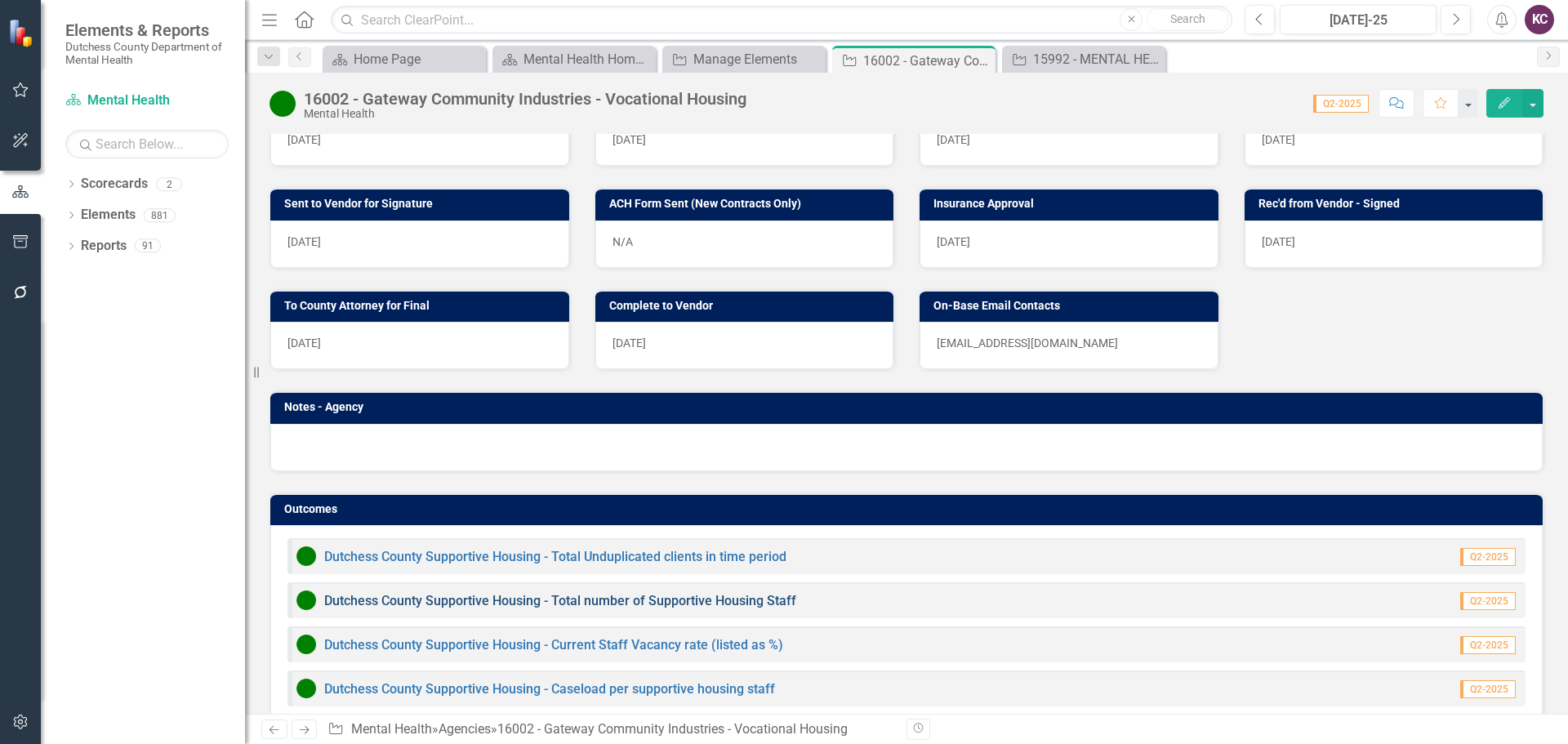
scroll to position [1226, 0]
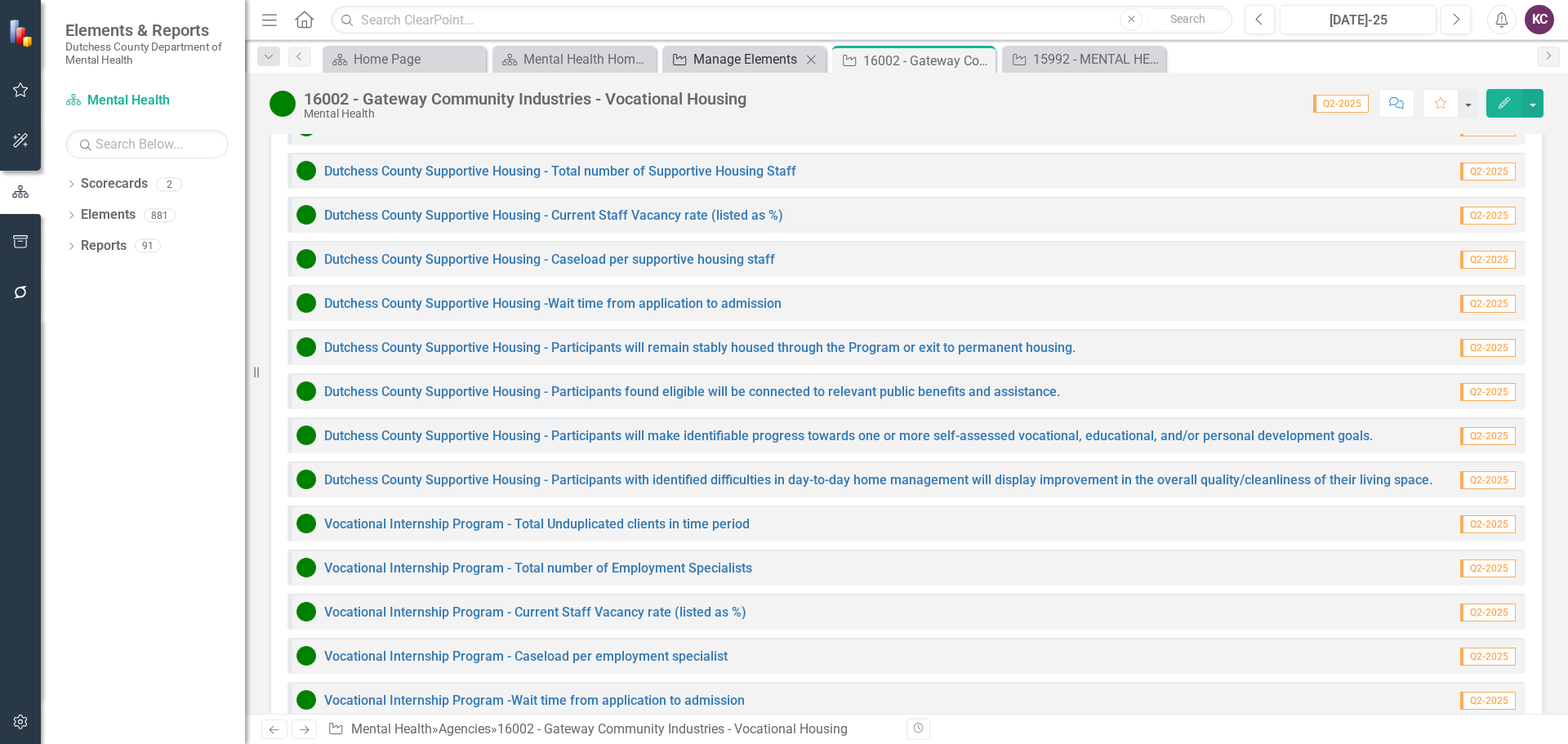
click at [717, 58] on div "Manage Elements" at bounding box center [747, 59] width 108 height 20
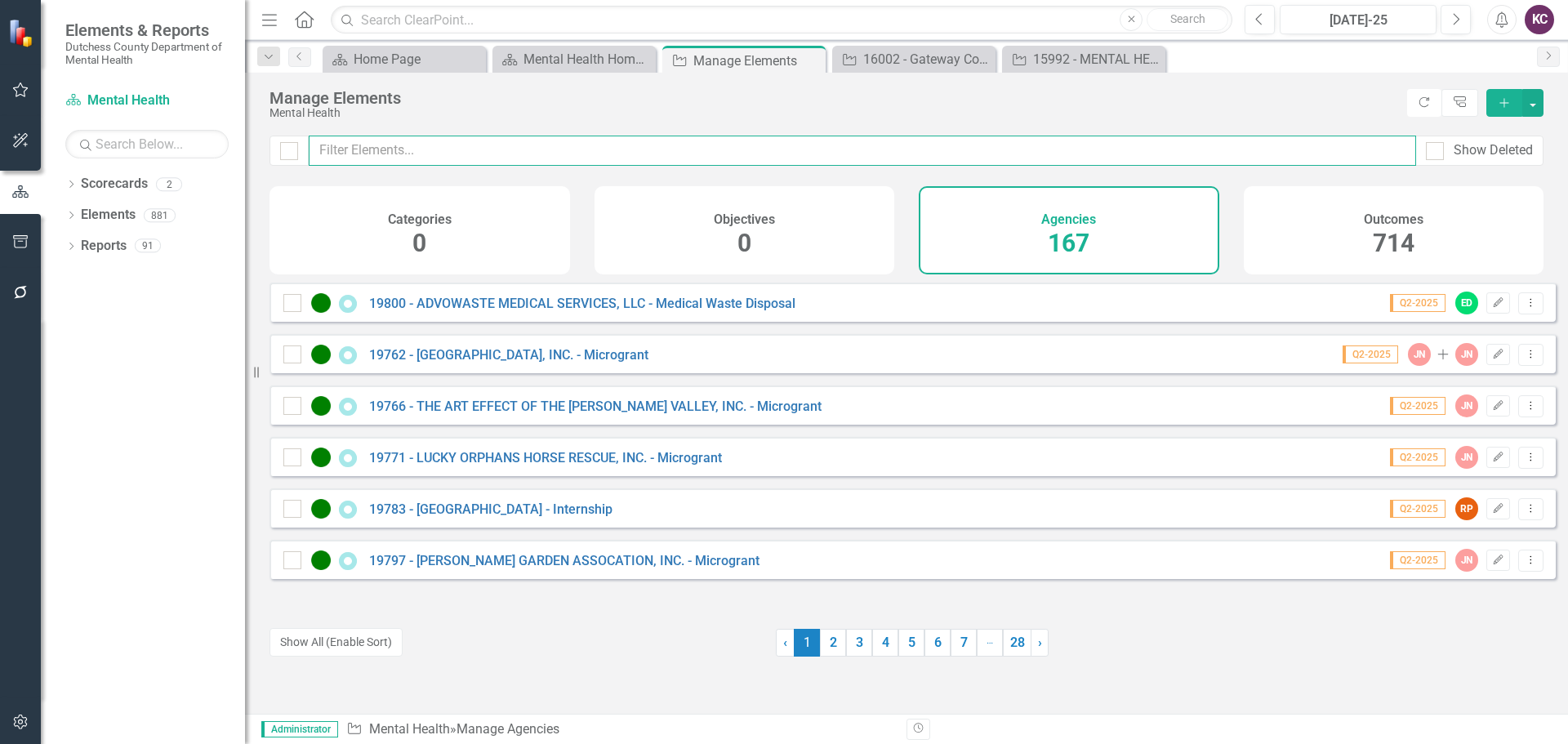
click at [458, 158] on input "text" at bounding box center [862, 150] width 1108 height 31
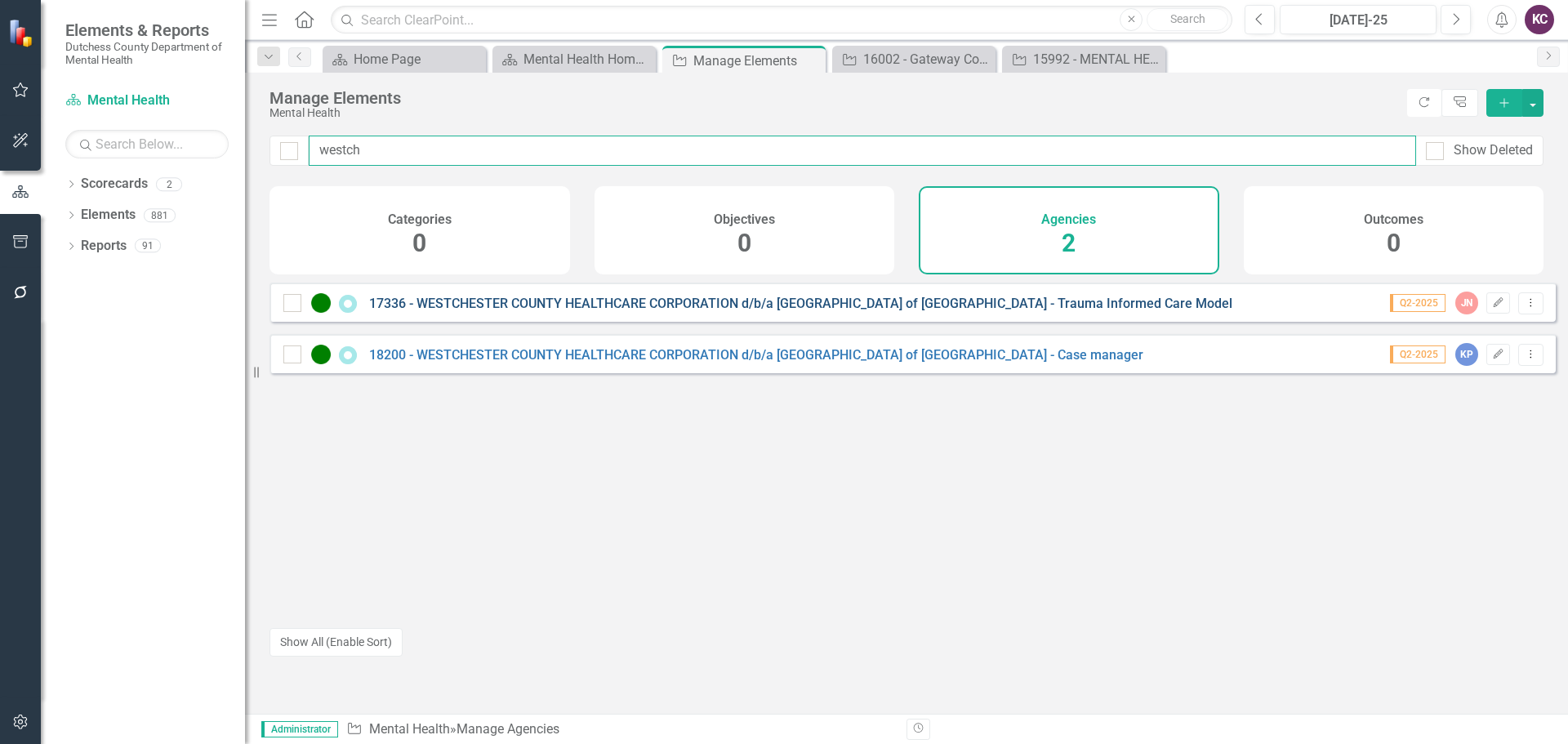
type input "westch"
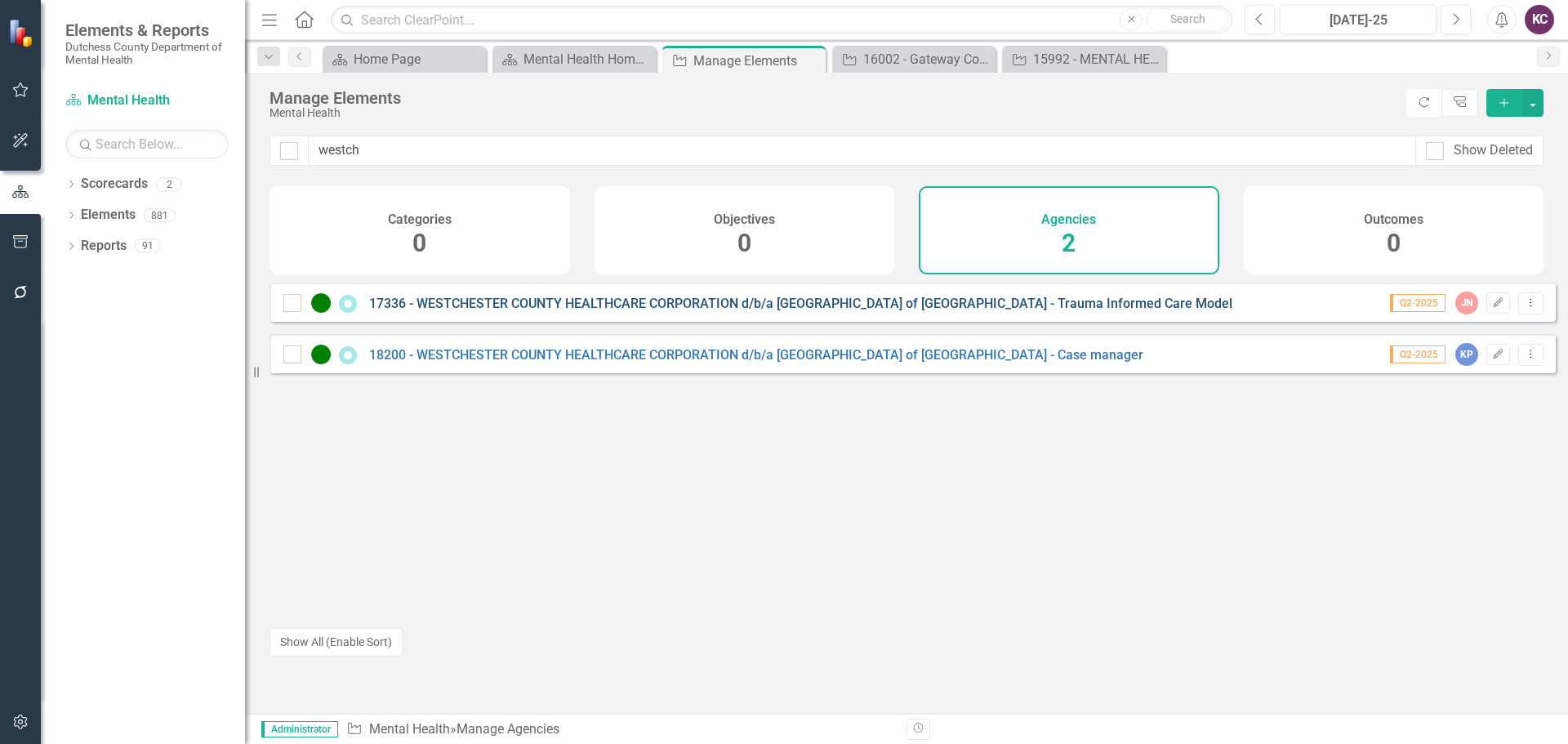
click at [687, 311] on link "17336 - WESTCHESTER COUNTY HEALTHCARE CORPORATION d/b/a [GEOGRAPHIC_DATA] of [G…" at bounding box center [801, 303] width 863 height 16
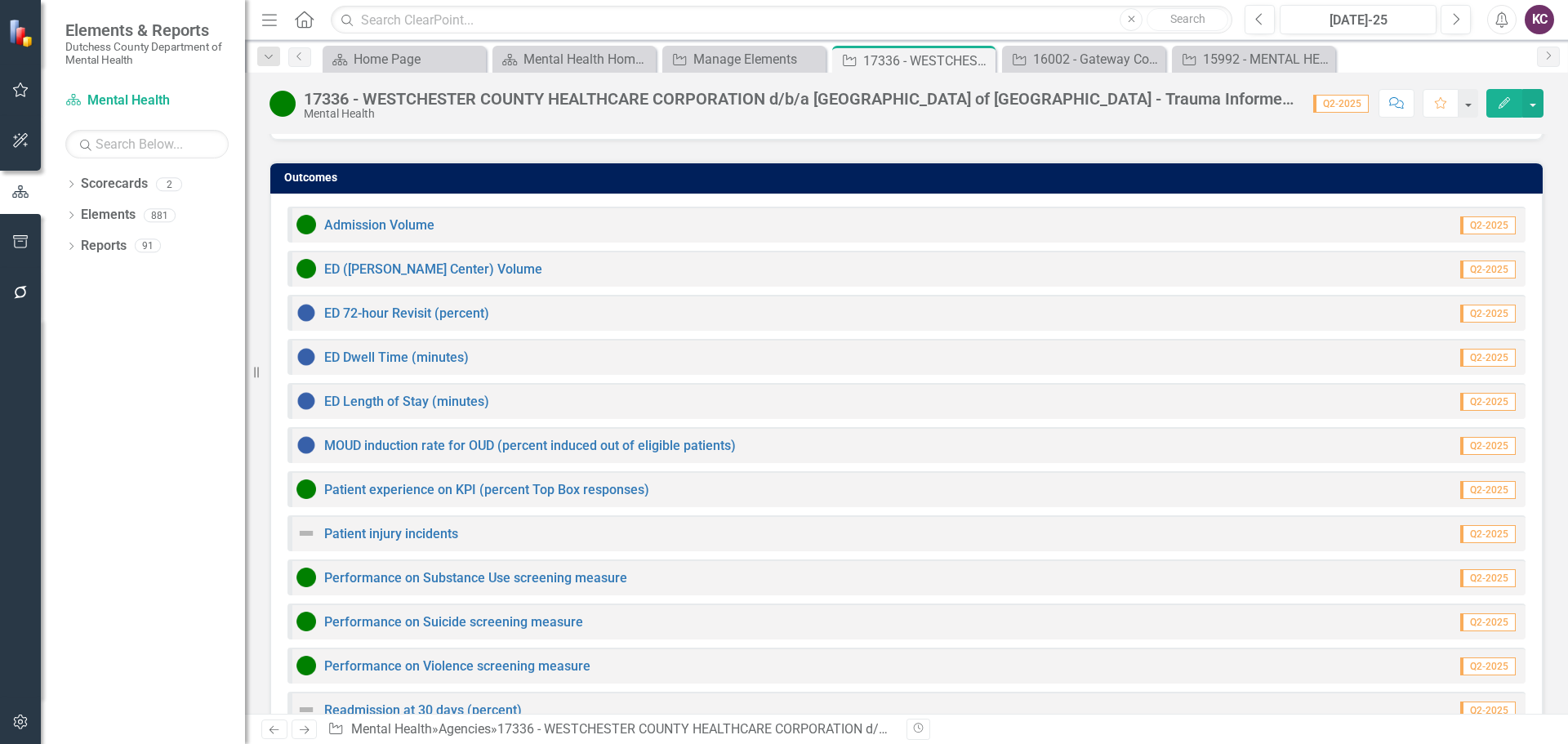
scroll to position [1476, 0]
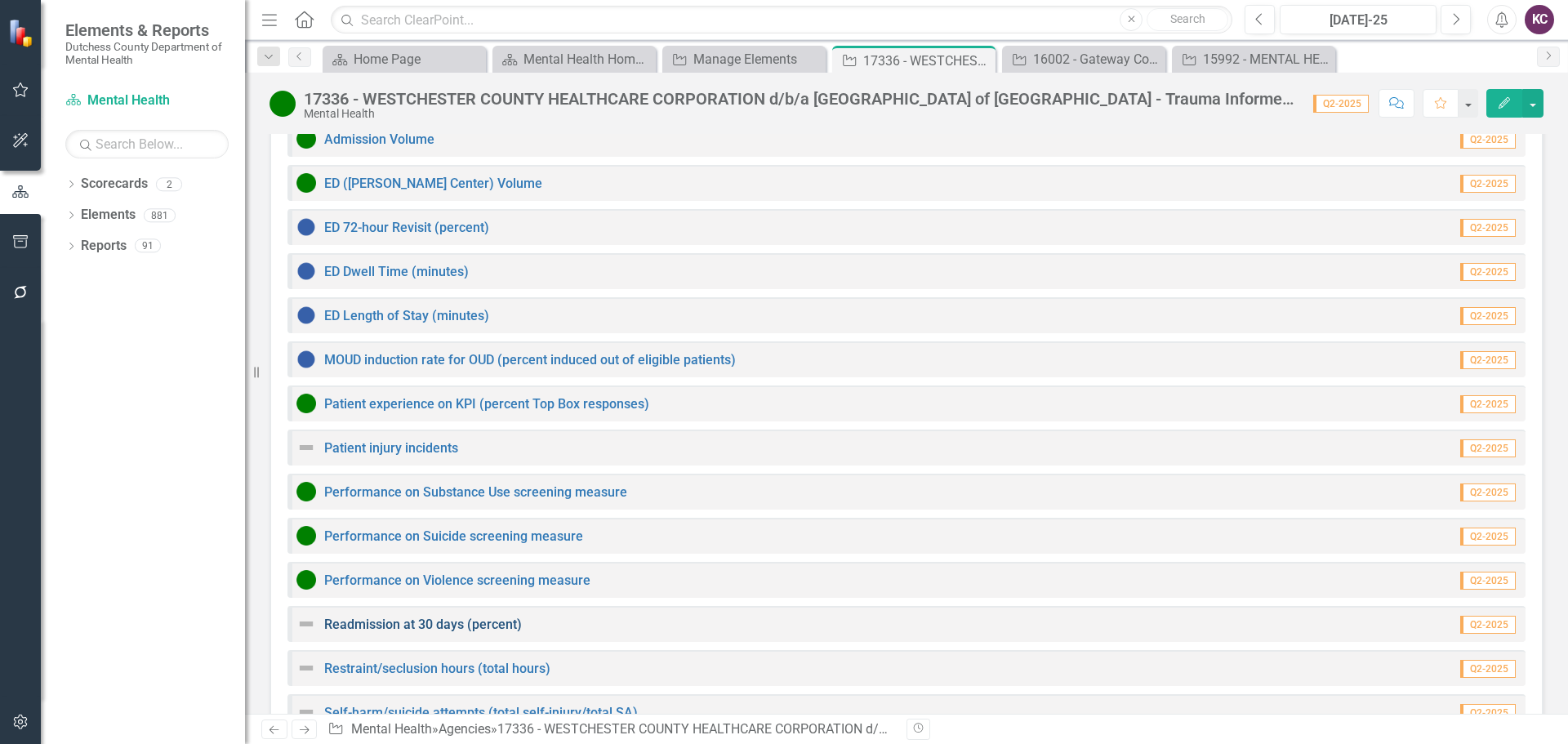
click at [377, 617] on link "Readmission at 30 days (percent)" at bounding box center [422, 624] width 198 height 16
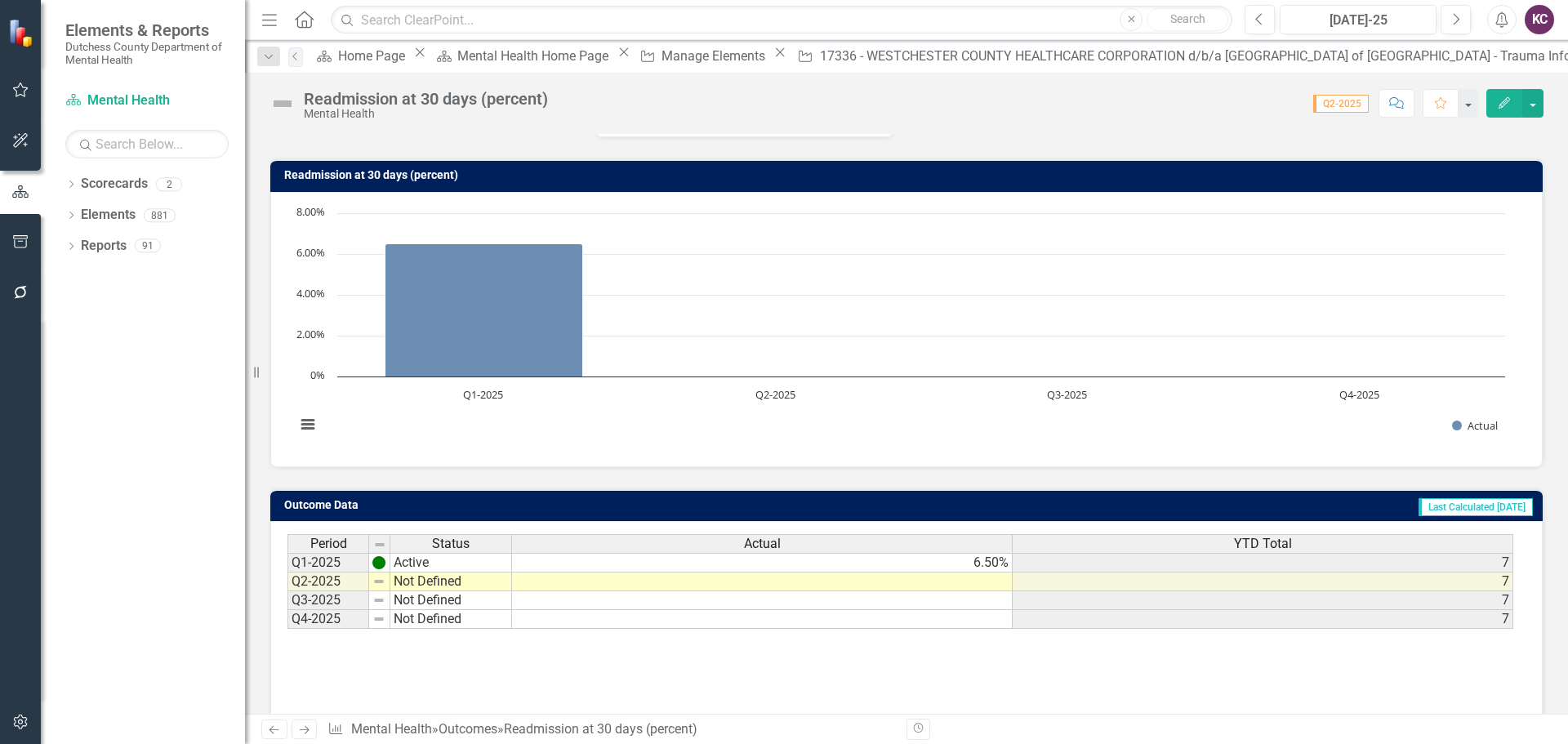
scroll to position [129, 0]
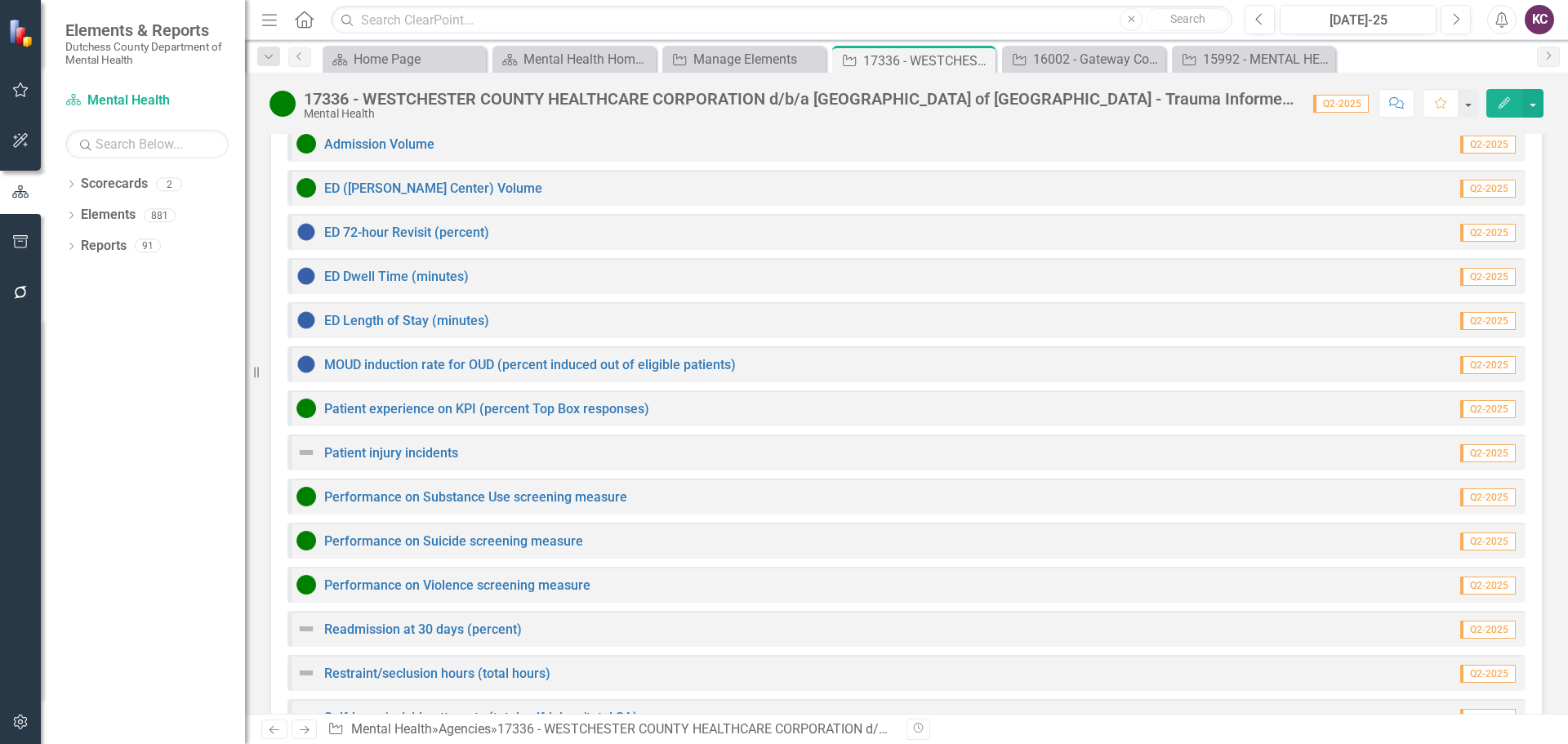
scroll to position [1476, 0]
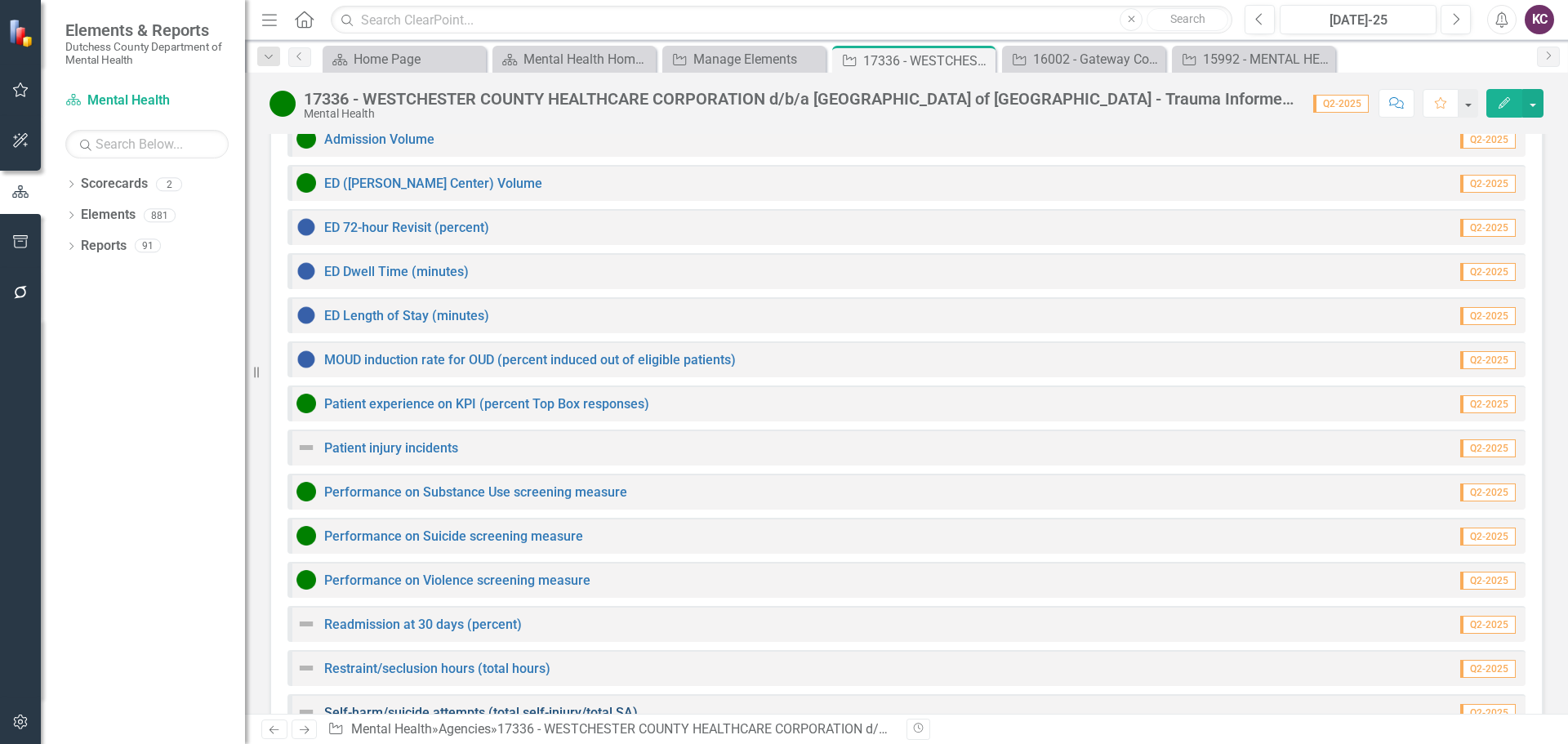
click at [388, 705] on link "Self-harm/suicide attempts (total self-injury/total SA)" at bounding box center [481, 712] width 314 height 16
